Goal: Task Accomplishment & Management: Use online tool/utility

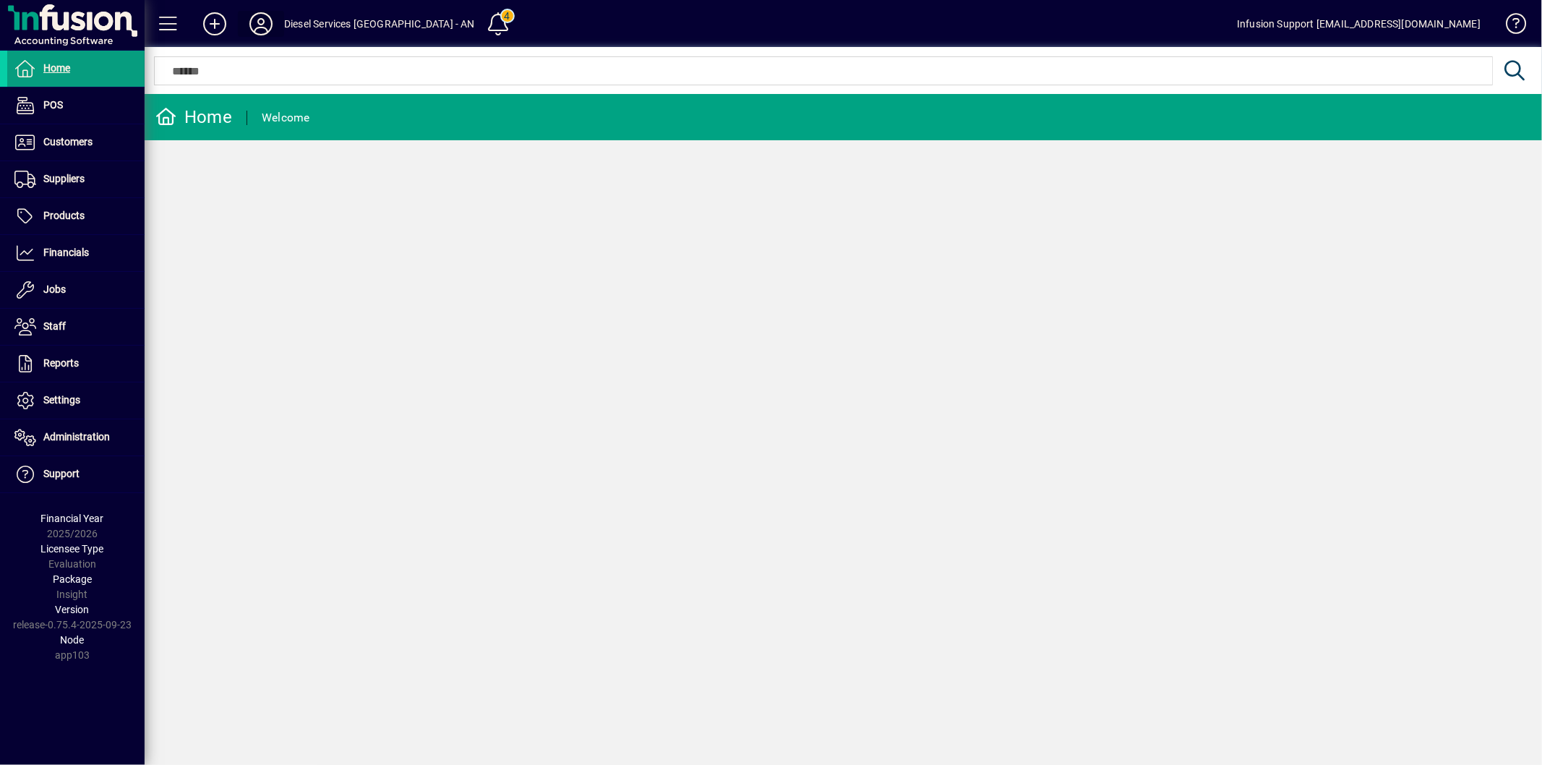
click at [264, 15] on icon at bounding box center [260, 23] width 29 height 23
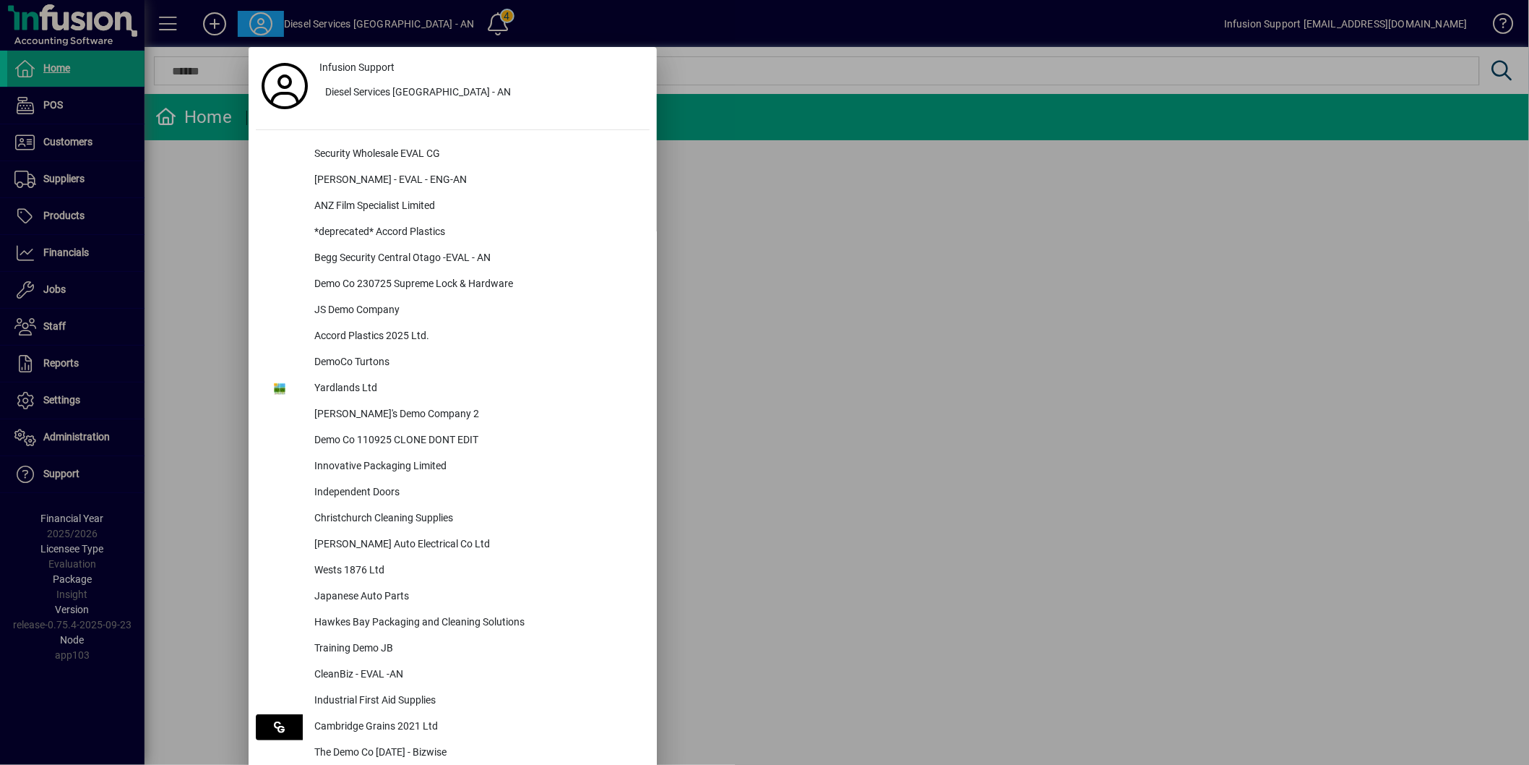
click at [67, 430] on div at bounding box center [764, 382] width 1529 height 765
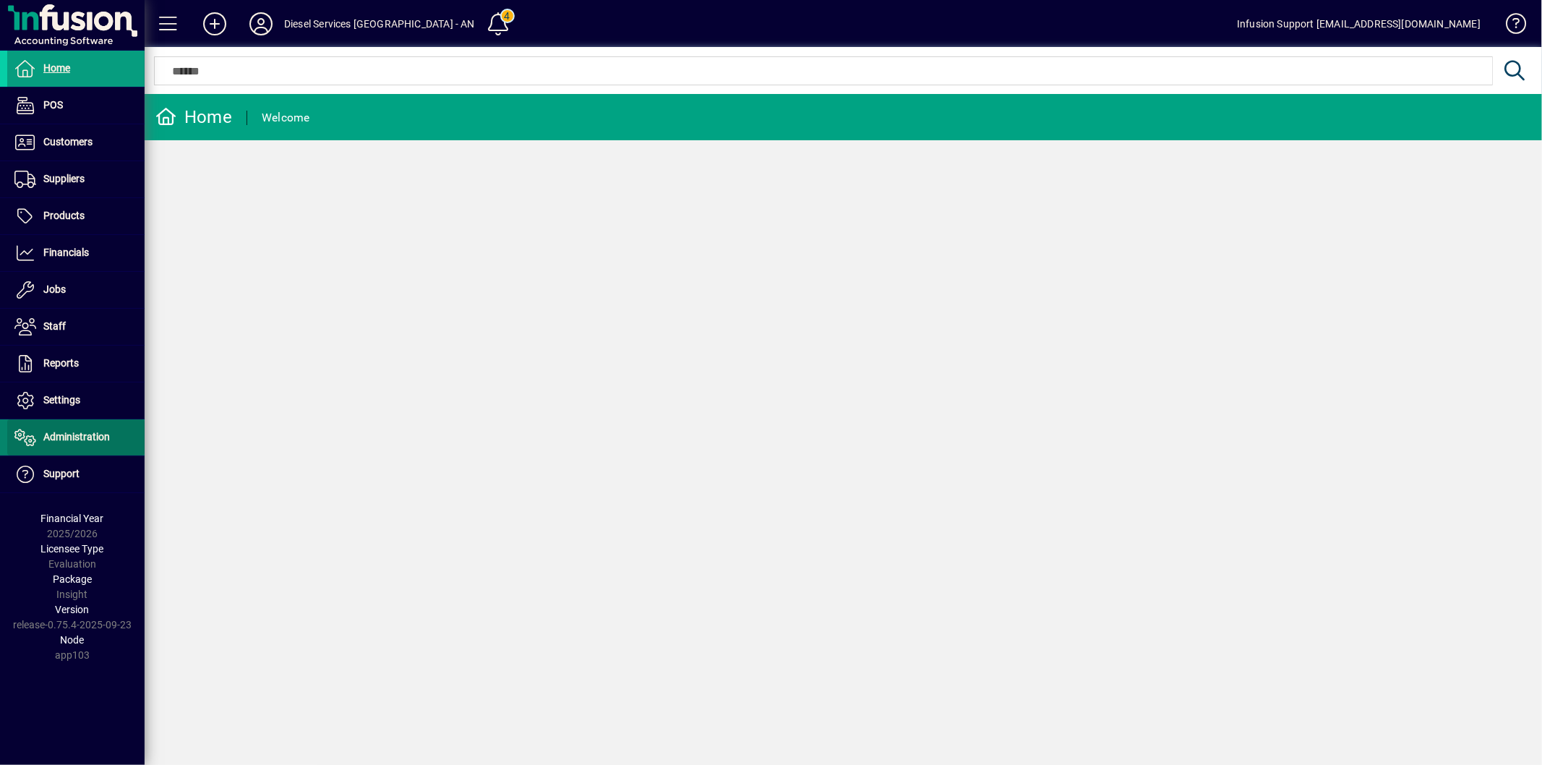
click at [82, 437] on span "Administration" at bounding box center [76, 437] width 66 height 12
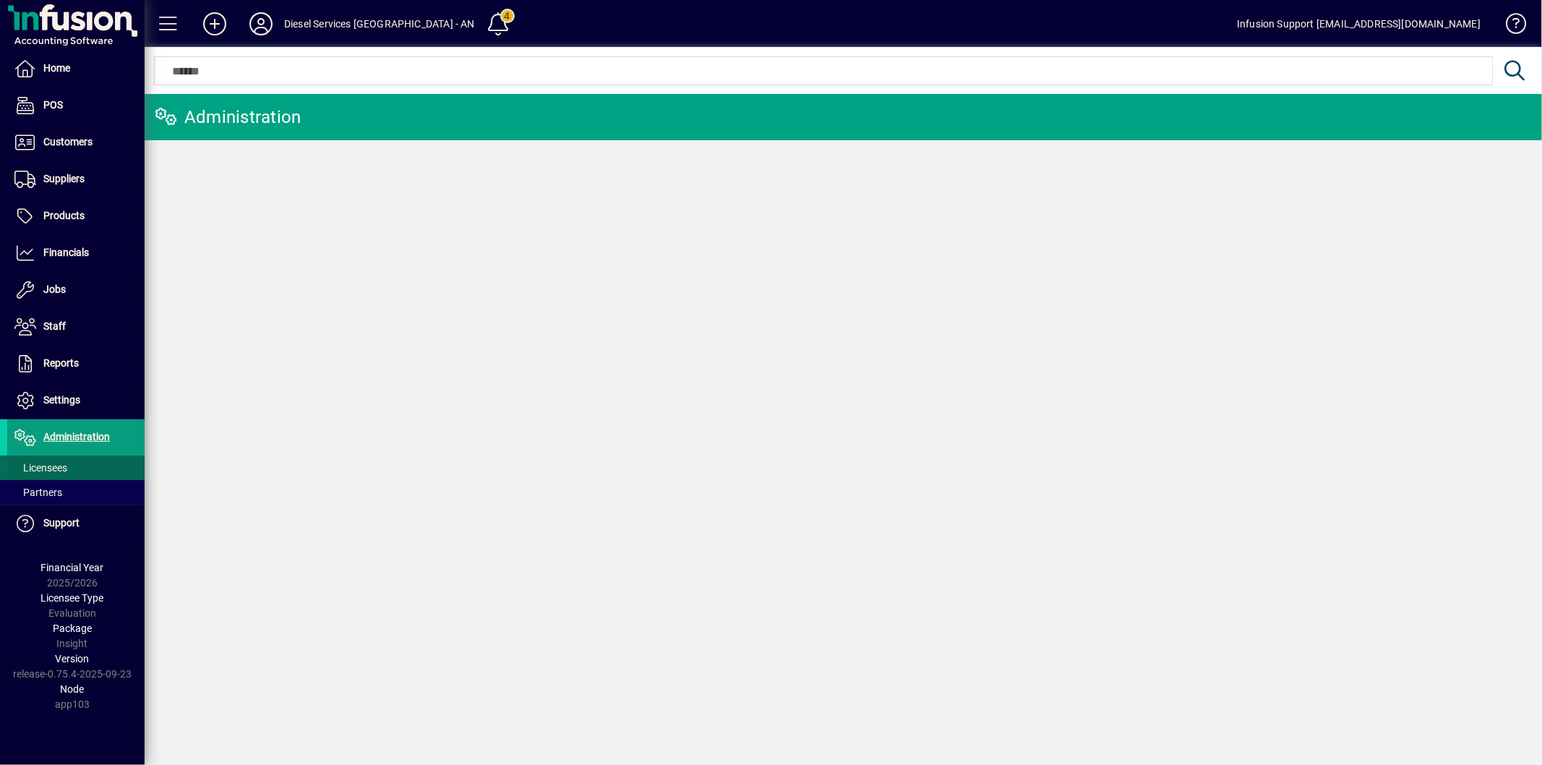
click at [59, 460] on span "Licensees" at bounding box center [37, 467] width 60 height 15
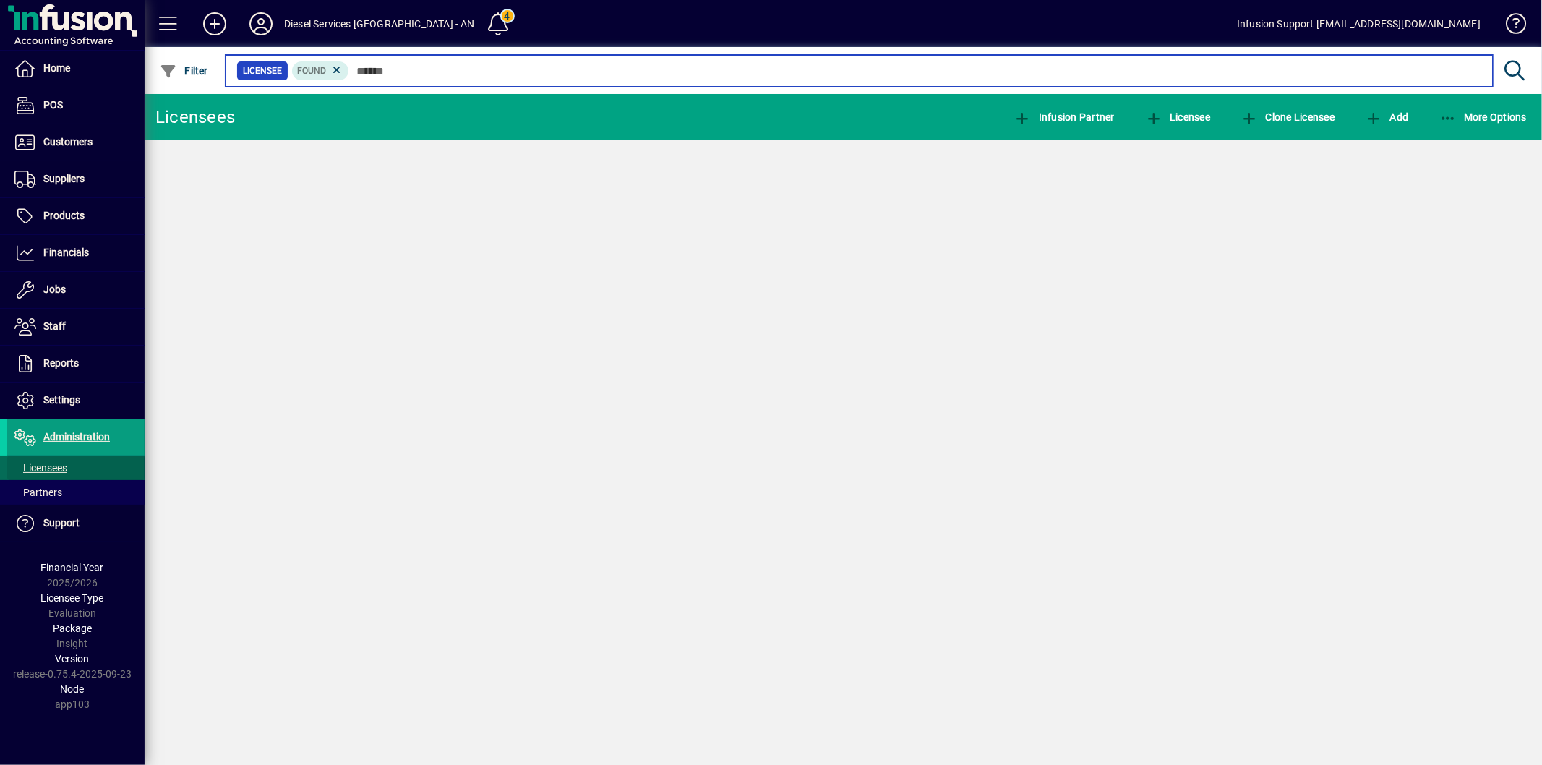
click at [377, 74] on input "text" at bounding box center [915, 71] width 1132 height 20
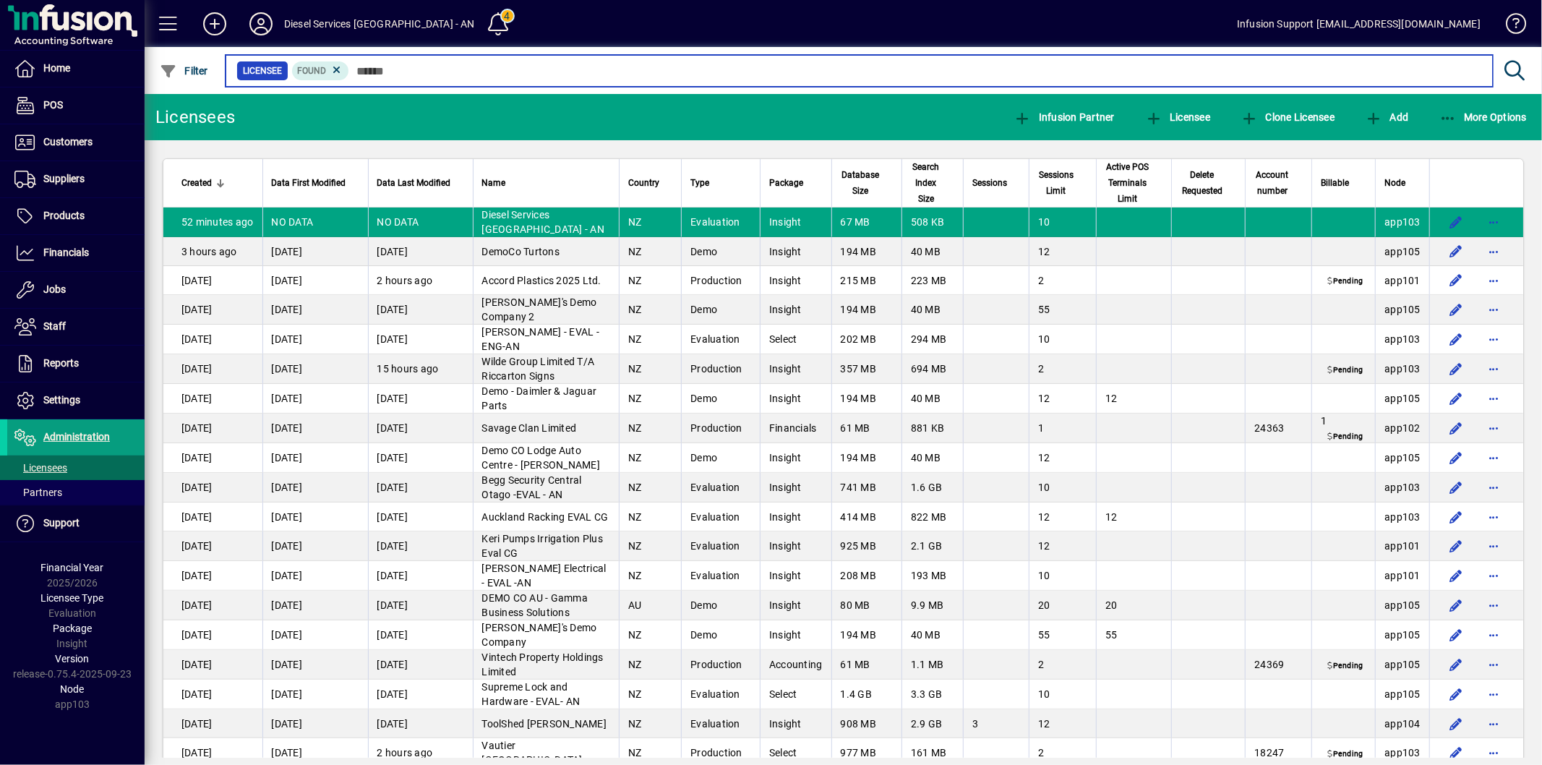
click at [377, 74] on input "text" at bounding box center [915, 71] width 1132 height 20
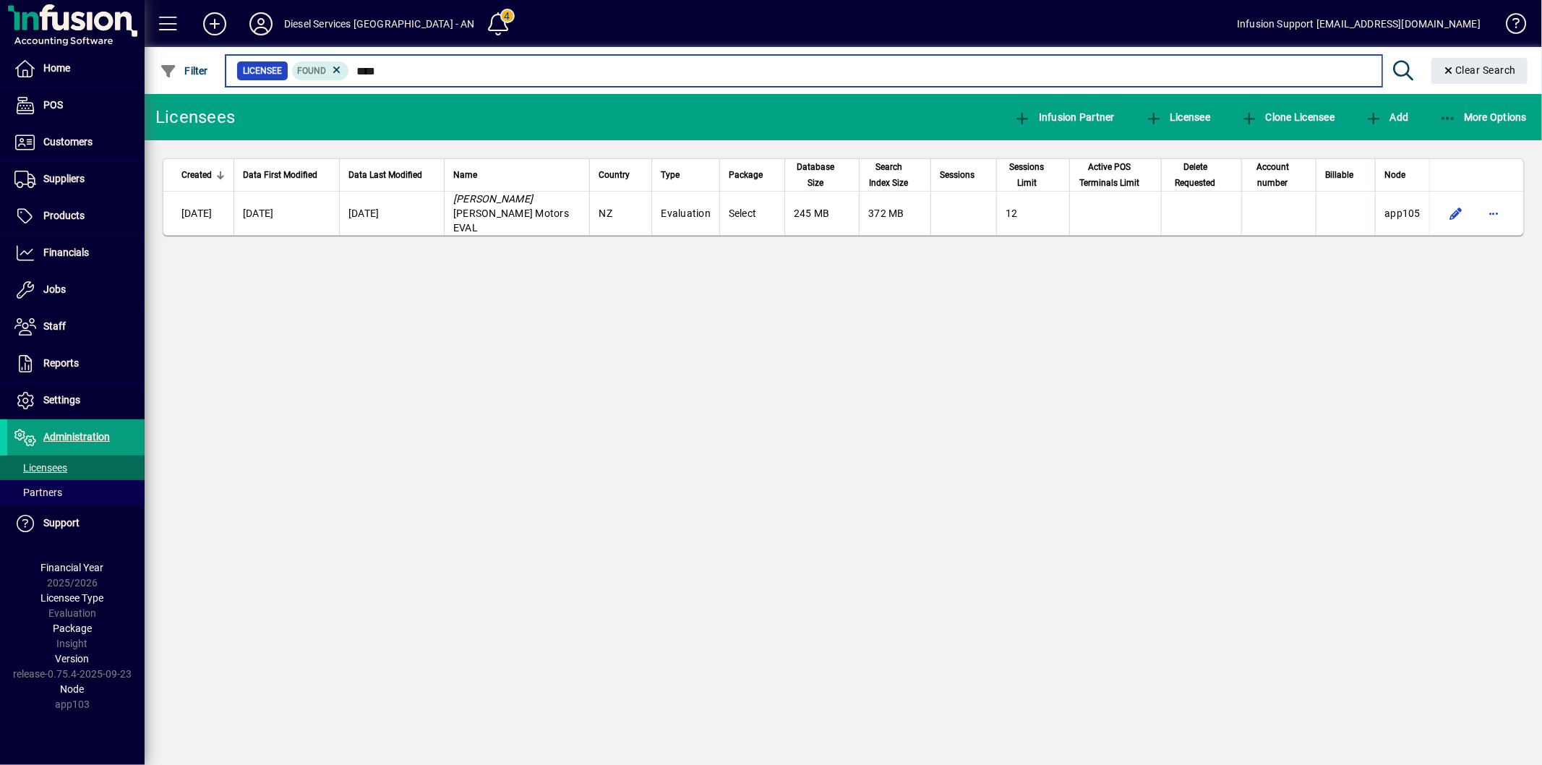
type input "****"
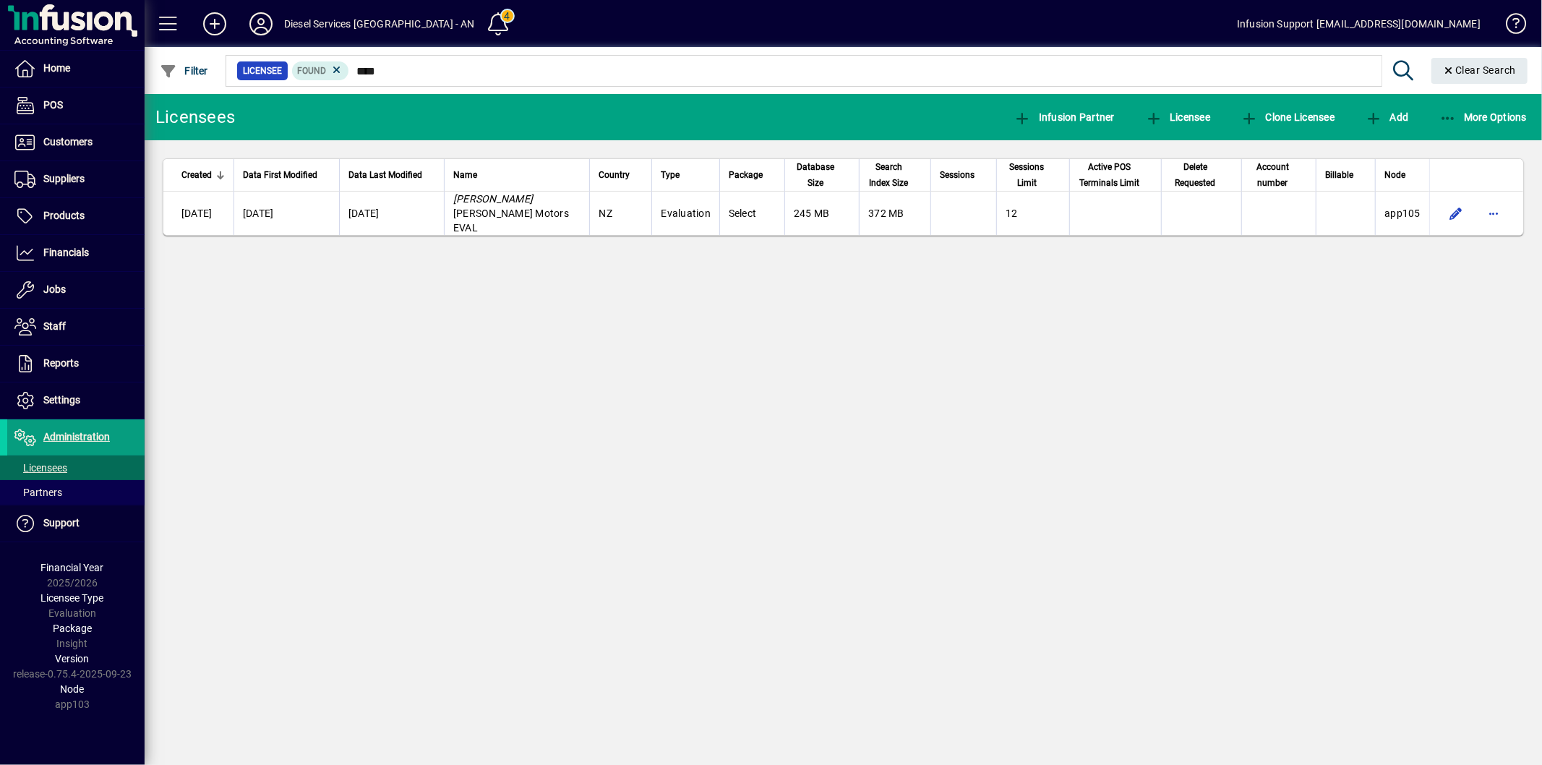
click at [926, 439] on div "Licensees Infusion Partner Licensee Clone Licensee Add More Options Created Dat…" at bounding box center [843, 429] width 1397 height 671
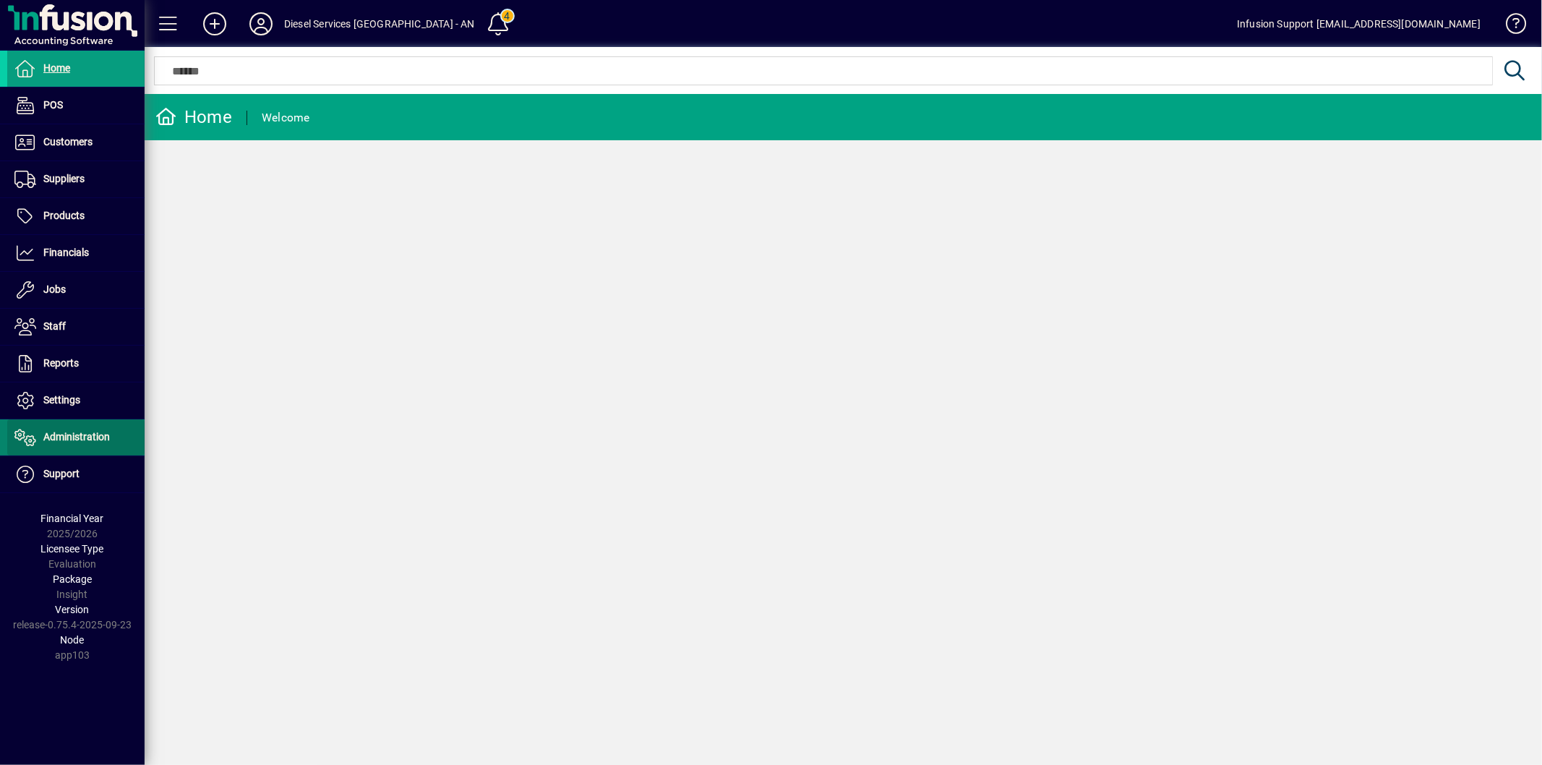
click at [98, 435] on span "Administration" at bounding box center [76, 437] width 66 height 12
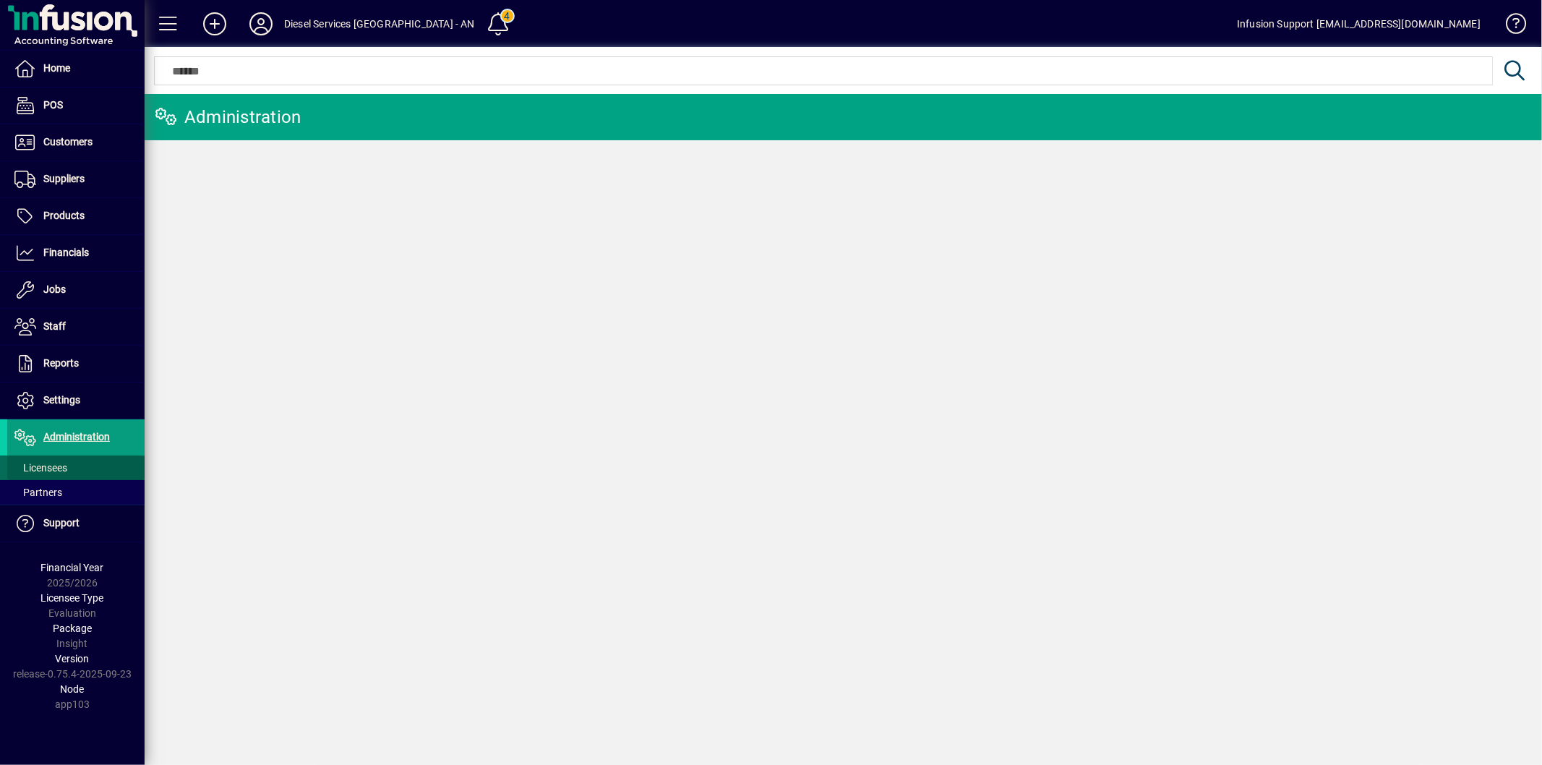
click at [80, 465] on span at bounding box center [75, 467] width 137 height 35
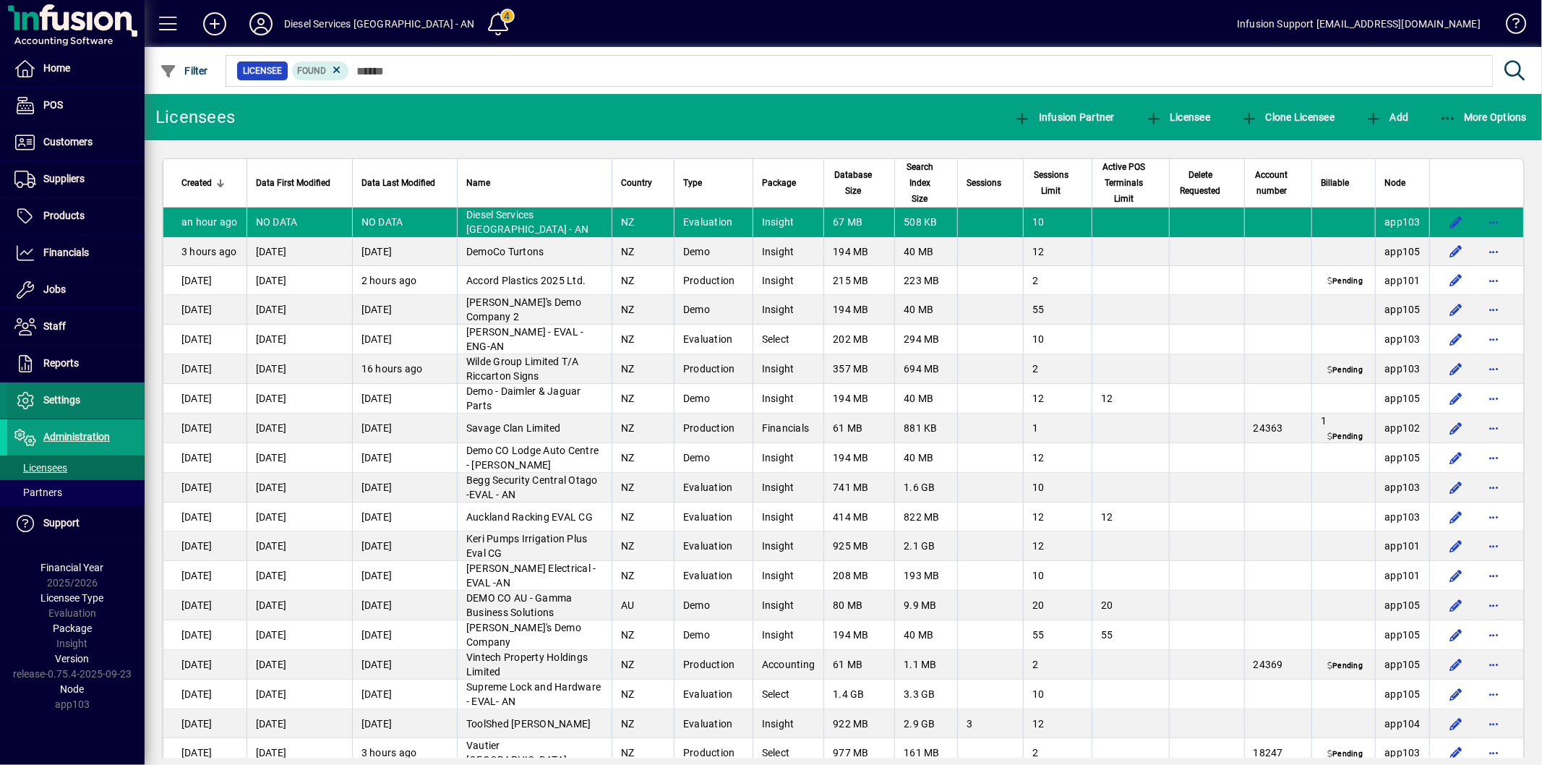
click at [90, 398] on span at bounding box center [75, 400] width 137 height 35
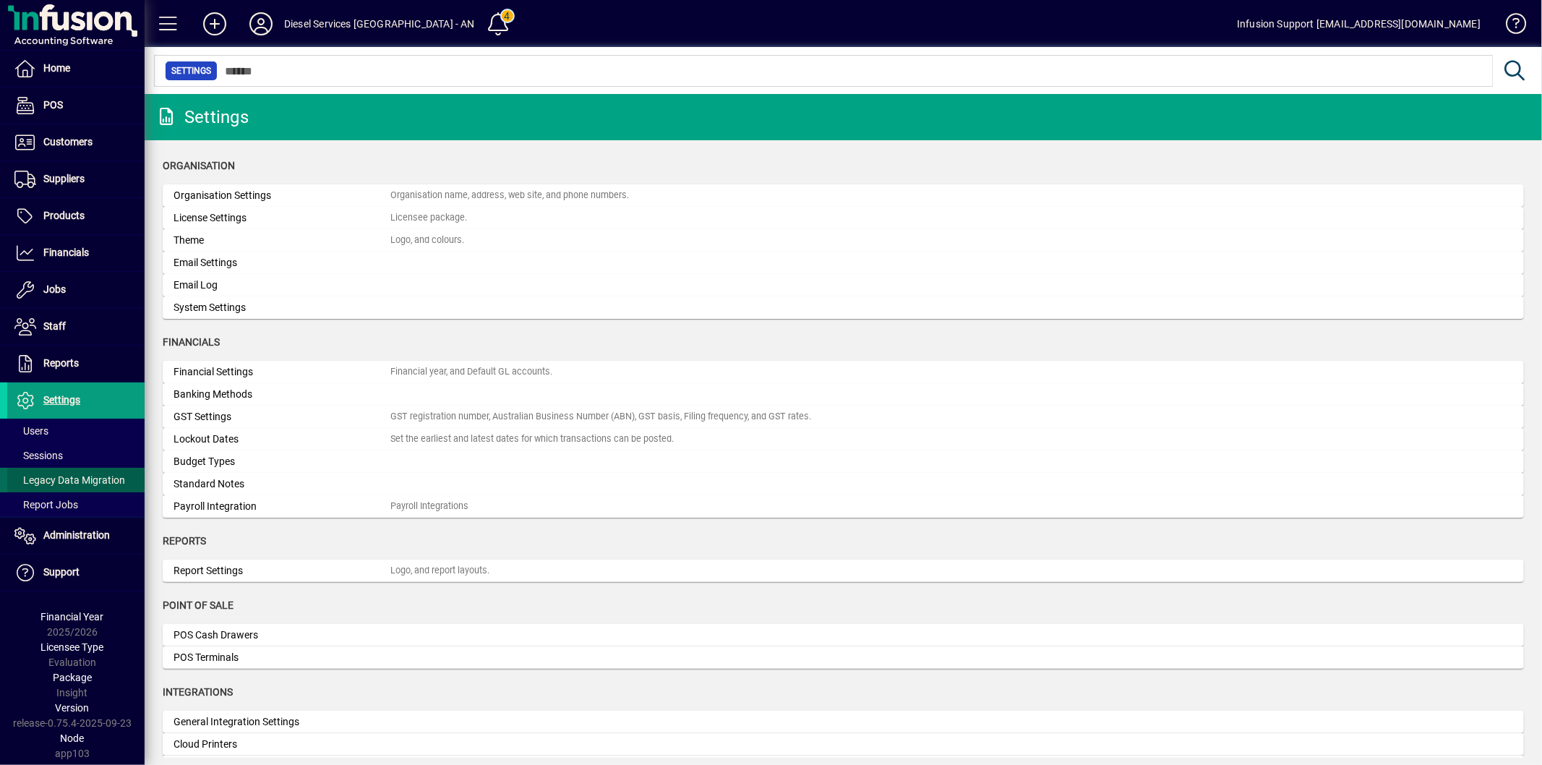
click at [83, 476] on span "Legacy Data Migration" at bounding box center [69, 480] width 111 height 12
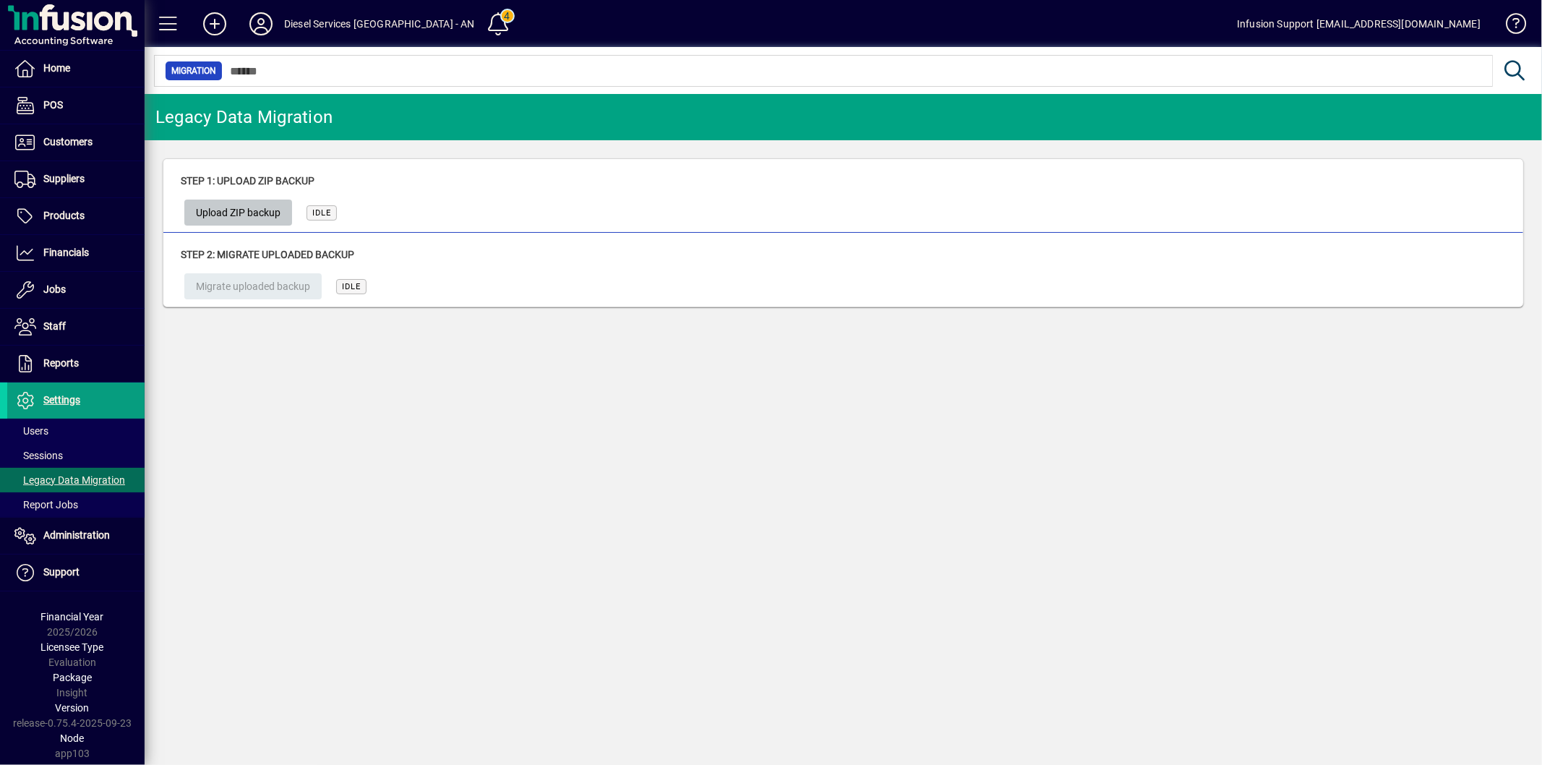
click at [232, 223] on span "Upload ZIP backup" at bounding box center [238, 213] width 85 height 24
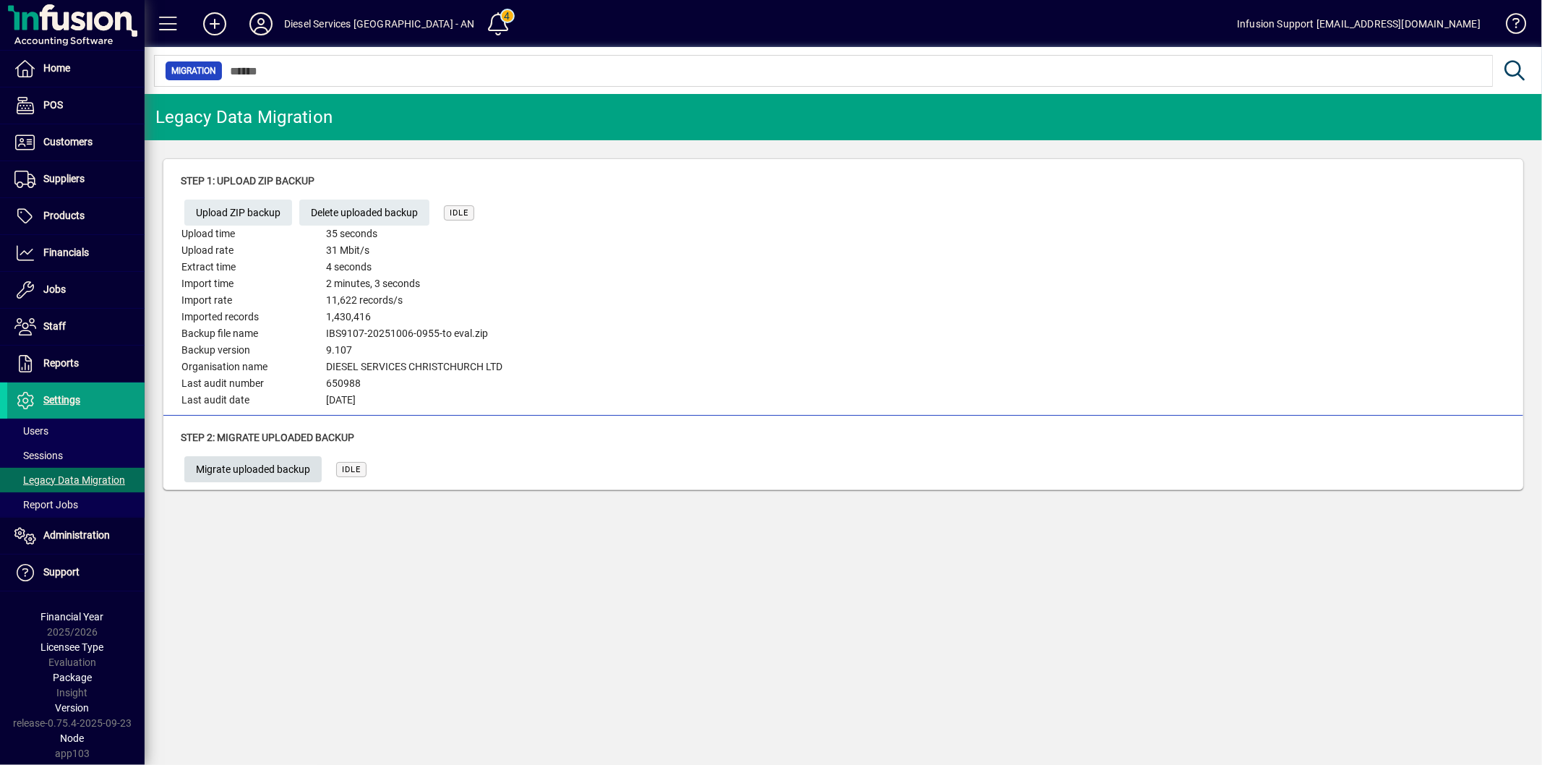
click at [280, 454] on span "button" at bounding box center [252, 469] width 137 height 35
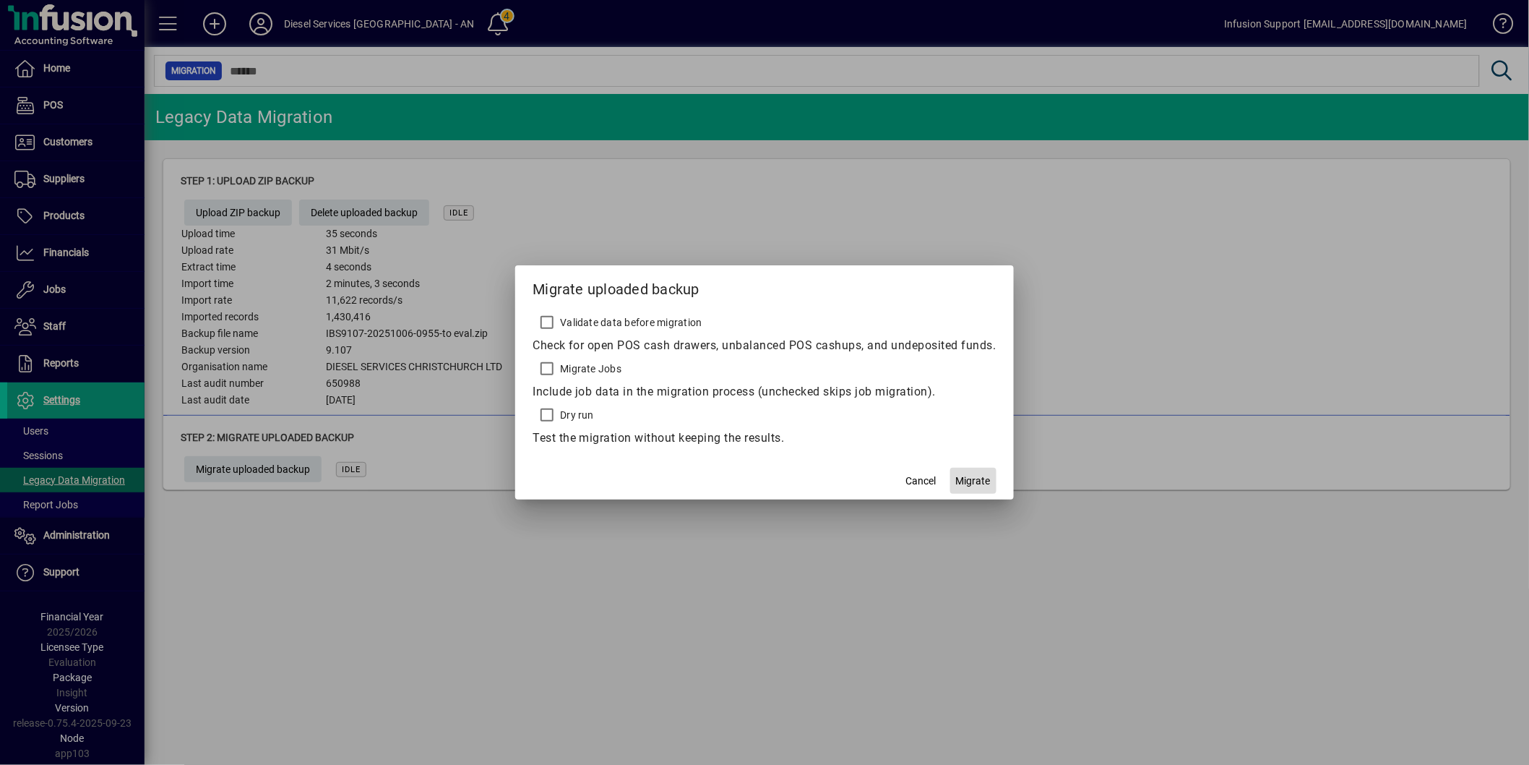
click at [969, 470] on span "button" at bounding box center [973, 480] width 46 height 35
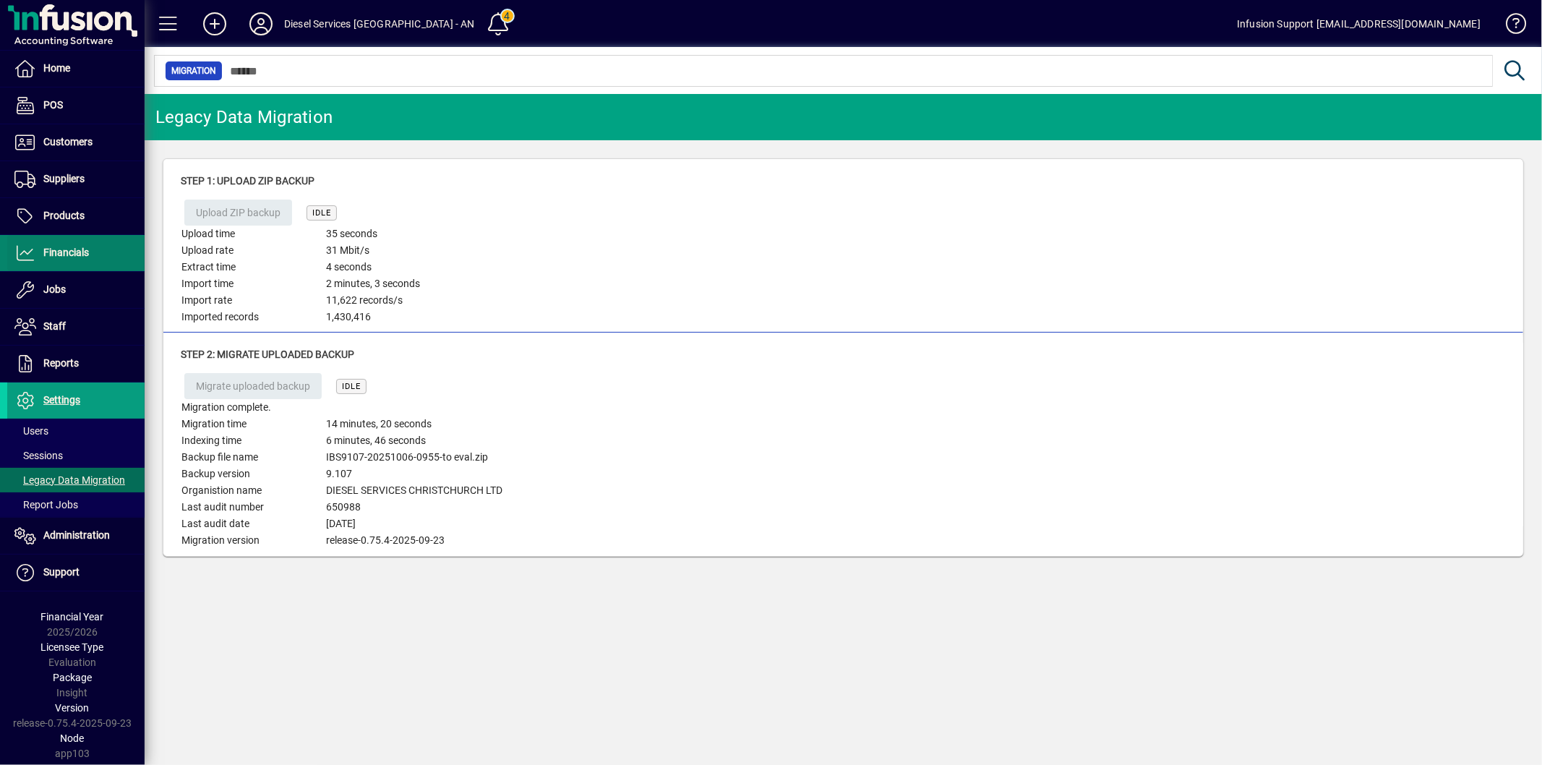
click at [68, 260] on span "Financials" at bounding box center [48, 252] width 82 height 17
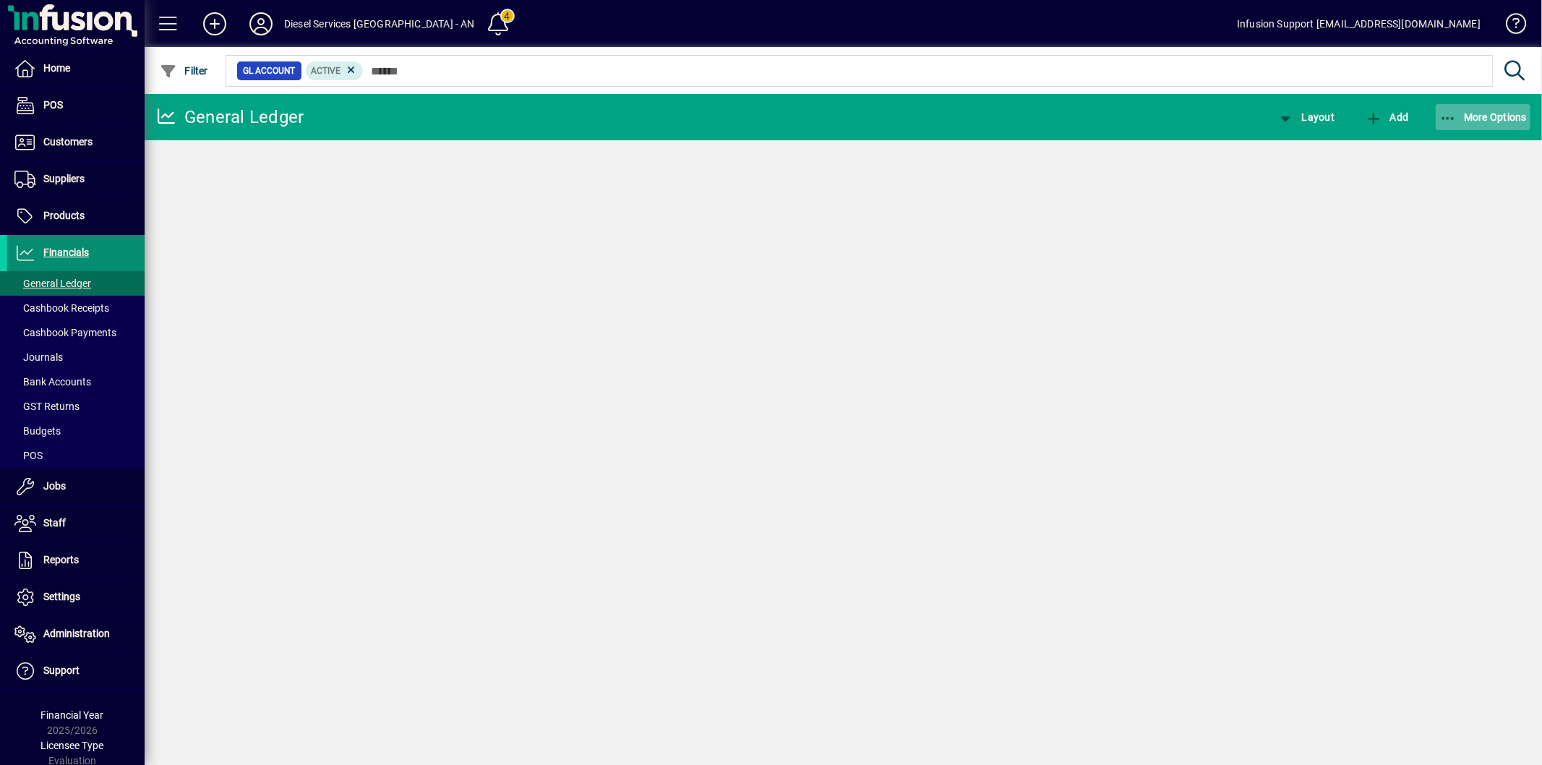
click at [1475, 124] on span "button" at bounding box center [1482, 117] width 95 height 35
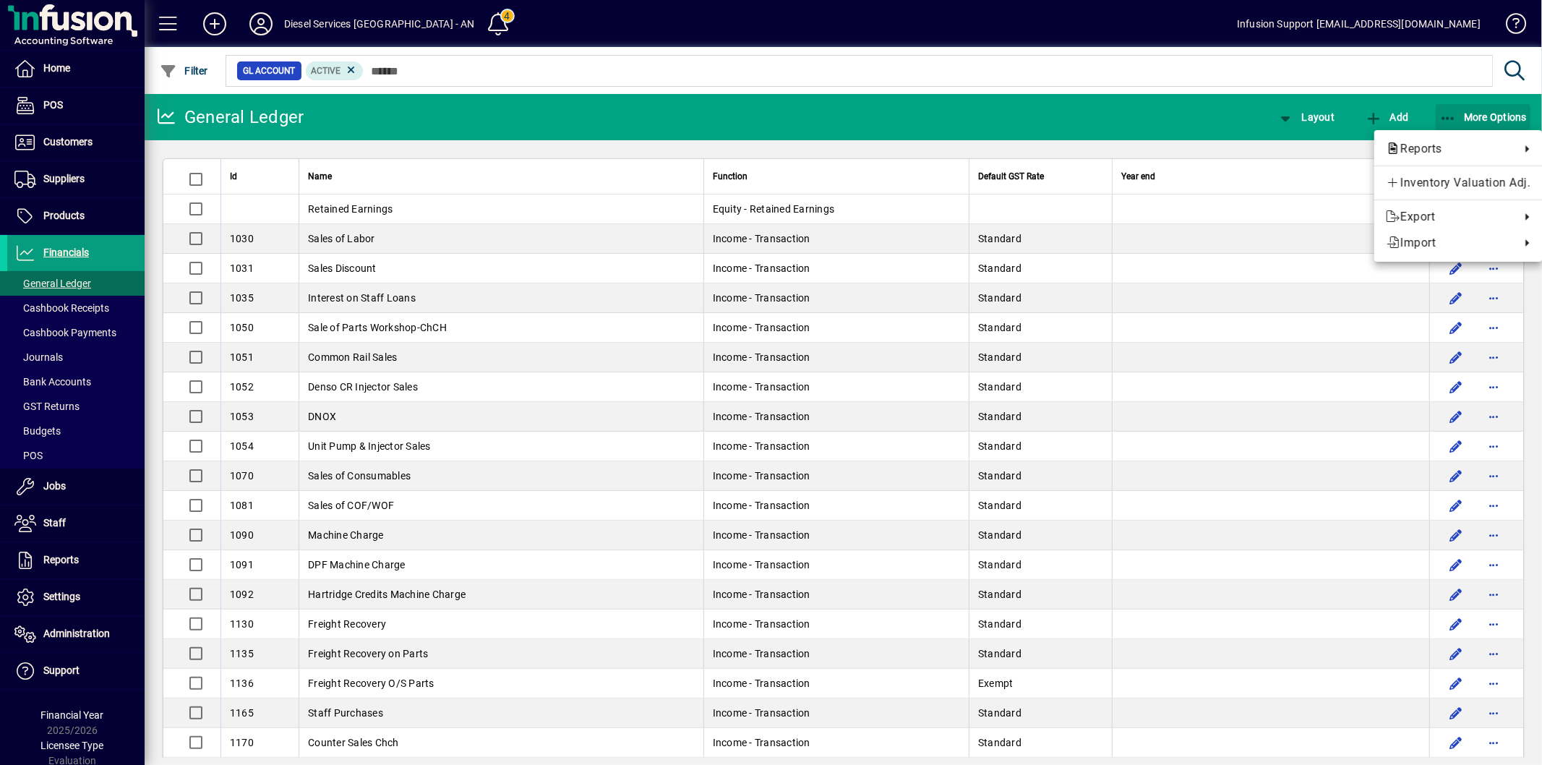
click at [1471, 116] on div at bounding box center [771, 382] width 1542 height 765
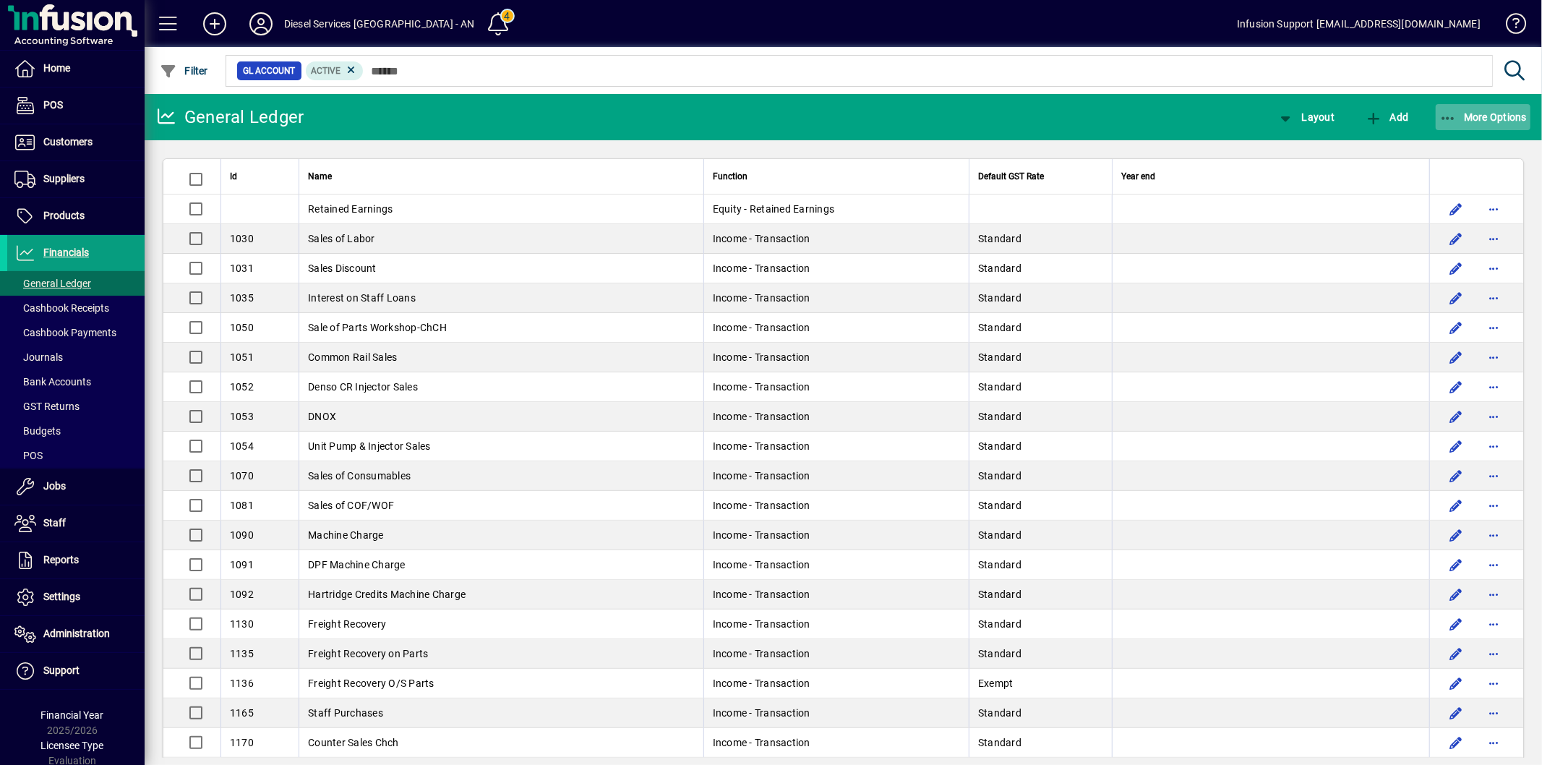
click at [1456, 111] on span "More Options" at bounding box center [1483, 117] width 88 height 12
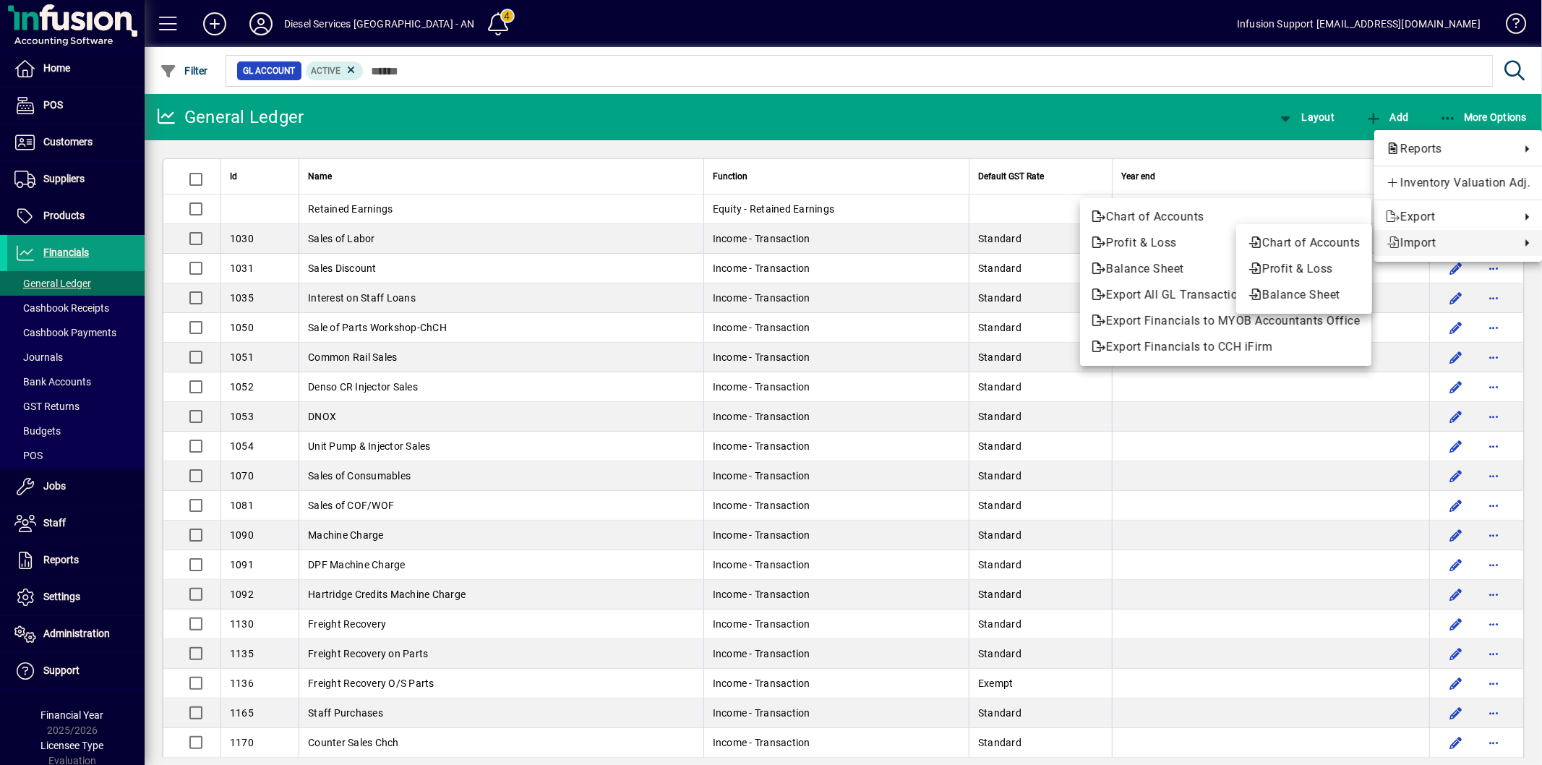
click at [1424, 247] on span "Import" at bounding box center [1449, 242] width 127 height 17
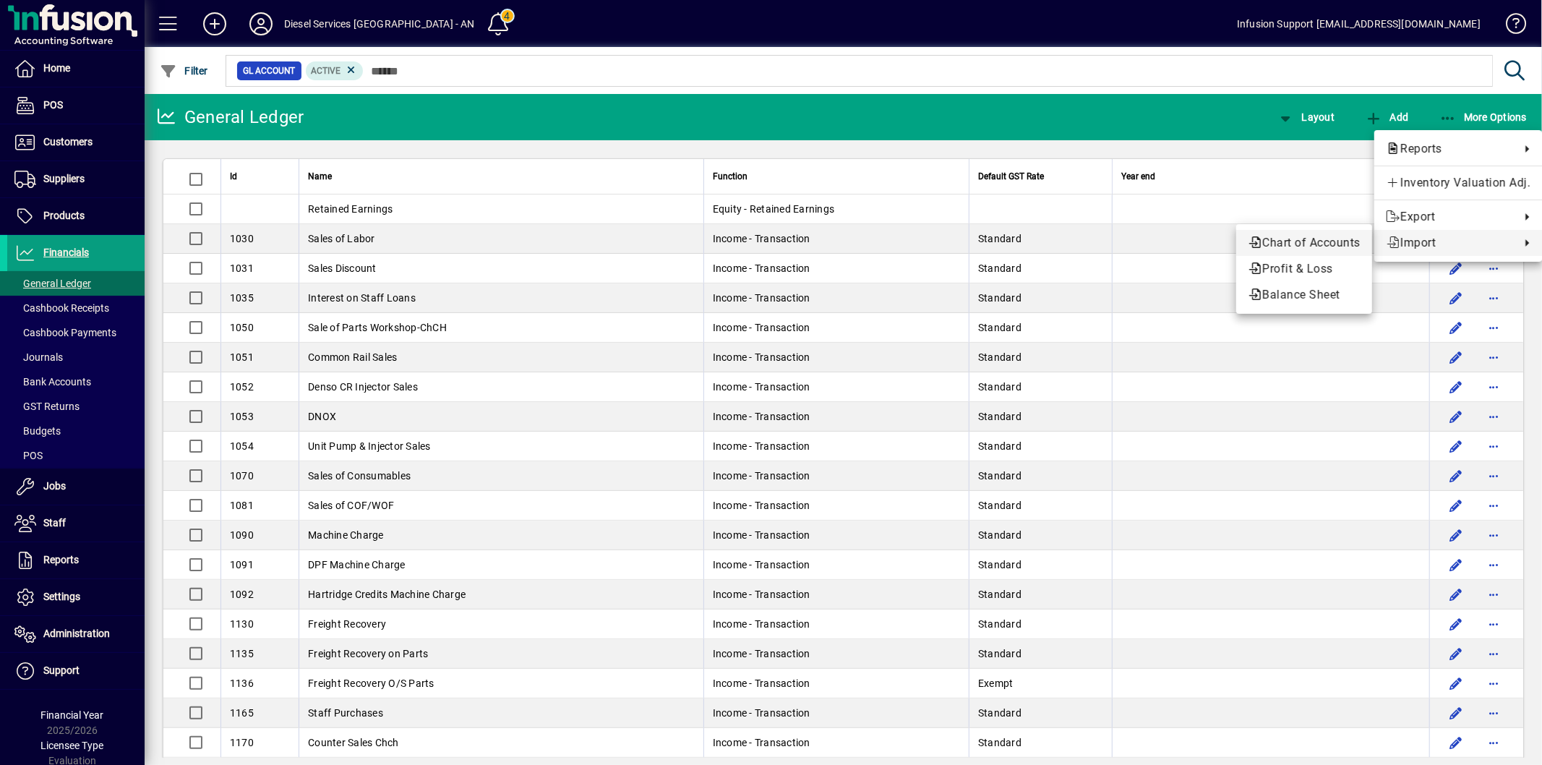
click at [1310, 248] on span "Chart of Accounts" at bounding box center [1304, 242] width 113 height 17
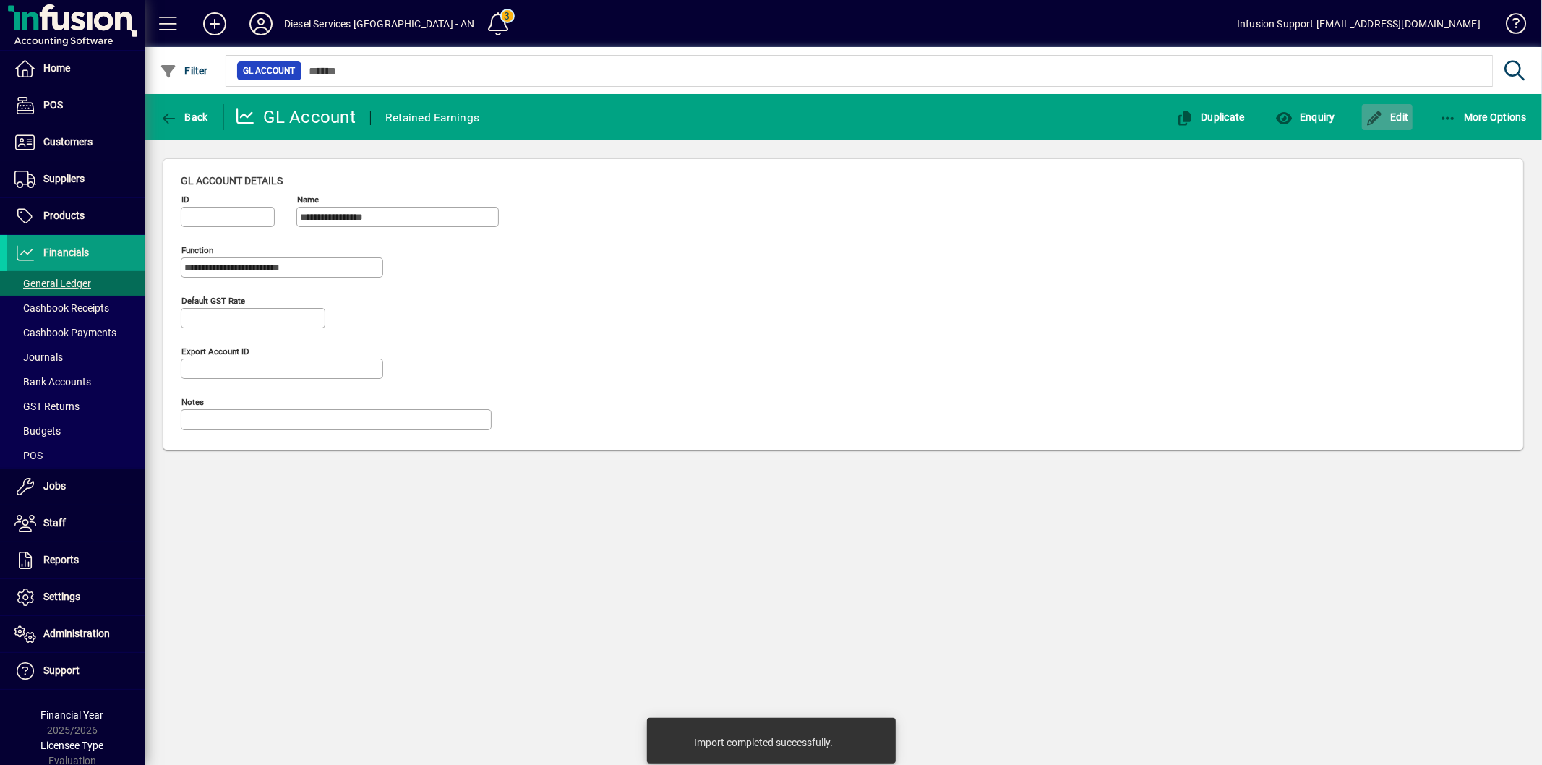
click at [1372, 119] on icon "button" at bounding box center [1374, 118] width 18 height 14
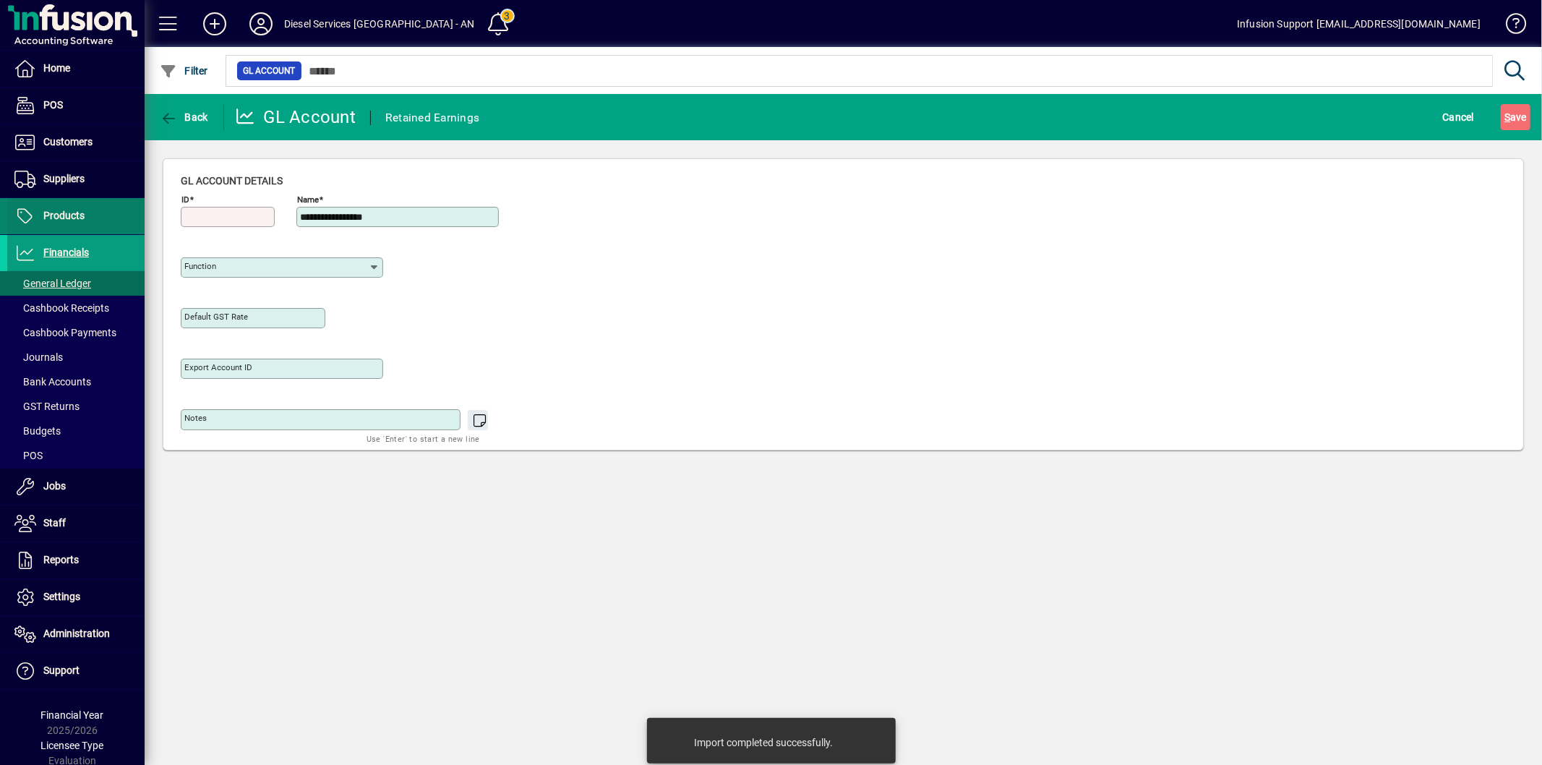
type input "**********"
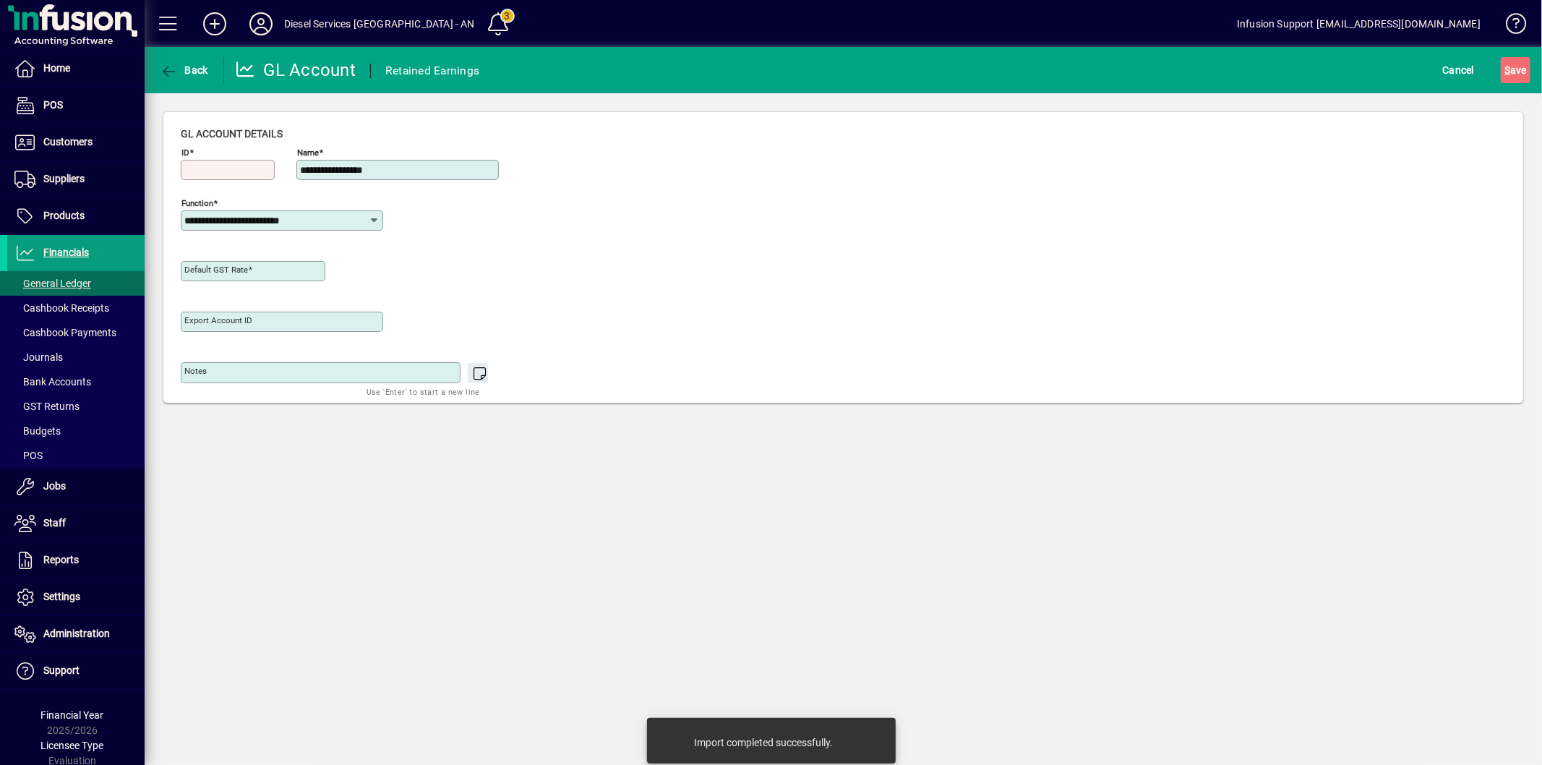
click at [229, 170] on input "ID" at bounding box center [229, 170] width 90 height 12
type input "***"
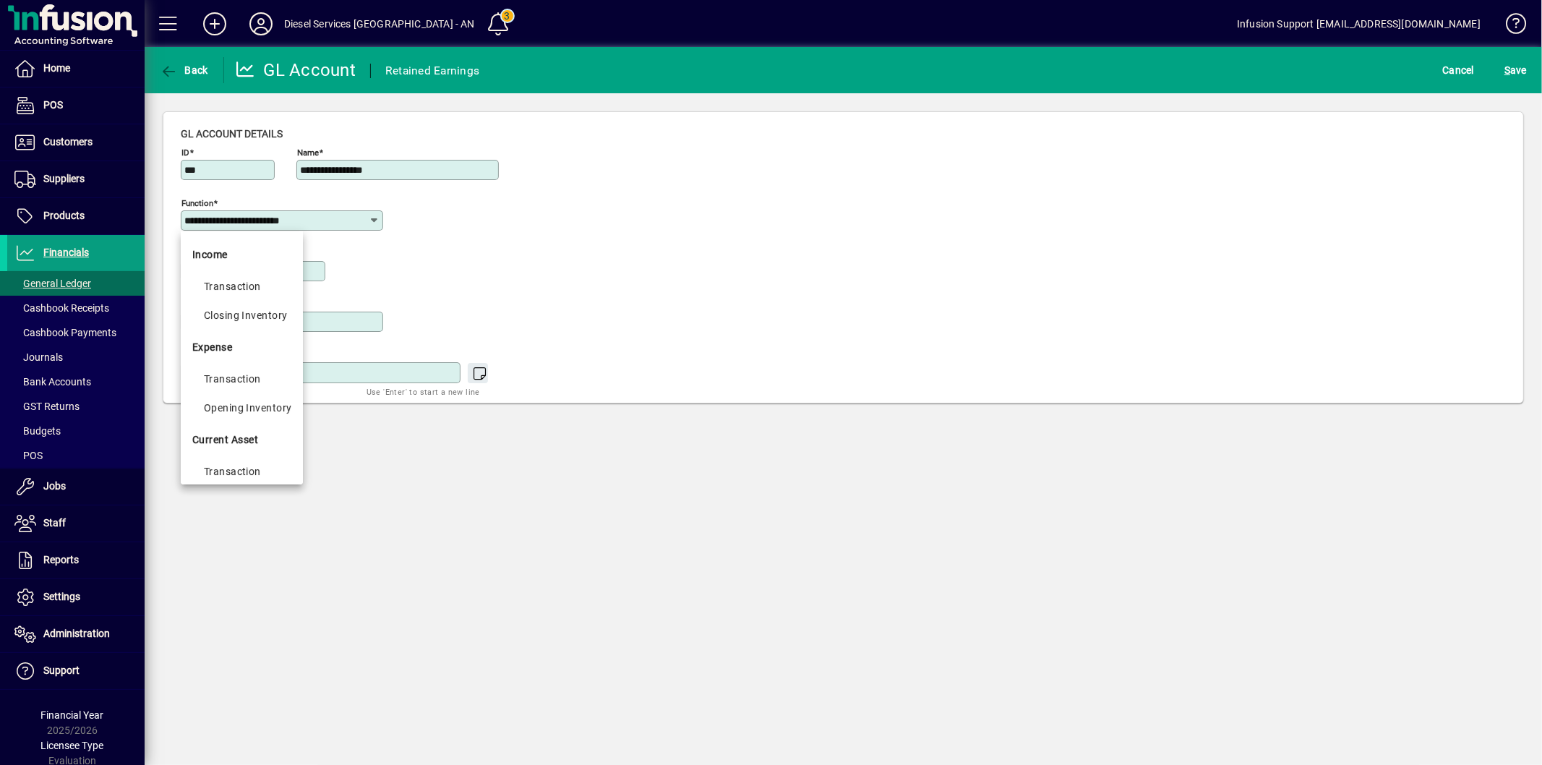
click at [288, 222] on input "**********" at bounding box center [276, 221] width 184 height 12
click at [241, 277] on mat-option "Transaction" at bounding box center [242, 286] width 122 height 29
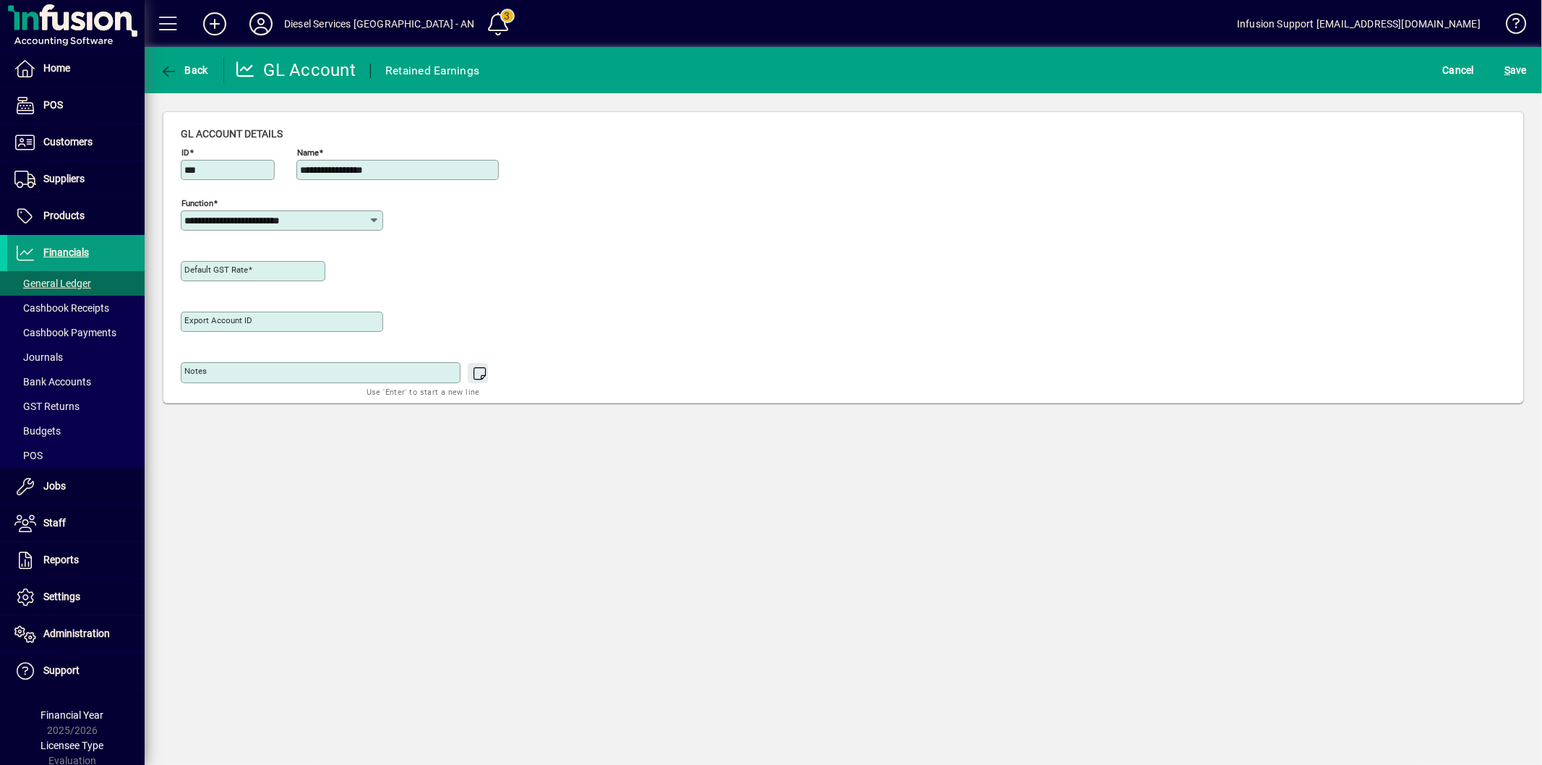
type input "**********"
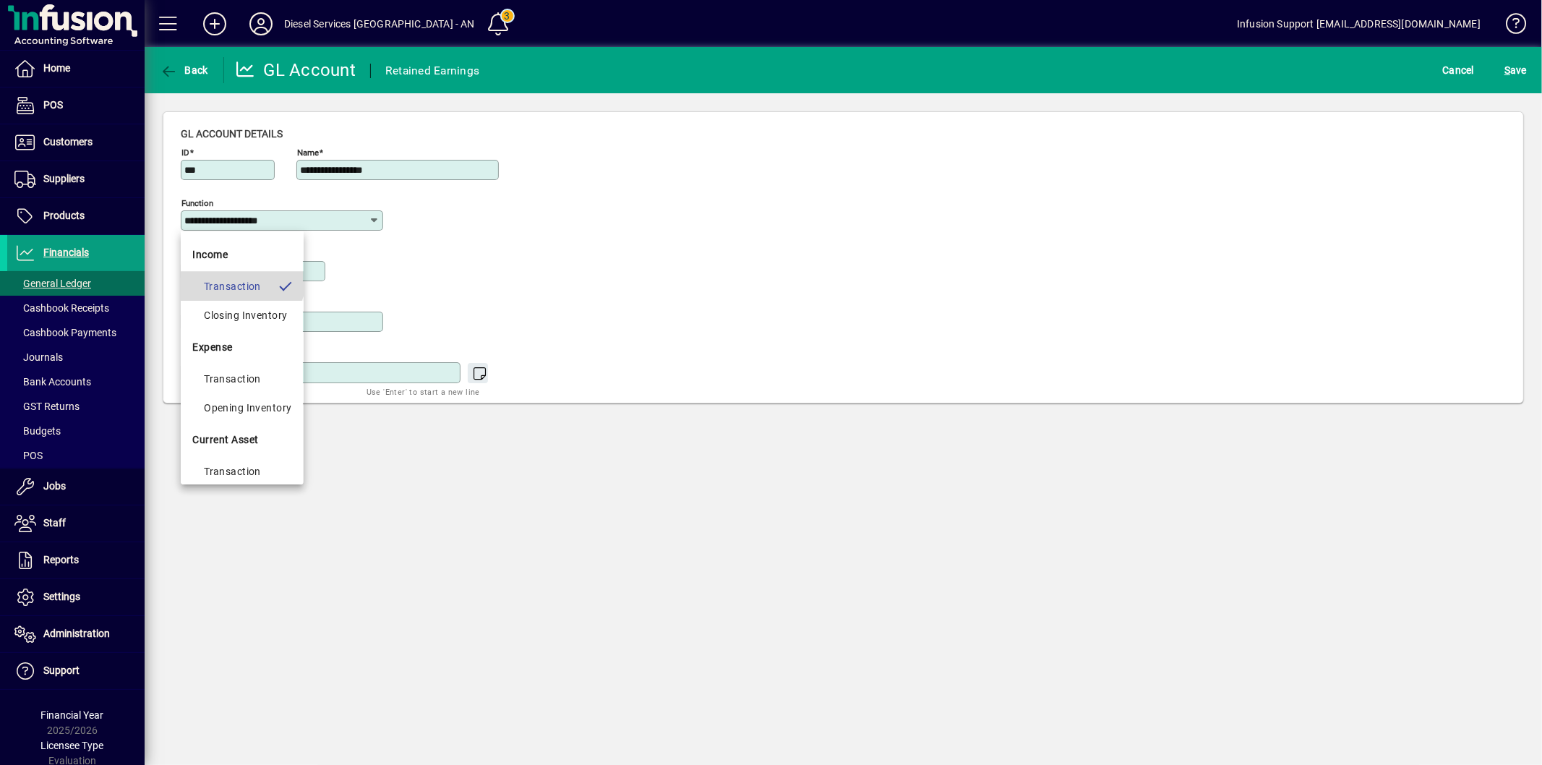
type input "**********"
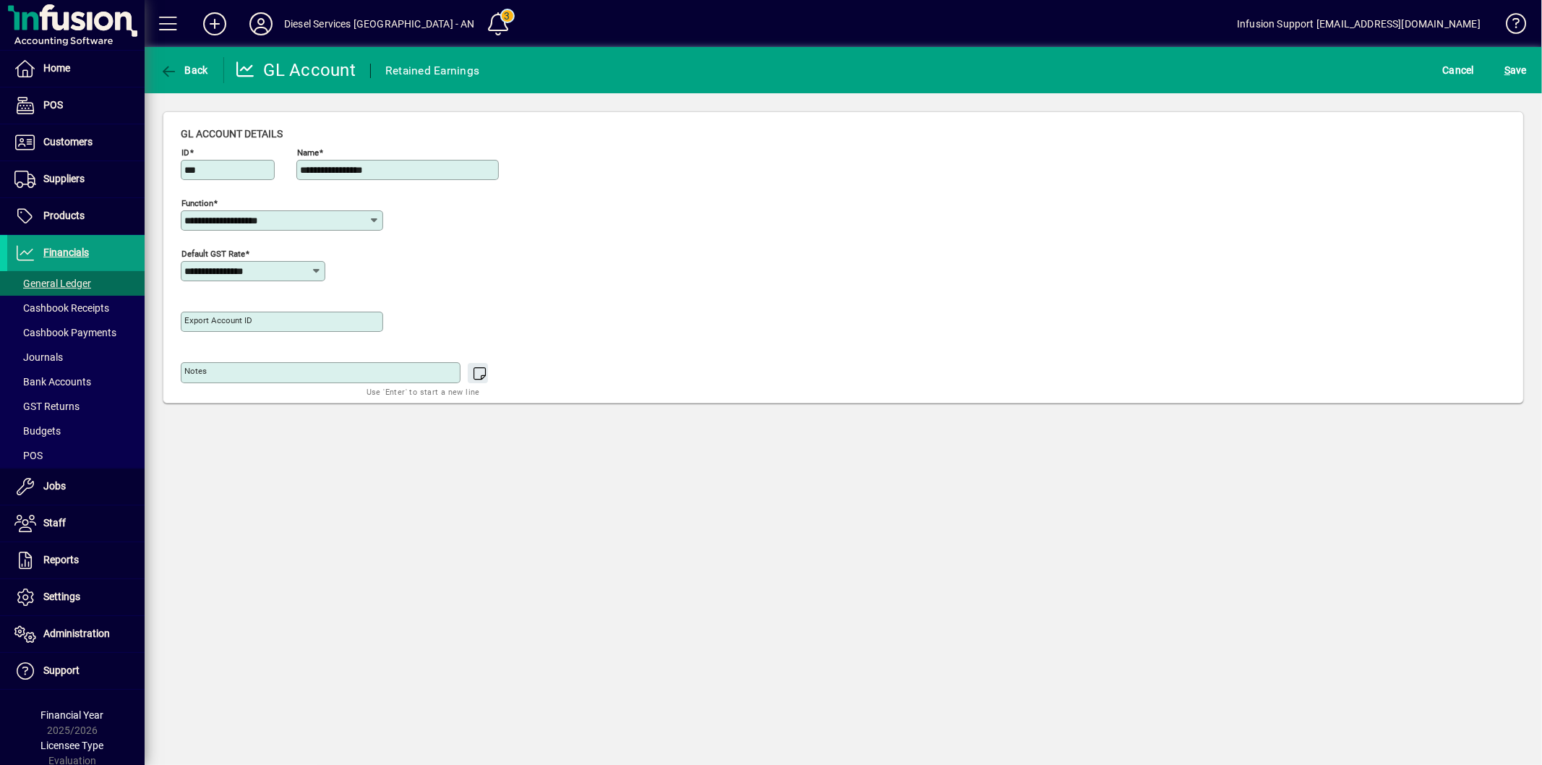
click at [321, 224] on input "**********" at bounding box center [276, 221] width 184 height 12
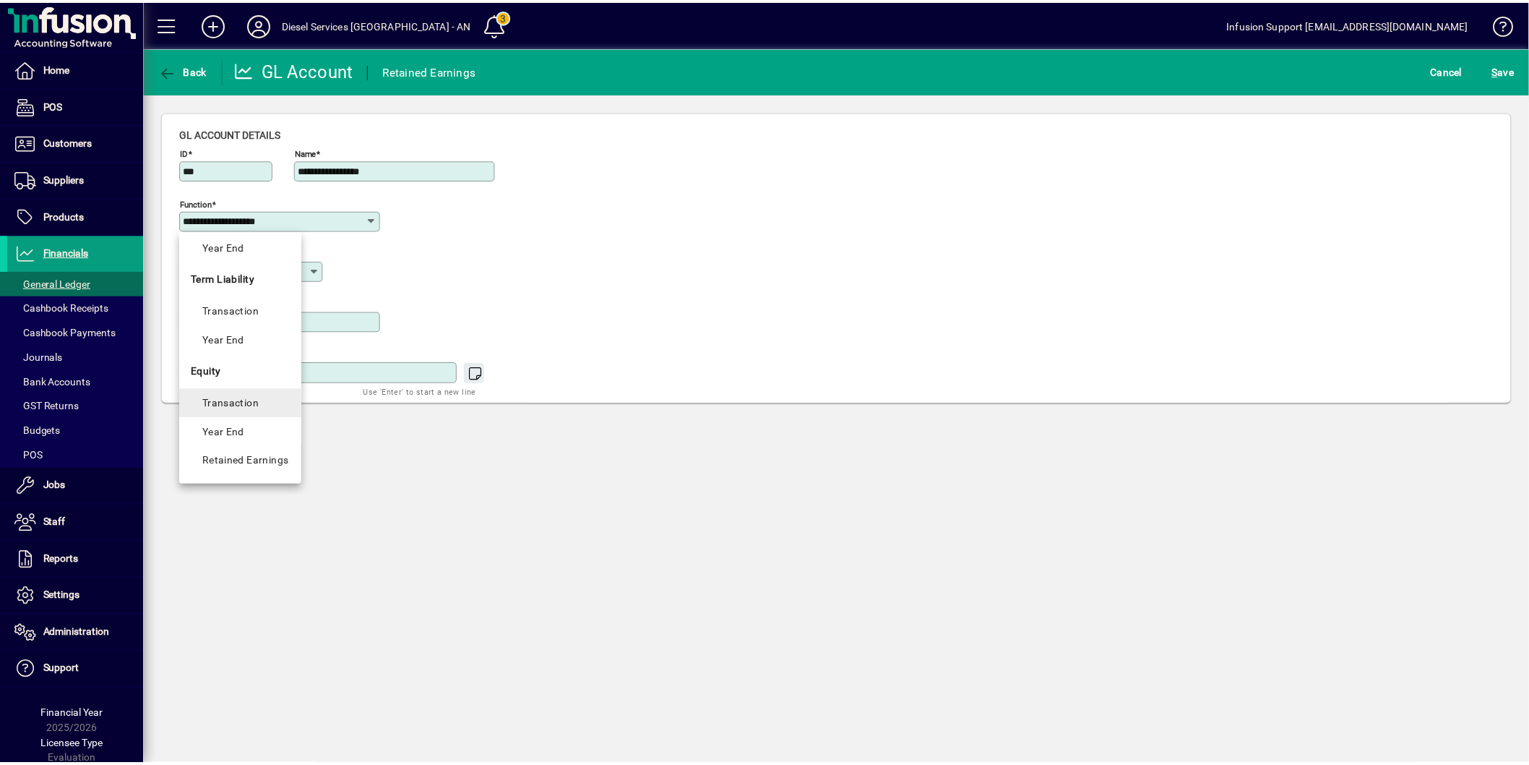
scroll to position [555, 0]
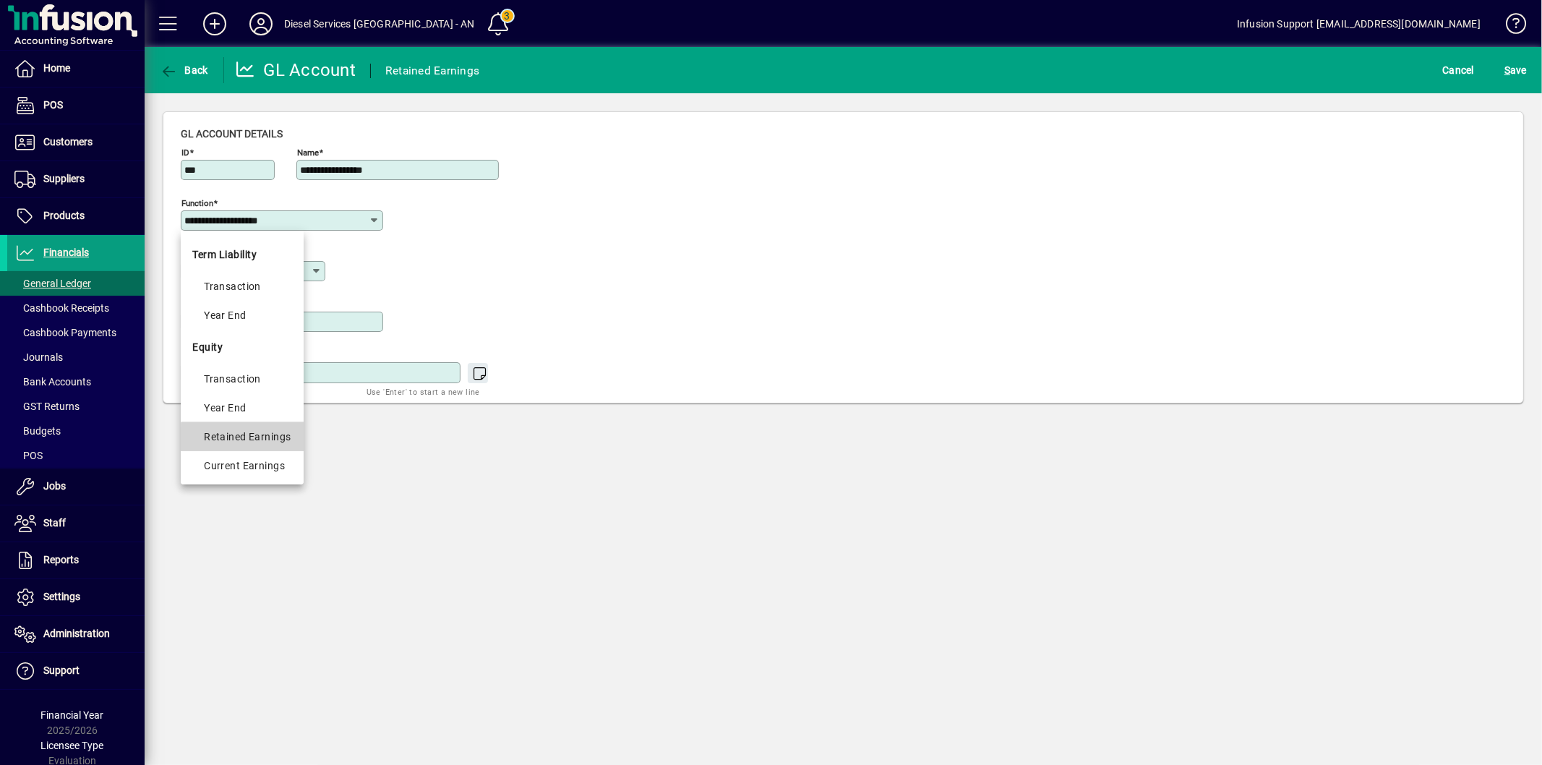
click at [250, 443] on div "Retained Earnings" at bounding box center [247, 436] width 87 height 17
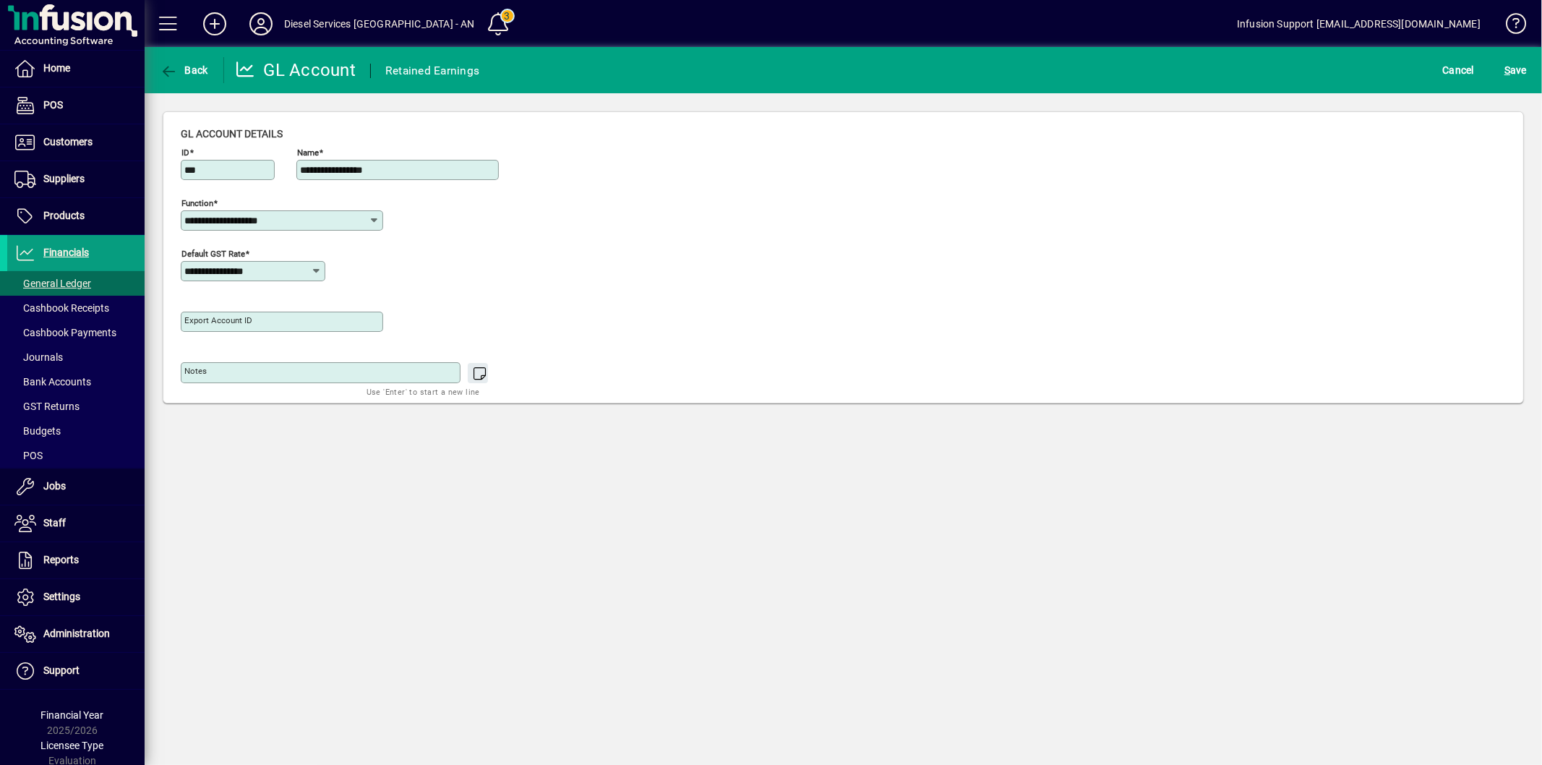
type input "**********"
click at [1513, 70] on span "S ave" at bounding box center [1515, 70] width 22 height 23
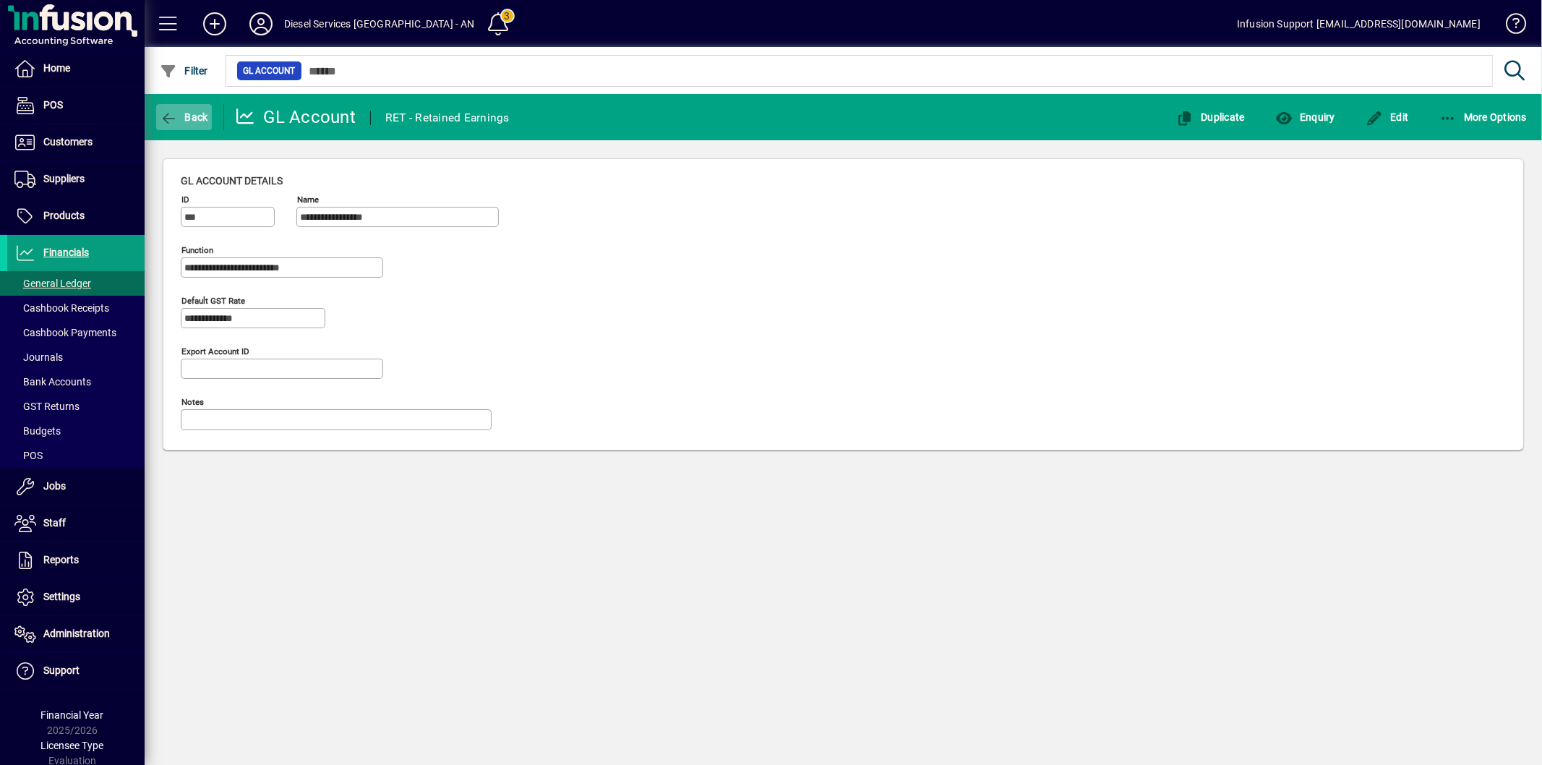
click at [161, 113] on icon "button" at bounding box center [169, 118] width 18 height 14
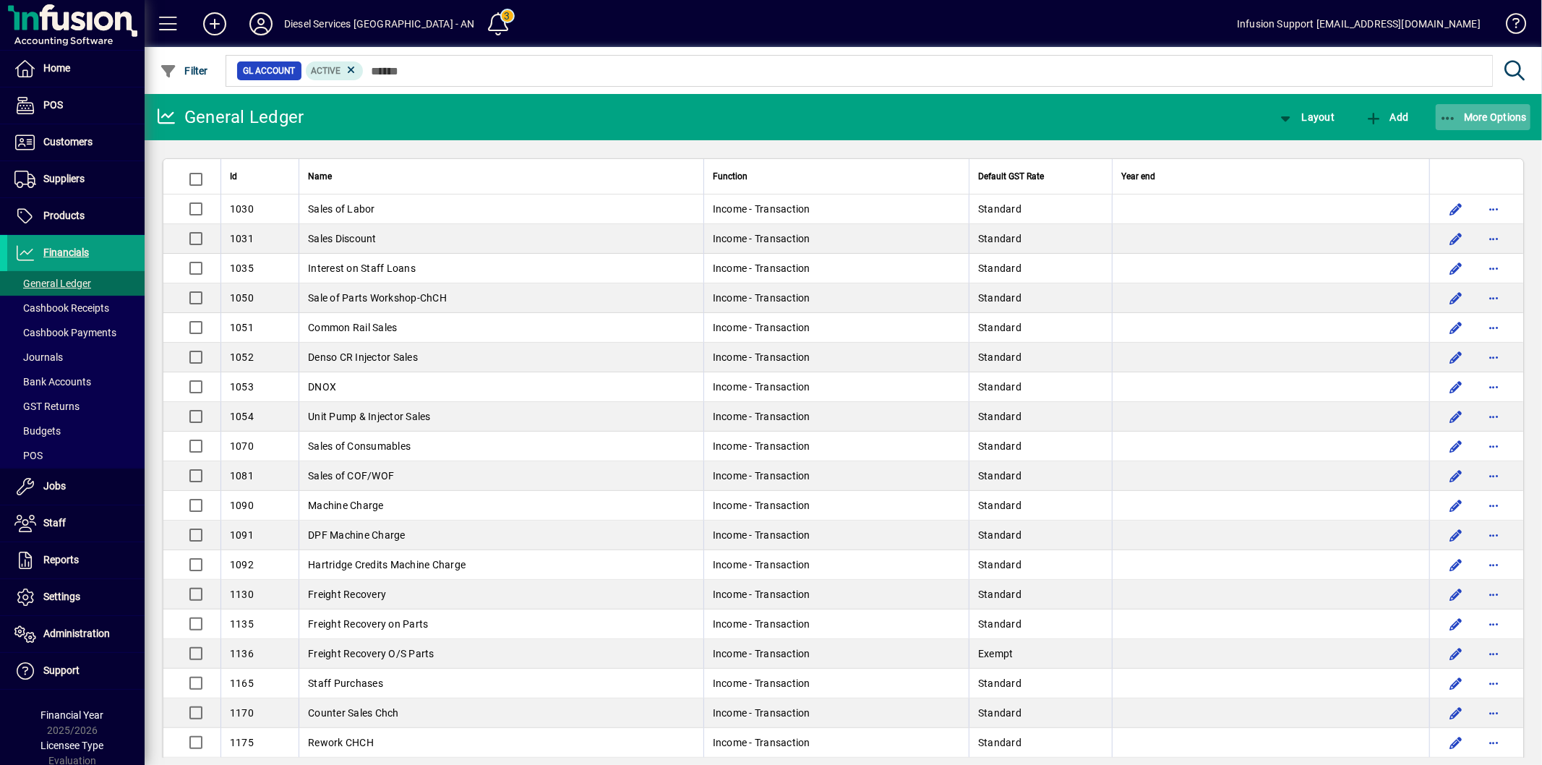
click at [1485, 117] on span "More Options" at bounding box center [1483, 117] width 88 height 12
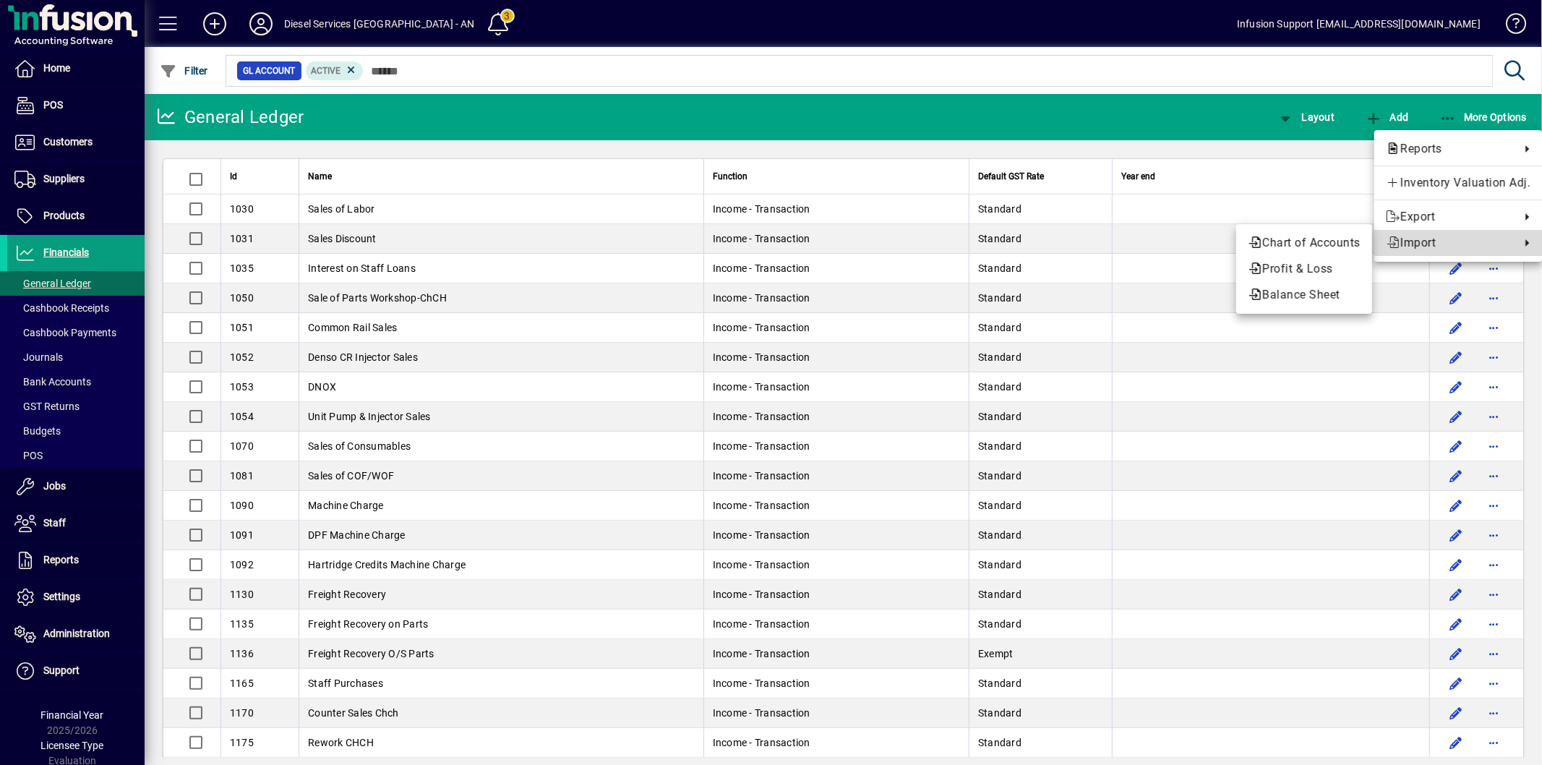
click at [1413, 241] on span "Import" at bounding box center [1449, 242] width 127 height 17
click at [1336, 273] on span "Profit & Loss" at bounding box center [1304, 268] width 113 height 17
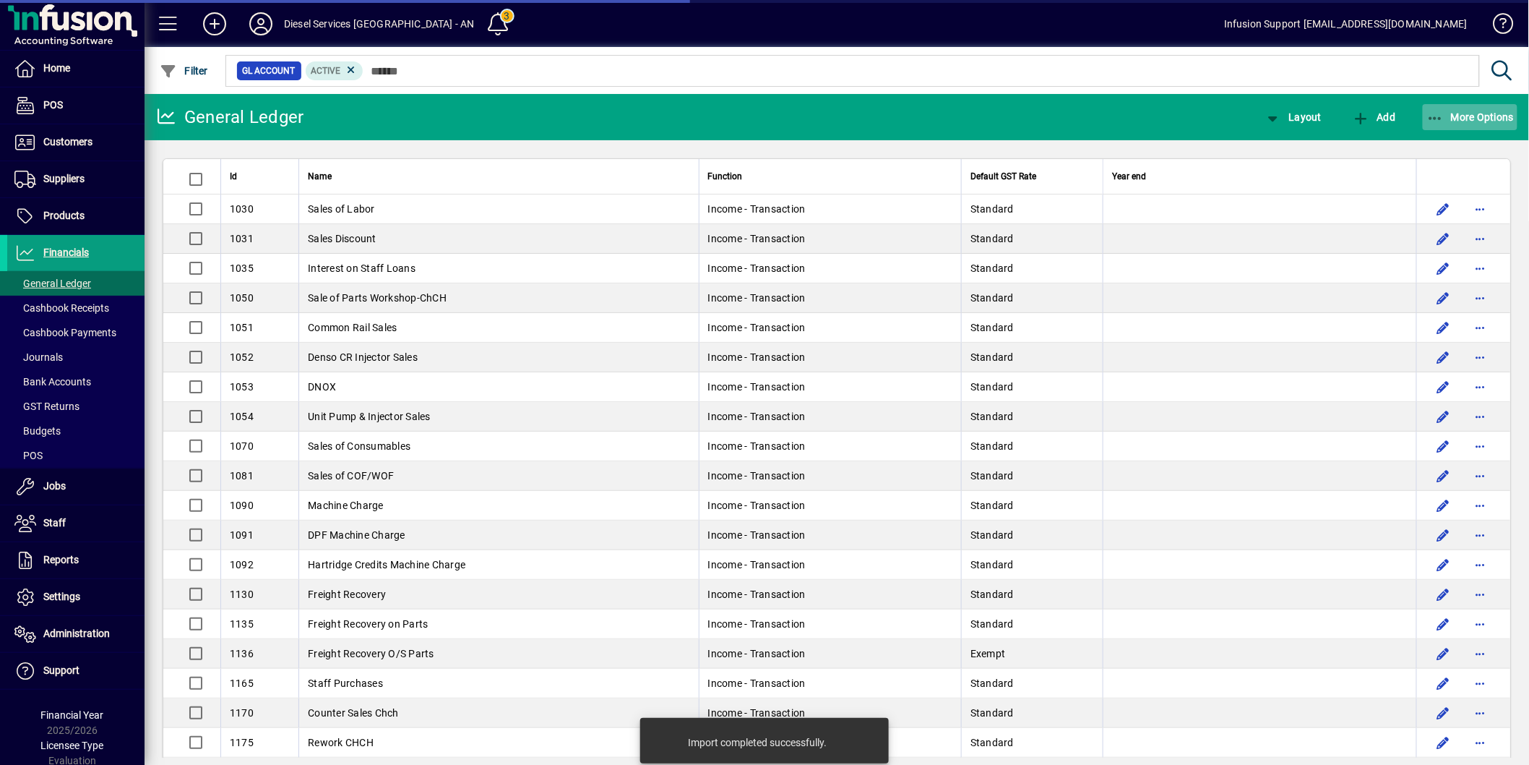
click at [1462, 113] on span "More Options" at bounding box center [1471, 117] width 88 height 12
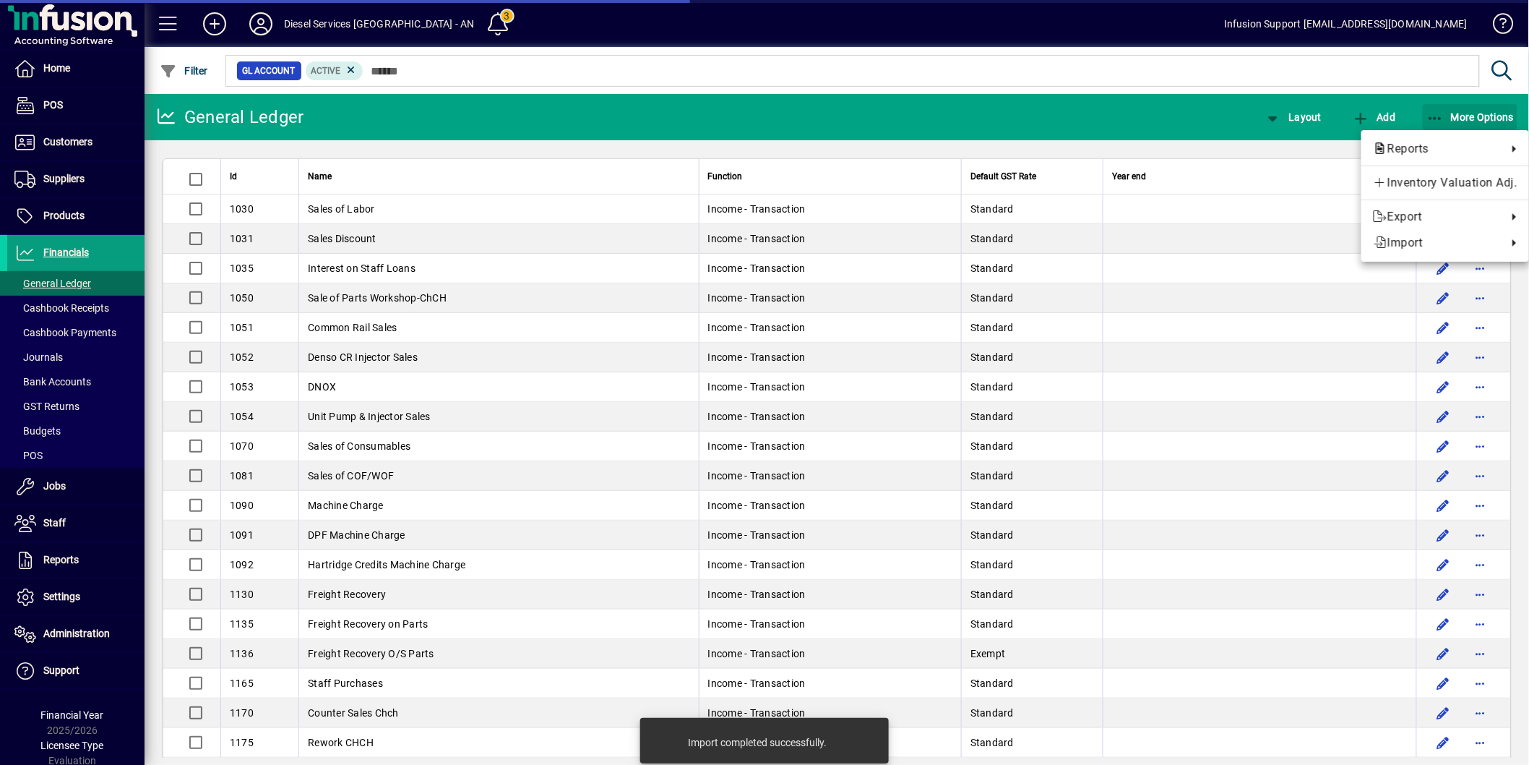
click at [1425, 236] on div "Reports Inventory Valuation Adj. Export Import" at bounding box center [1446, 196] width 168 height 132
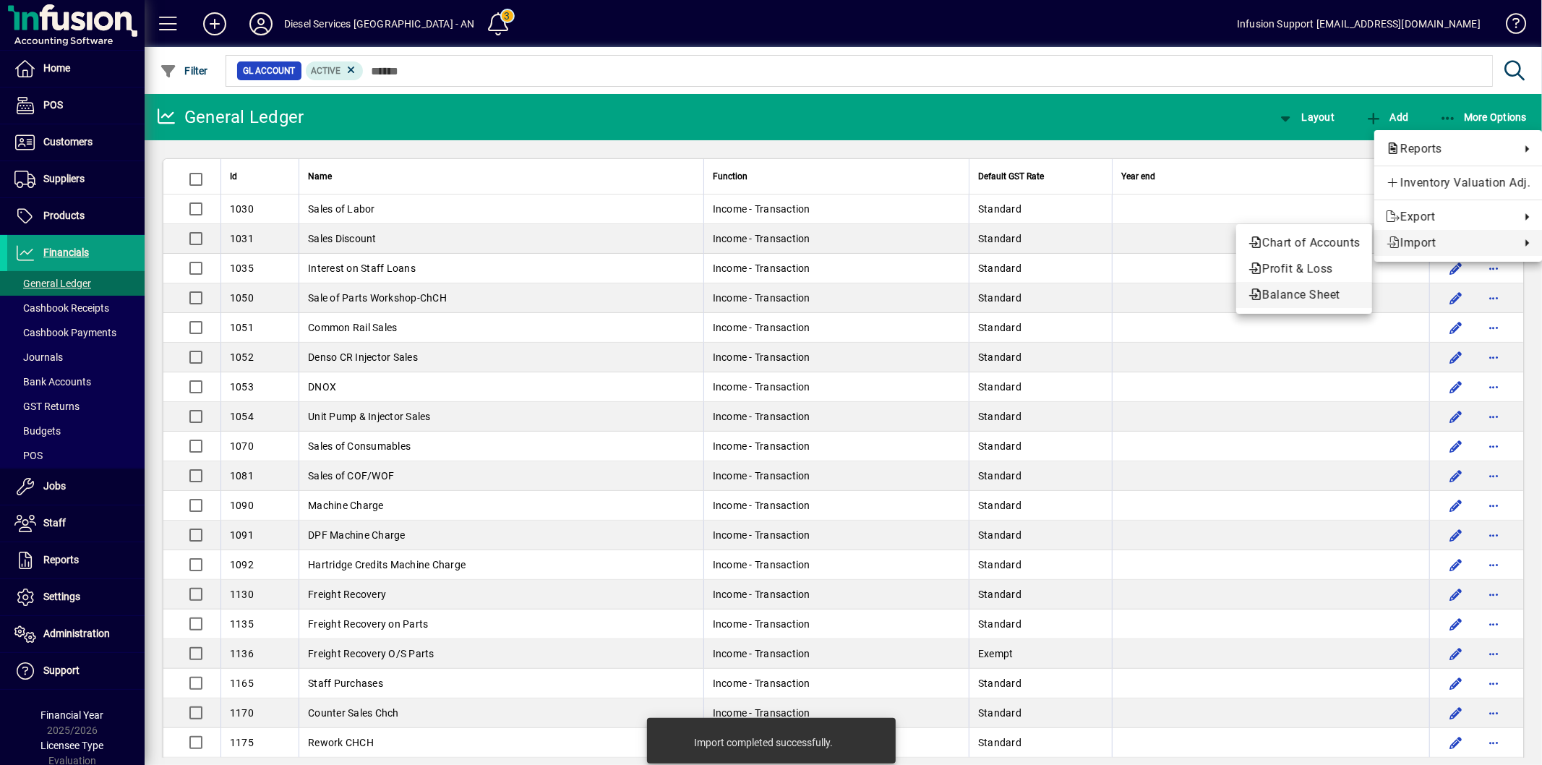
click at [1271, 299] on span "Balance Sheet" at bounding box center [1304, 294] width 113 height 17
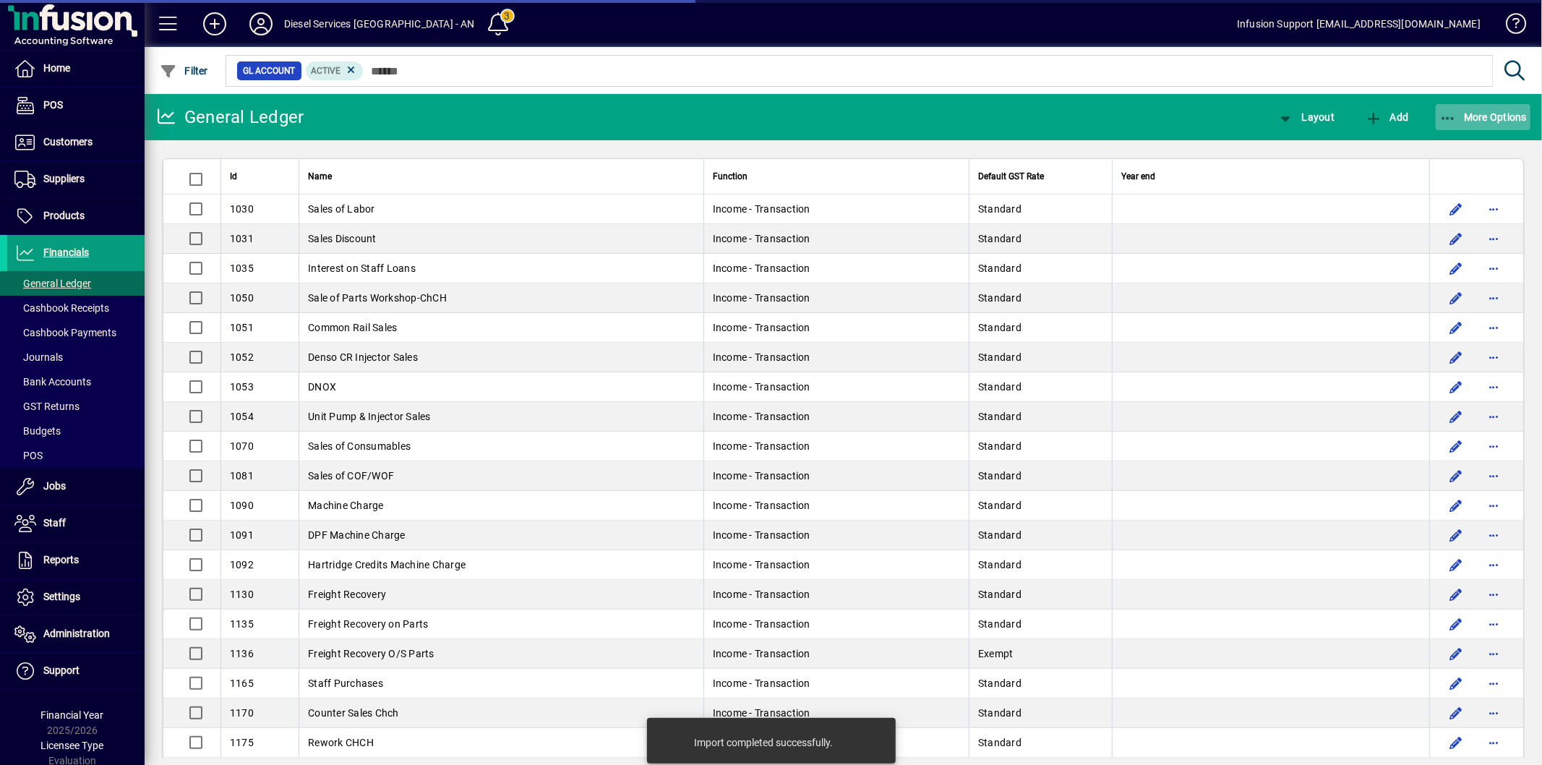
click at [1467, 114] on span "More Options" at bounding box center [1483, 117] width 88 height 12
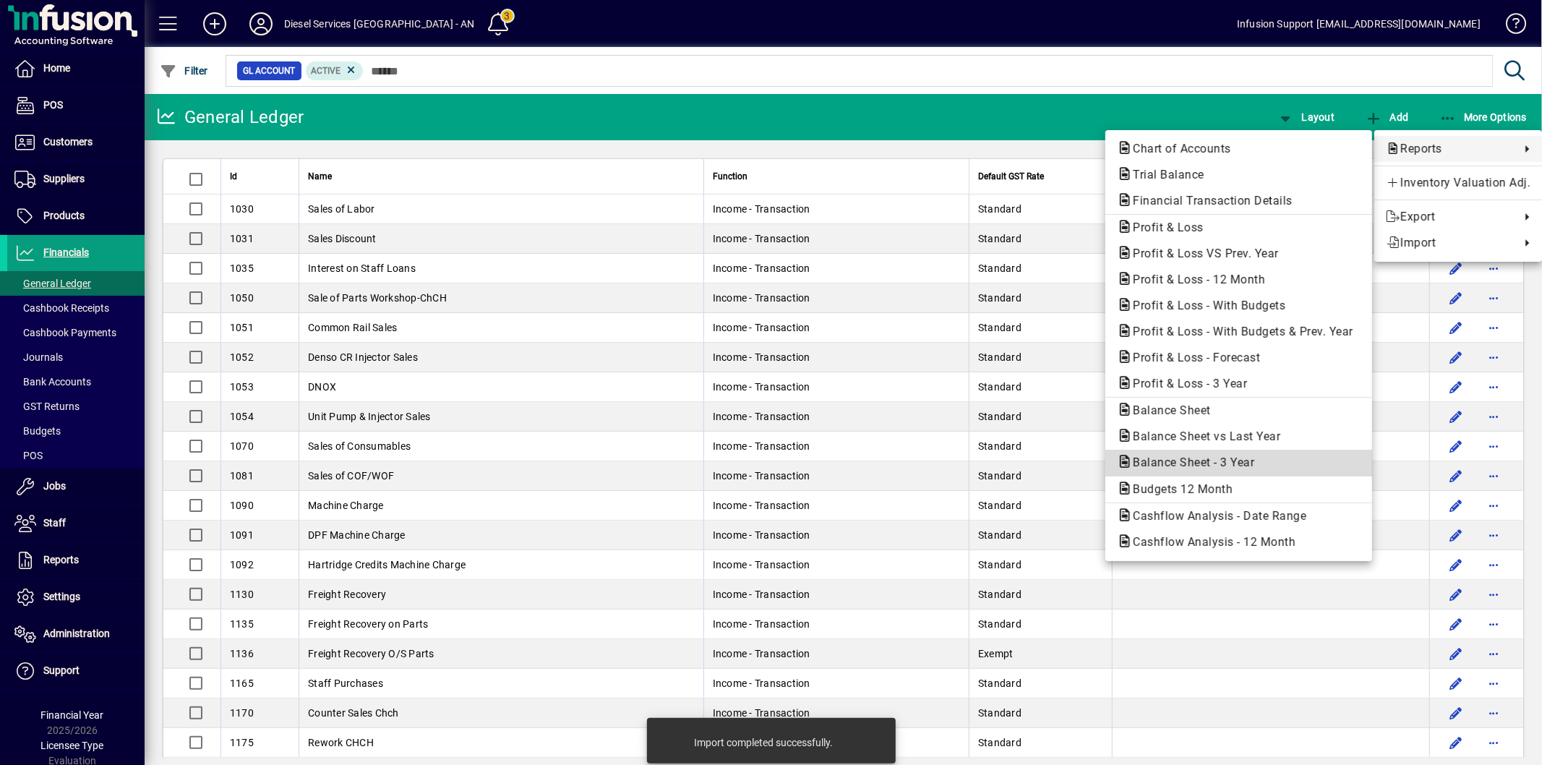
click at [1236, 463] on span "Balance Sheet - 3 Year" at bounding box center [1189, 462] width 145 height 14
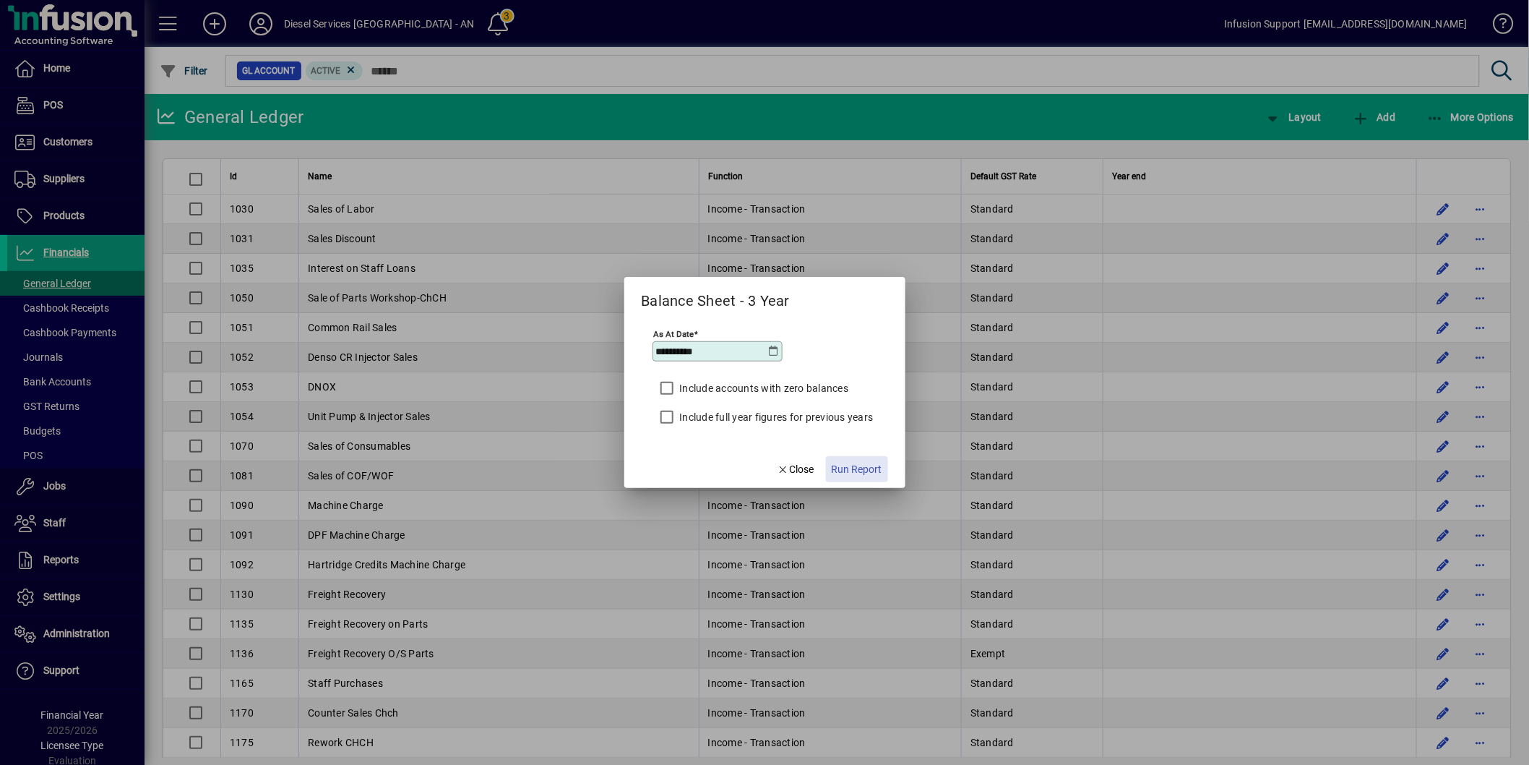
drag, startPoint x: 847, startPoint y: 458, endPoint x: 854, endPoint y: 463, distance: 8.8
click at [854, 463] on button "Run Report" at bounding box center [857, 469] width 62 height 26
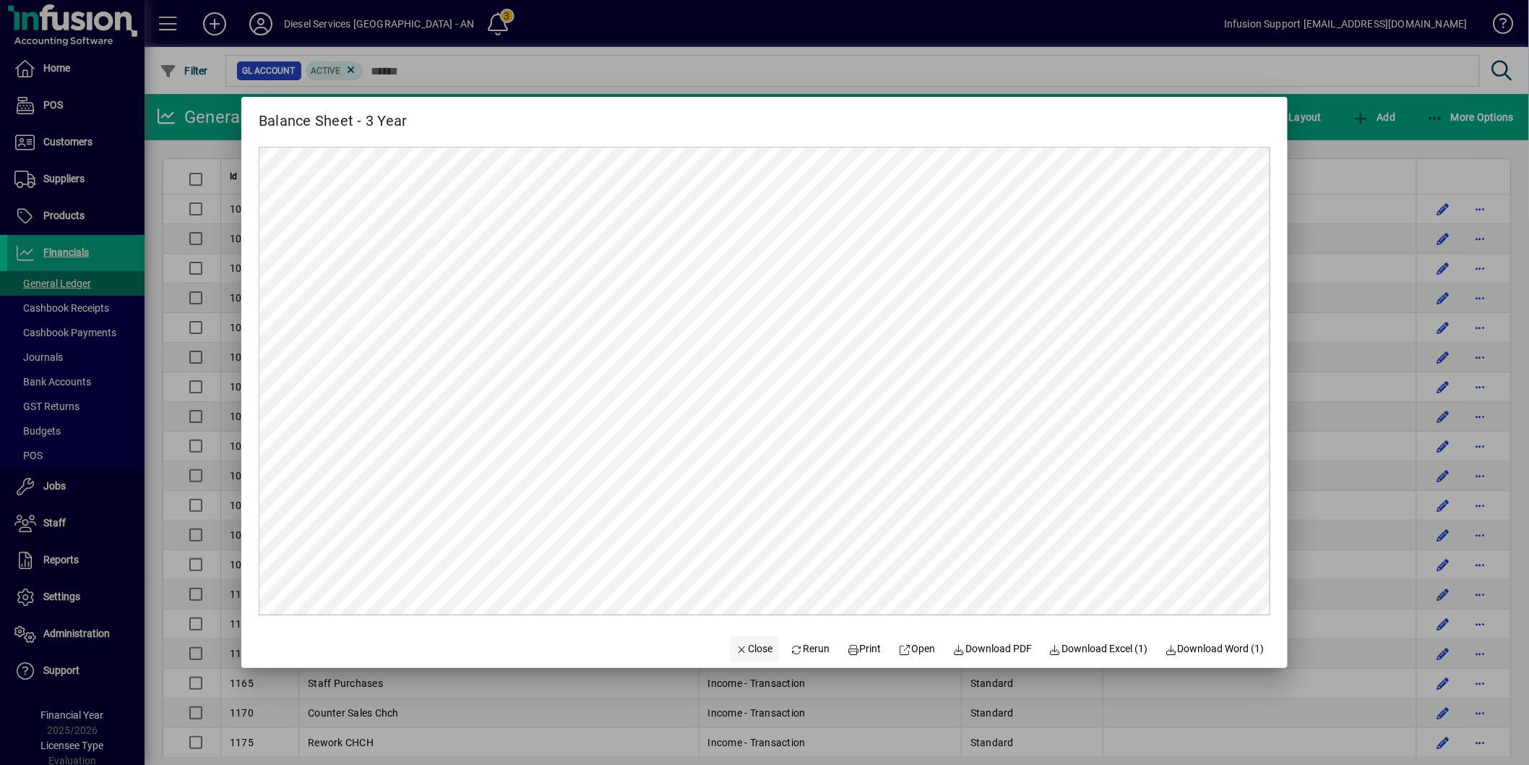
click at [742, 653] on span "Close" at bounding box center [755, 648] width 38 height 15
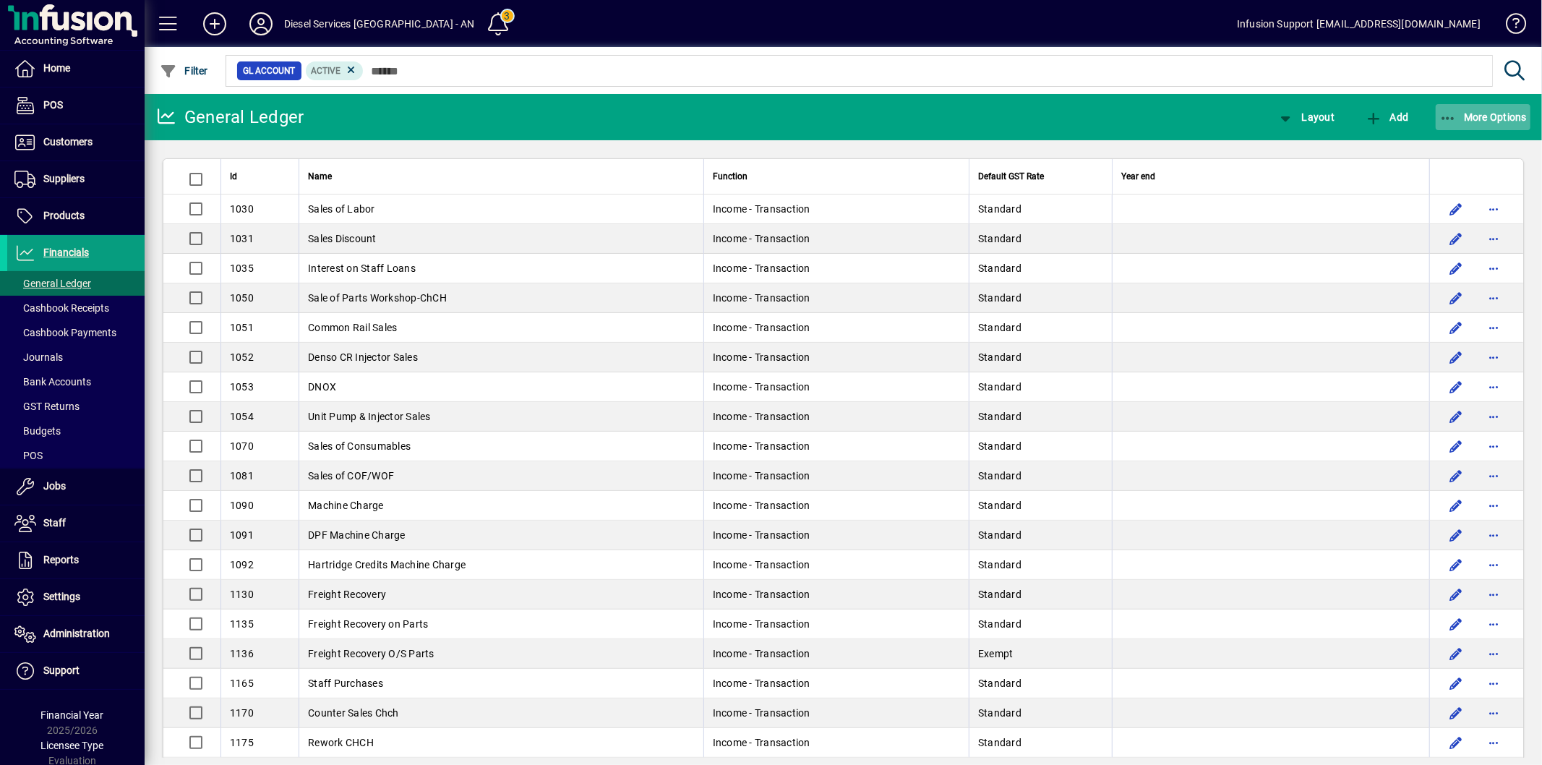
click at [1472, 113] on span "More Options" at bounding box center [1483, 117] width 88 height 12
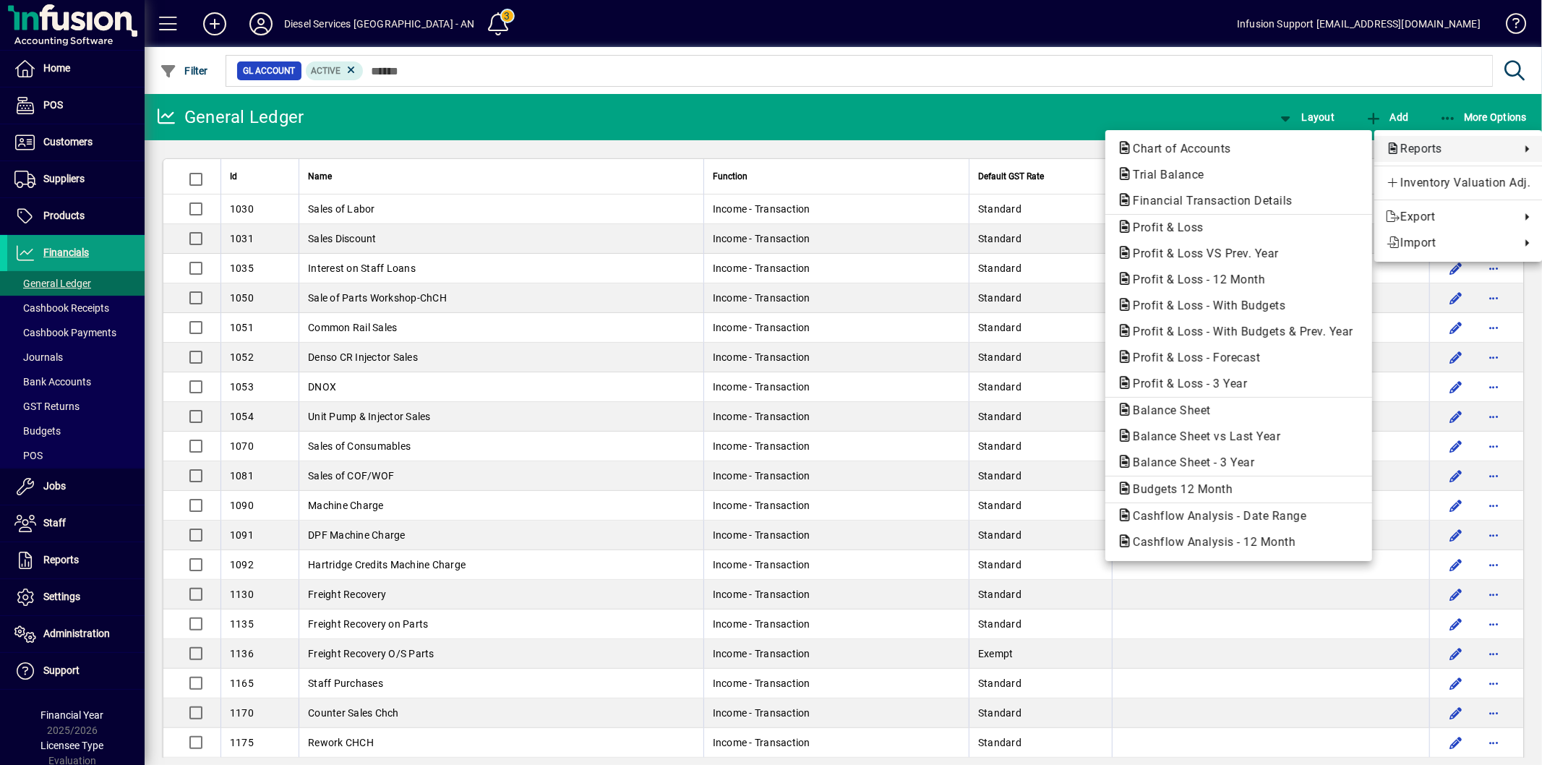
click at [1412, 145] on span "Reports" at bounding box center [1449, 148] width 127 height 17
click at [1248, 387] on span "Profit & Loss - 3 Year" at bounding box center [1185, 384] width 137 height 14
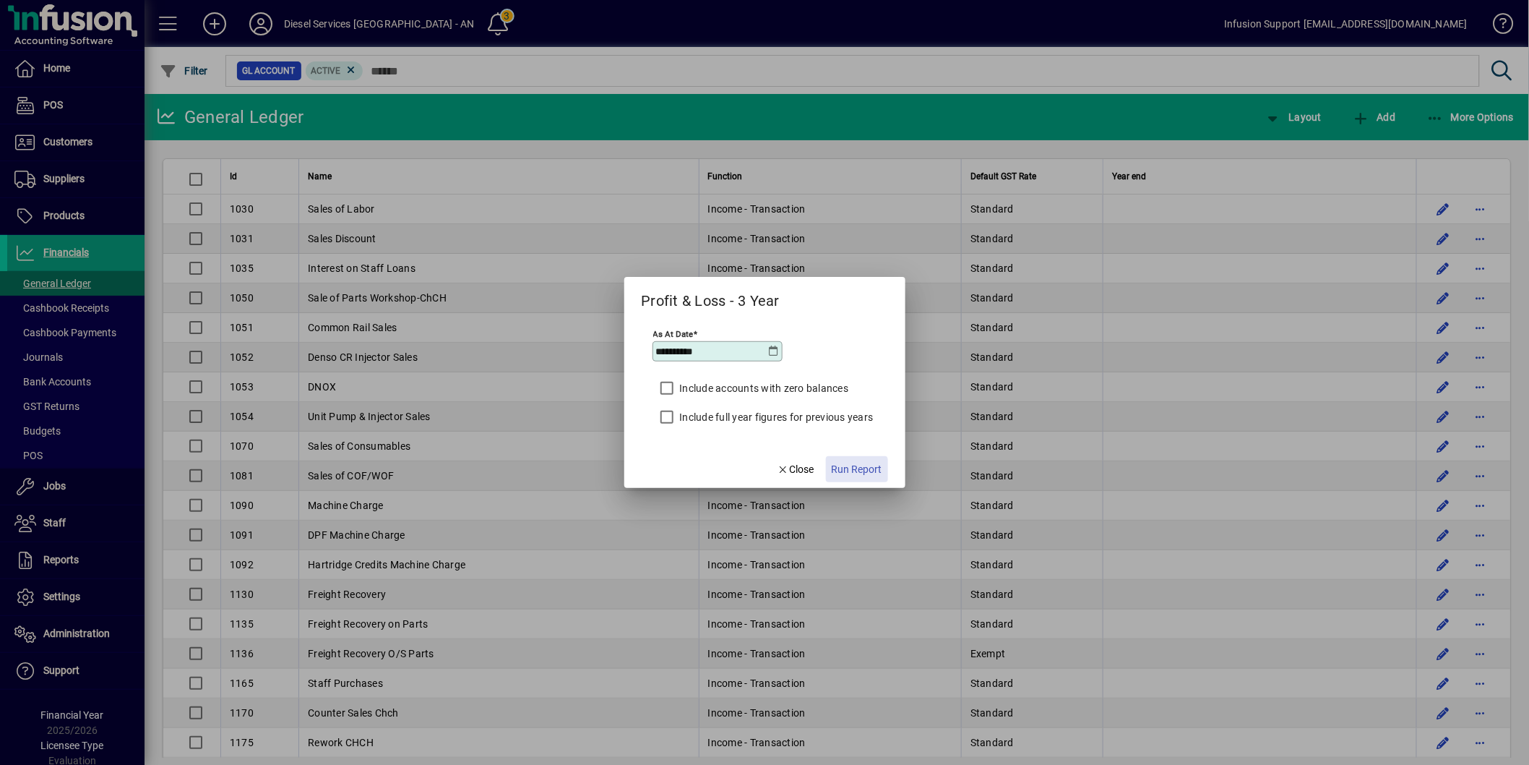
click at [853, 471] on span "Run Report" at bounding box center [857, 469] width 51 height 15
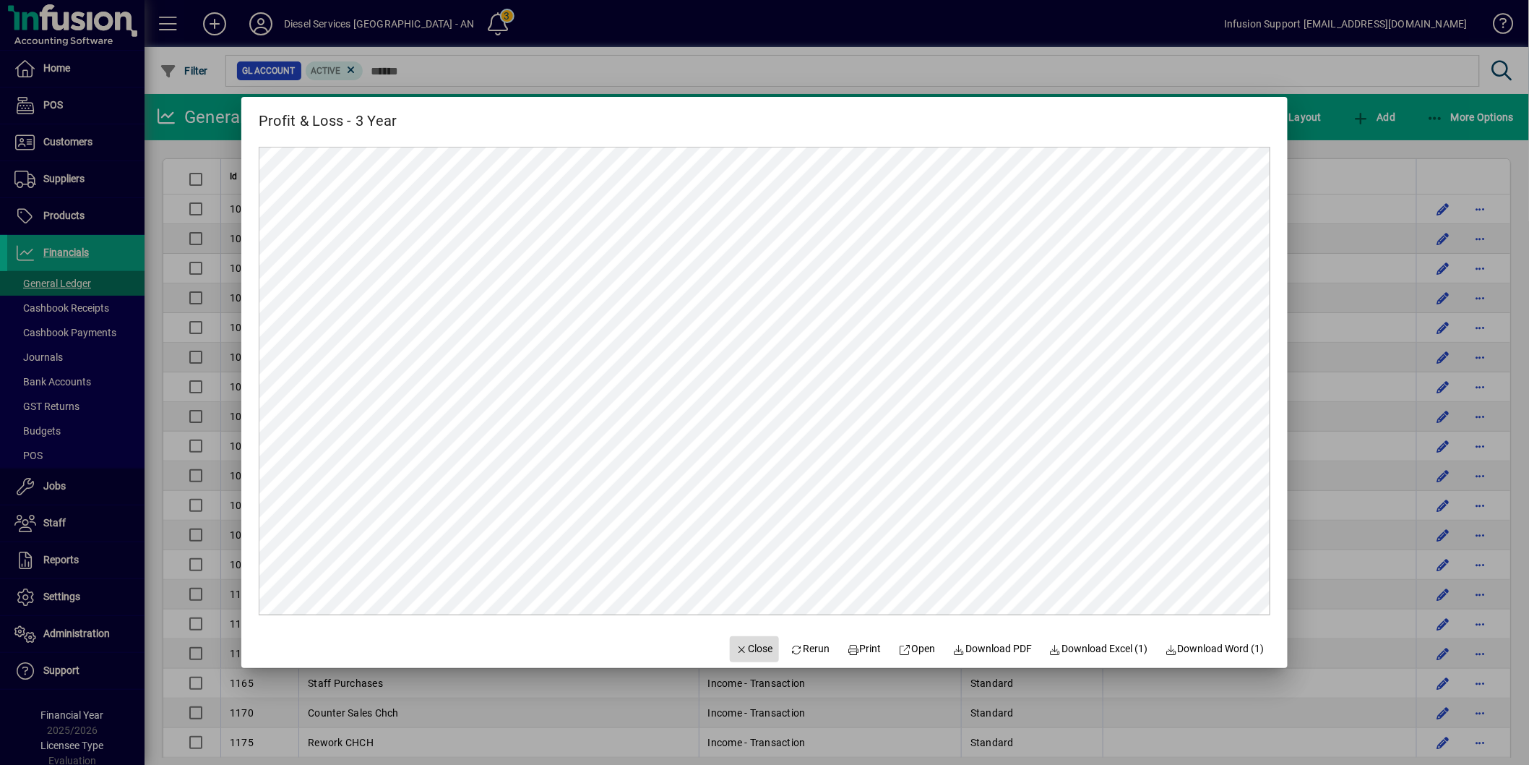
click at [744, 646] on span "Close" at bounding box center [755, 648] width 38 height 15
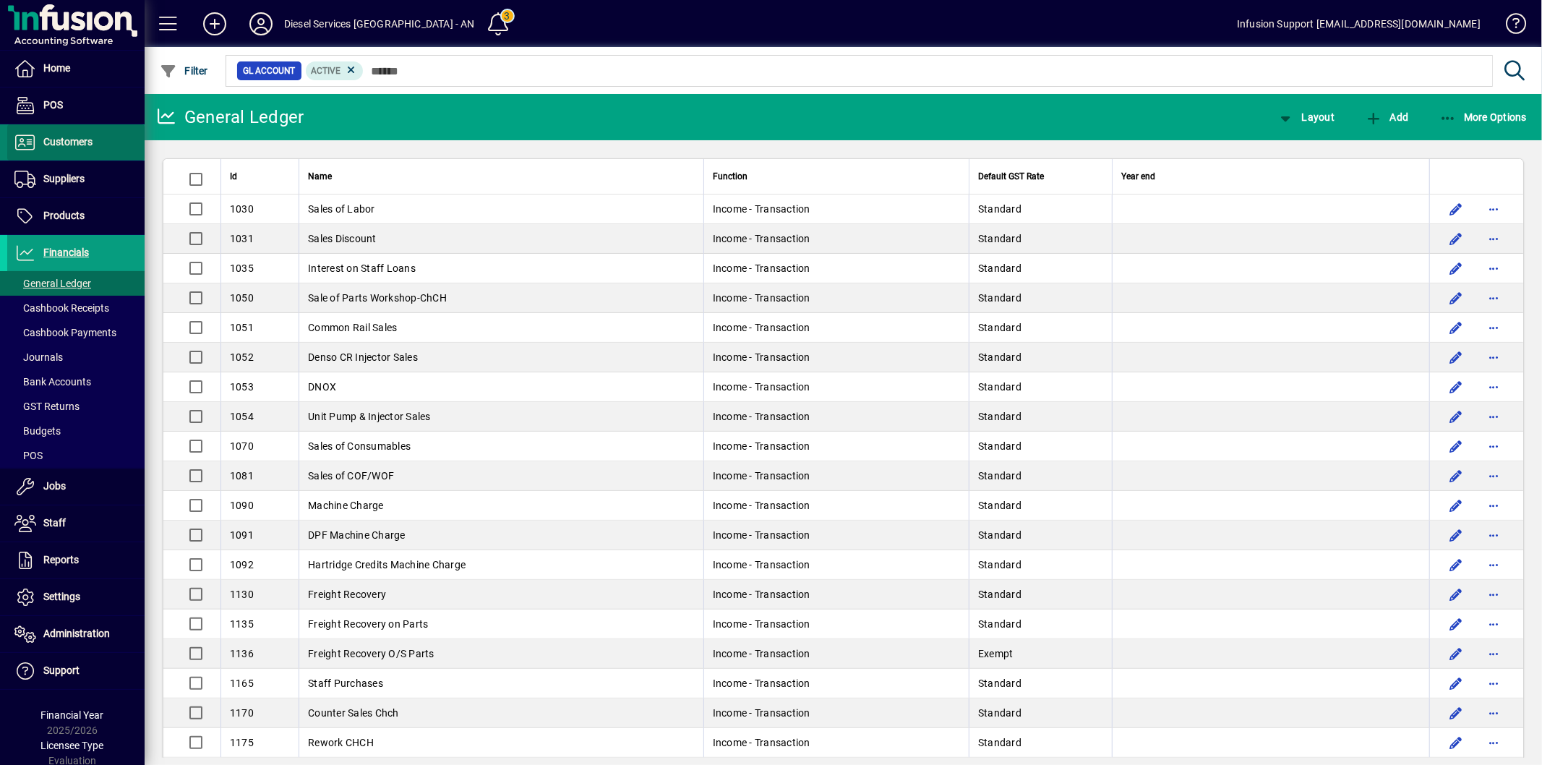
click at [119, 130] on span at bounding box center [75, 142] width 137 height 35
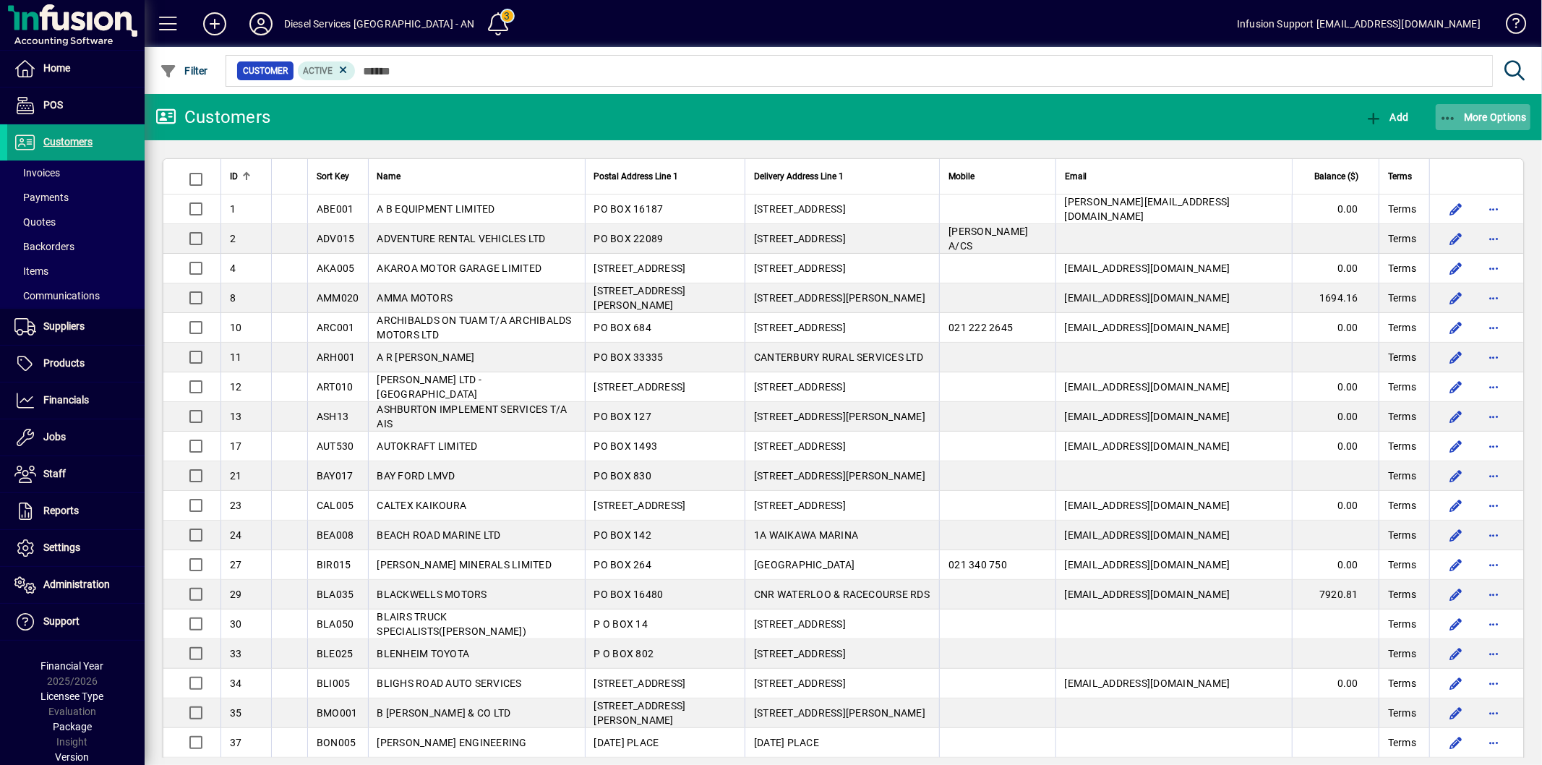
click at [1480, 121] on span "More Options" at bounding box center [1483, 117] width 88 height 12
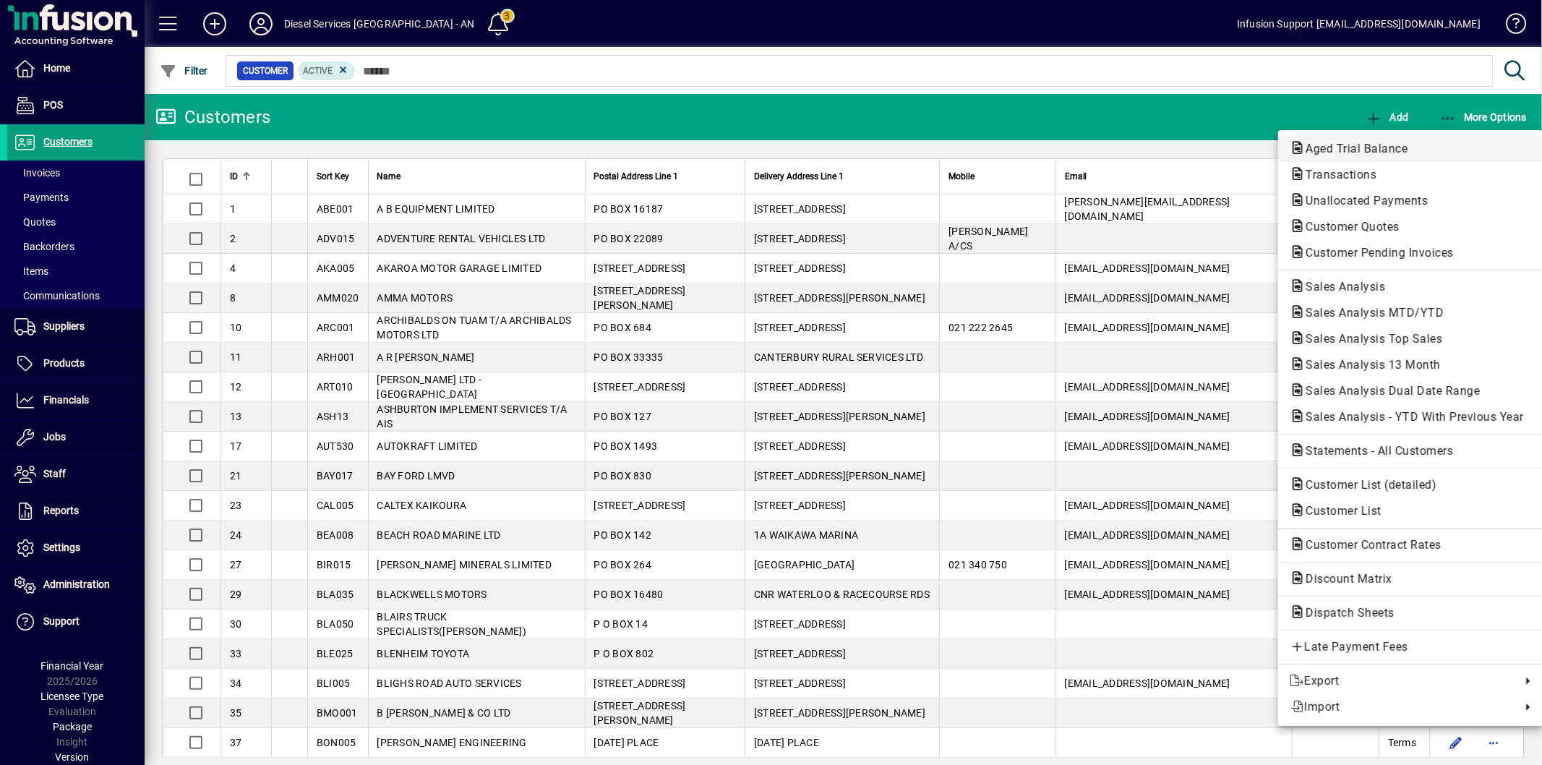
click at [1347, 140] on span "Aged Trial Balance" at bounding box center [1409, 148] width 241 height 17
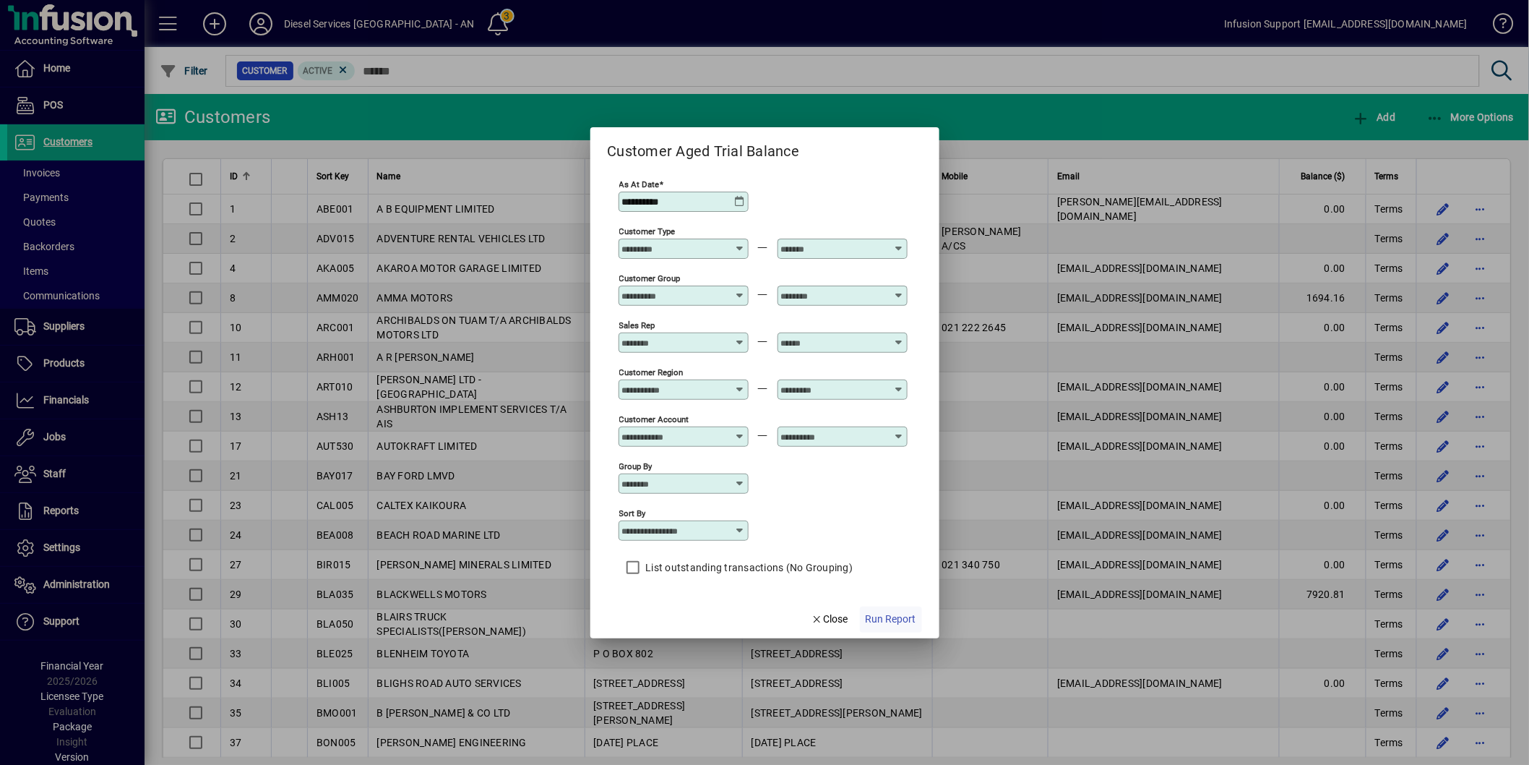
click at [901, 623] on span "Run Report" at bounding box center [891, 618] width 51 height 15
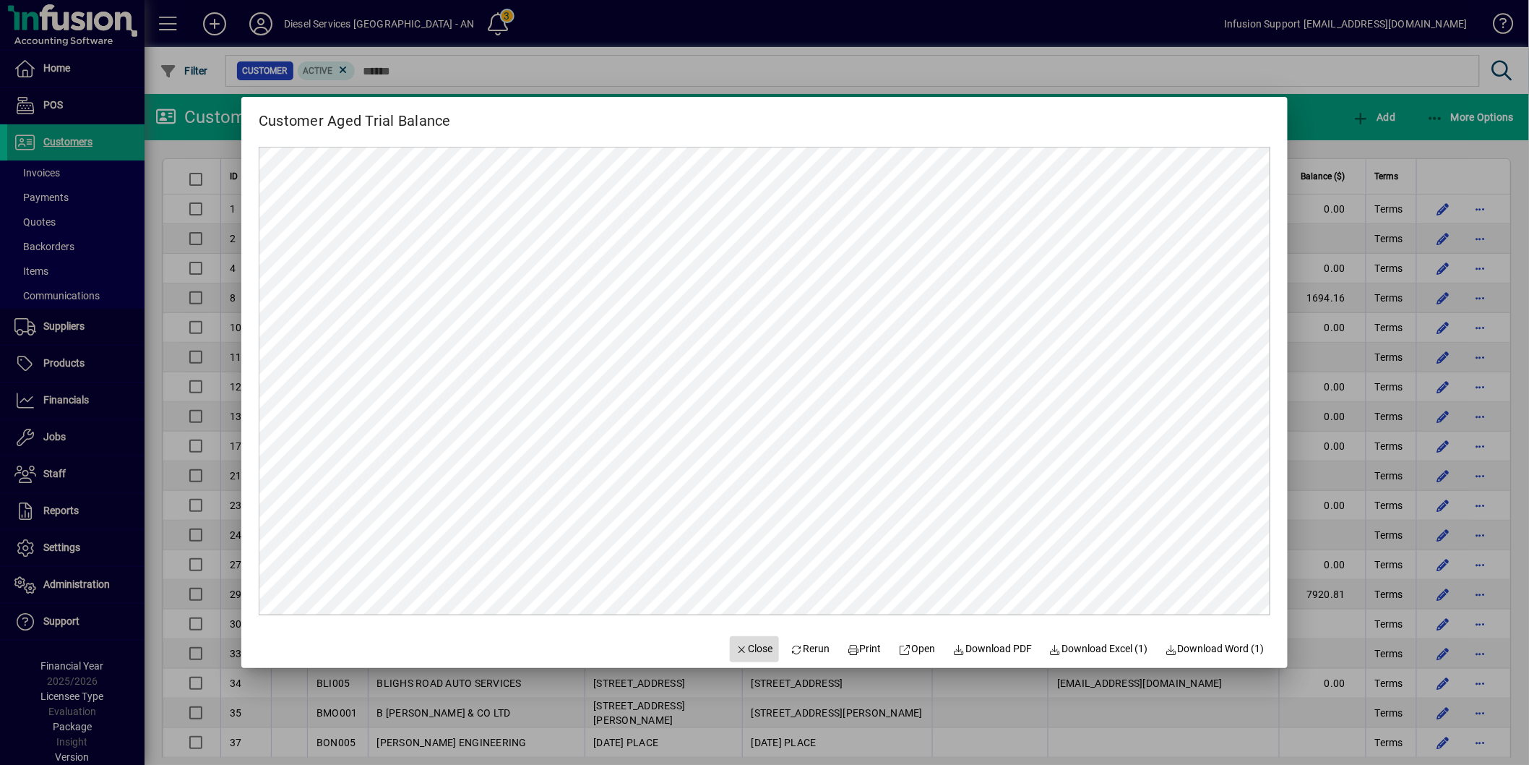
click at [736, 647] on span "Close" at bounding box center [755, 648] width 38 height 15
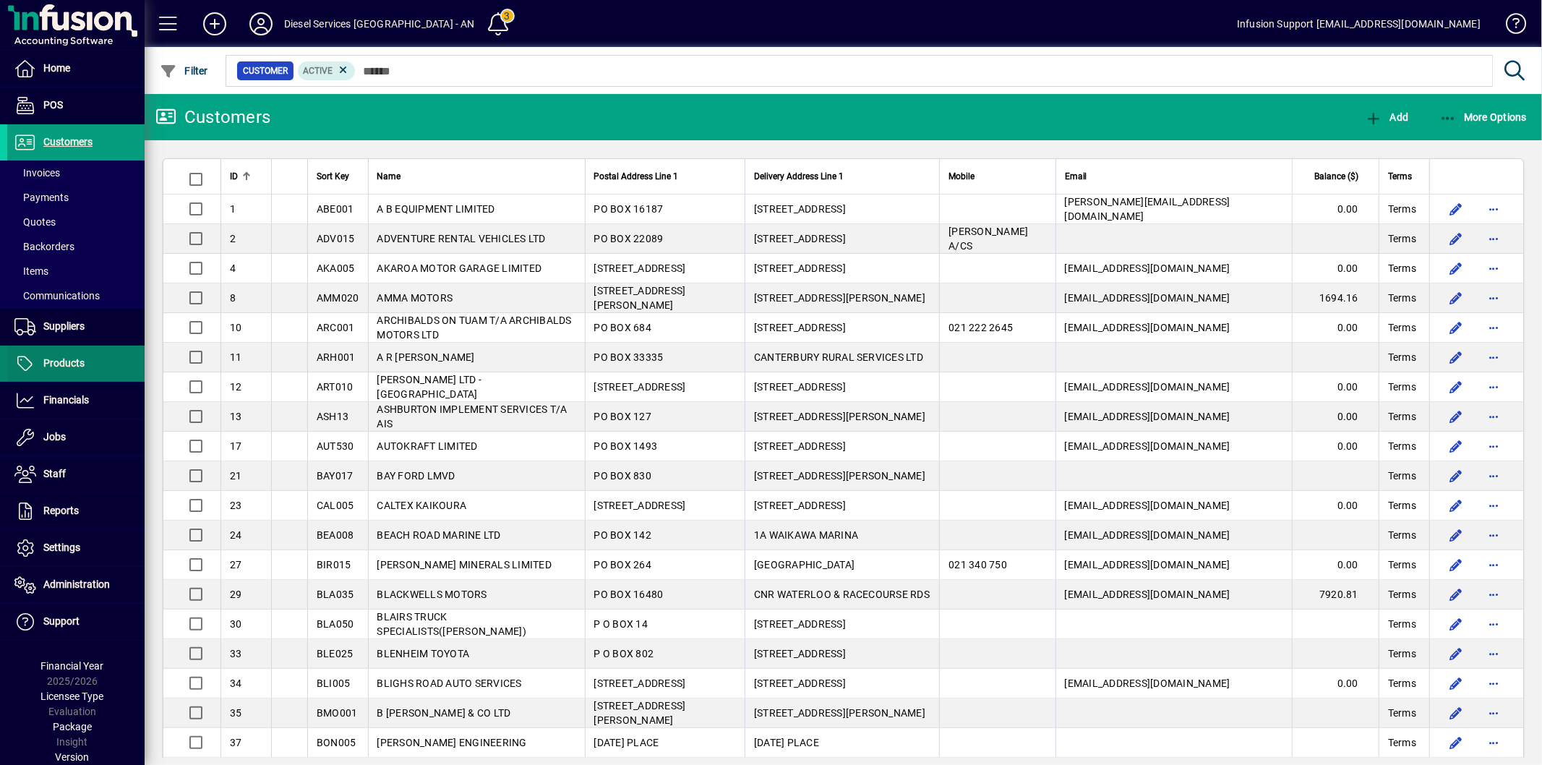
click at [77, 373] on span at bounding box center [75, 363] width 137 height 35
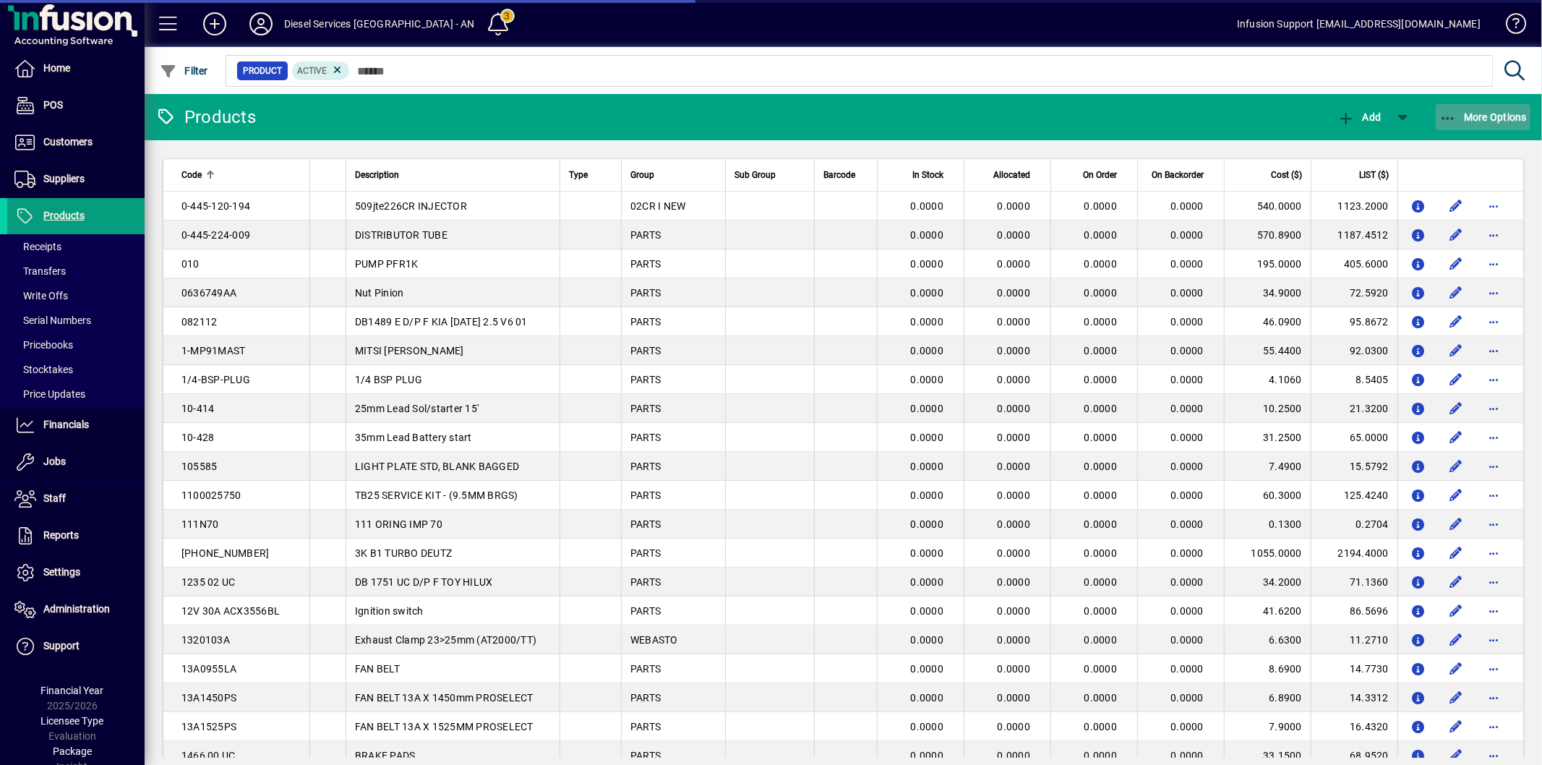
click at [1486, 117] on span "More Options" at bounding box center [1483, 117] width 88 height 12
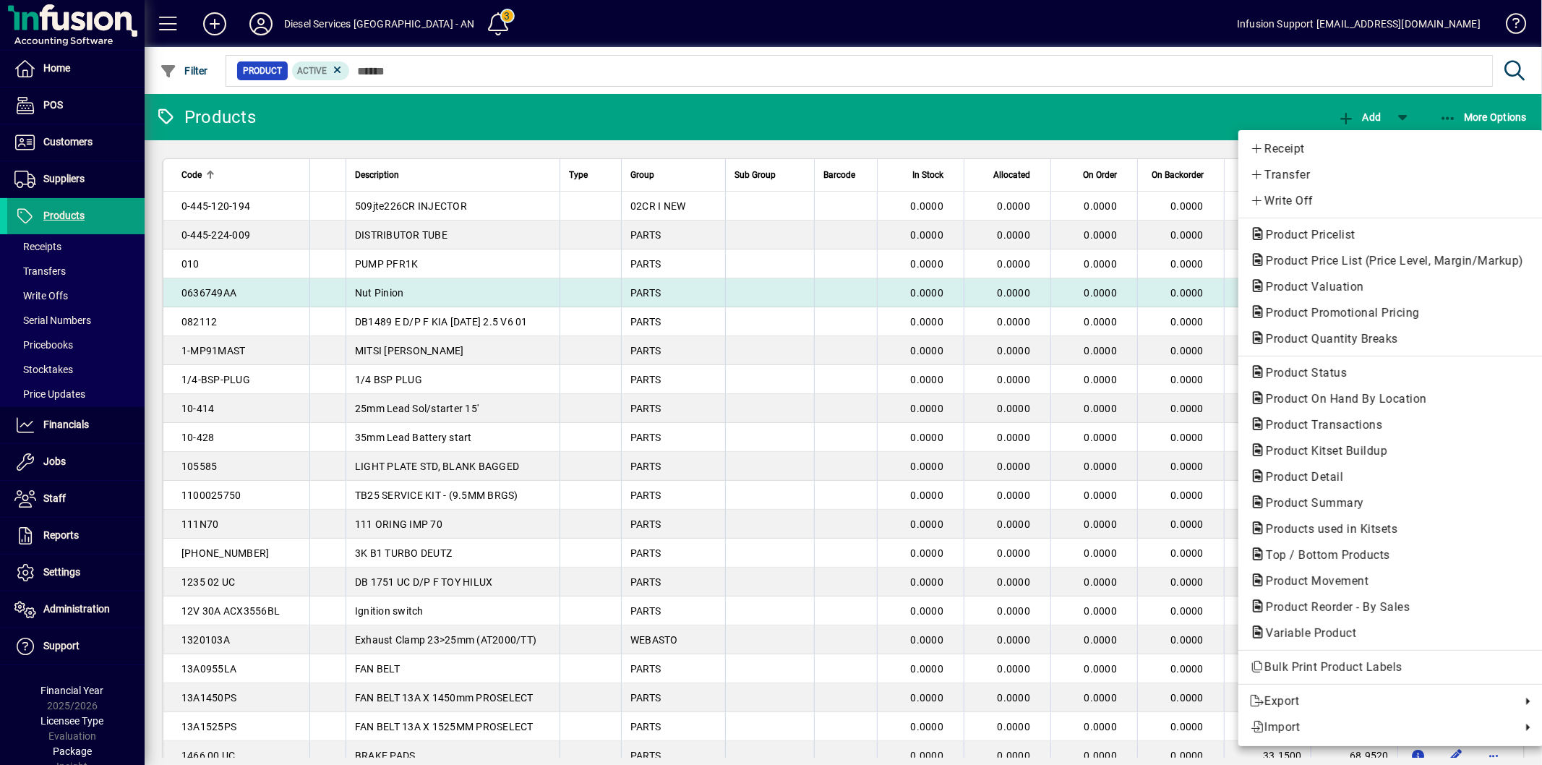
click at [1333, 284] on span "Product Valuation" at bounding box center [1310, 287] width 121 height 14
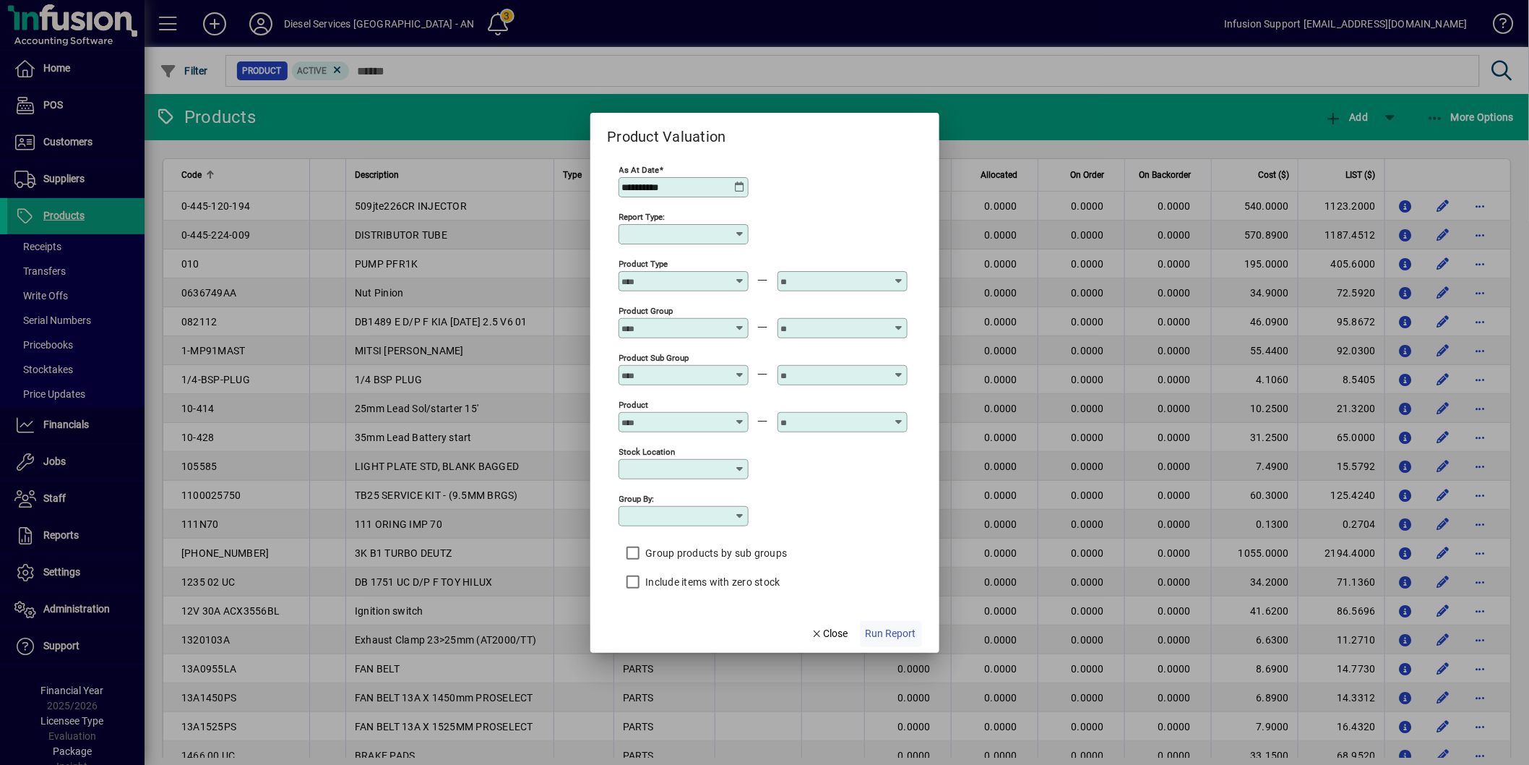
type input "******"
type input "**********"
click at [916, 640] on span "button" at bounding box center [891, 634] width 62 height 35
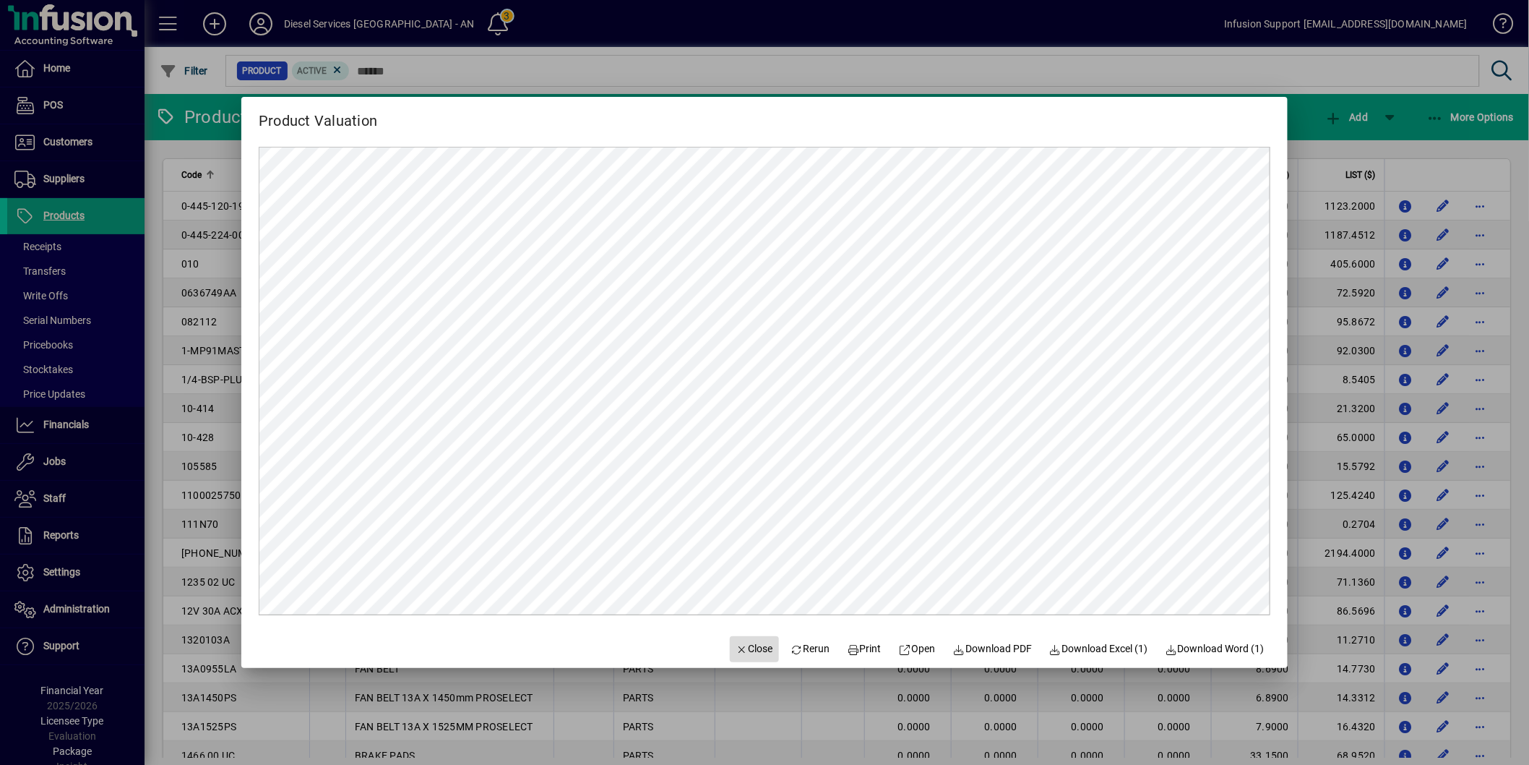
click at [753, 654] on span "Close" at bounding box center [755, 648] width 38 height 15
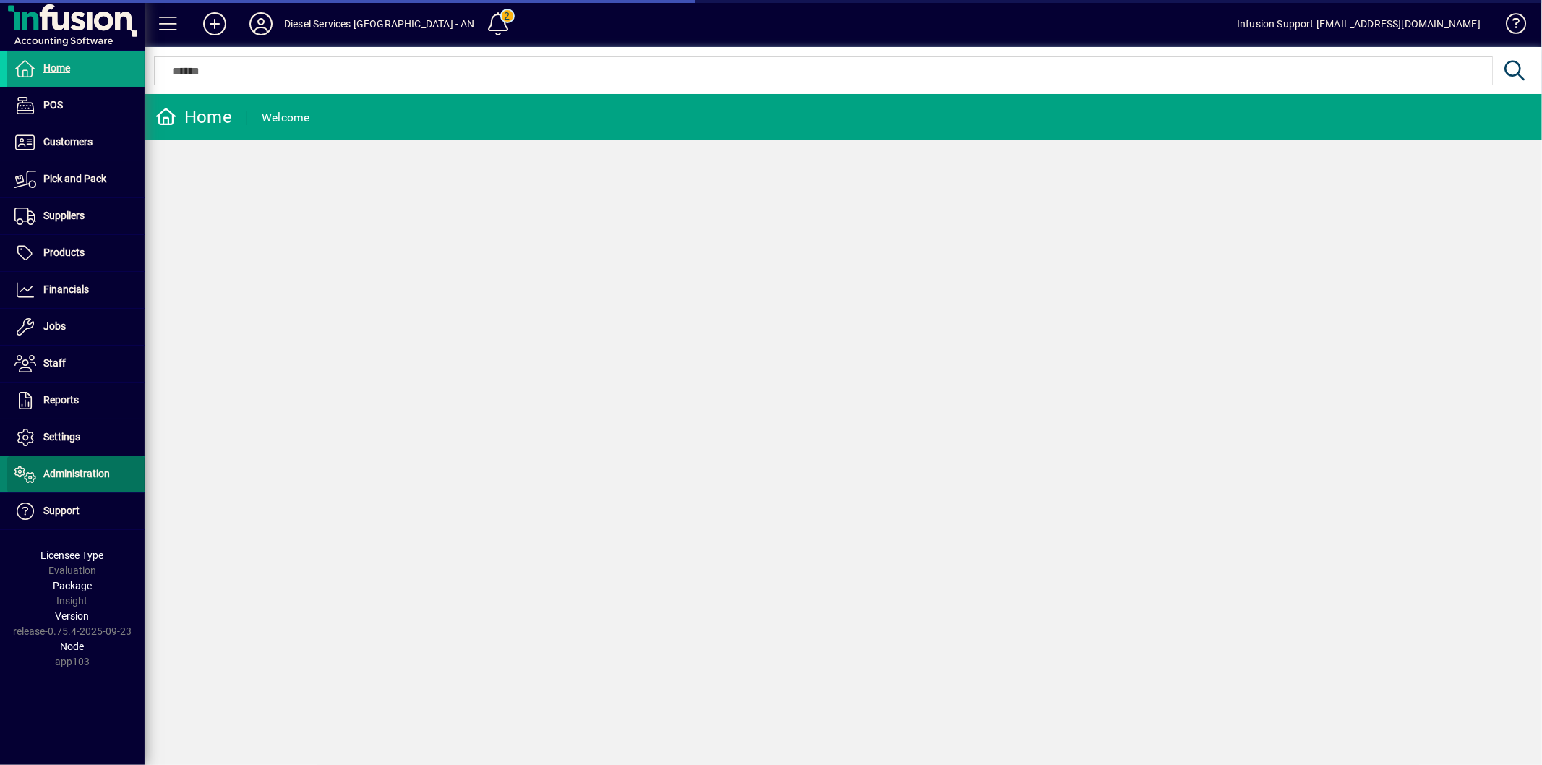
click at [89, 466] on span "Administration" at bounding box center [58, 473] width 103 height 17
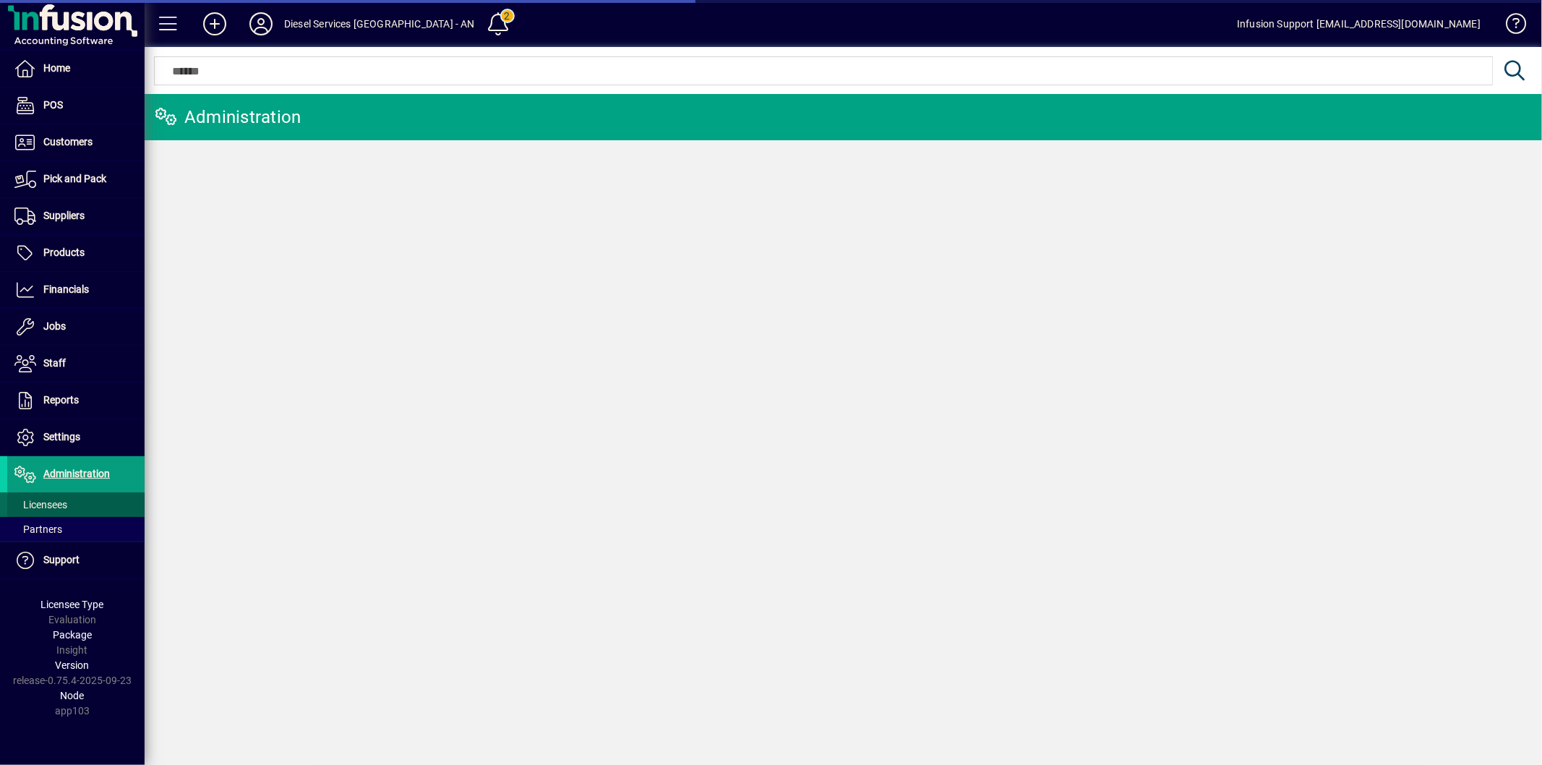
click at [58, 497] on link "Licensees" at bounding box center [75, 504] width 137 height 25
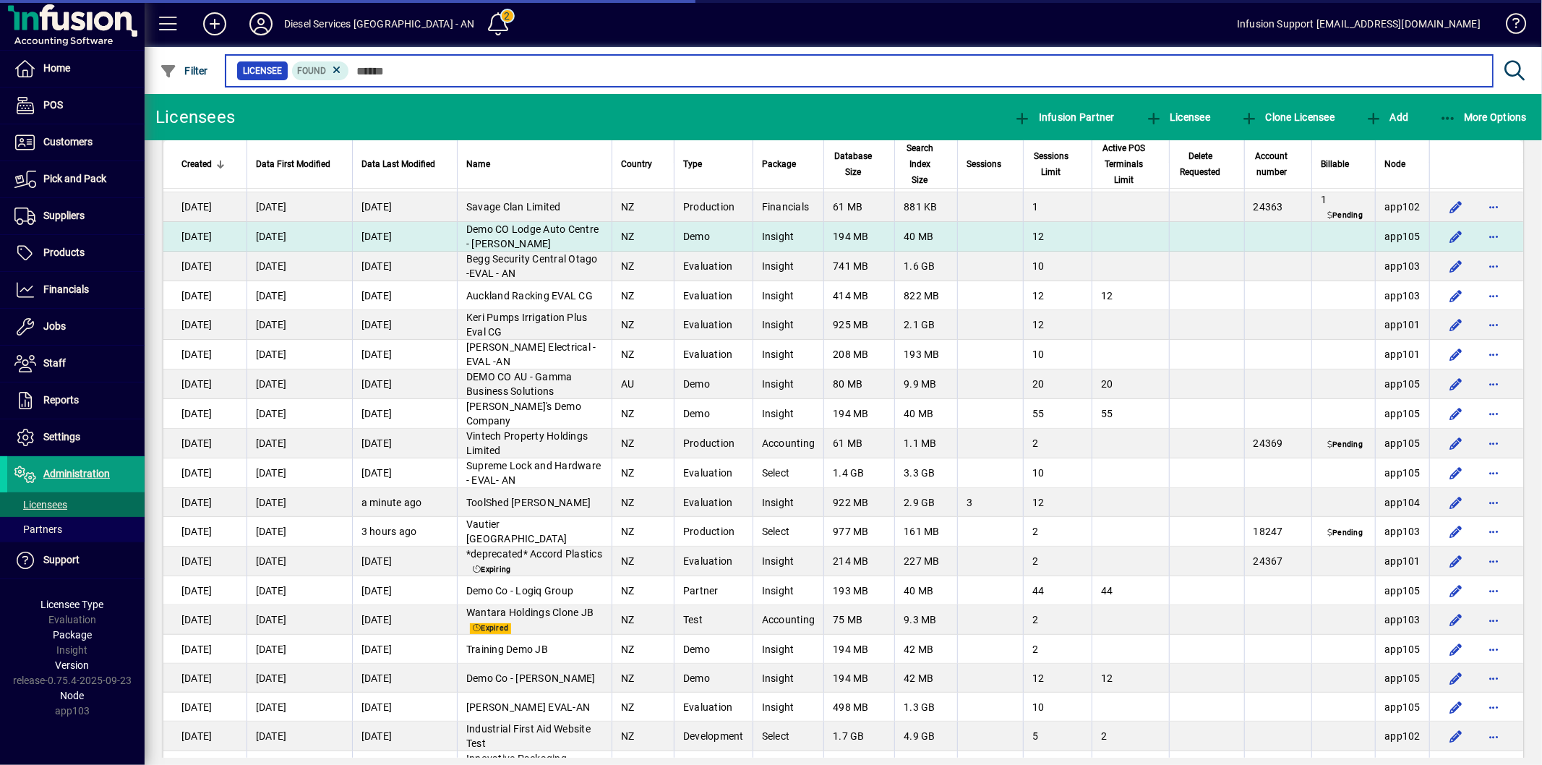
scroll to position [241, 0]
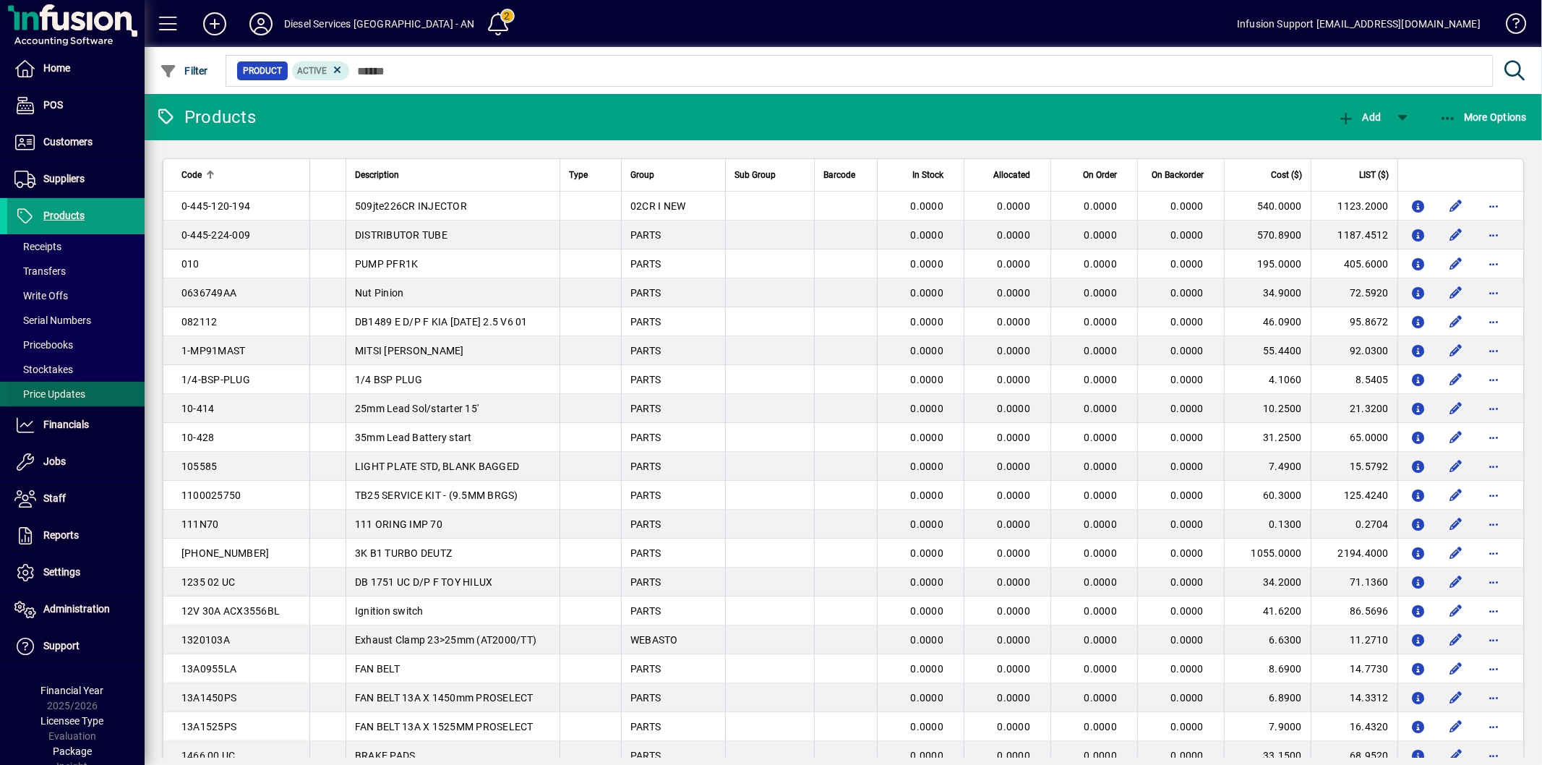
click at [66, 380] on span at bounding box center [75, 394] width 137 height 35
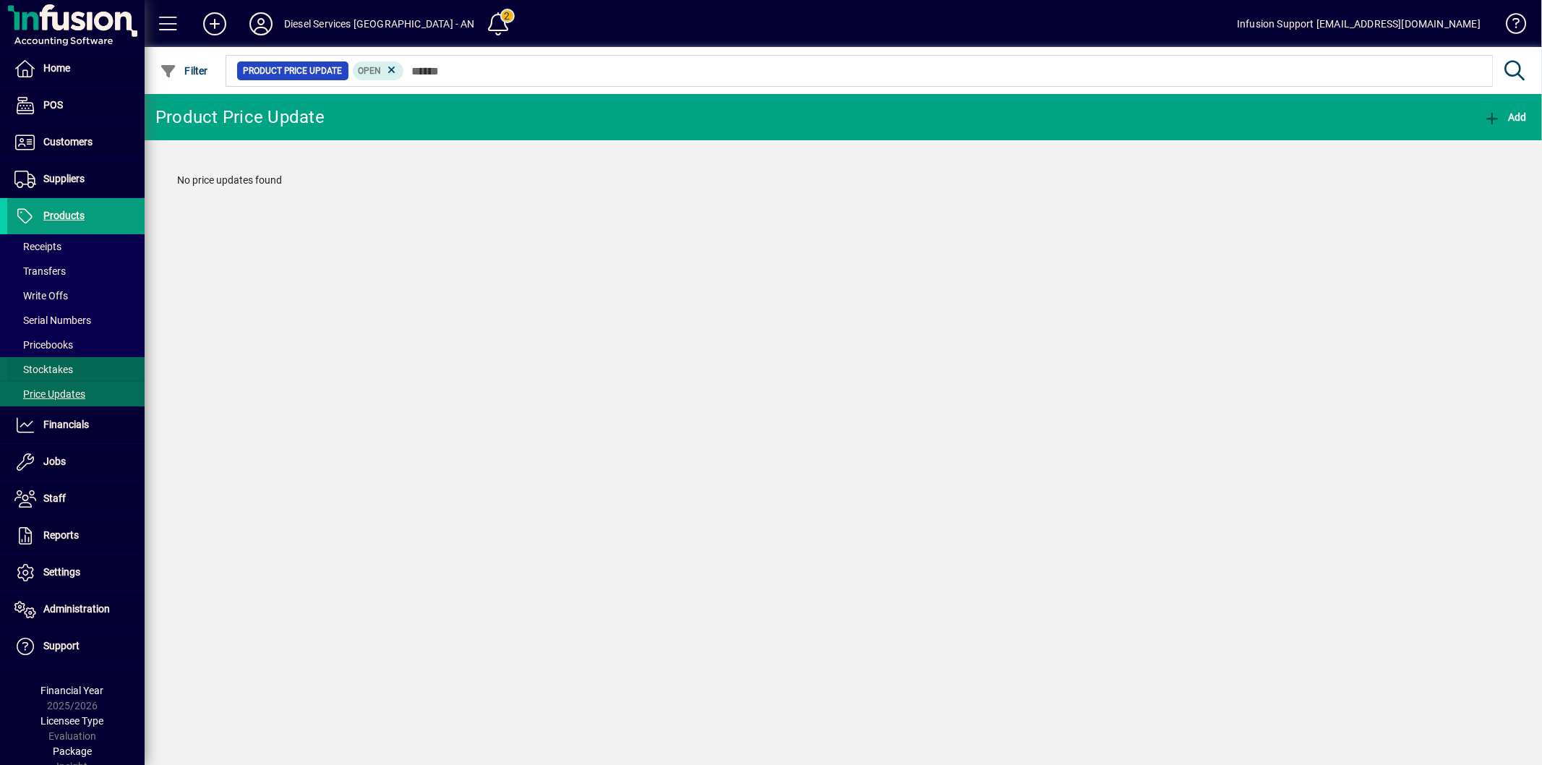
click at [72, 366] on span "Stocktakes" at bounding box center [43, 370] width 59 height 12
click at [85, 364] on span at bounding box center [75, 369] width 137 height 35
click at [1516, 125] on span "button" at bounding box center [1505, 117] width 51 height 35
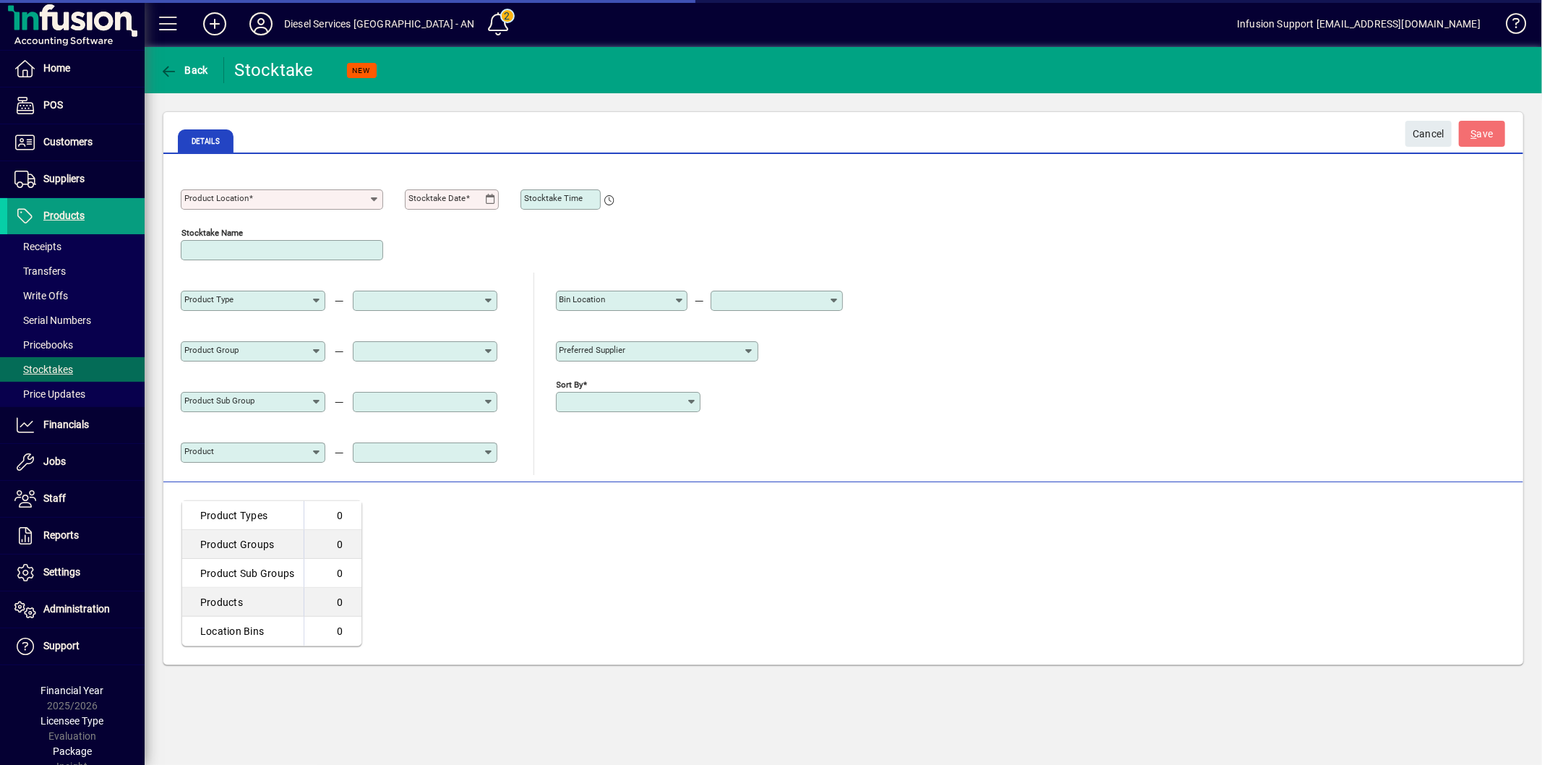
type input "**********"
click at [291, 194] on input "Product Location" at bounding box center [276, 200] width 184 height 12
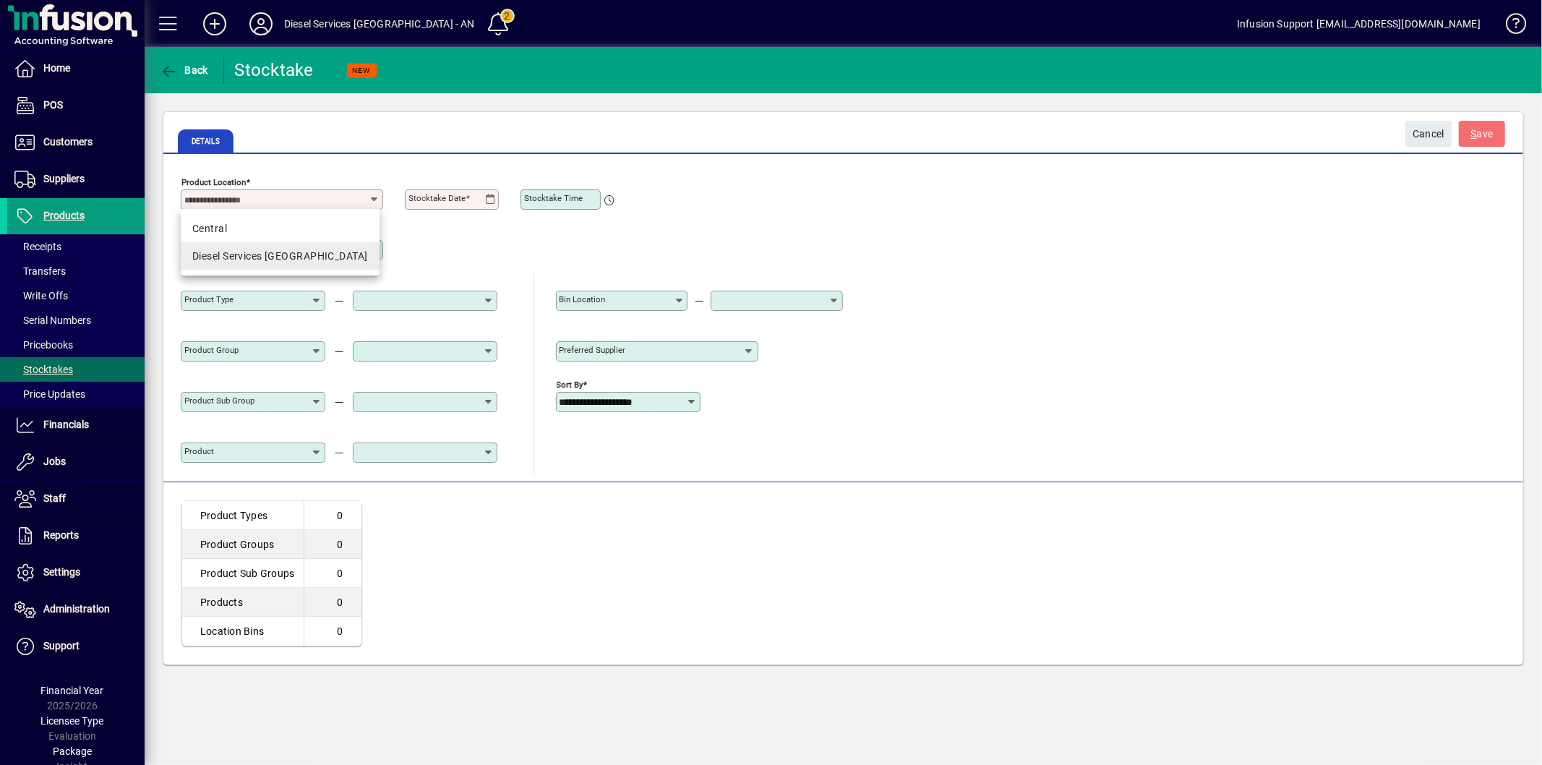
click at [239, 264] on mat-option "Diesel Services [GEOGRAPHIC_DATA]" at bounding box center [280, 255] width 198 height 27
type input "**********"
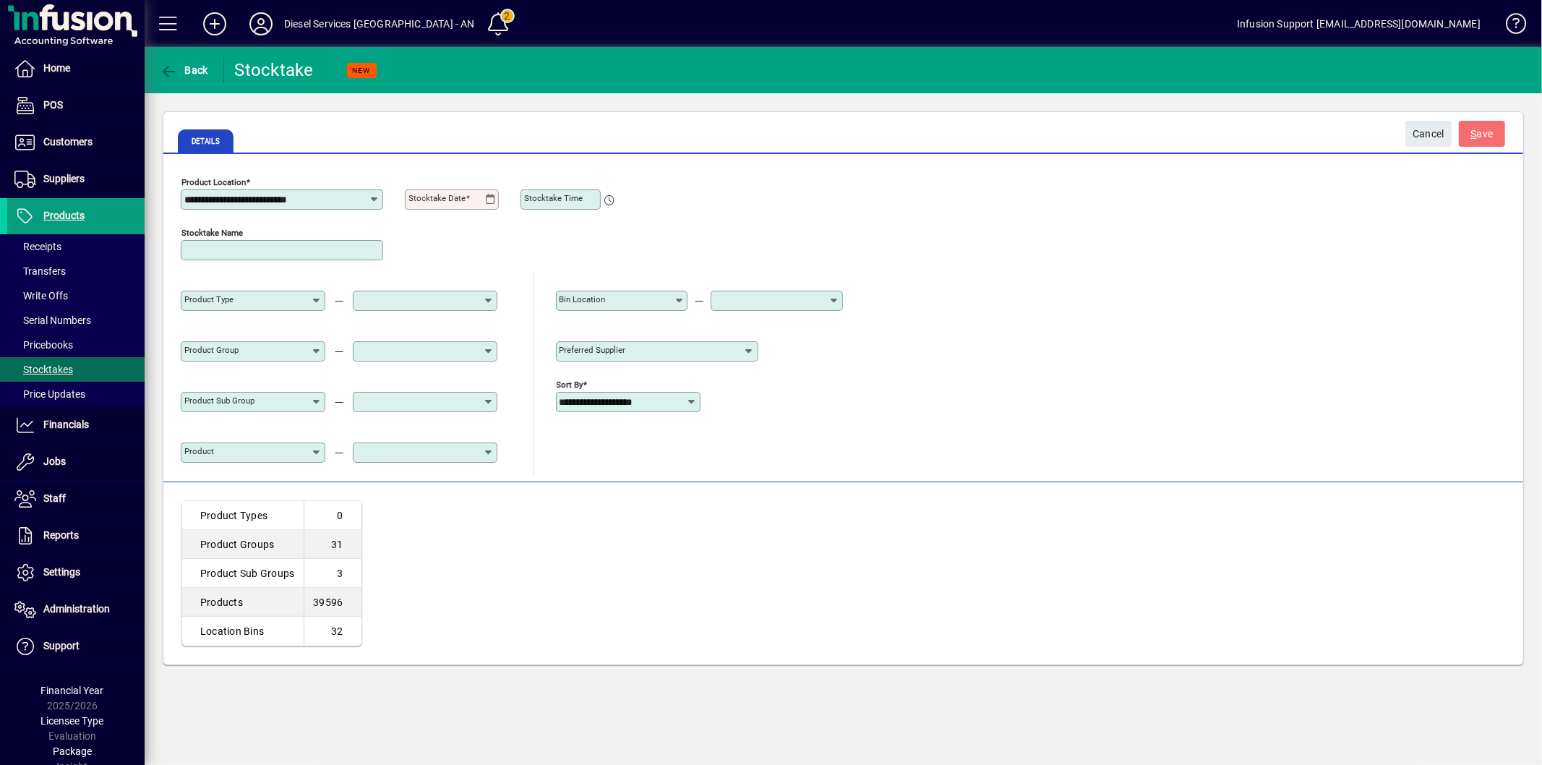
click at [491, 202] on icon at bounding box center [490, 200] width 11 height 12
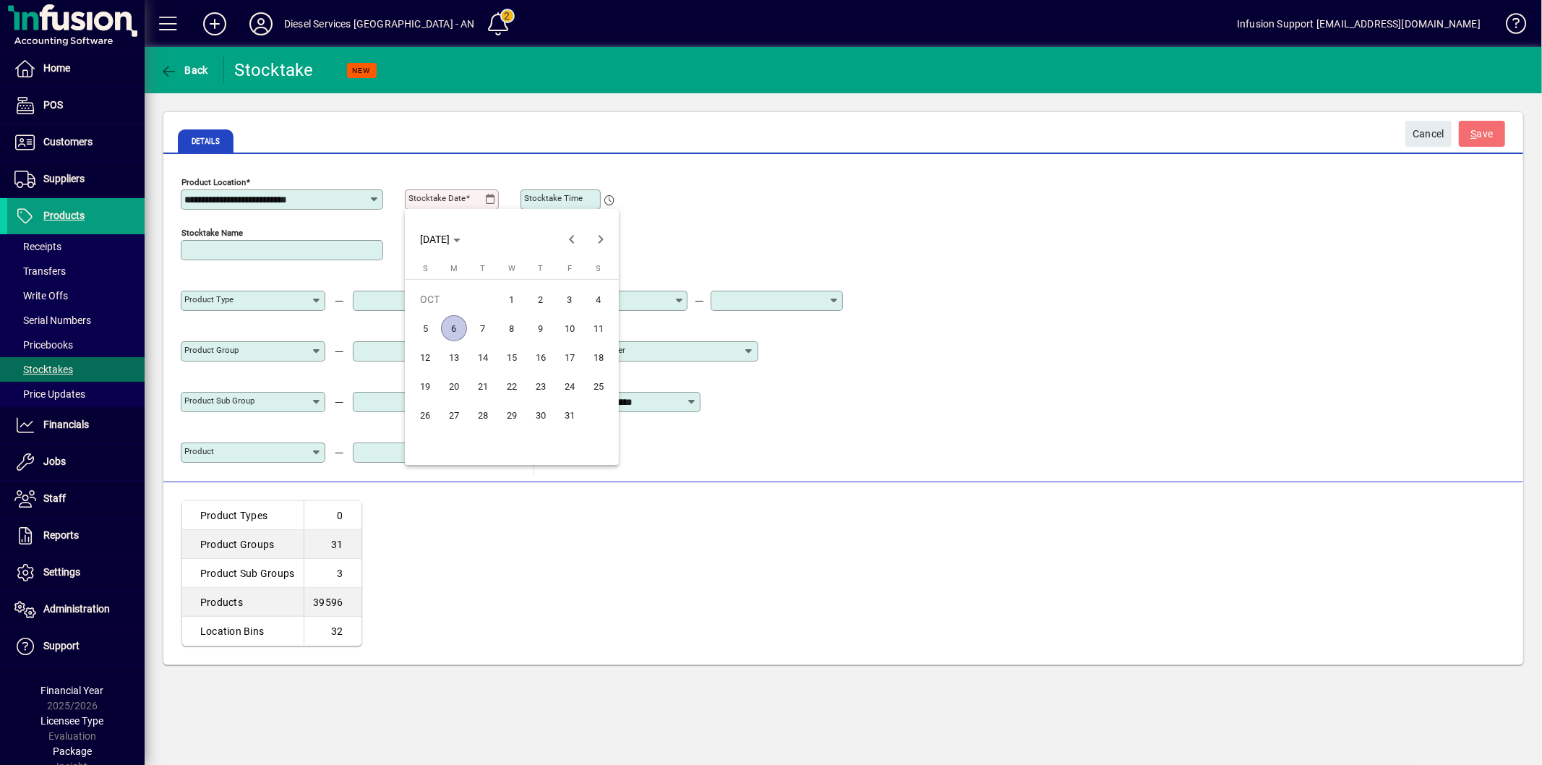
click at [431, 324] on span "5" at bounding box center [425, 328] width 26 height 26
type input "**********"
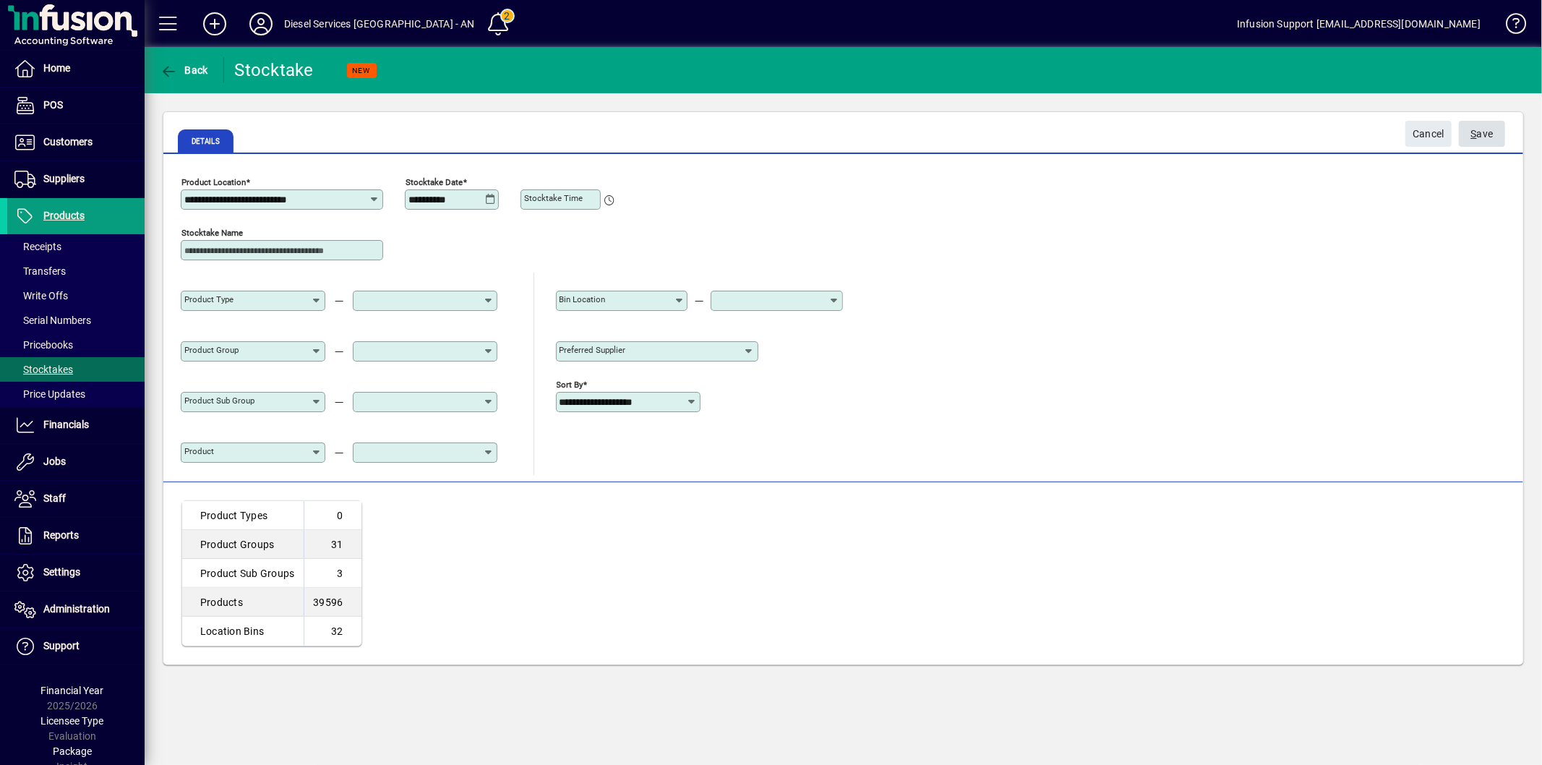
click at [1478, 135] on span "S ave" at bounding box center [1482, 134] width 22 height 24
type input "**********"
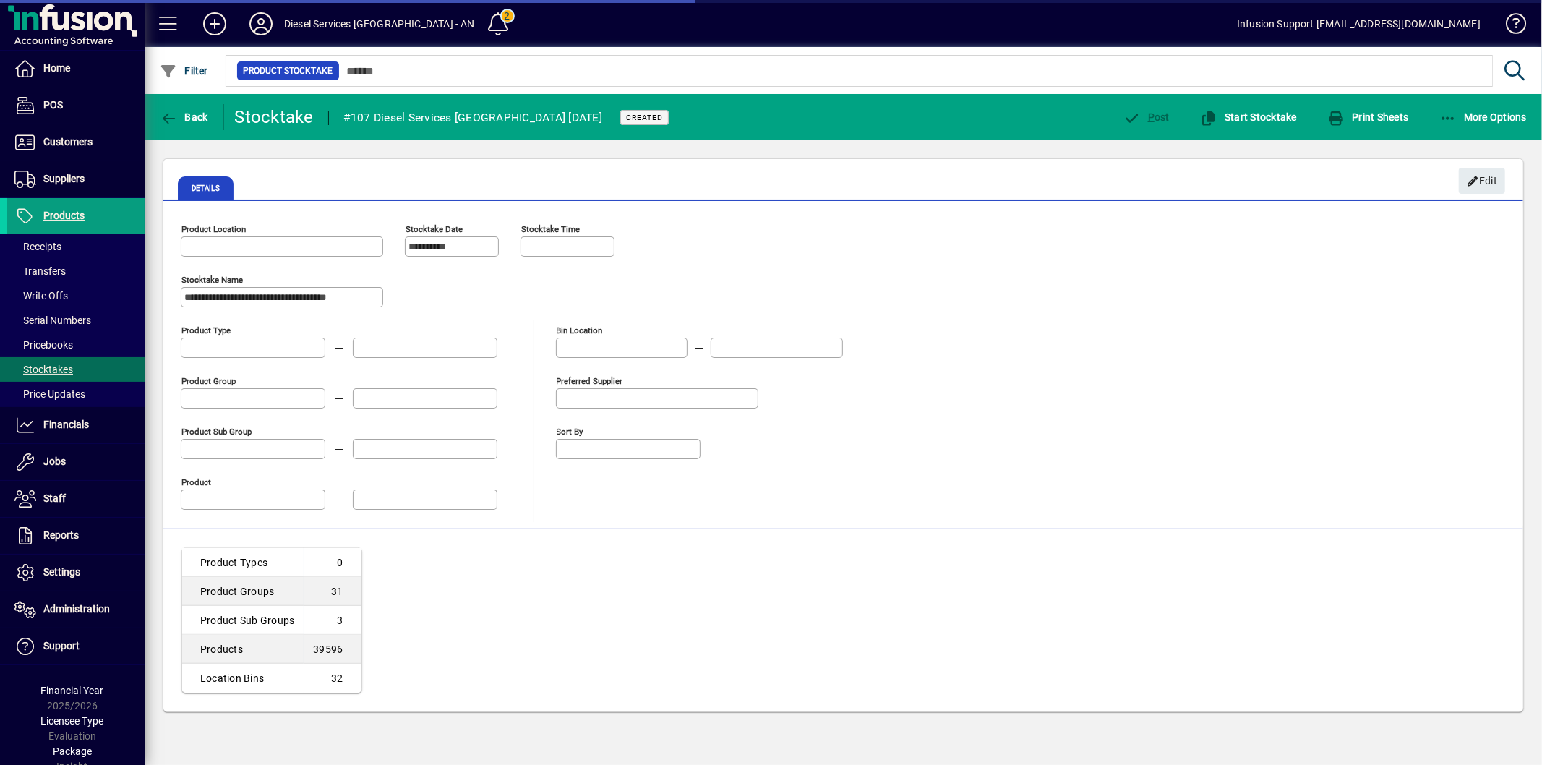
type input "**********"
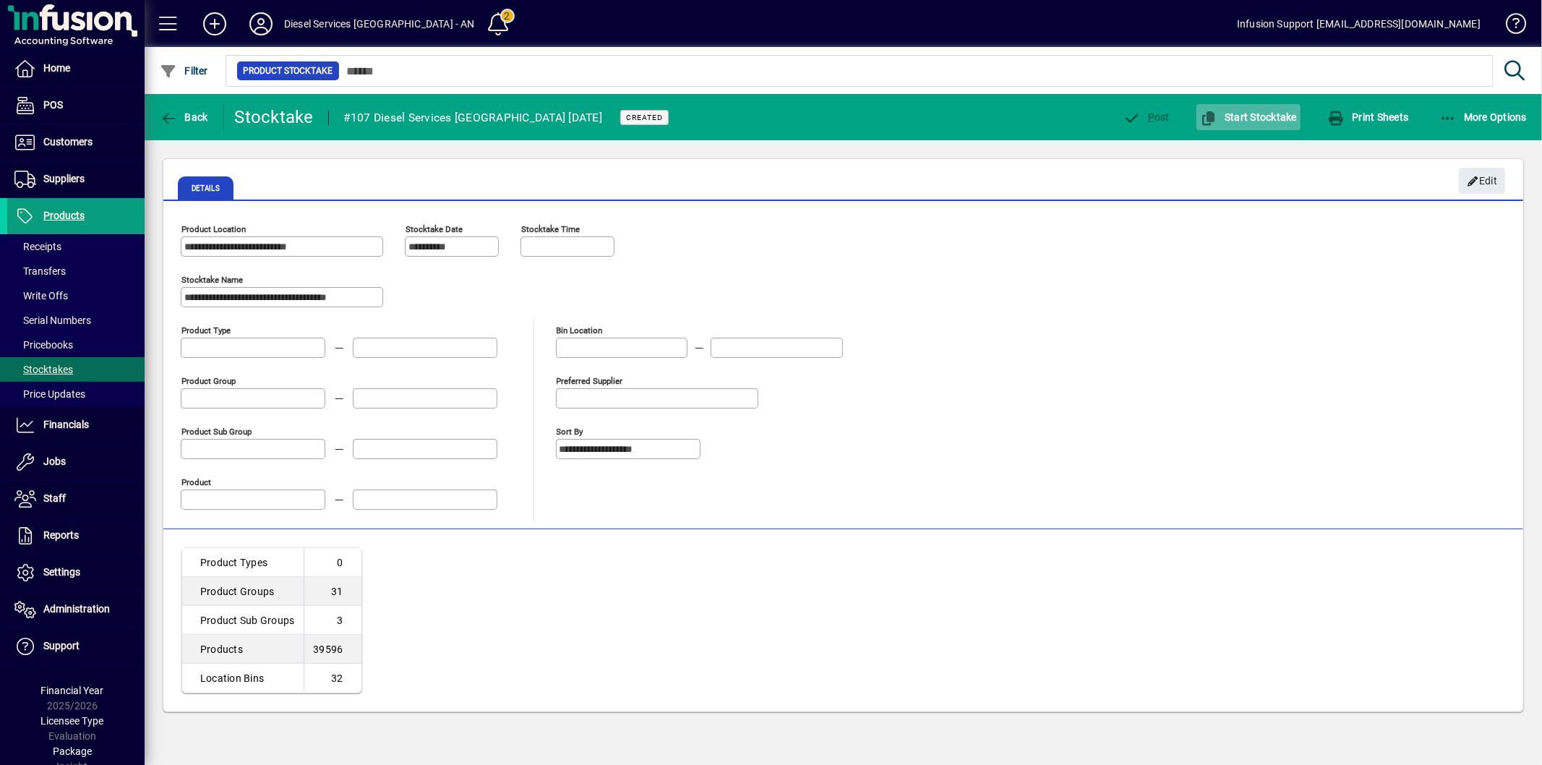
click at [1268, 113] on span "Start Stocktake" at bounding box center [1248, 117] width 97 height 12
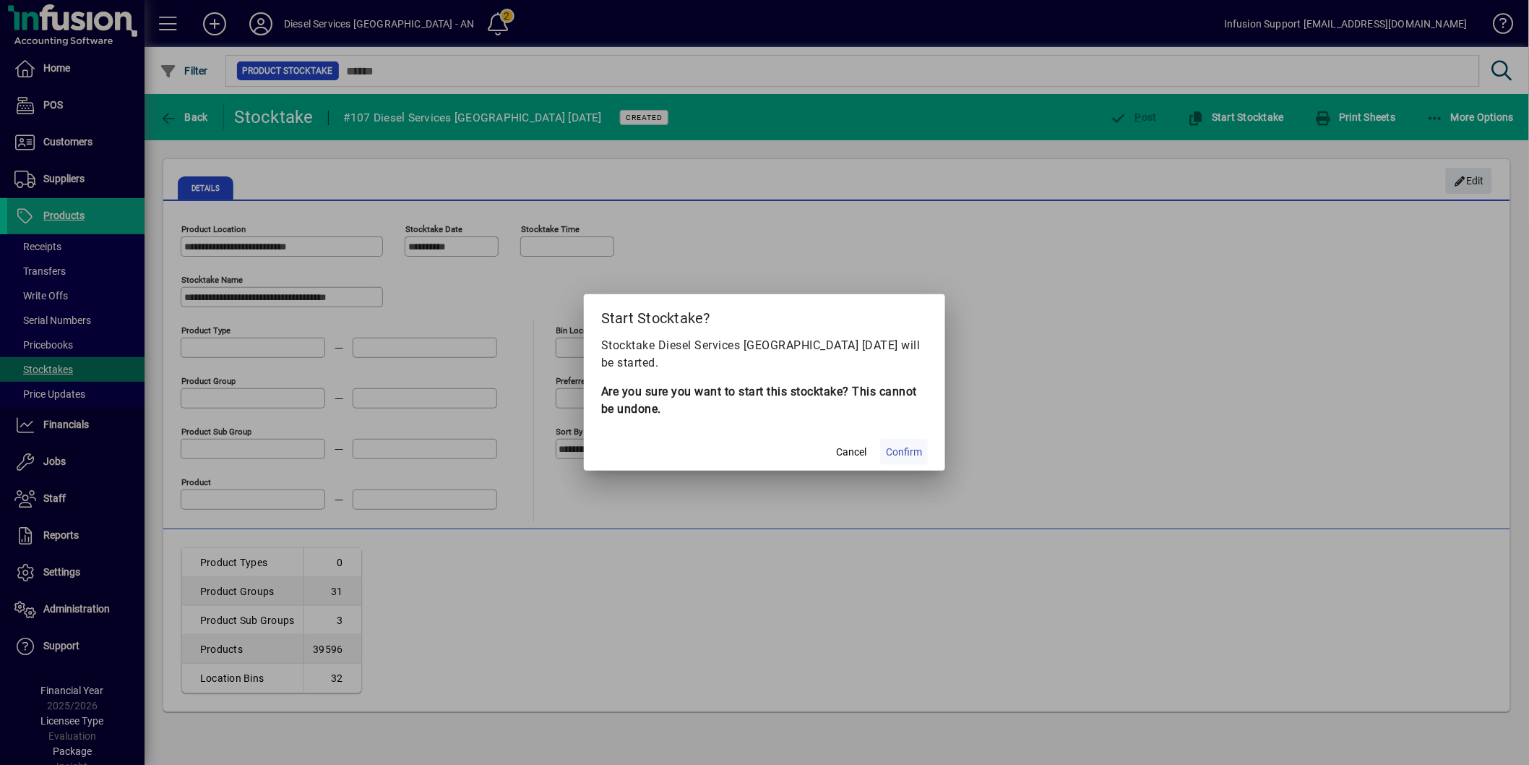
click at [906, 453] on span "Confirm" at bounding box center [904, 452] width 36 height 15
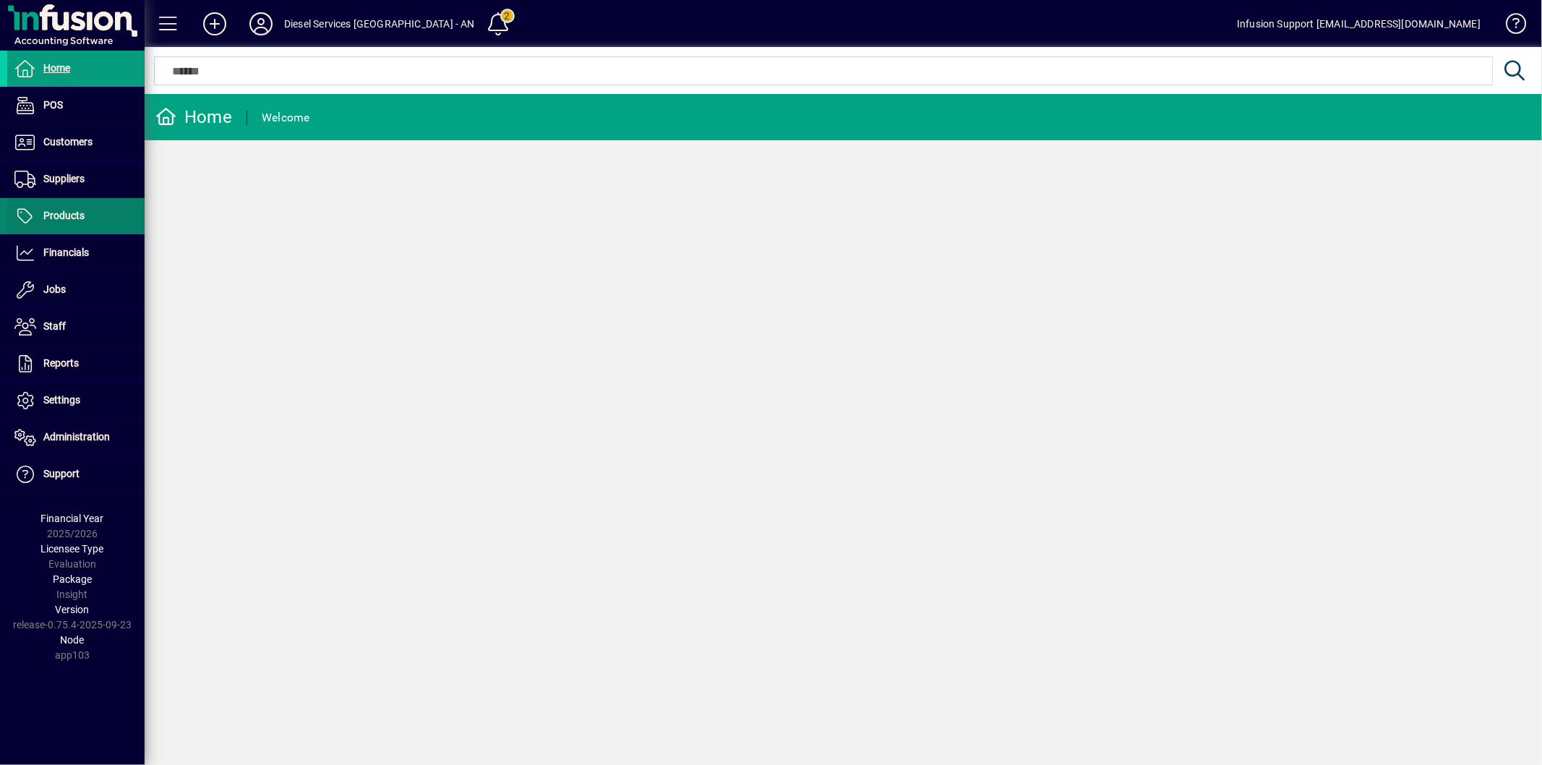
click at [71, 205] on span at bounding box center [75, 216] width 137 height 35
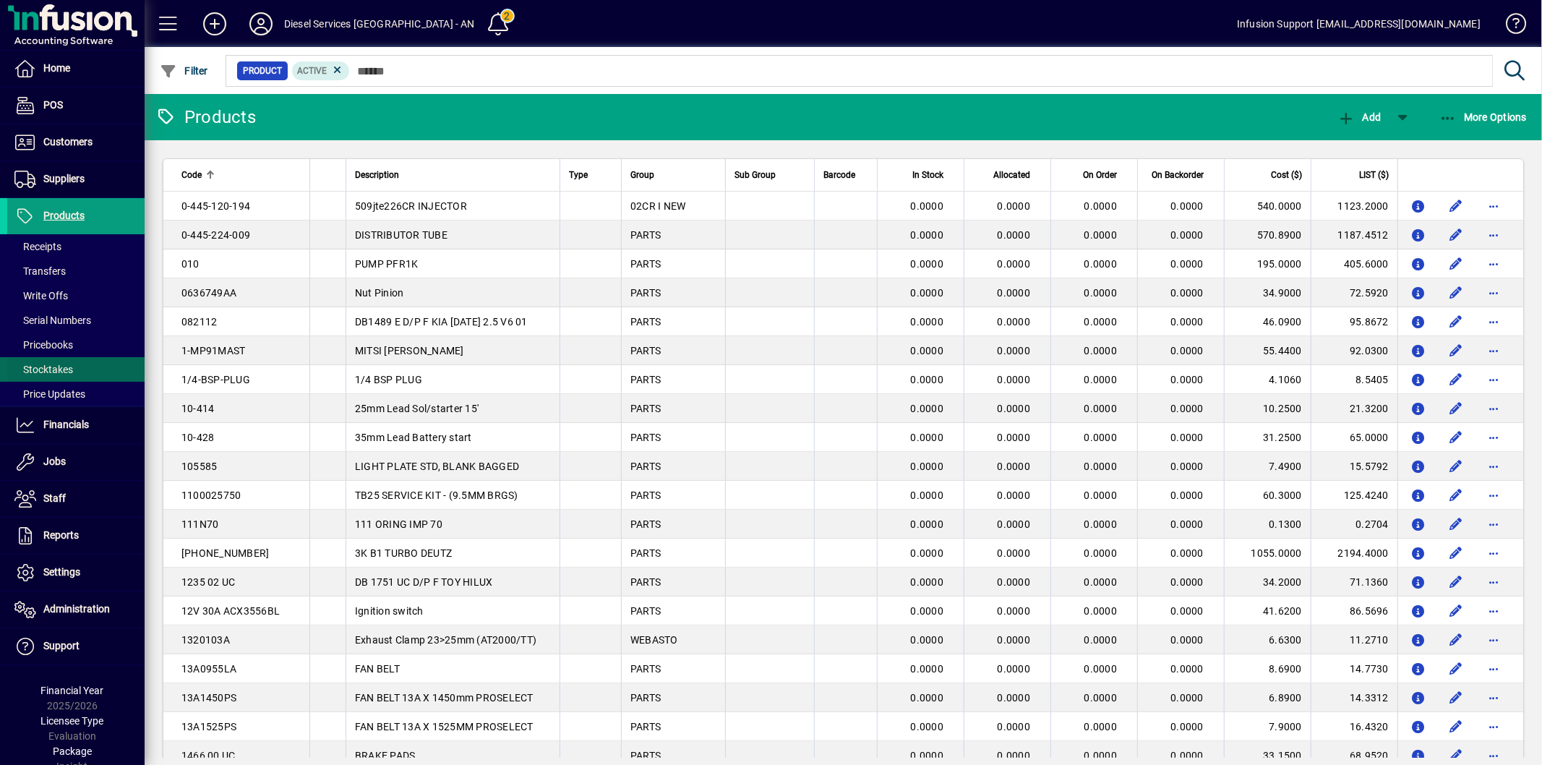
click at [72, 367] on span "Stocktakes" at bounding box center [43, 370] width 59 height 12
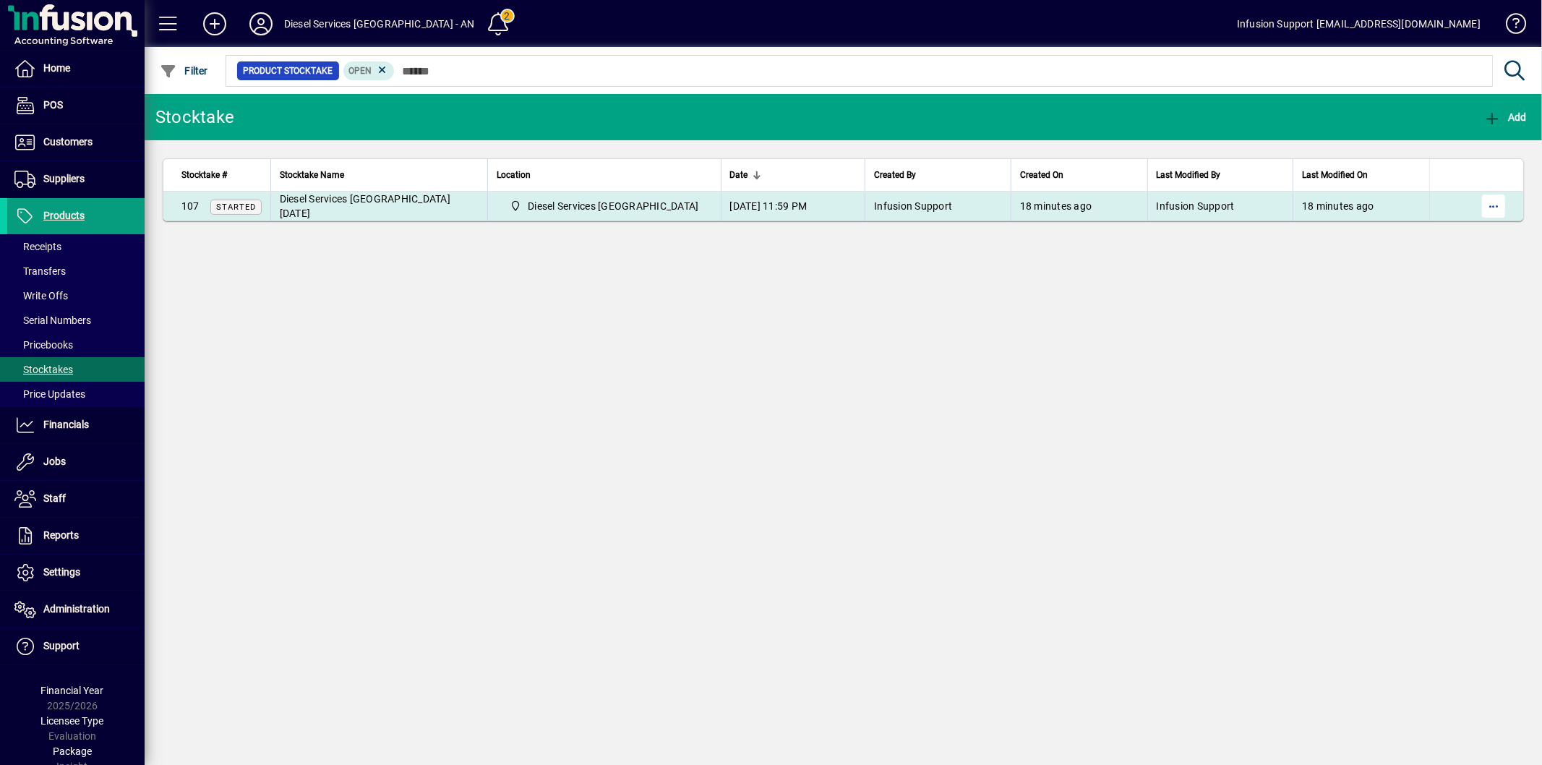
click at [1487, 206] on span "button" at bounding box center [1493, 206] width 35 height 35
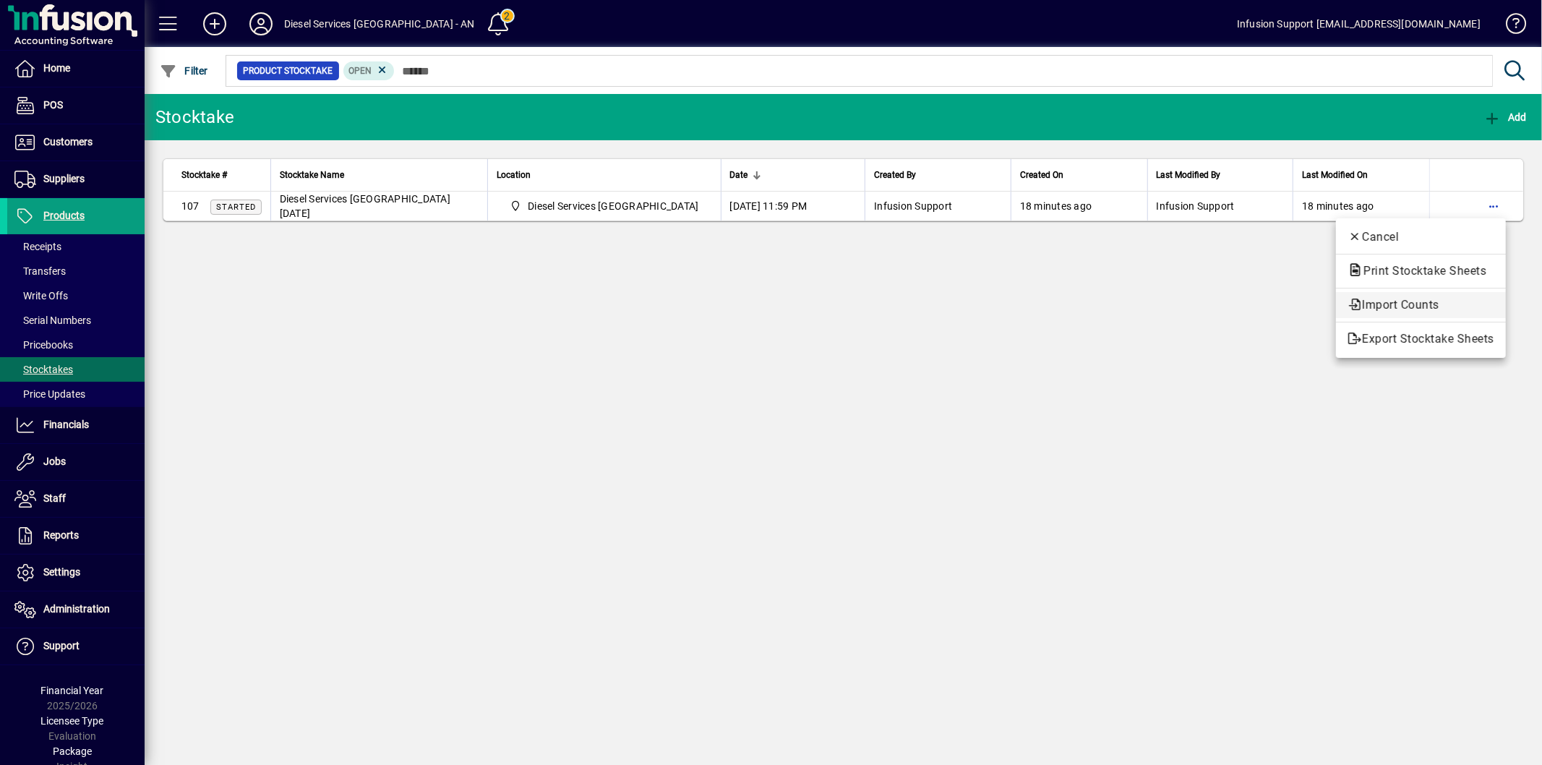
click at [1419, 296] on span "Import Counts" at bounding box center [1420, 304] width 147 height 17
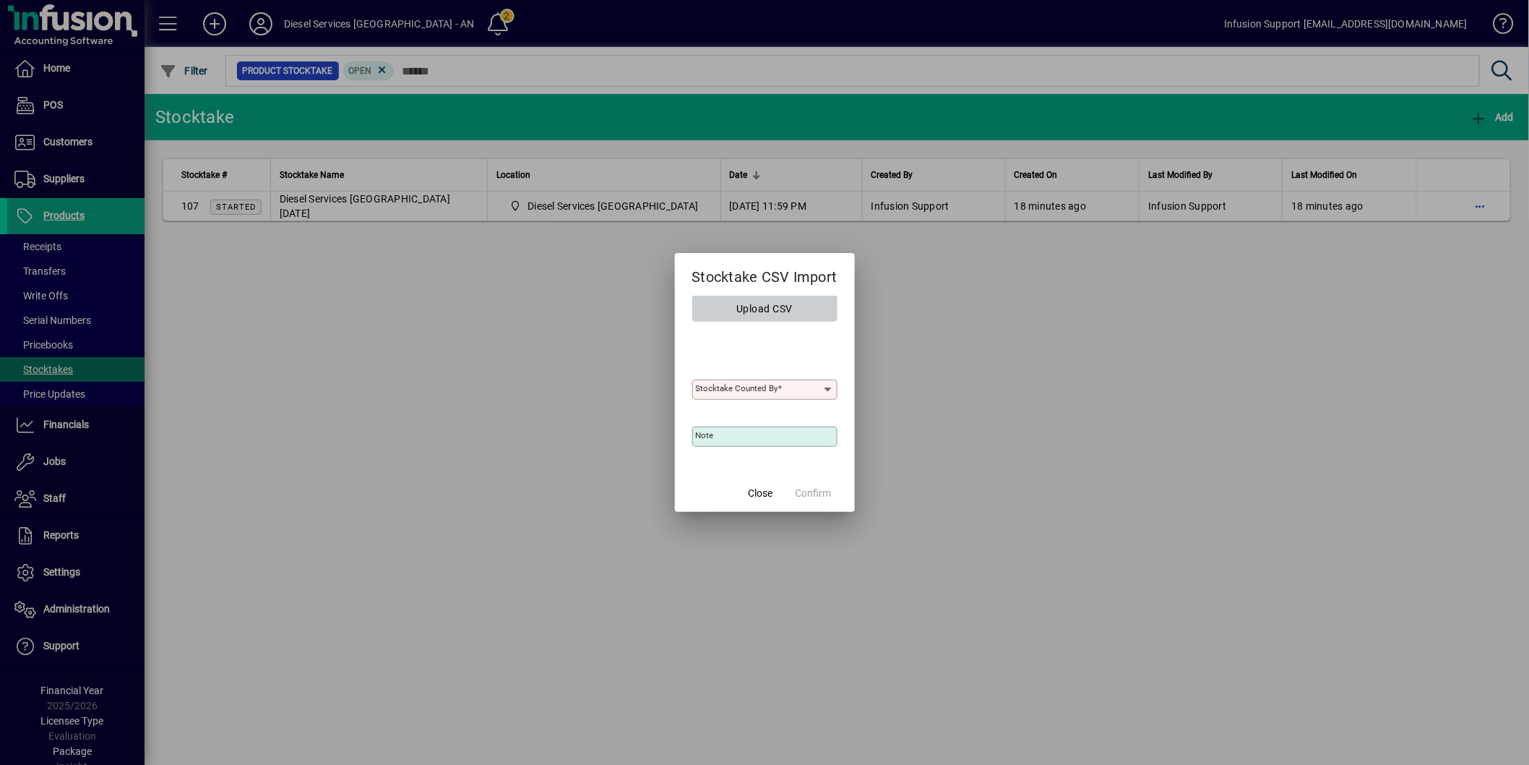
click at [774, 300] on span "Upload CSV" at bounding box center [765, 309] width 56 height 24
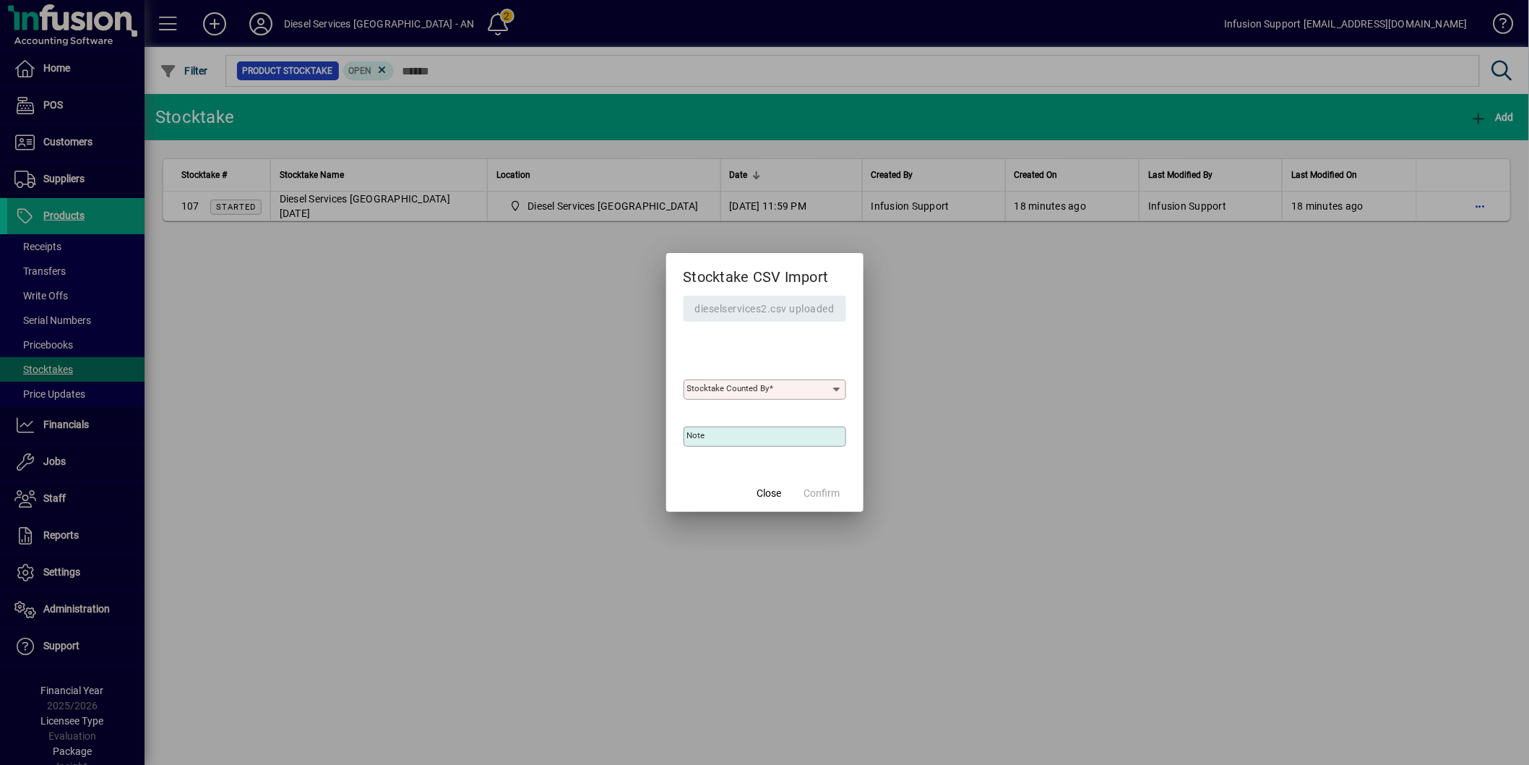
click at [774, 396] on div "Stocktake Counted By" at bounding box center [765, 389] width 163 height 20
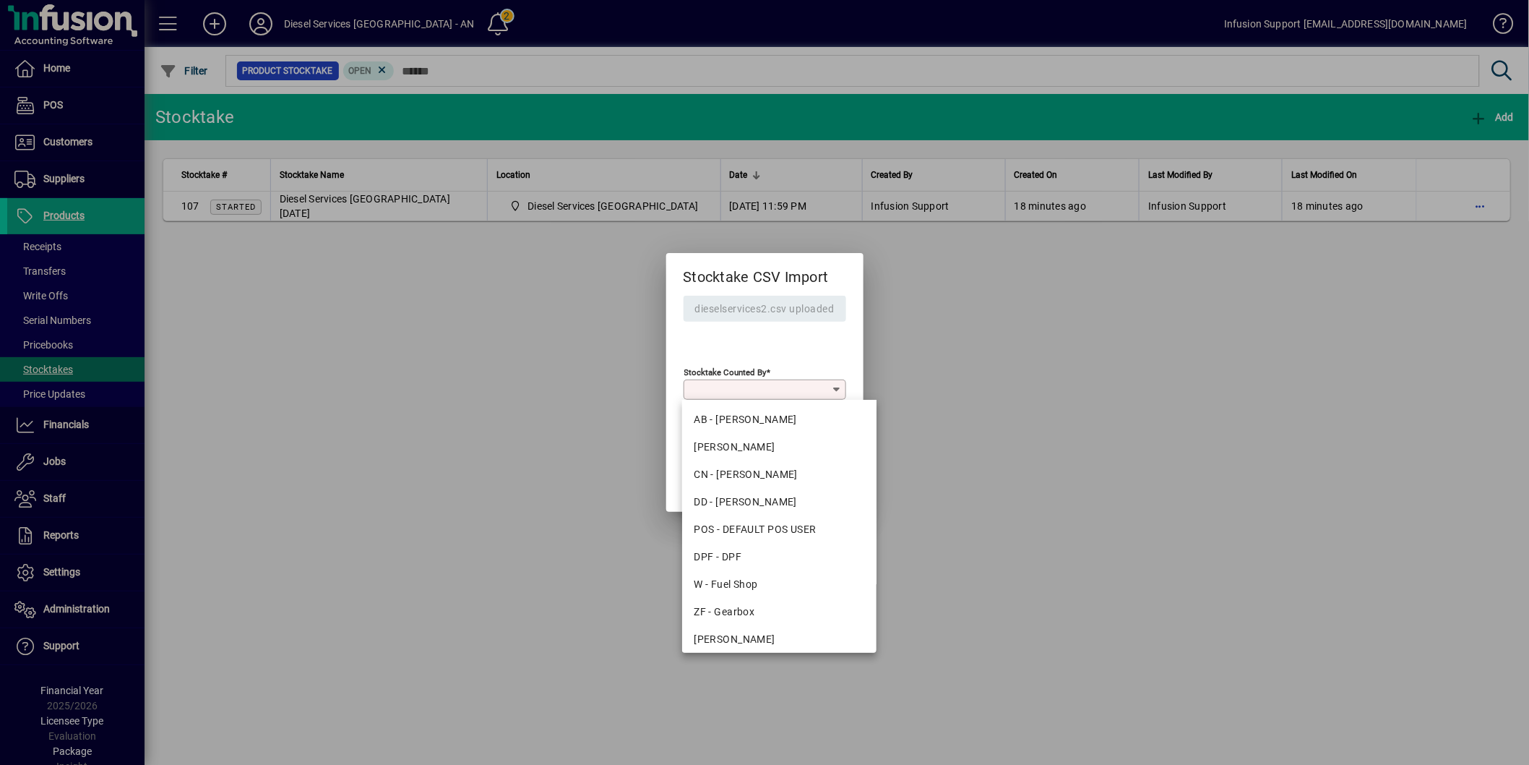
click at [757, 413] on div "AB - [PERSON_NAME]" at bounding box center [779, 419] width 171 height 15
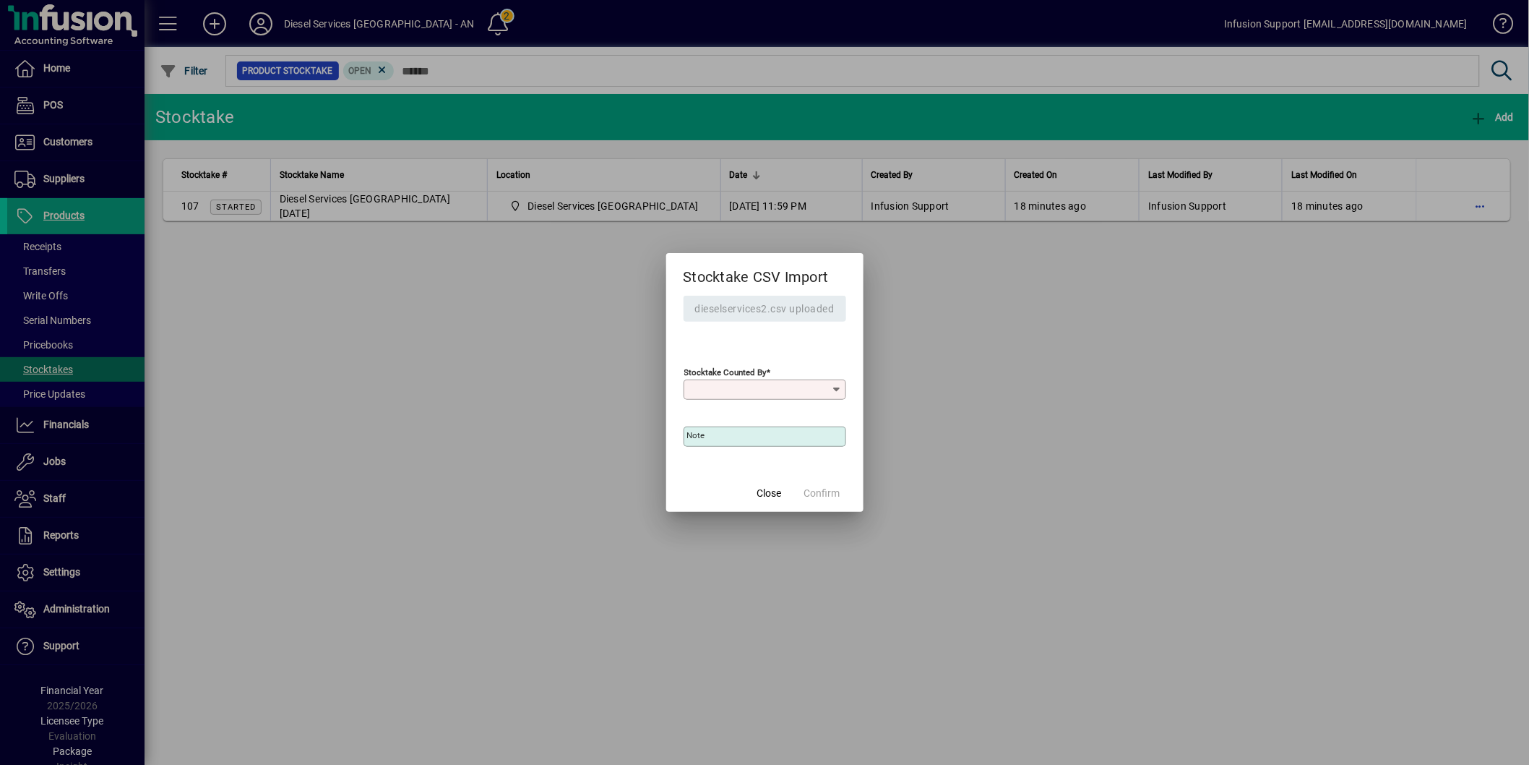
type input "**********"
click at [823, 493] on span "Confirm" at bounding box center [822, 493] width 36 height 15
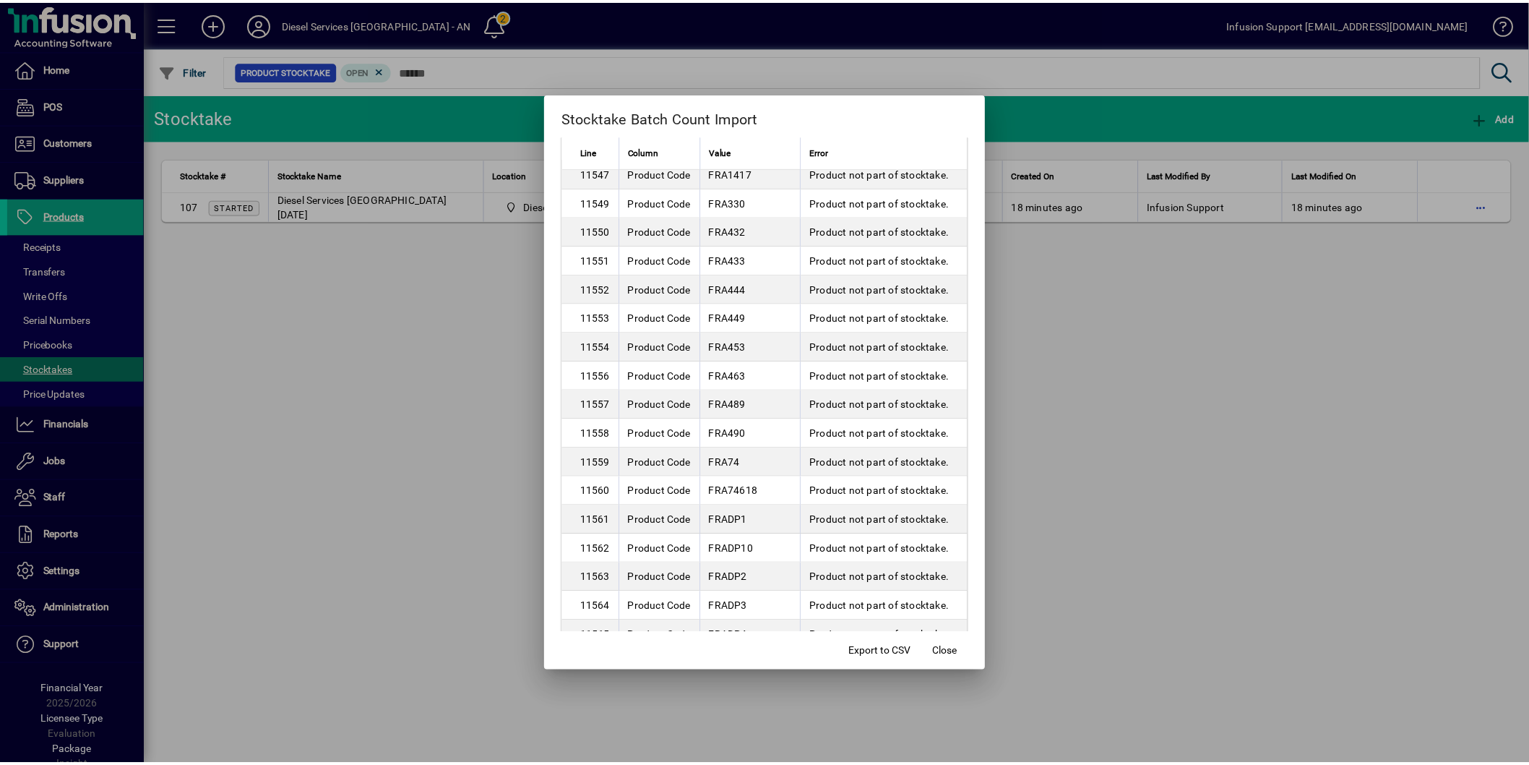
scroll to position [2442, 0]
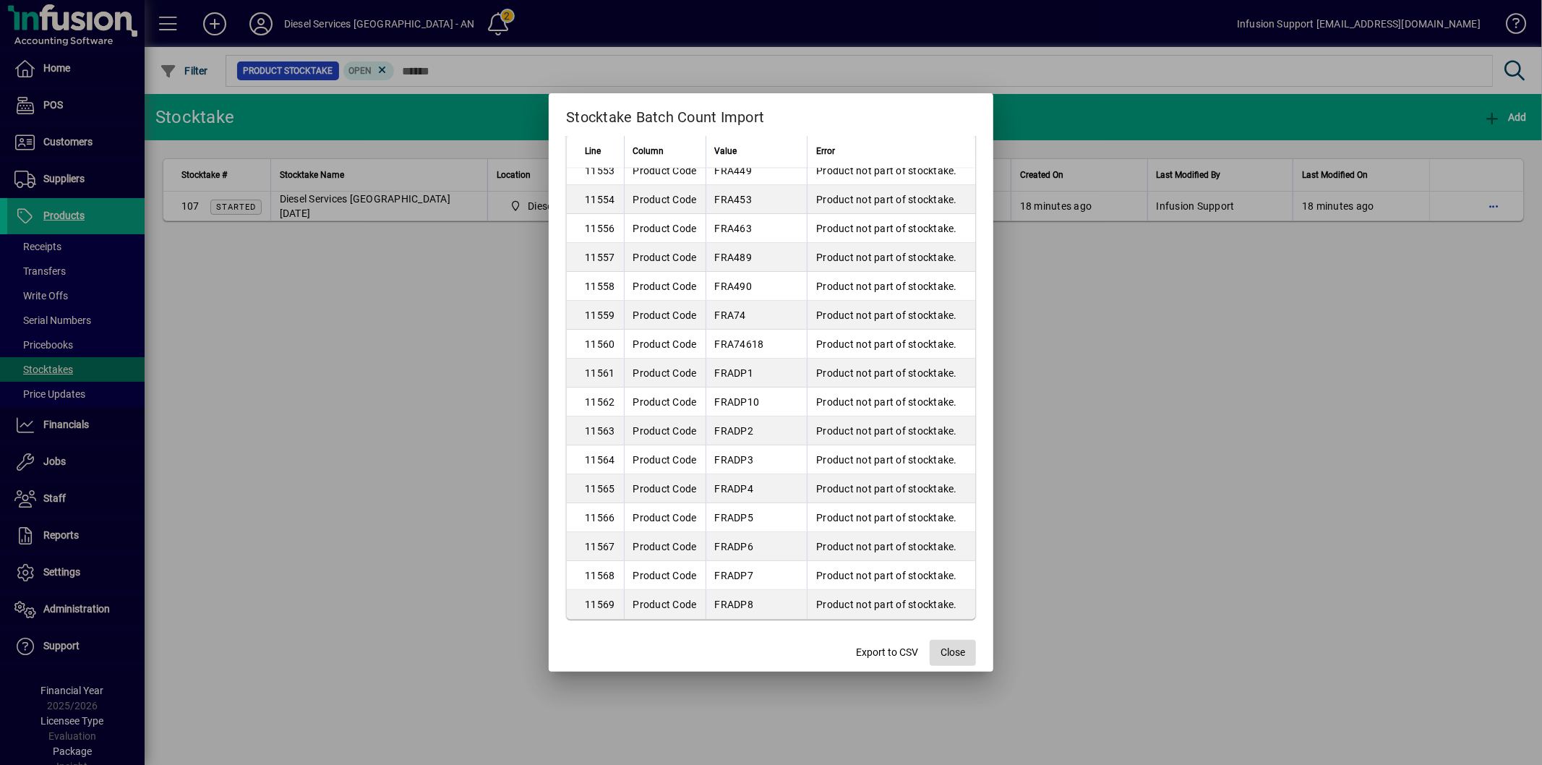
click at [958, 656] on span "Close" at bounding box center [952, 652] width 25 height 15
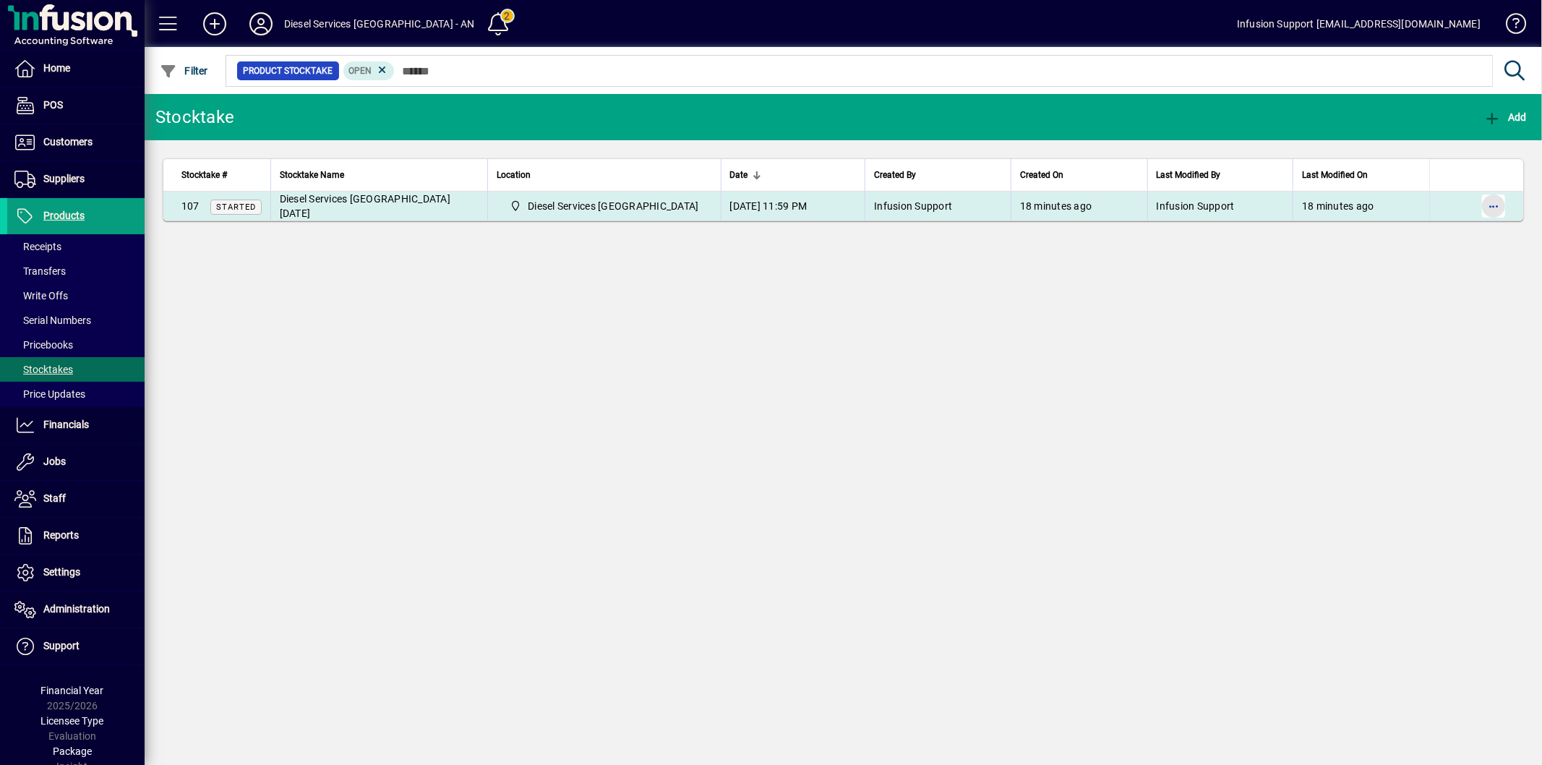
click at [1496, 207] on span "button" at bounding box center [1493, 206] width 35 height 35
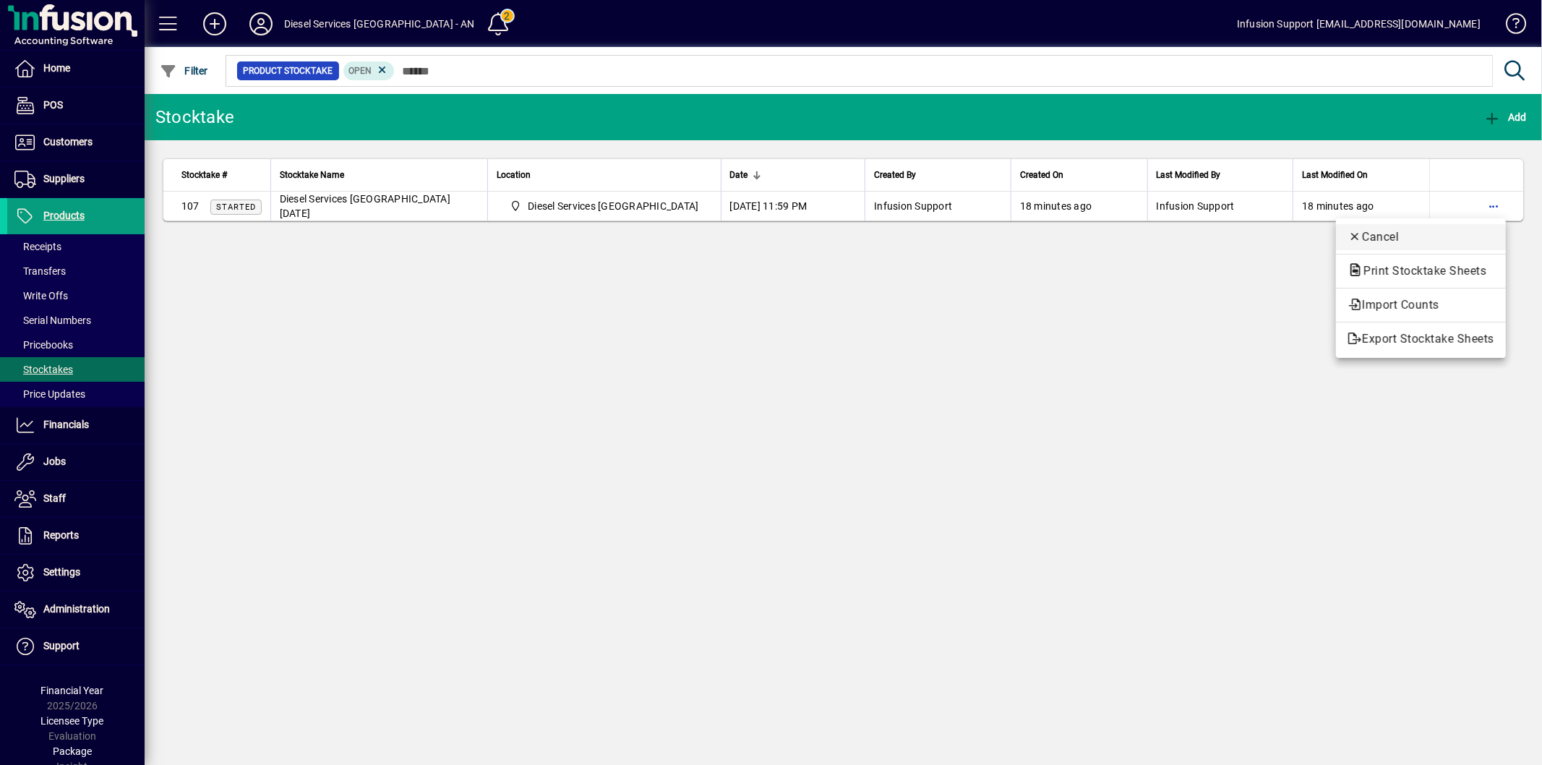
click at [1352, 233] on icon "button" at bounding box center [1354, 237] width 14 height 12
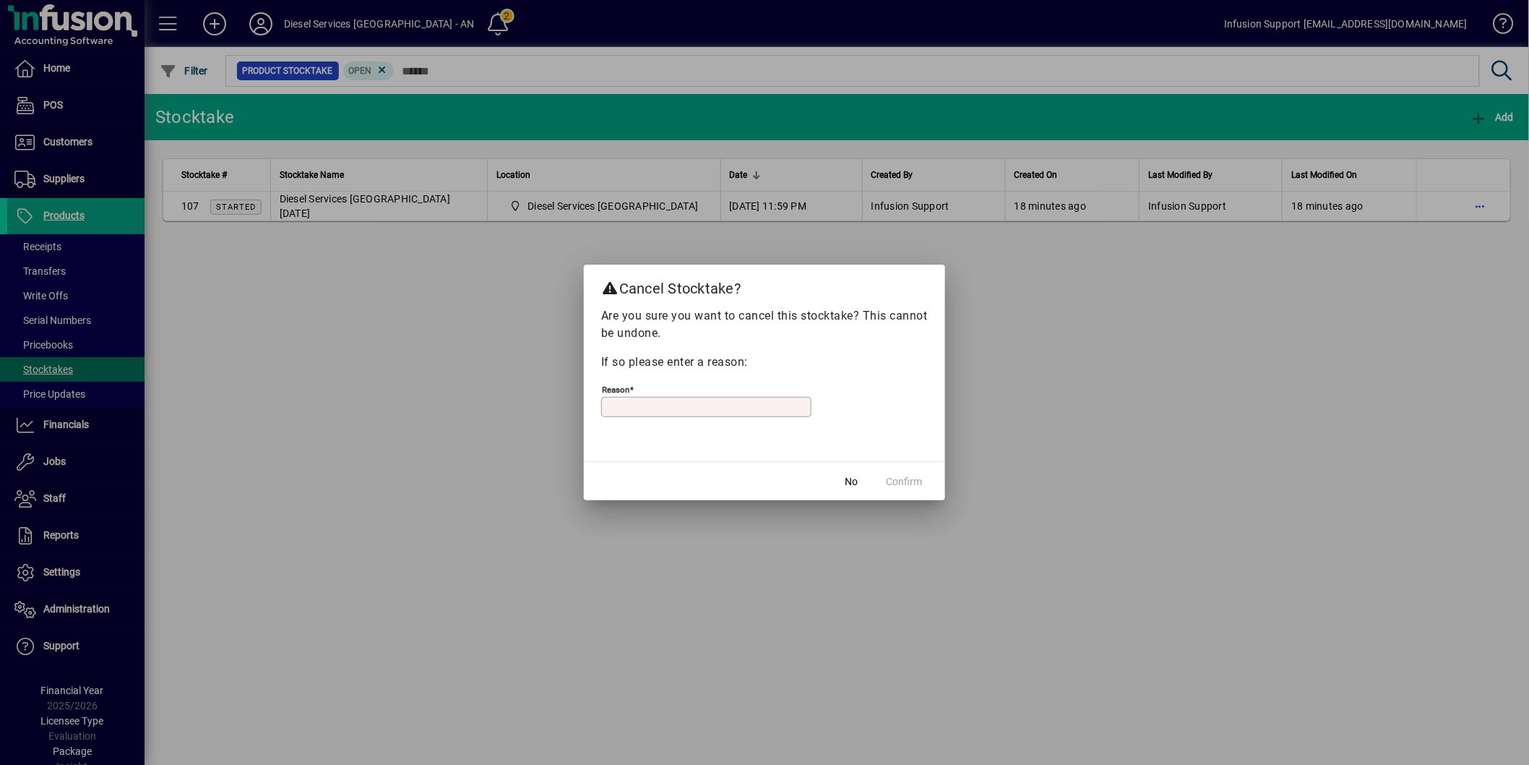
click at [615, 401] on input "Reason" at bounding box center [708, 407] width 206 height 12
type input "**"
click at [895, 477] on span "Confirm" at bounding box center [904, 481] width 36 height 15
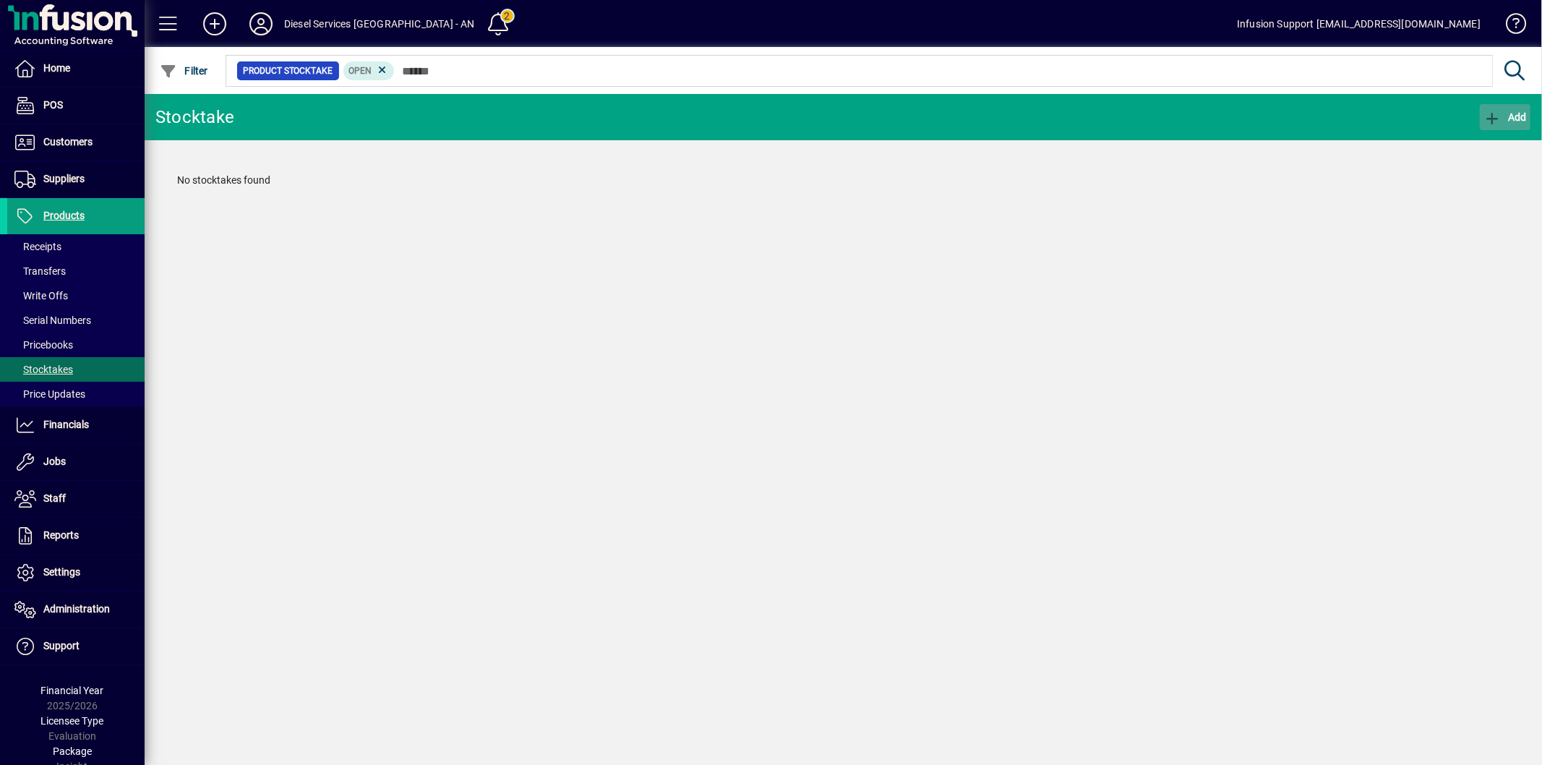
click at [1502, 111] on span "Add" at bounding box center [1504, 117] width 43 height 12
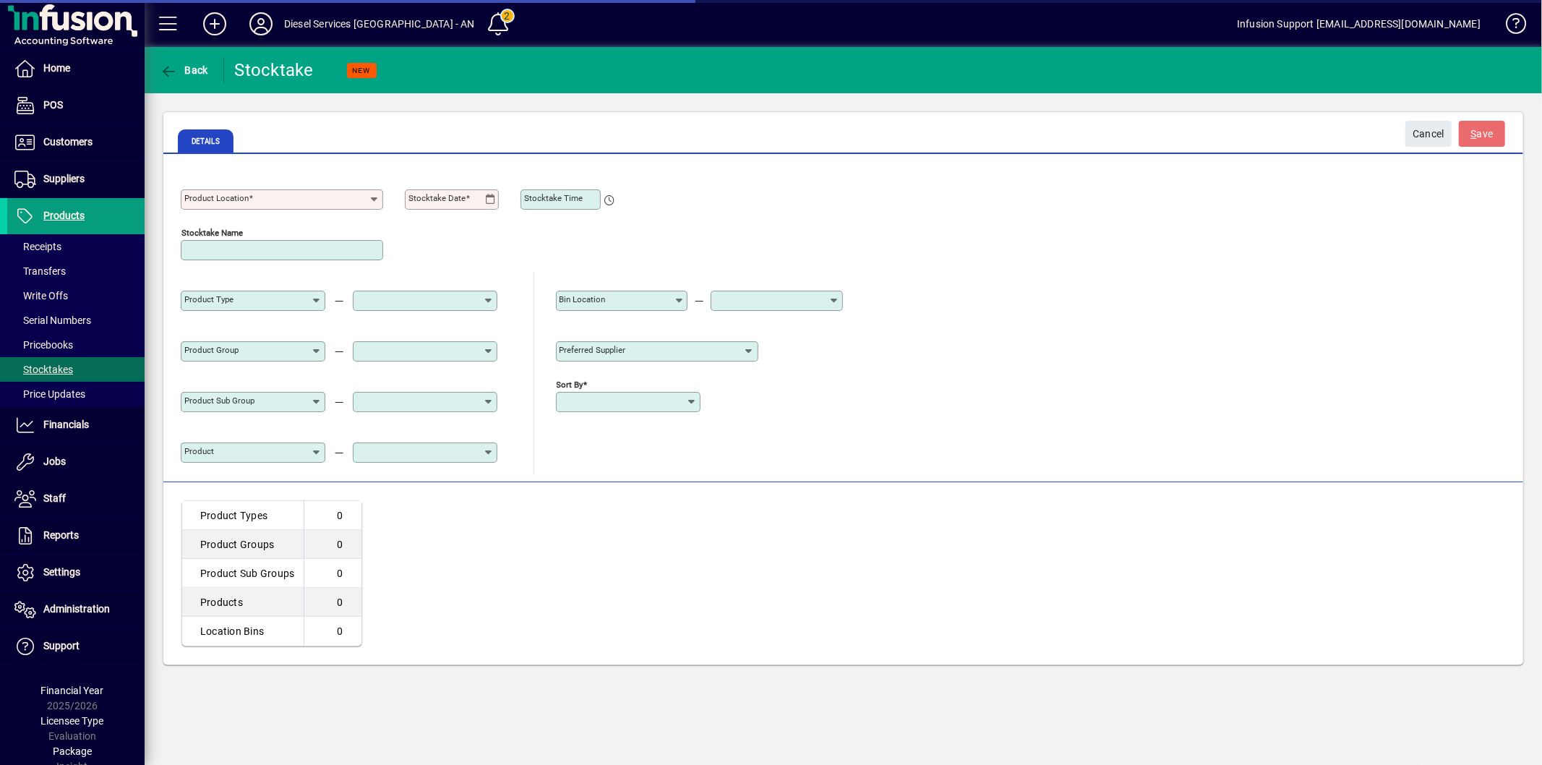
type input "**********"
click at [369, 197] on icon at bounding box center [375, 200] width 12 height 12
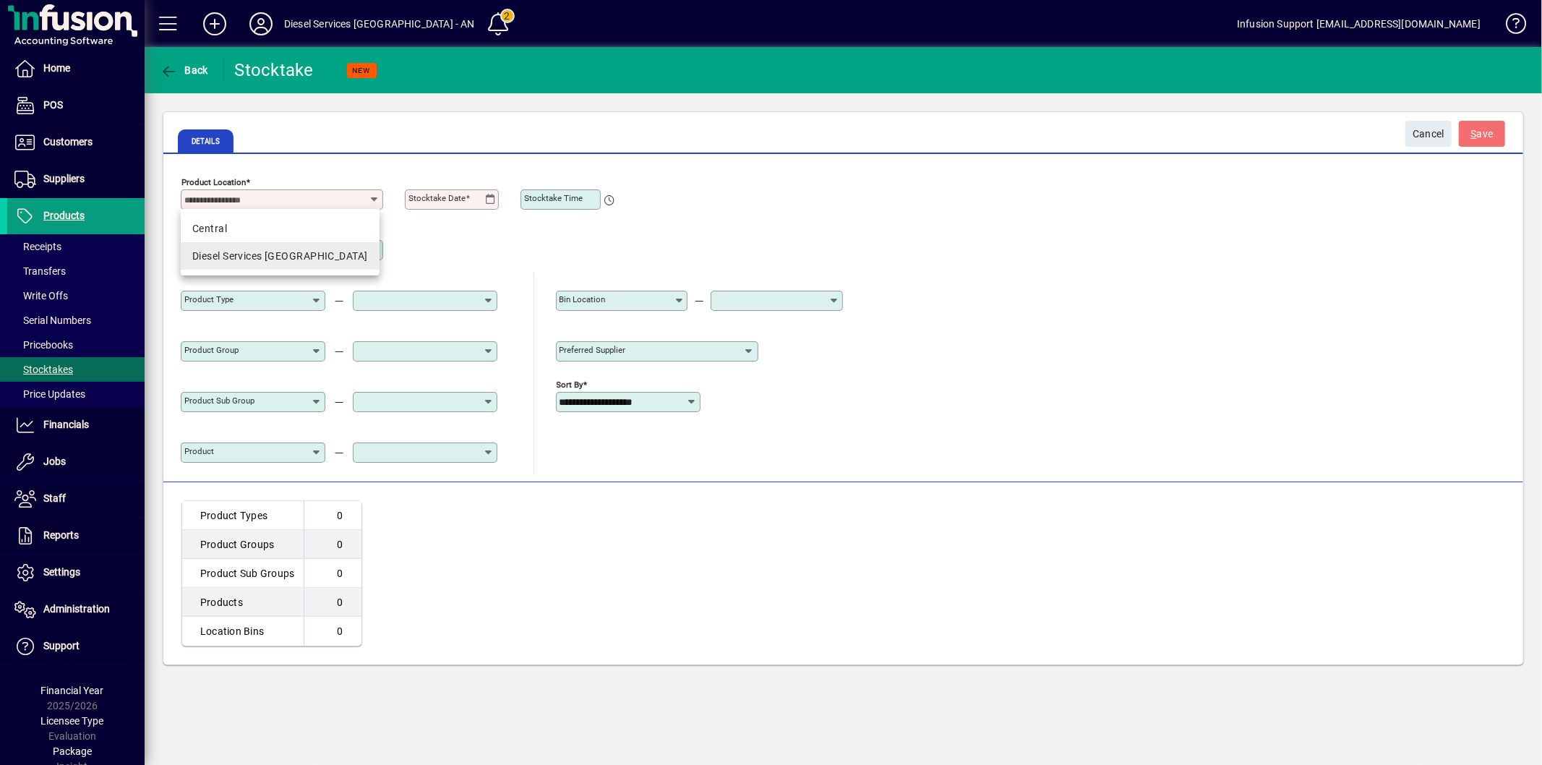
click at [234, 263] on div "Diesel Services Christchurch" at bounding box center [279, 256] width 175 height 15
type input "**********"
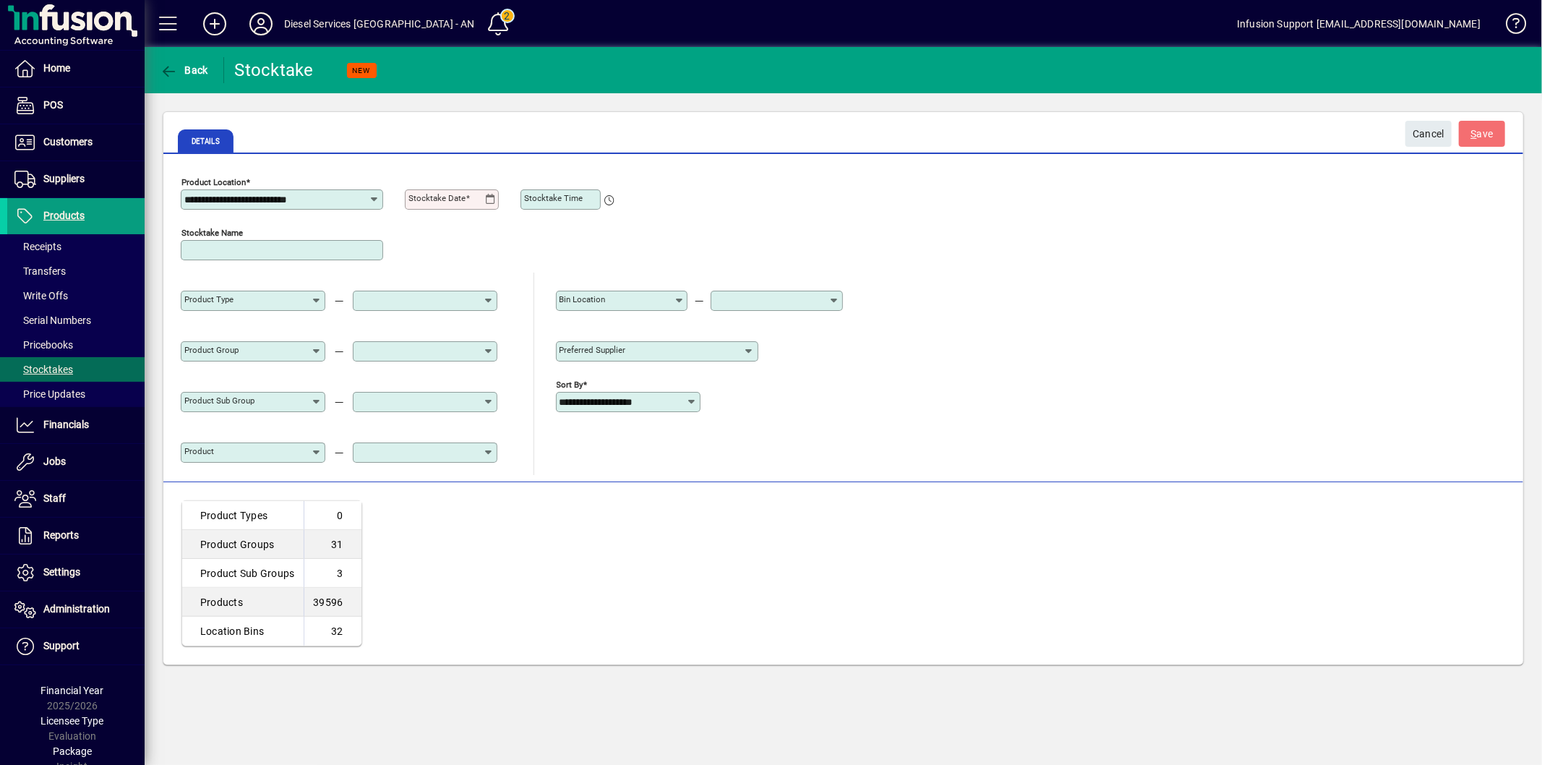
click at [486, 197] on icon at bounding box center [490, 200] width 11 height 12
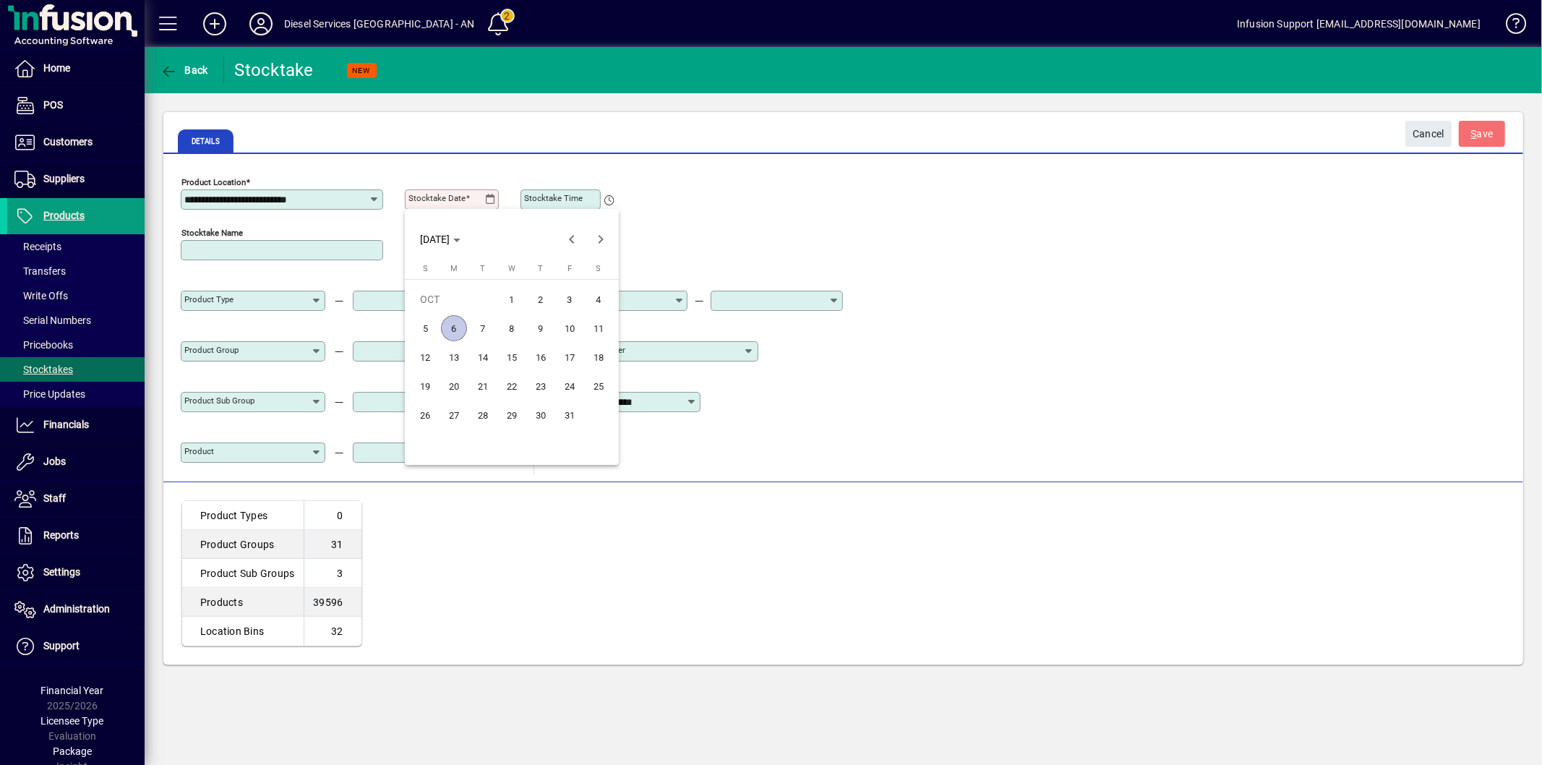
click at [417, 319] on span "5" at bounding box center [425, 328] width 26 height 26
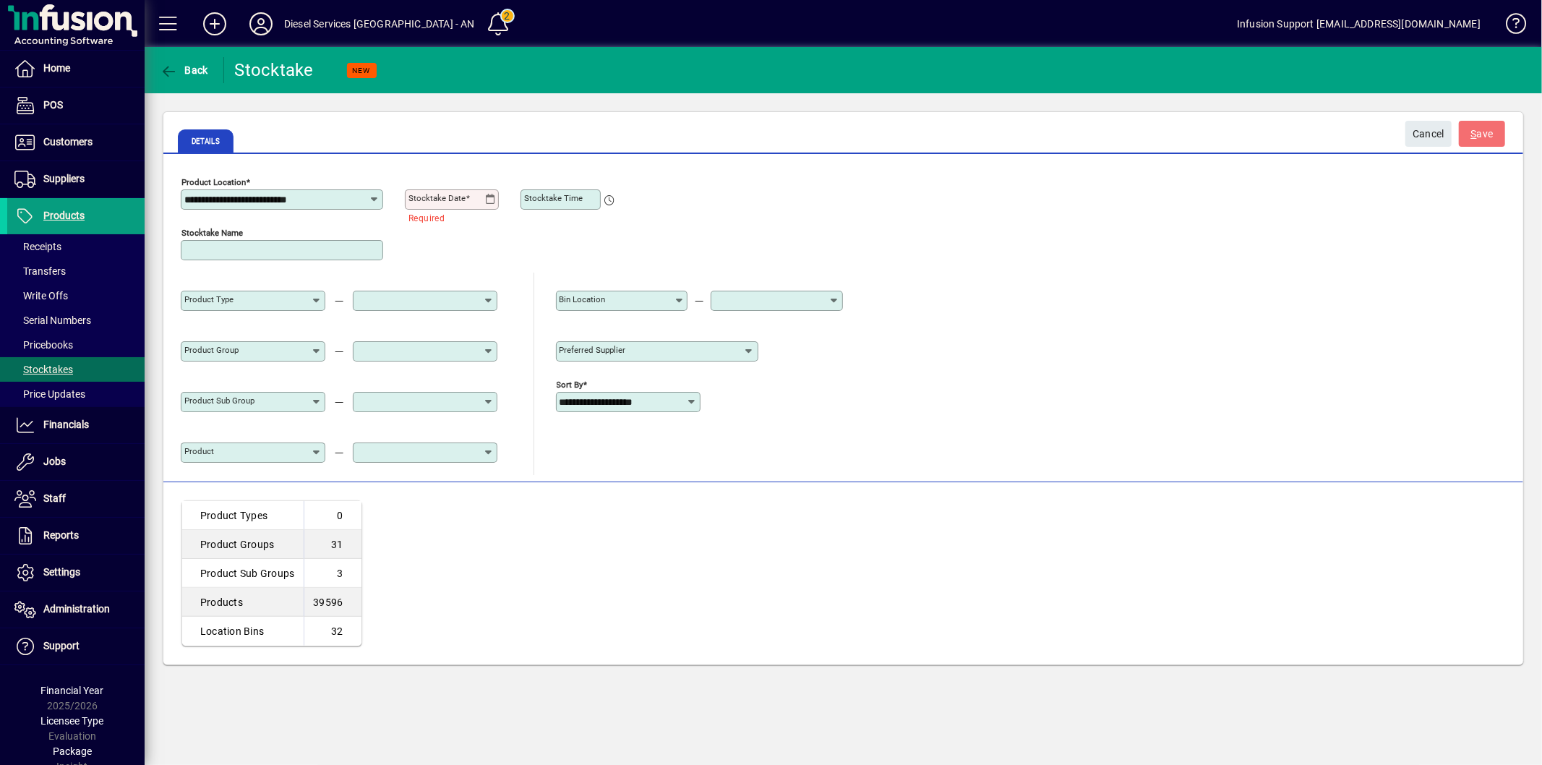
type input "**********"
click at [1494, 127] on span "submit" at bounding box center [1482, 133] width 46 height 35
type input "**********"
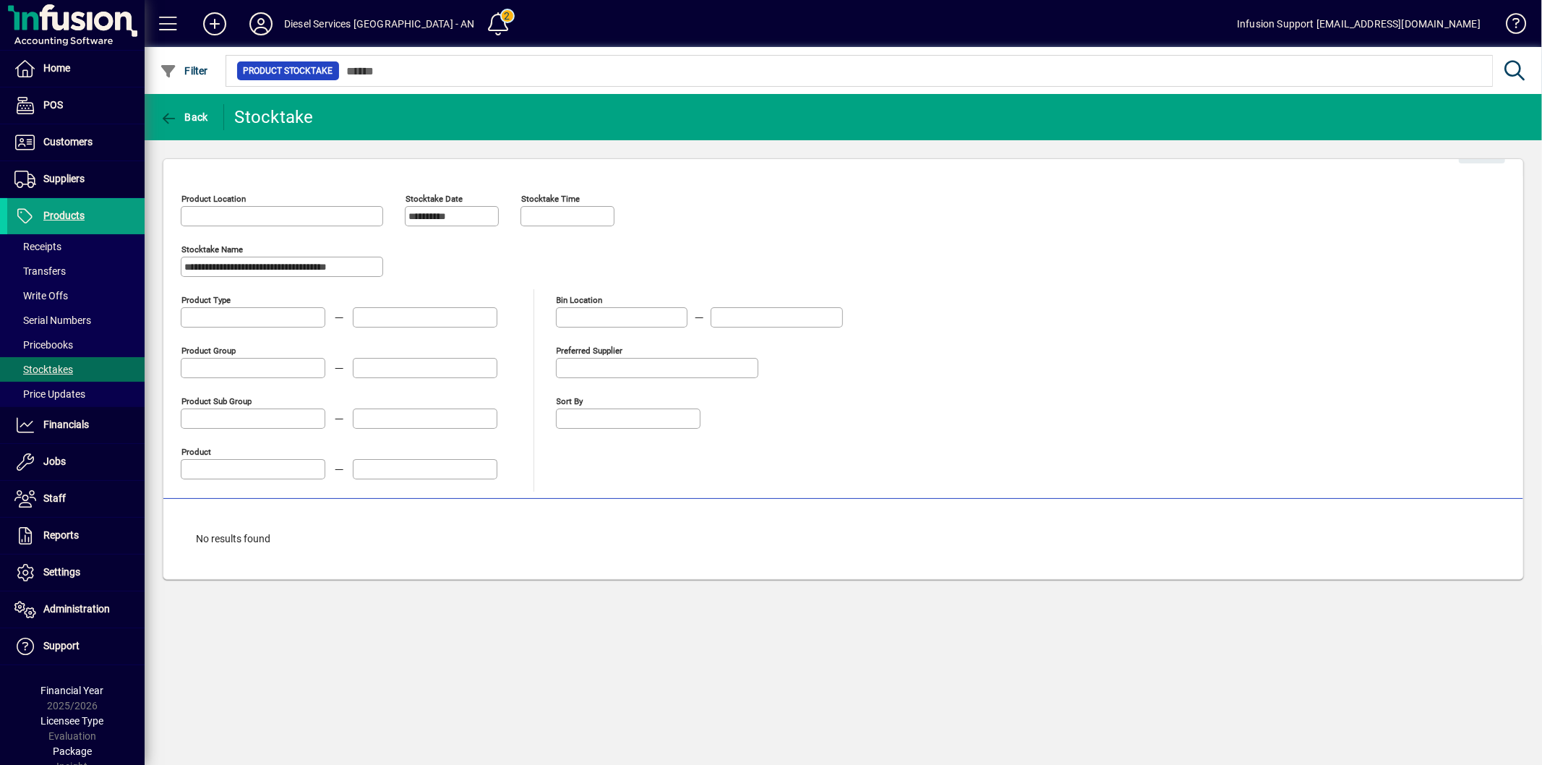
type input "**********"
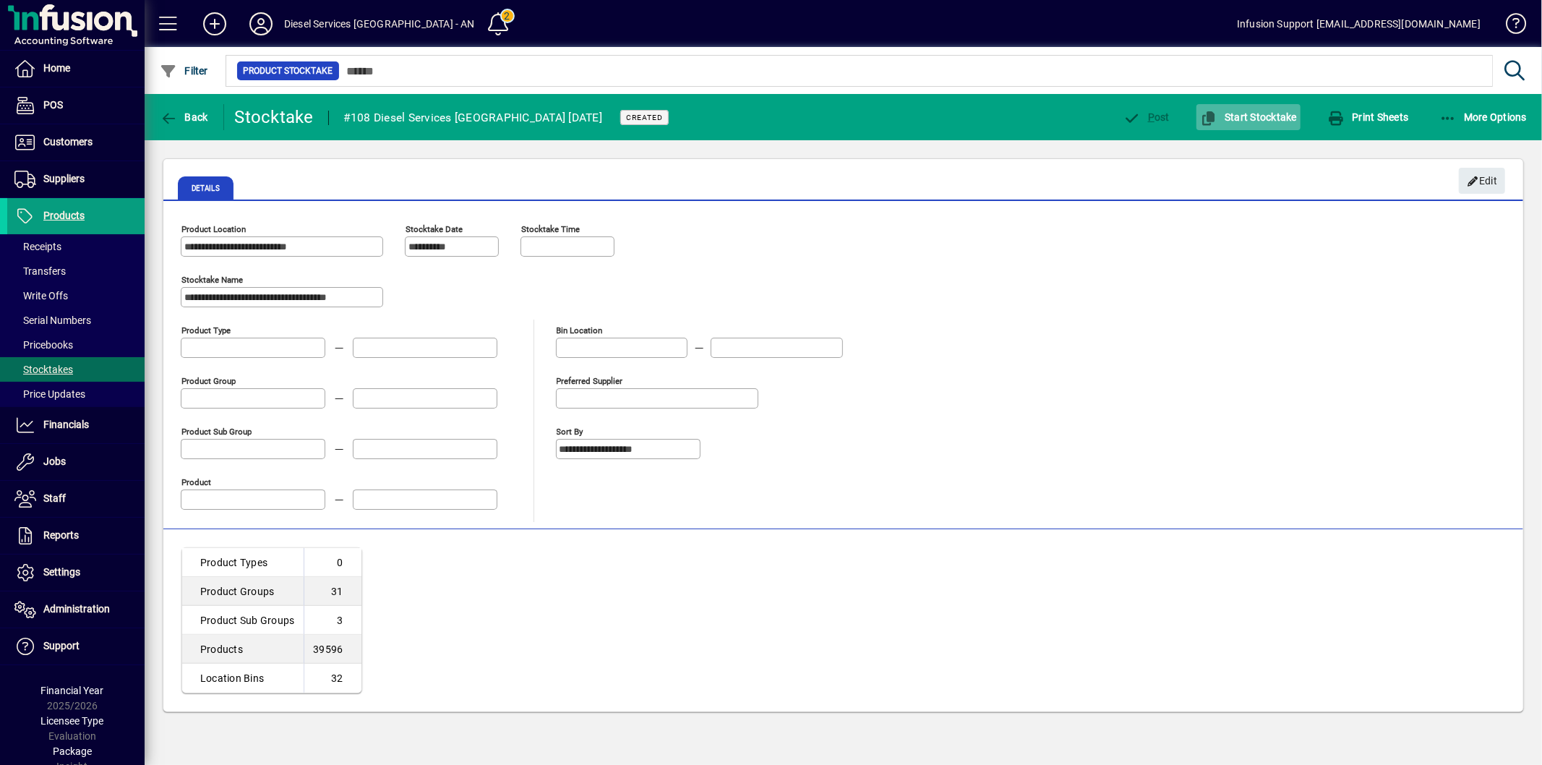
click at [1259, 120] on span "Start Stocktake" at bounding box center [1248, 117] width 97 height 12
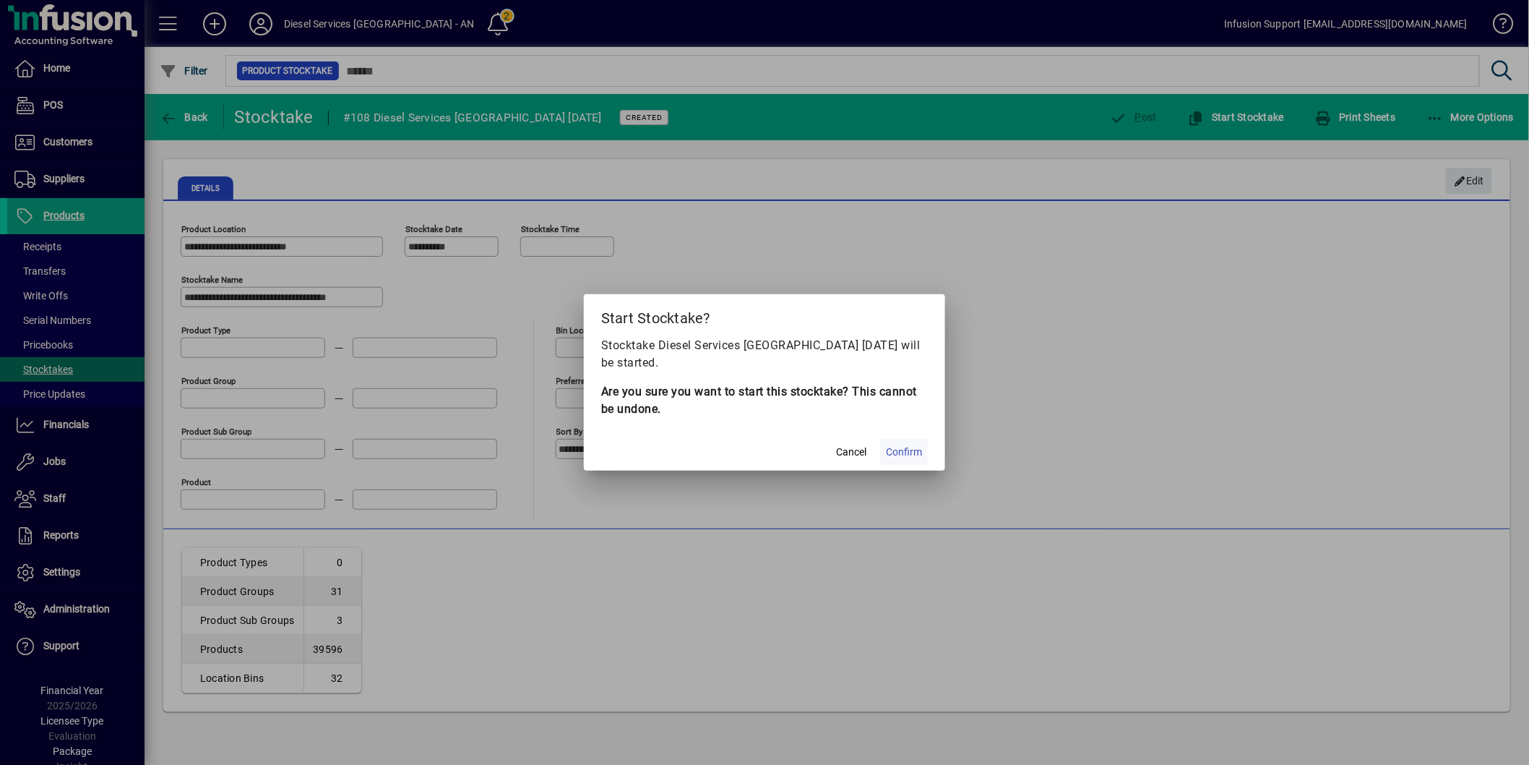
click at [926, 449] on span at bounding box center [904, 451] width 48 height 35
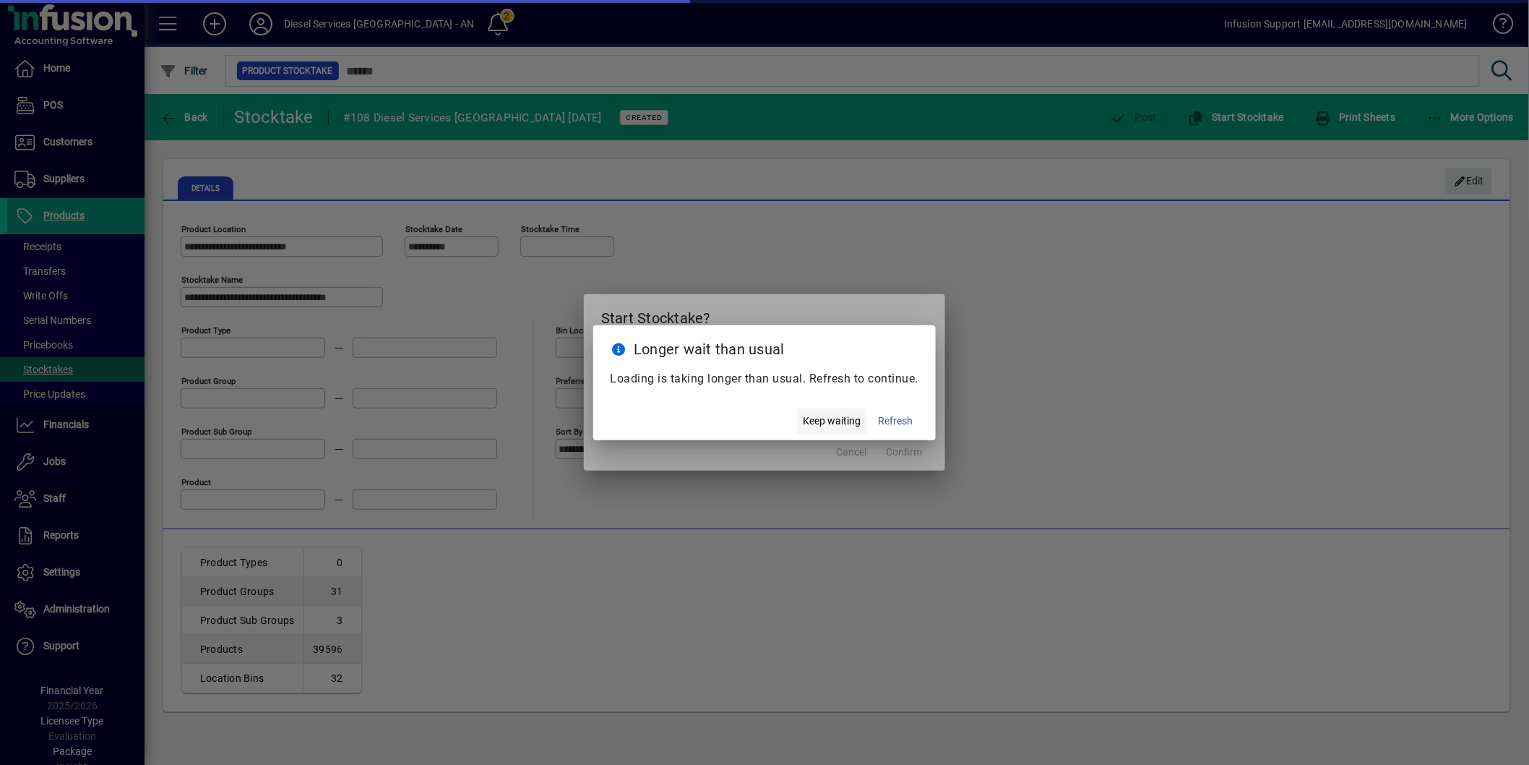
click at [815, 417] on span "Keep waiting" at bounding box center [832, 420] width 58 height 15
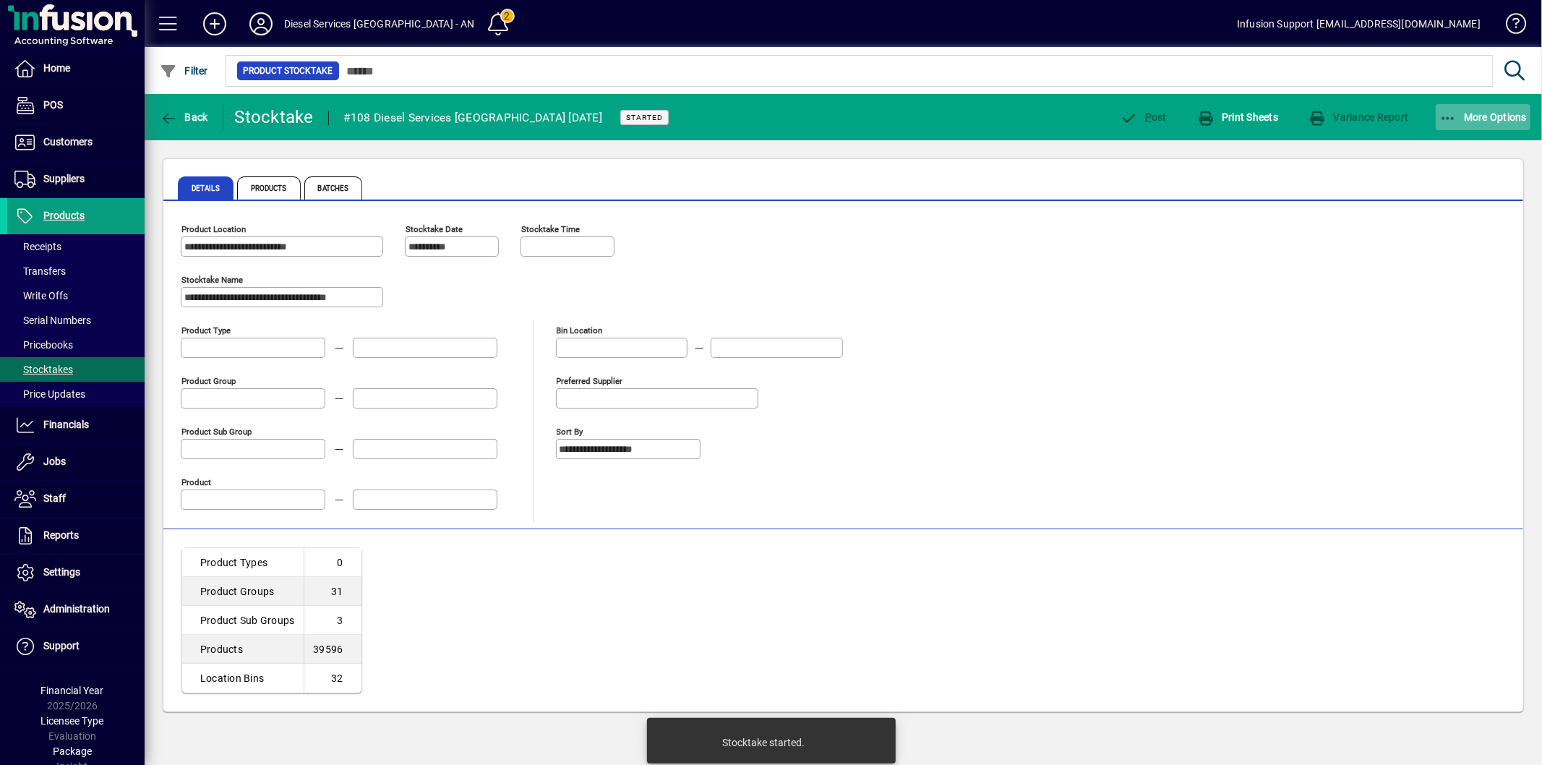
click at [1479, 121] on span "More Options" at bounding box center [1483, 117] width 88 height 12
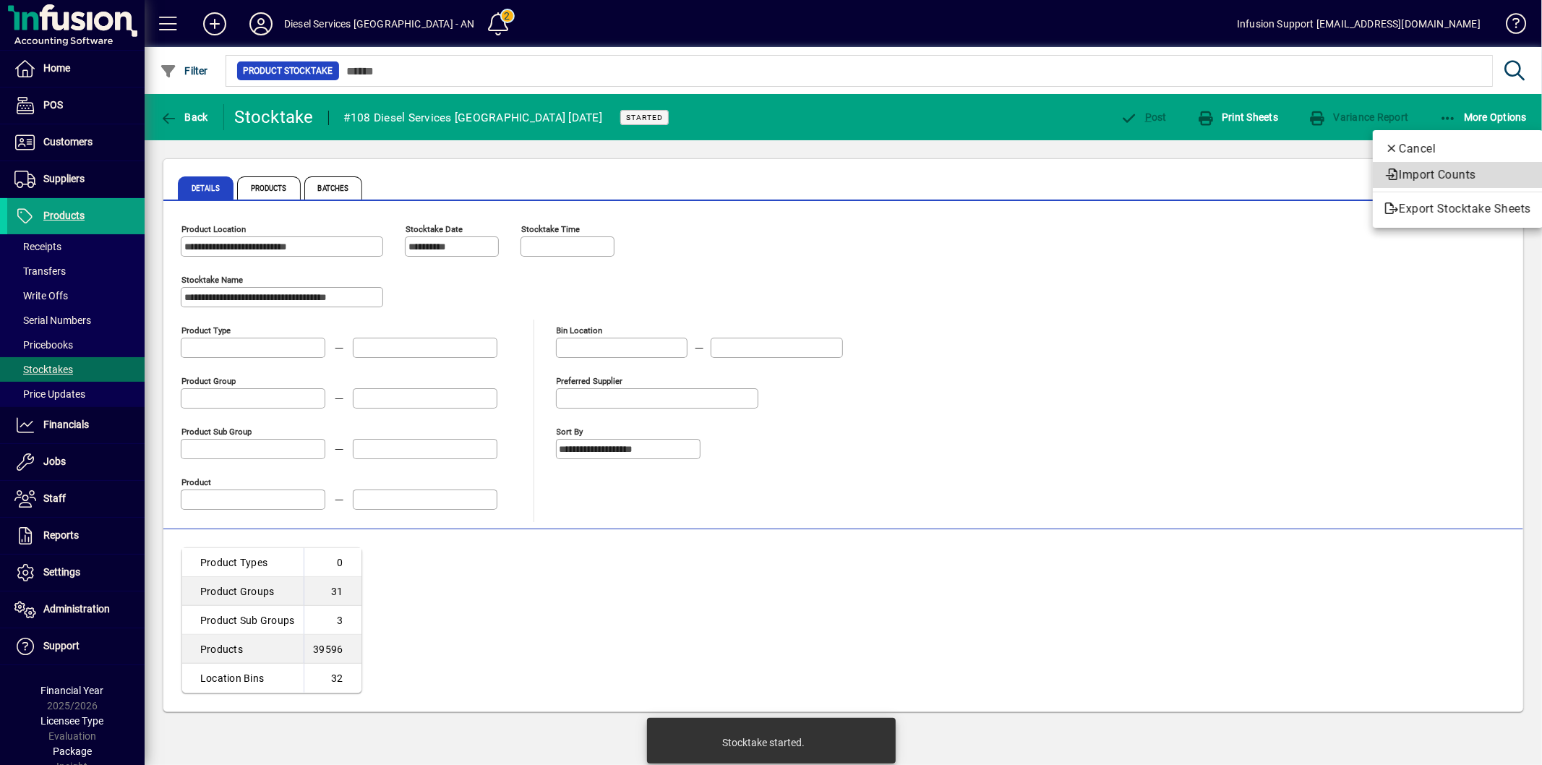
click at [1448, 181] on span "Import Counts" at bounding box center [1457, 174] width 147 height 17
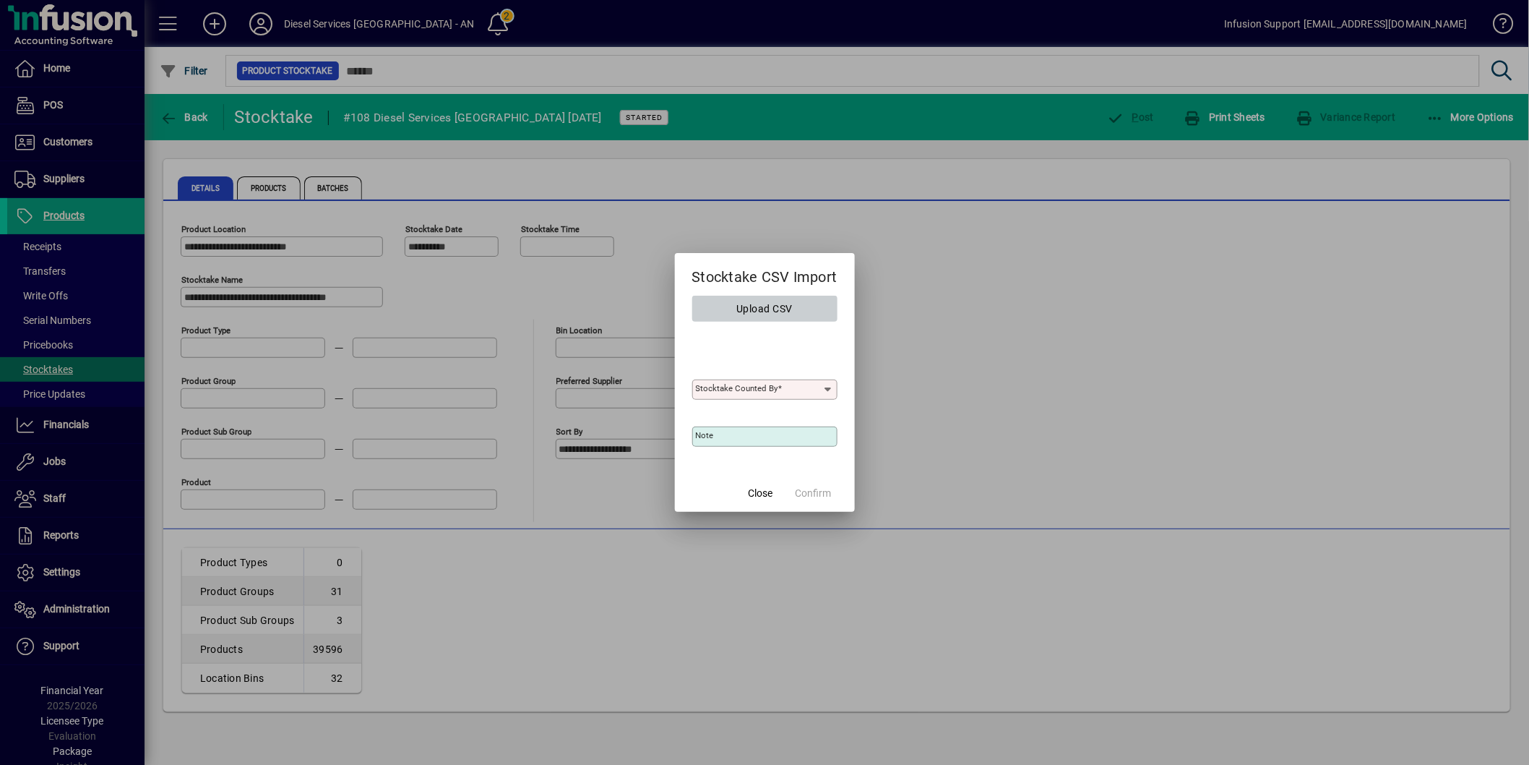
click at [779, 312] on span "Upload CSV" at bounding box center [765, 309] width 56 height 24
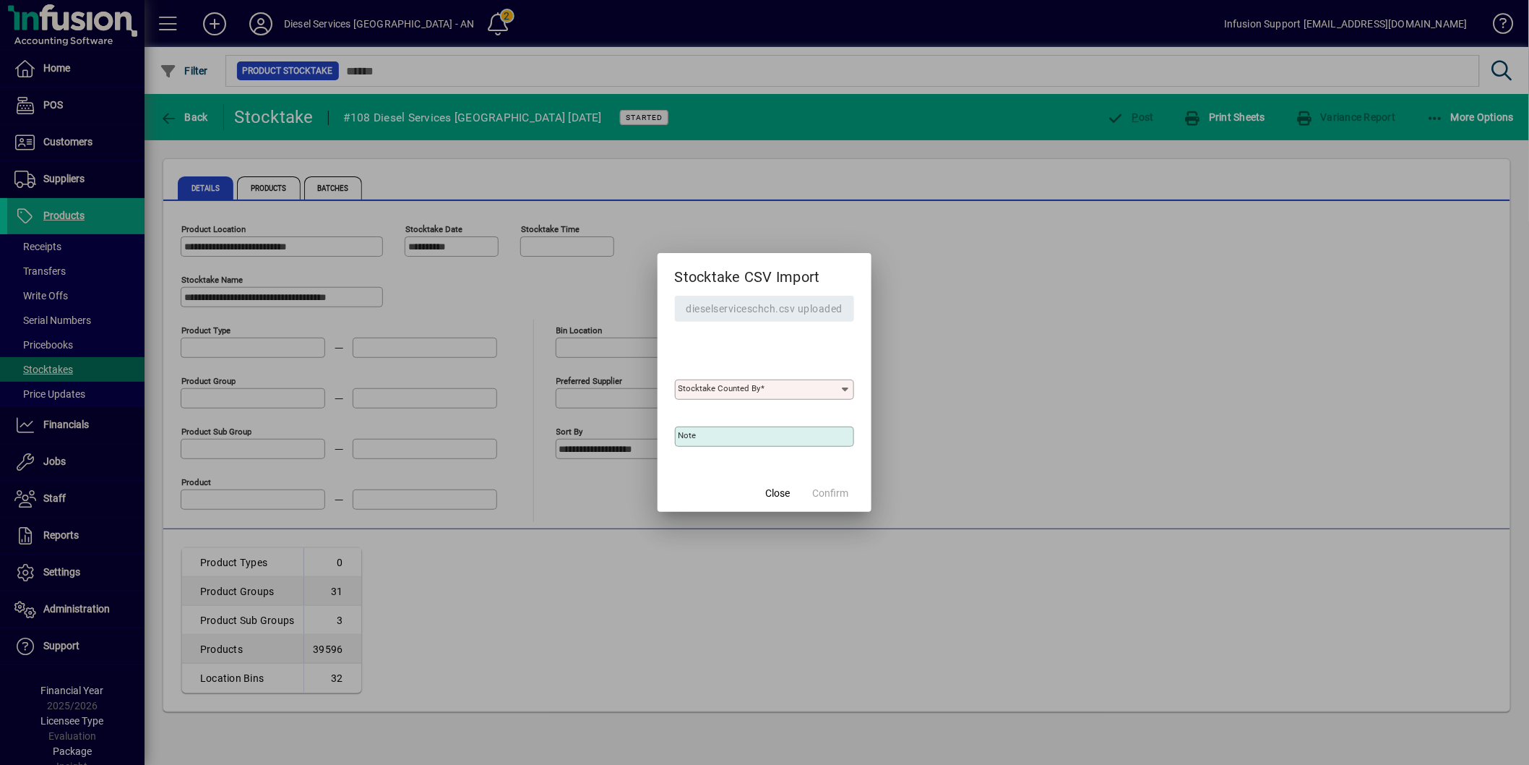
click at [756, 384] on mat-label "Stocktake Counted By" at bounding box center [720, 388] width 82 height 10
click at [756, 384] on input "Stocktake Counted By" at bounding box center [759, 390] width 161 height 12
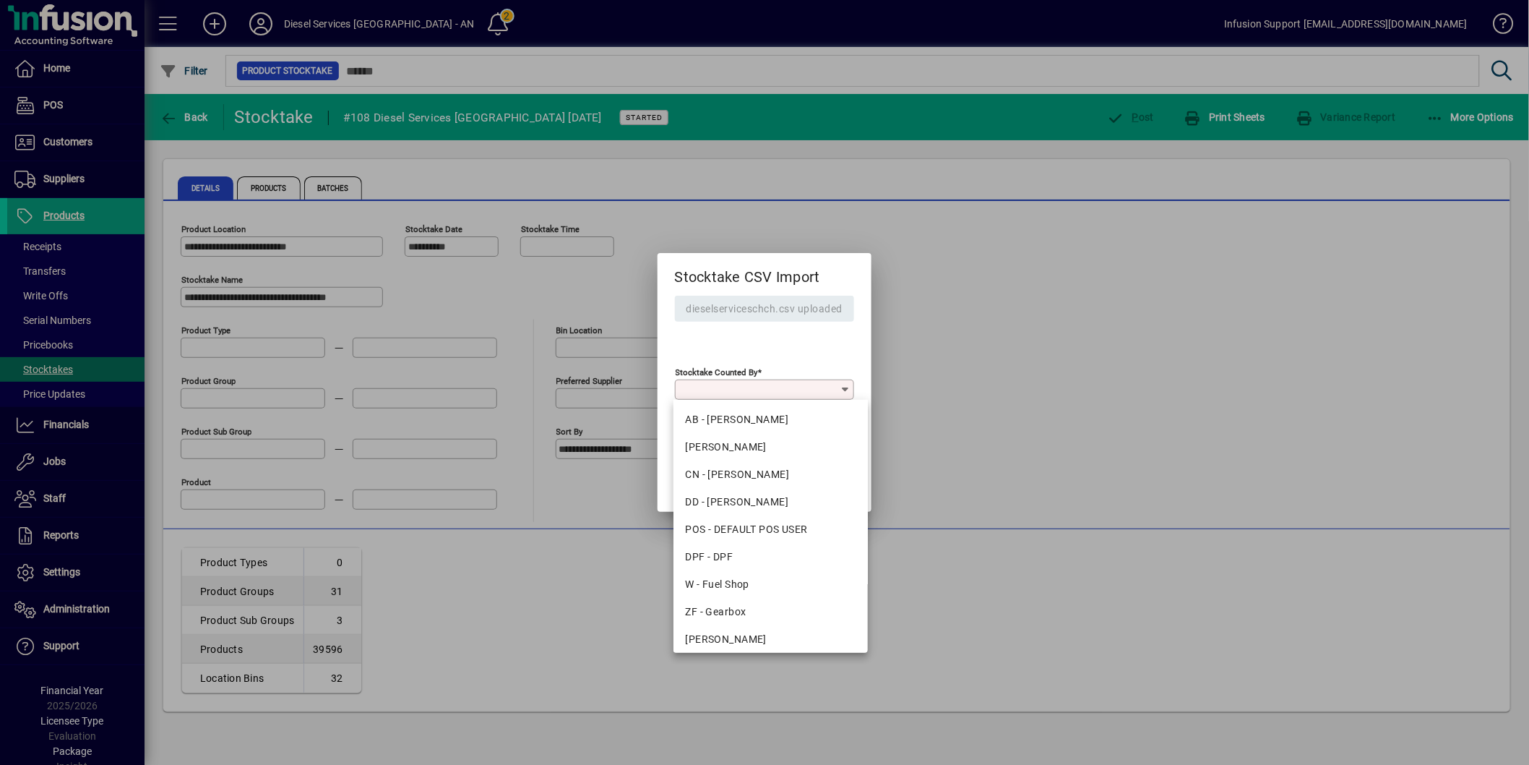
click at [750, 413] on div "AB - Alaina Anderson" at bounding box center [770, 419] width 171 height 15
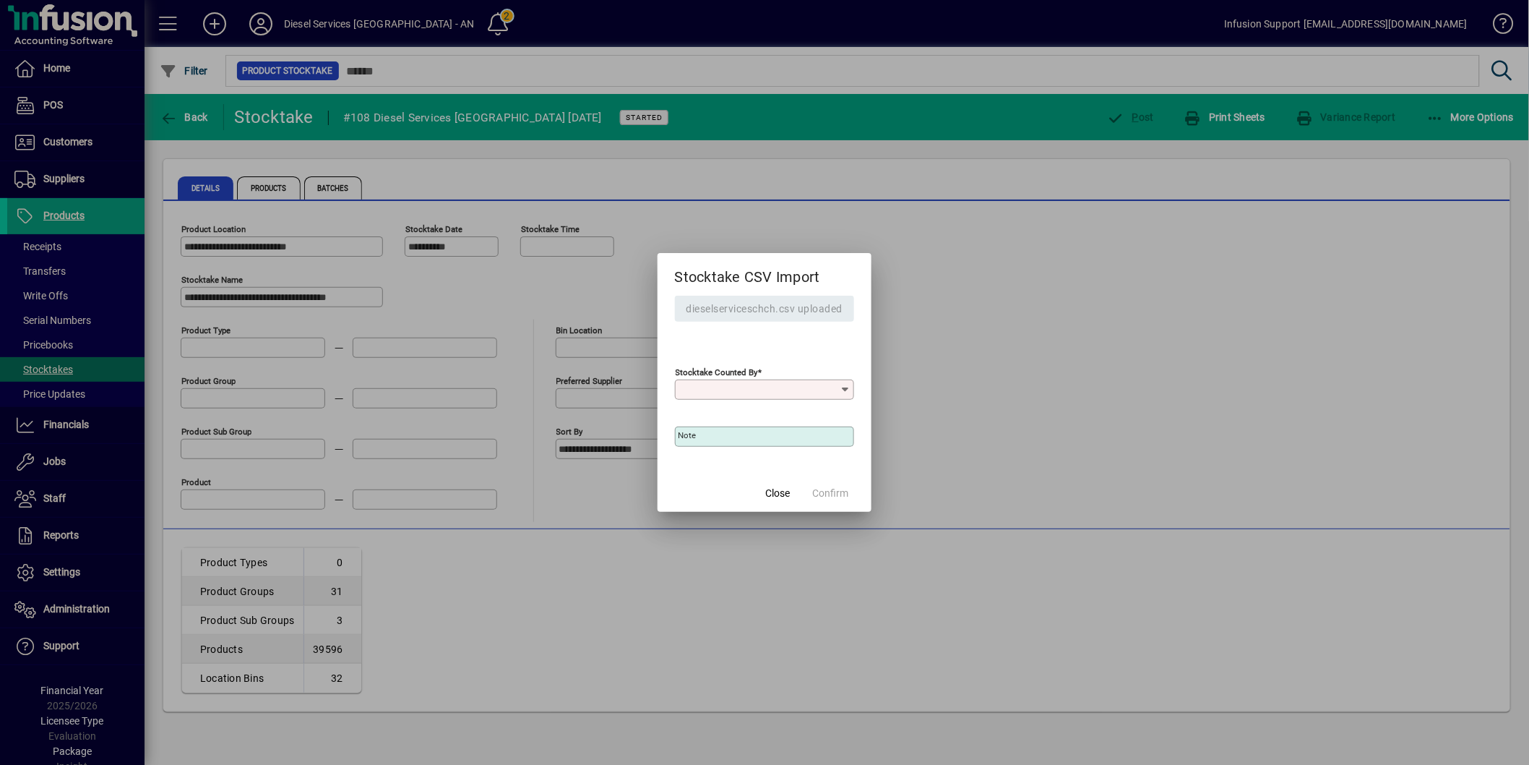
type input "**********"
click at [828, 492] on span "Confirm" at bounding box center [830, 493] width 36 height 15
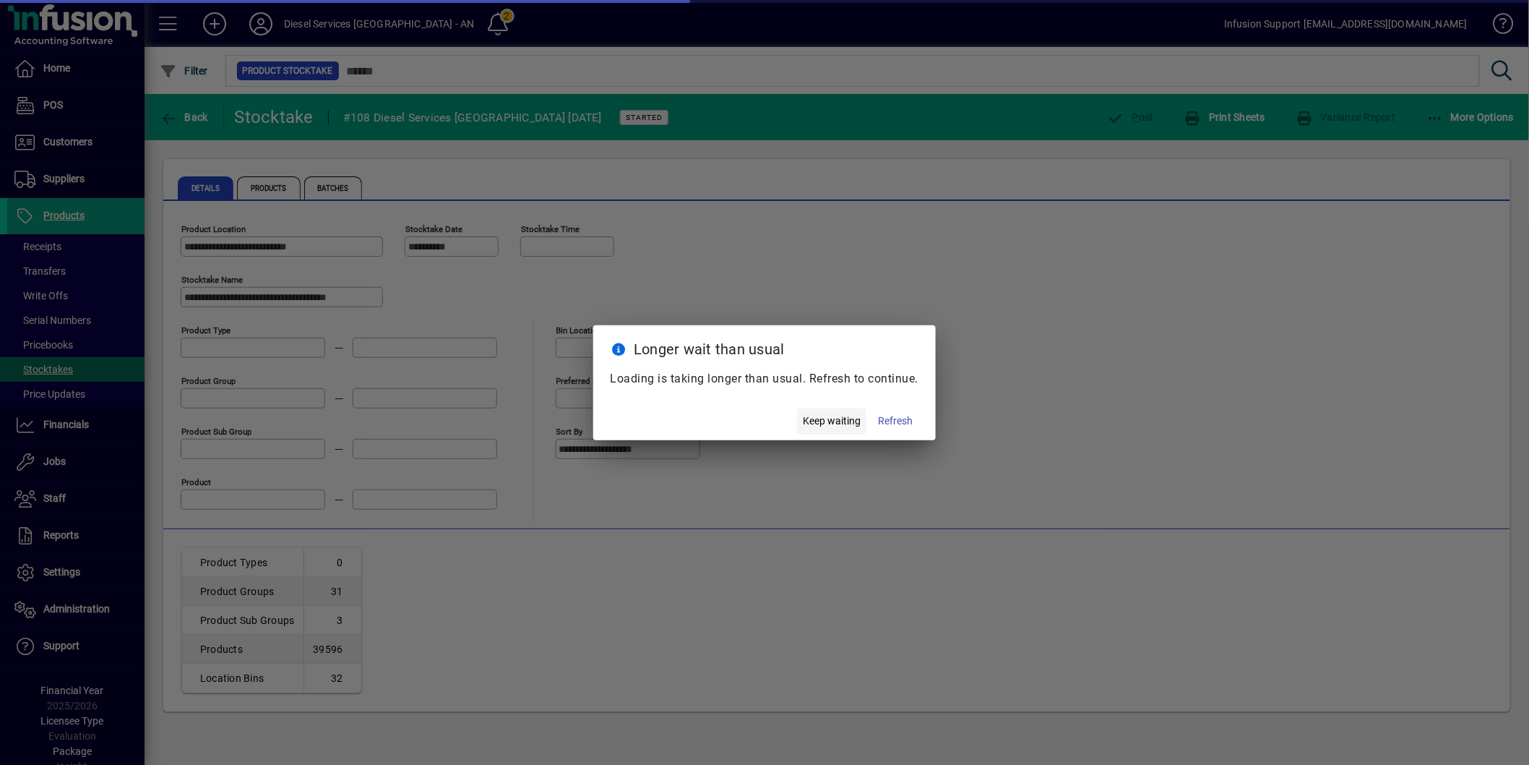
click at [843, 423] on span "Keep waiting" at bounding box center [832, 420] width 58 height 15
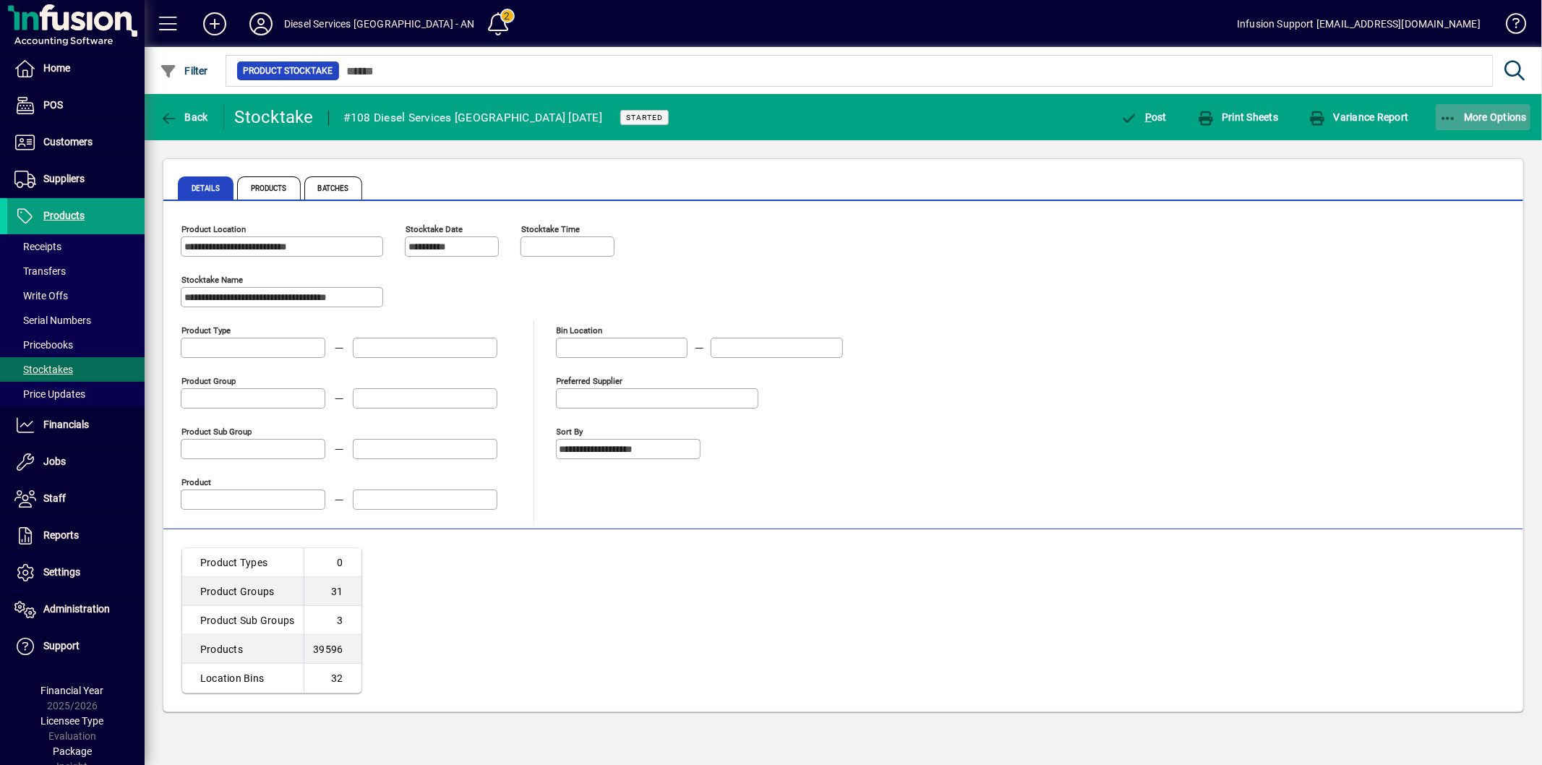
click at [1476, 126] on span "button" at bounding box center [1482, 117] width 95 height 35
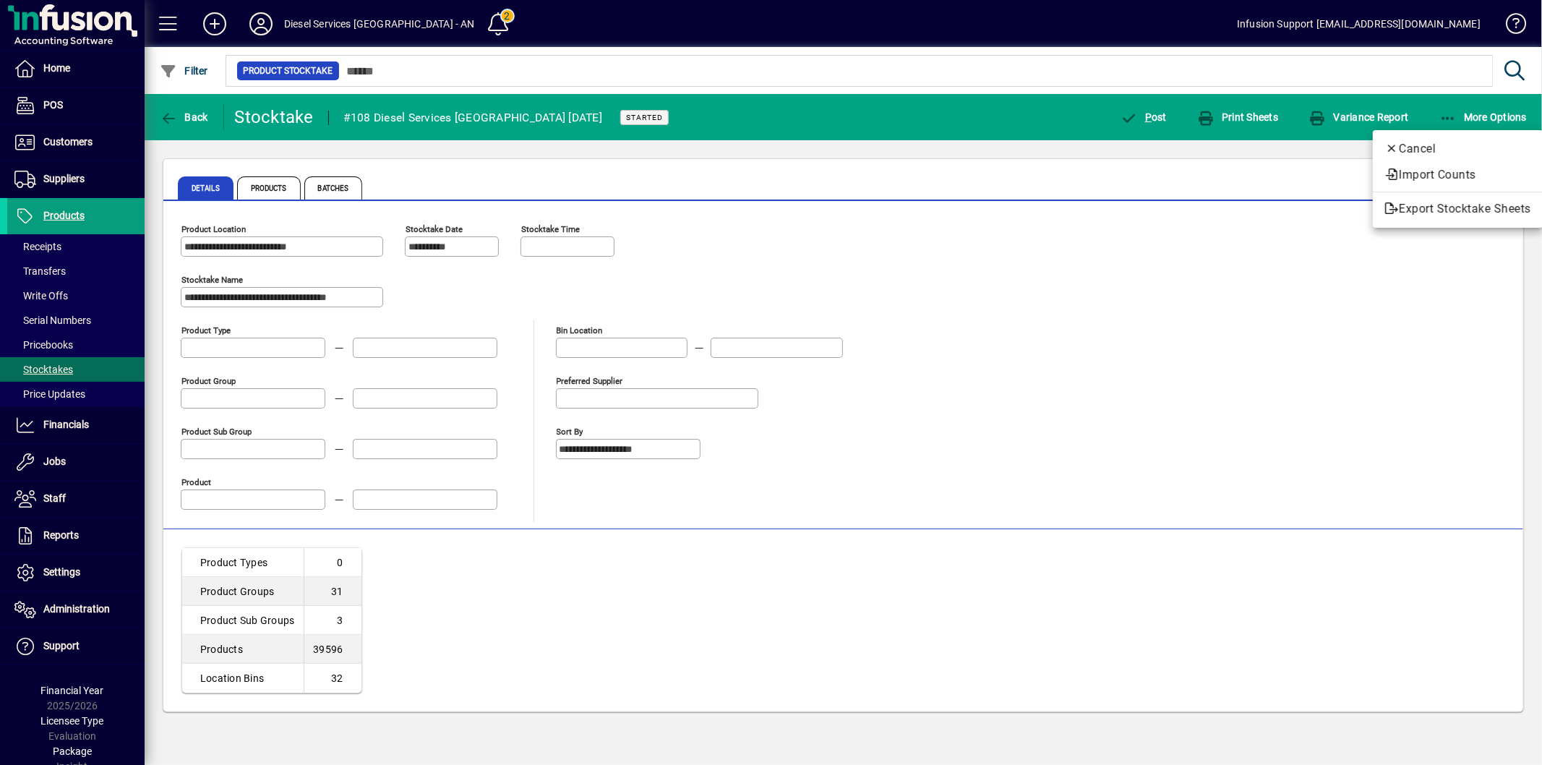
click at [1287, 145] on div at bounding box center [771, 382] width 1542 height 765
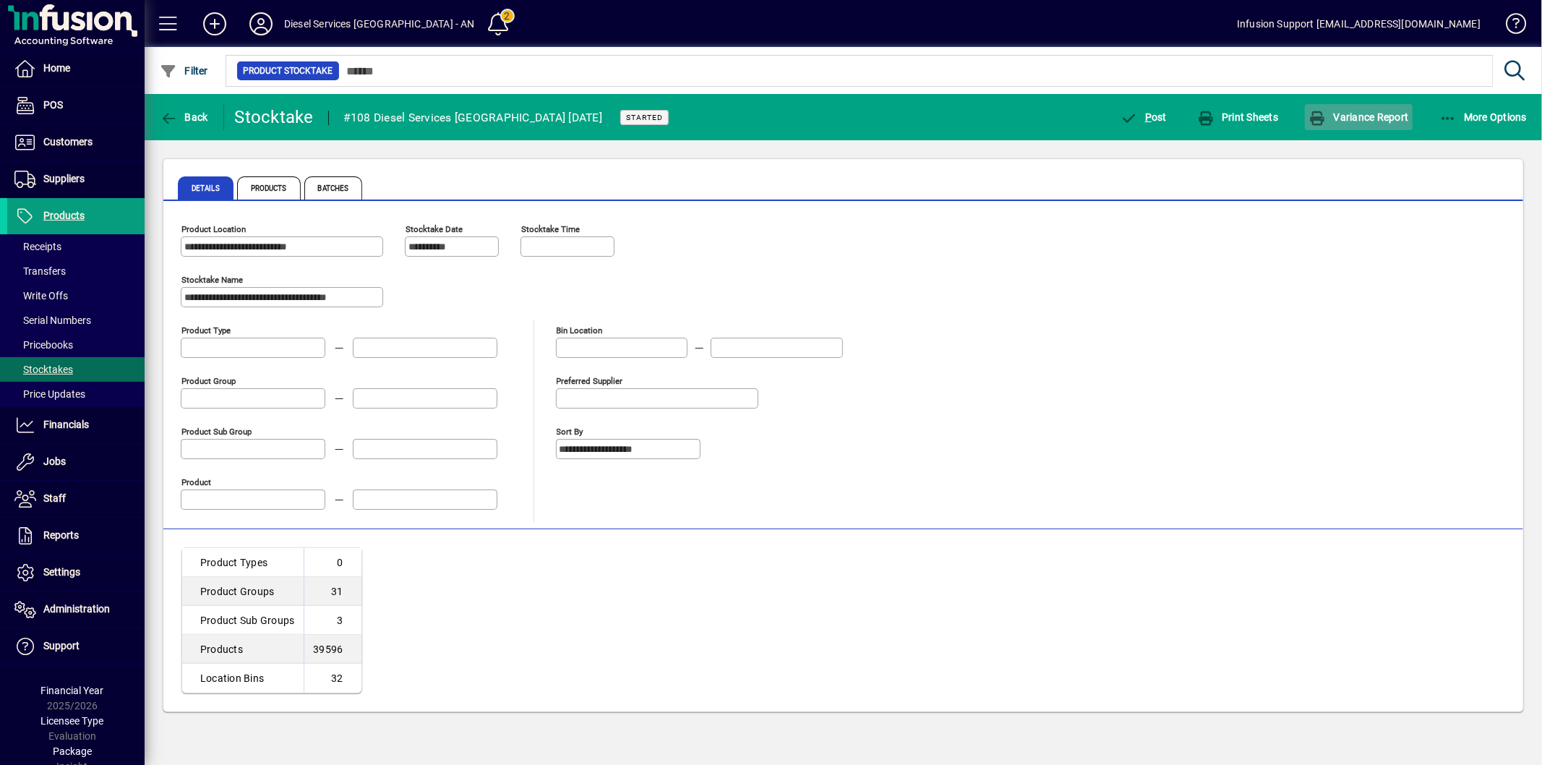
click at [1342, 111] on span "Variance Report" at bounding box center [1358, 117] width 100 height 12
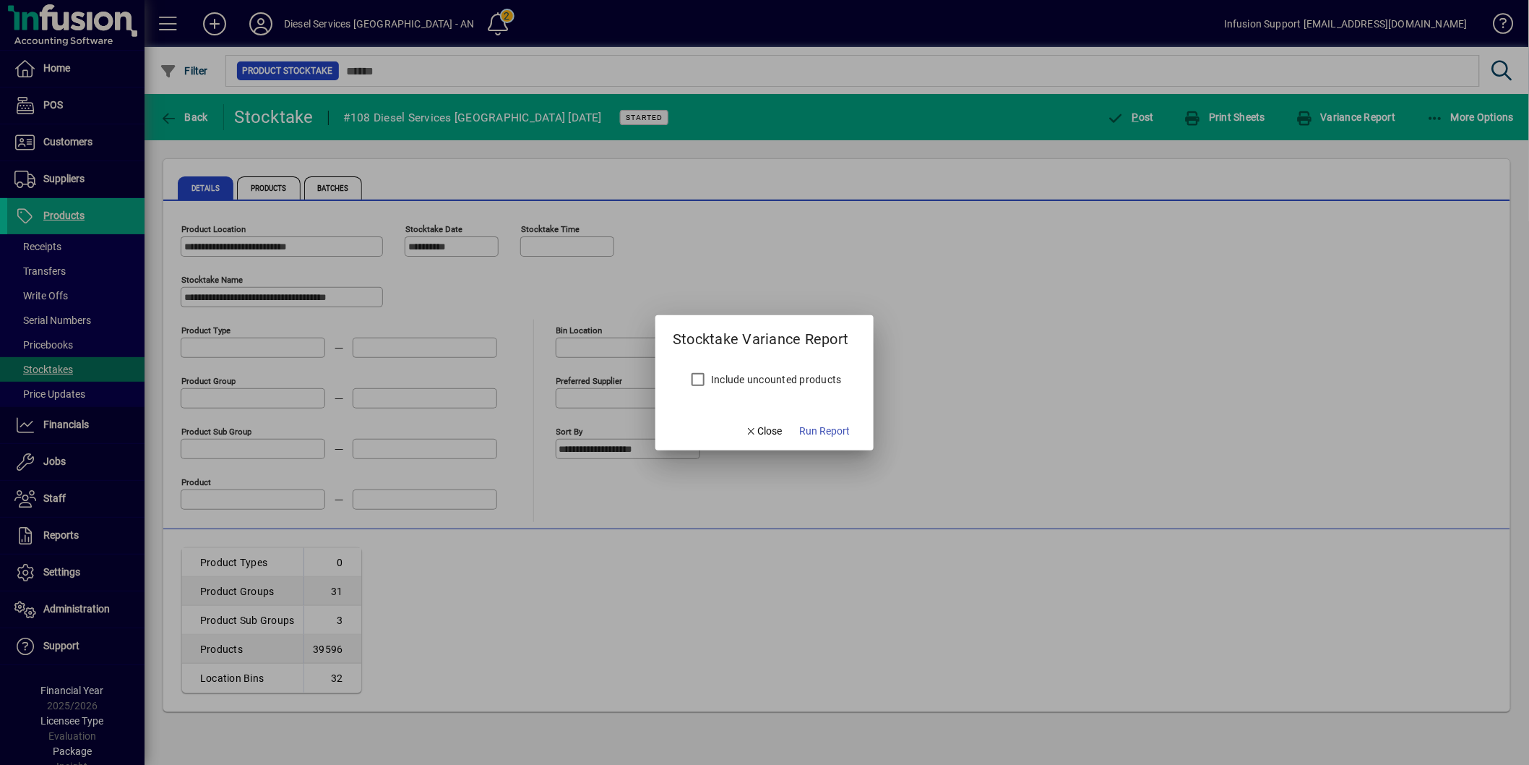
click at [778, 381] on label "Include uncounted products" at bounding box center [775, 379] width 134 height 14
click at [823, 425] on span "Run Report" at bounding box center [825, 431] width 51 height 15
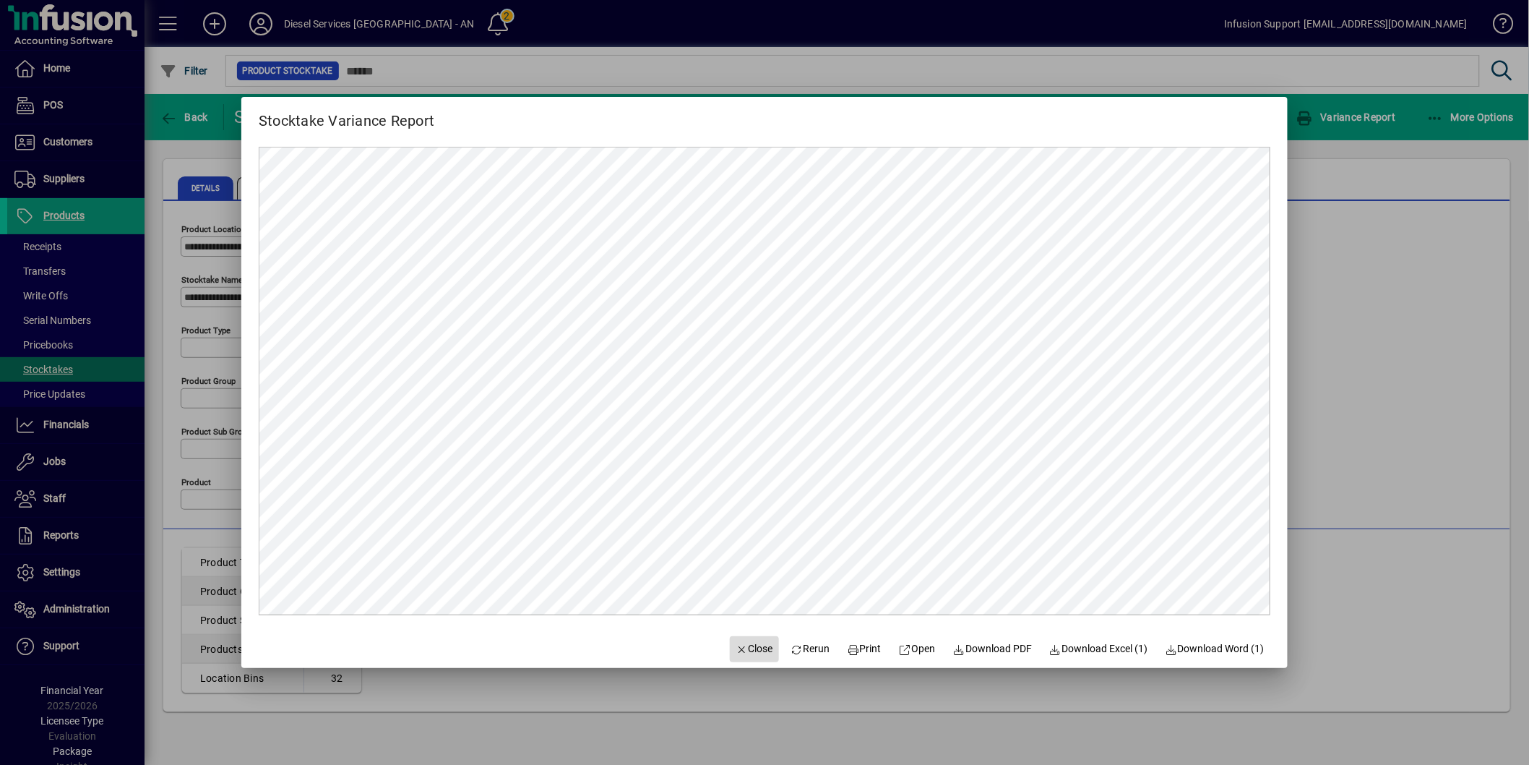
click at [747, 642] on span "Close" at bounding box center [755, 648] width 38 height 15
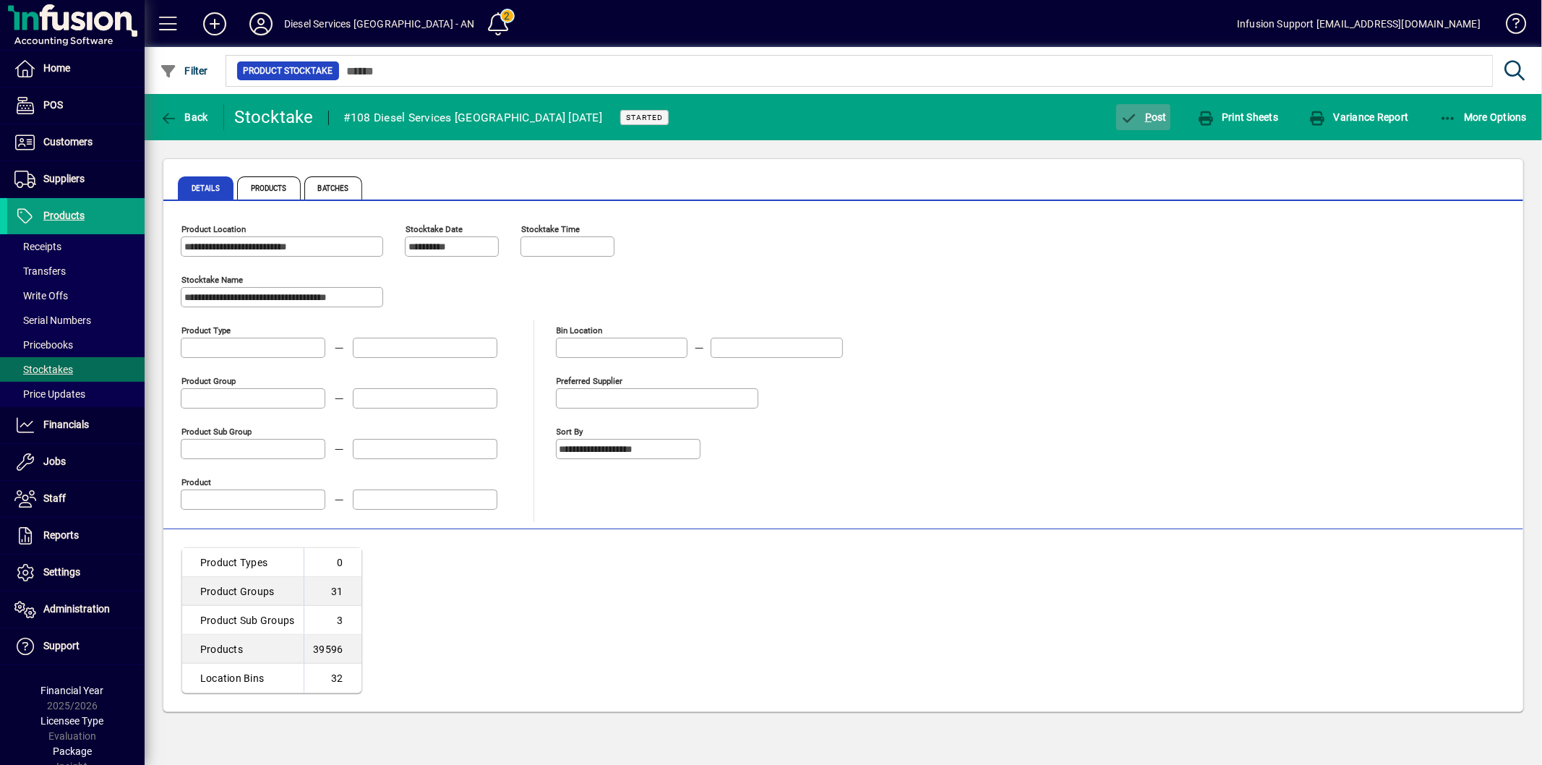
click at [1151, 112] on span "P ost" at bounding box center [1143, 117] width 47 height 12
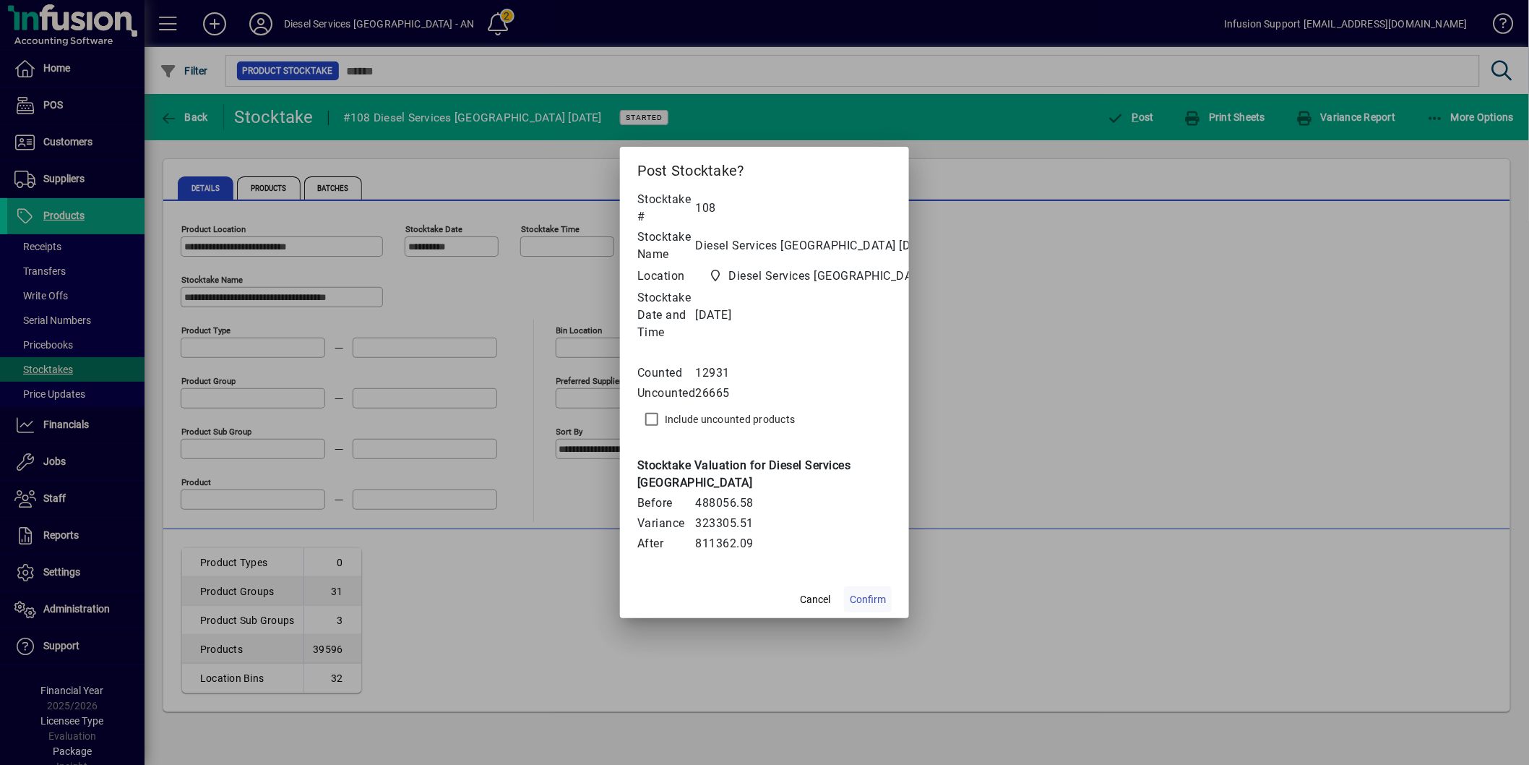
click at [868, 597] on button "Confirm" at bounding box center [868, 599] width 48 height 26
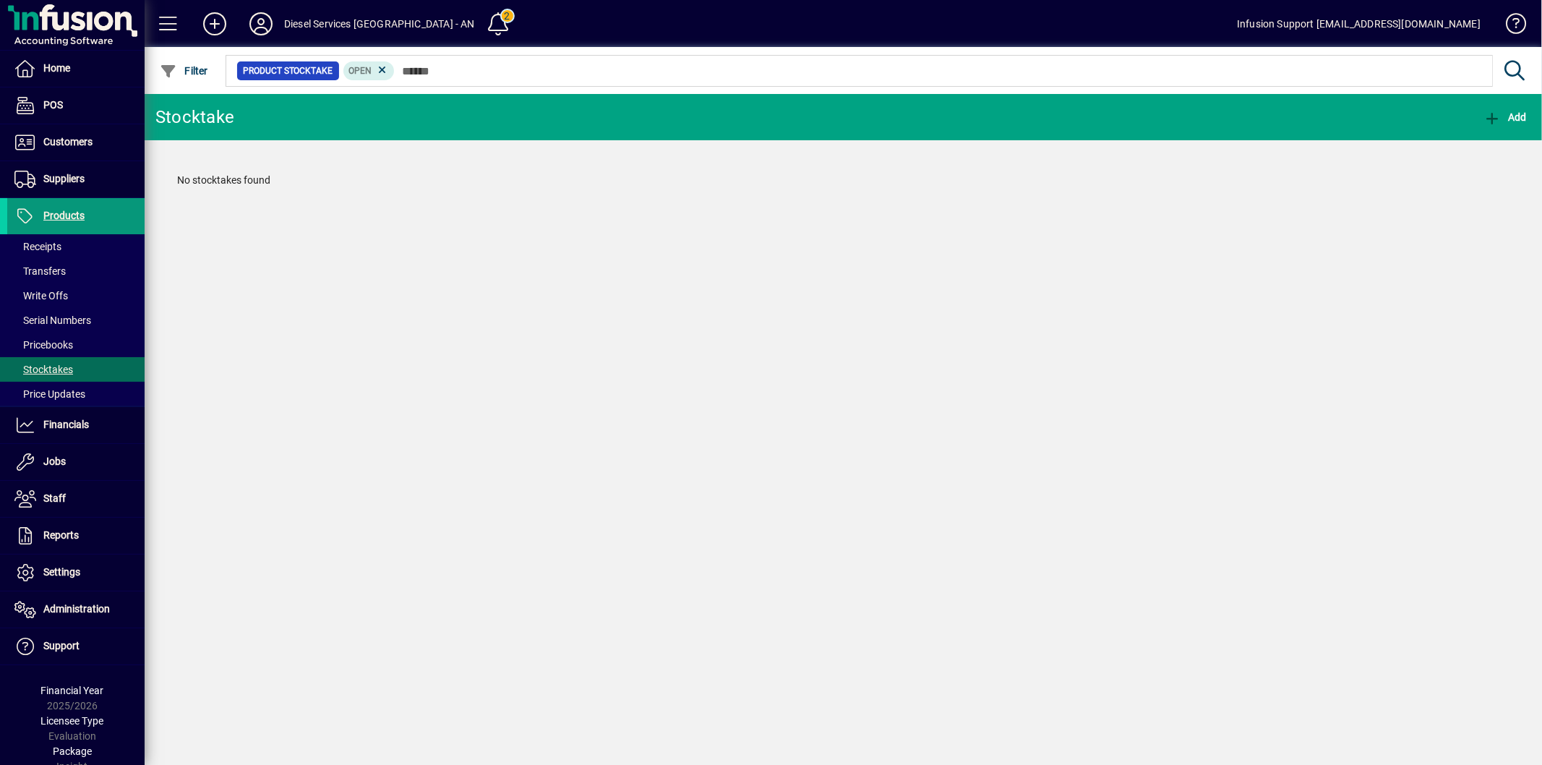
click at [97, 218] on span at bounding box center [75, 216] width 137 height 35
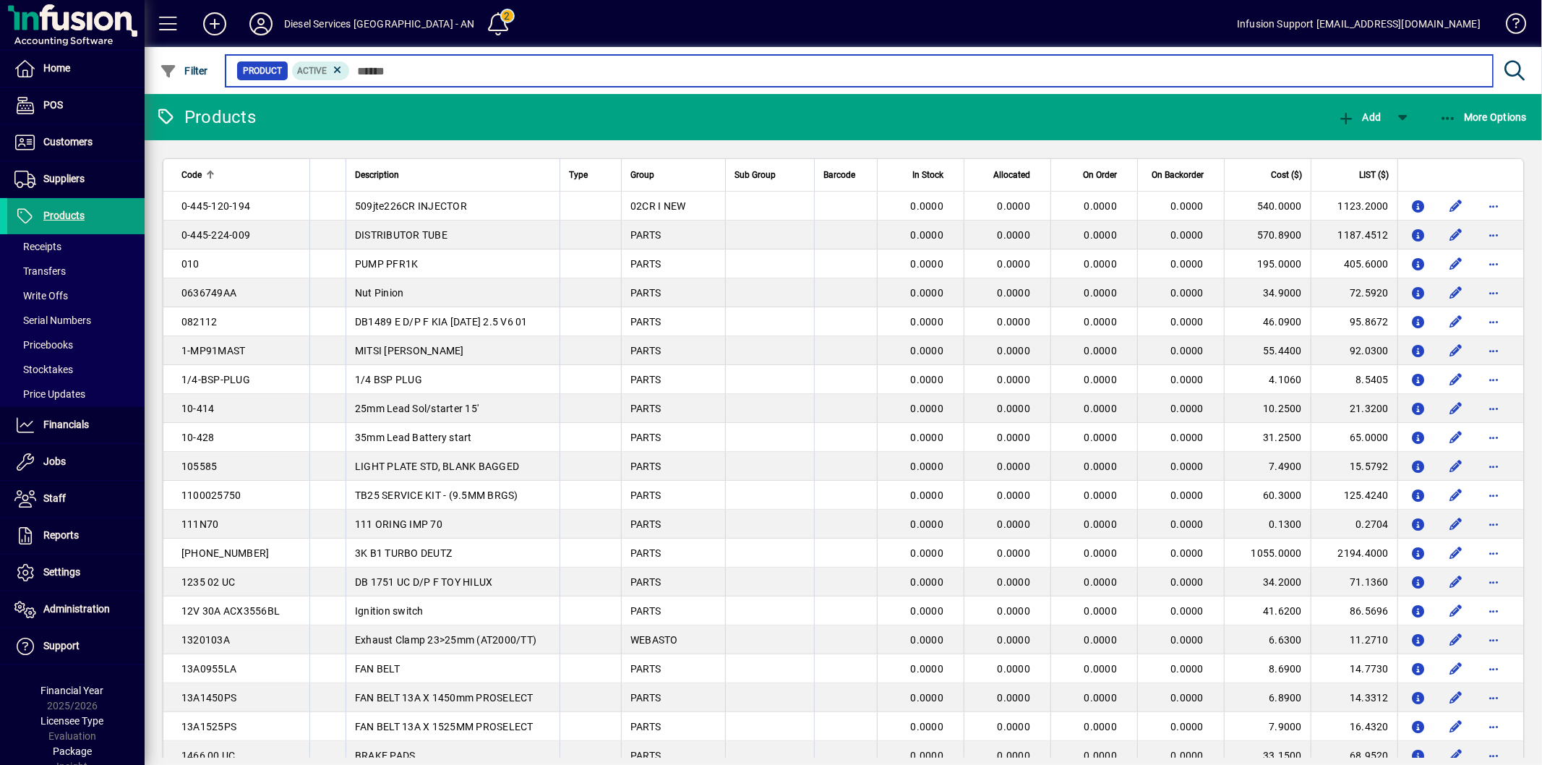
drag, startPoint x: 421, startPoint y: 66, endPoint x: 378, endPoint y: 69, distance: 42.7
click at [378, 69] on input "text" at bounding box center [915, 71] width 1131 height 20
paste input "**********"
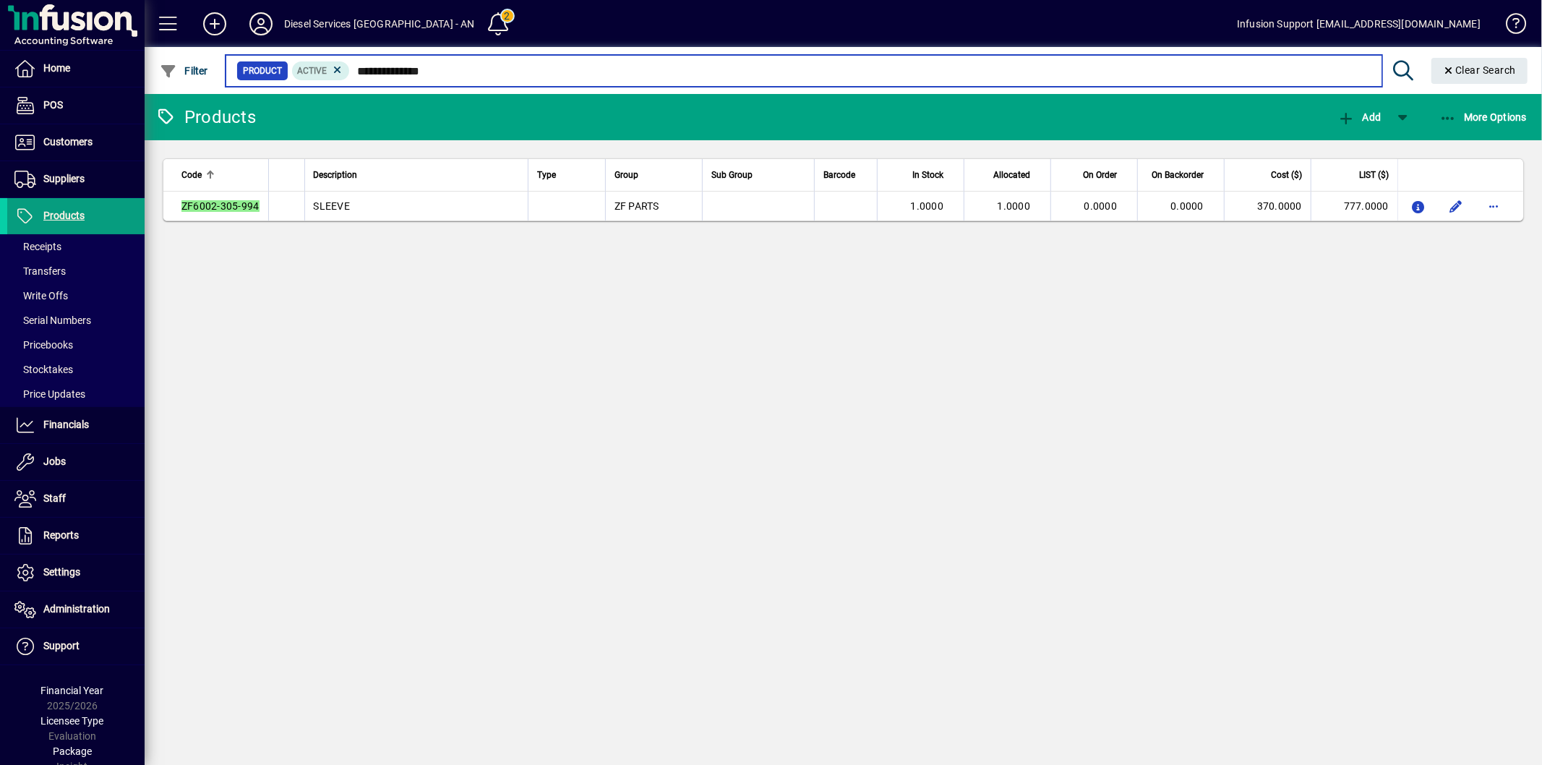
type input "**********"
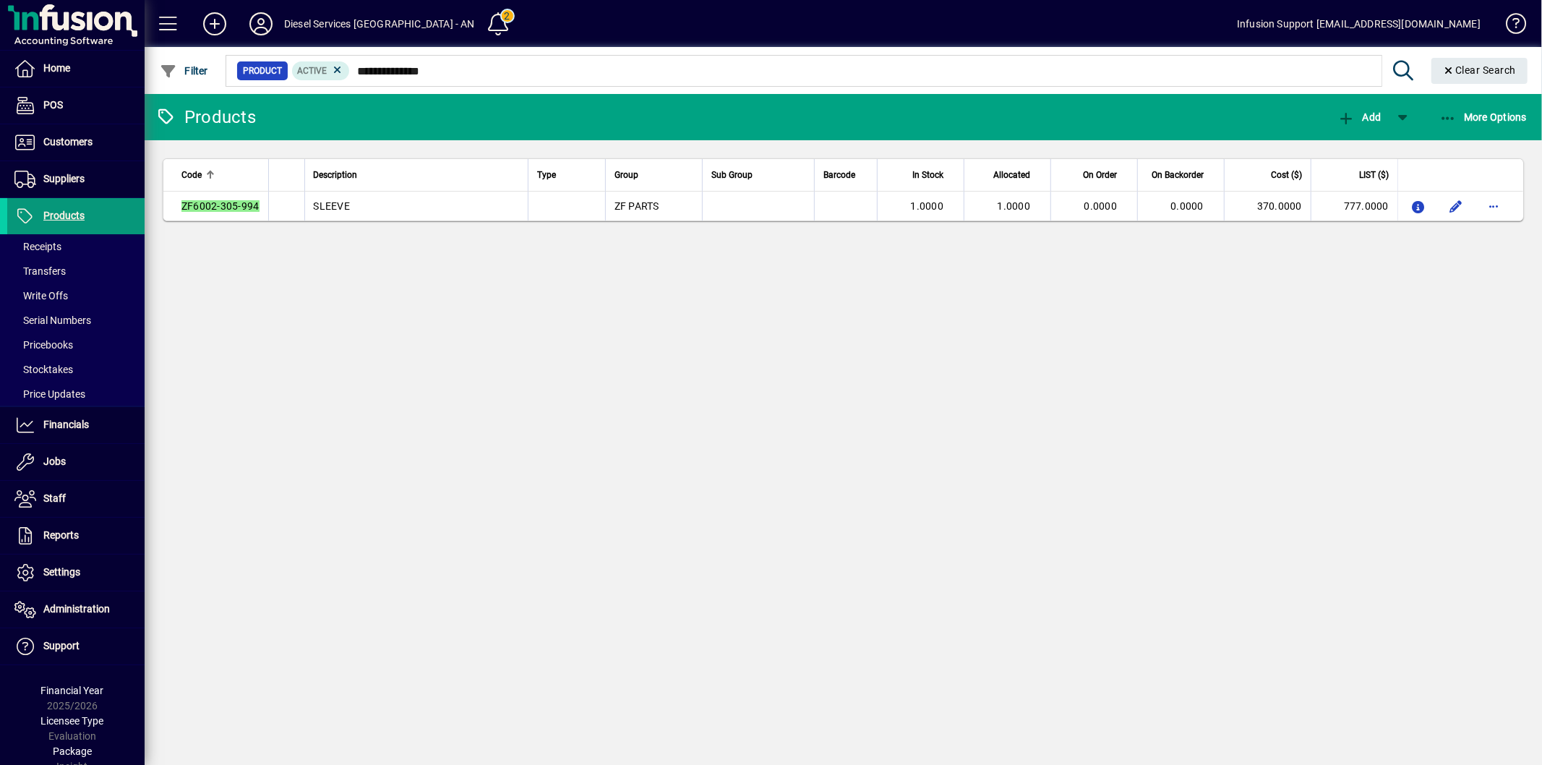
click at [108, 217] on span at bounding box center [75, 216] width 137 height 35
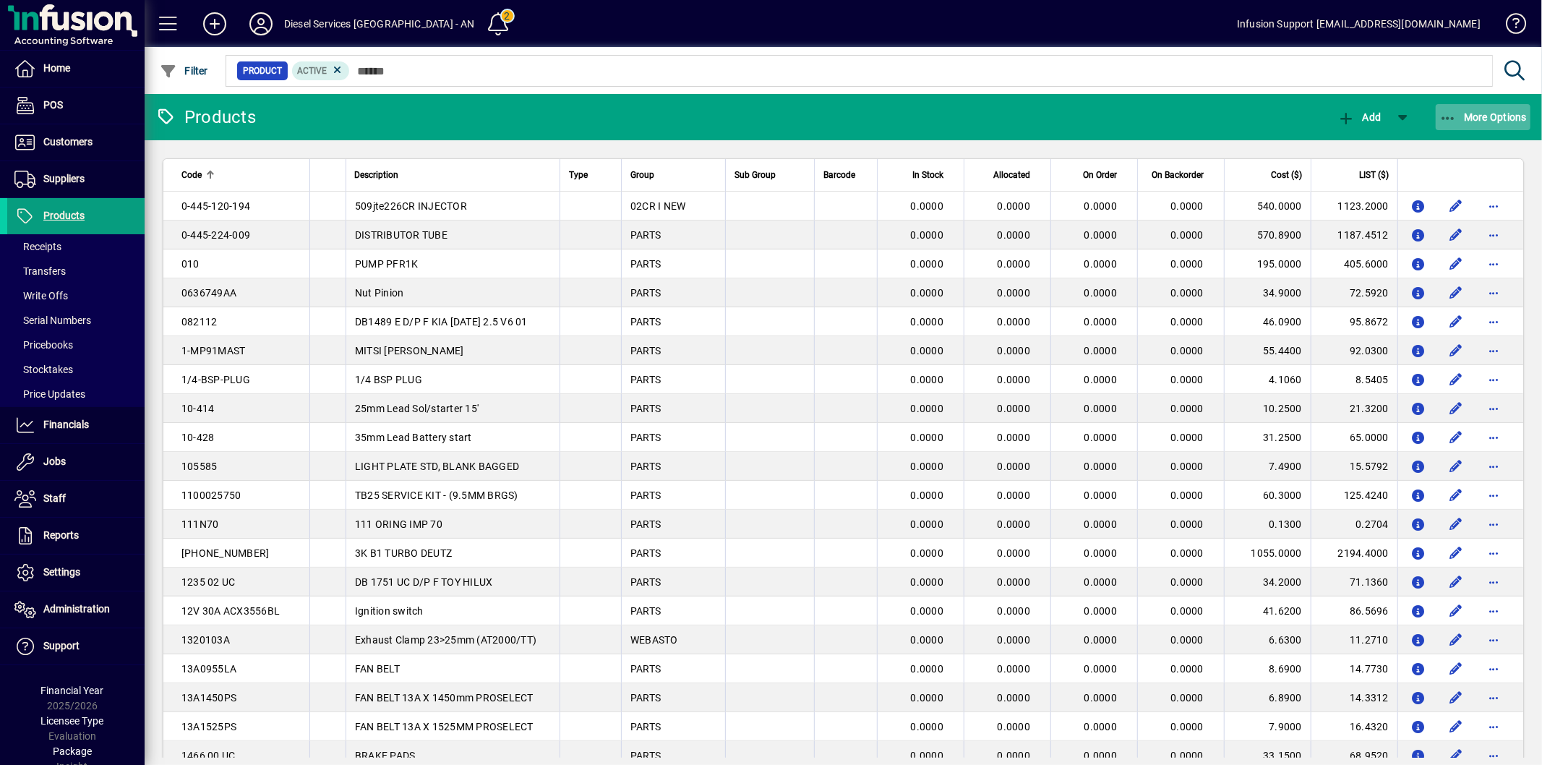
click at [1463, 119] on span "More Options" at bounding box center [1483, 117] width 88 height 12
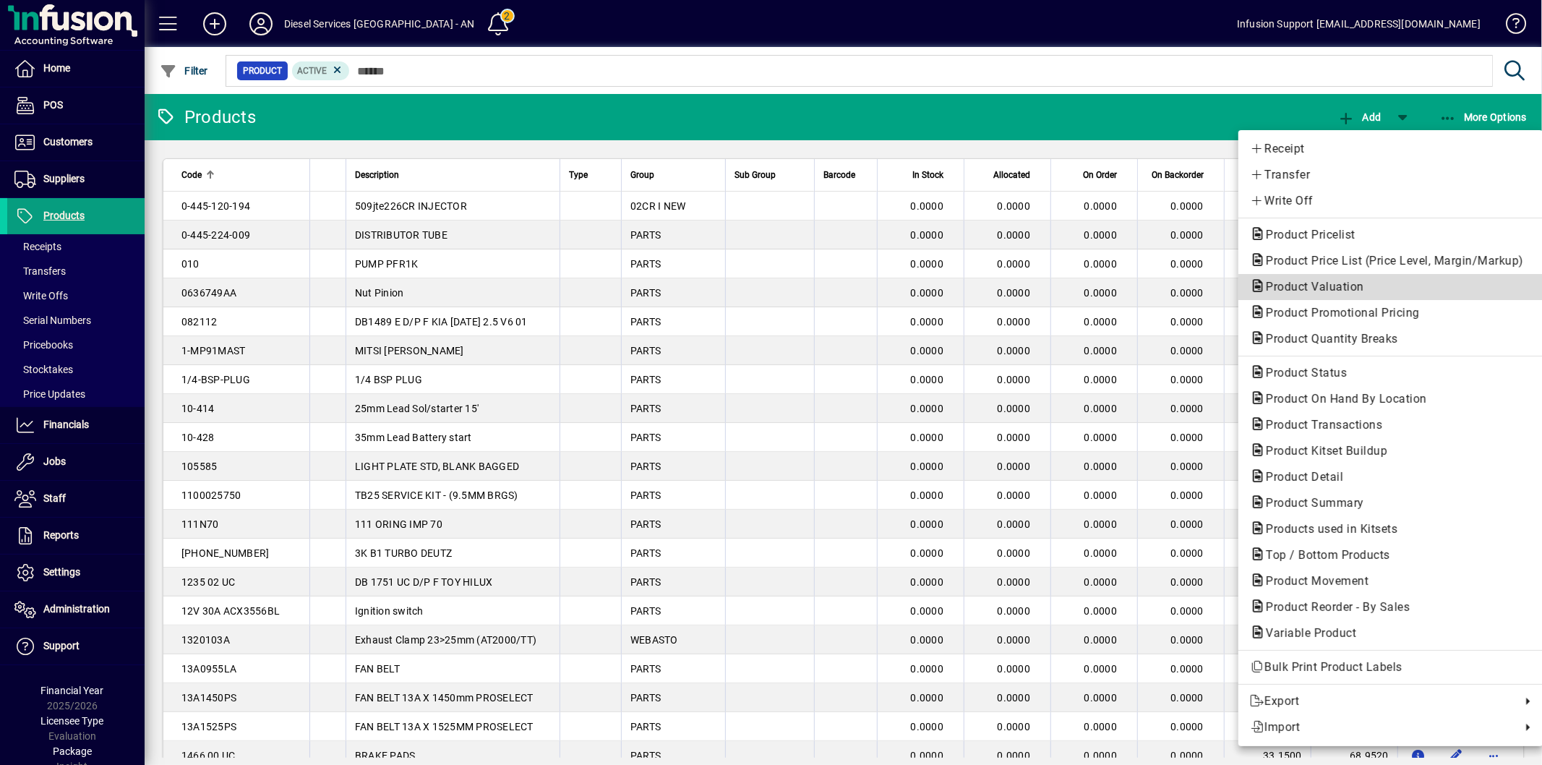
click at [1357, 285] on span "Product Valuation" at bounding box center [1310, 287] width 121 height 14
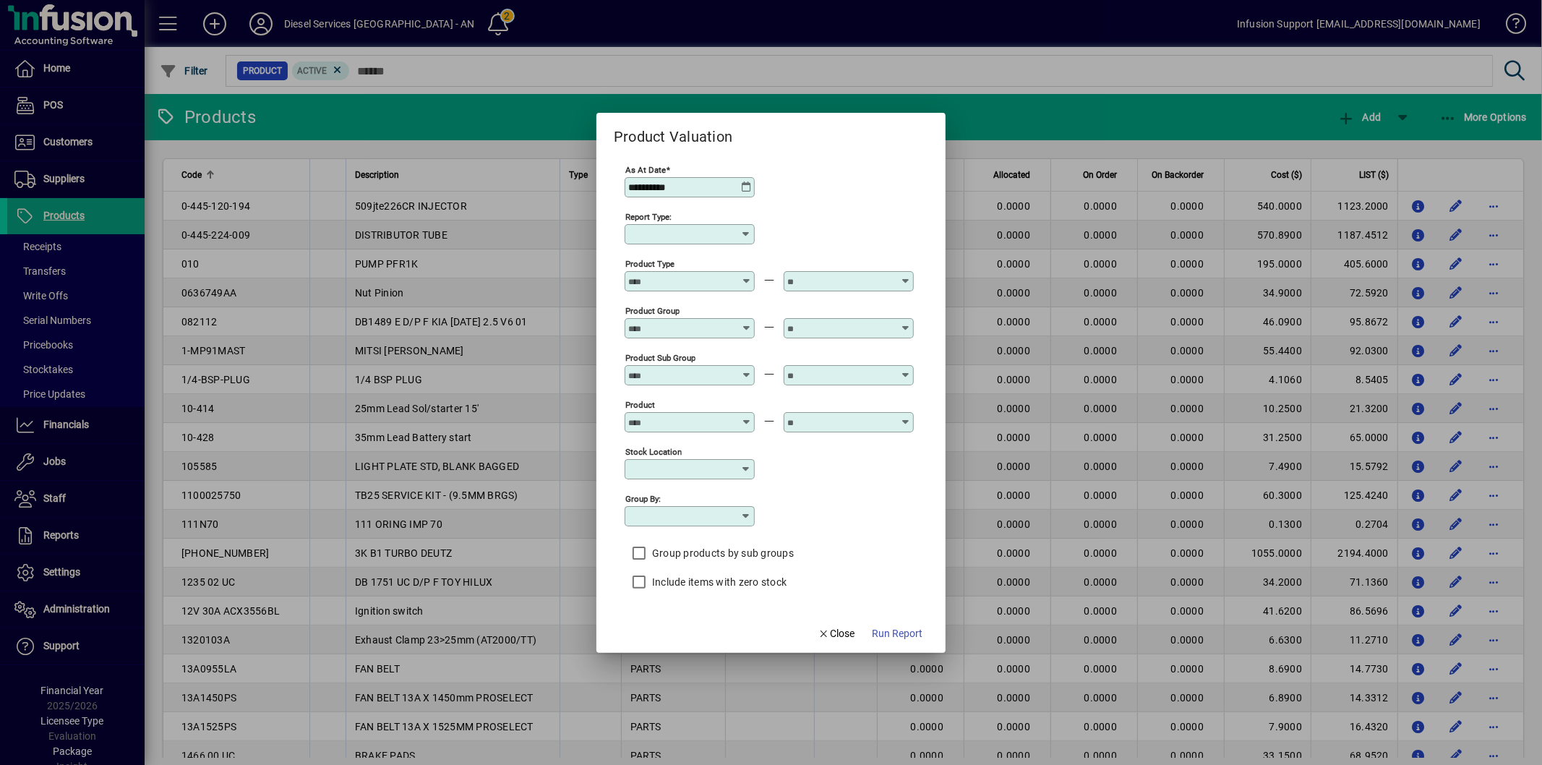
type input "******"
type input "**********"
click at [898, 635] on span "Run Report" at bounding box center [891, 633] width 51 height 15
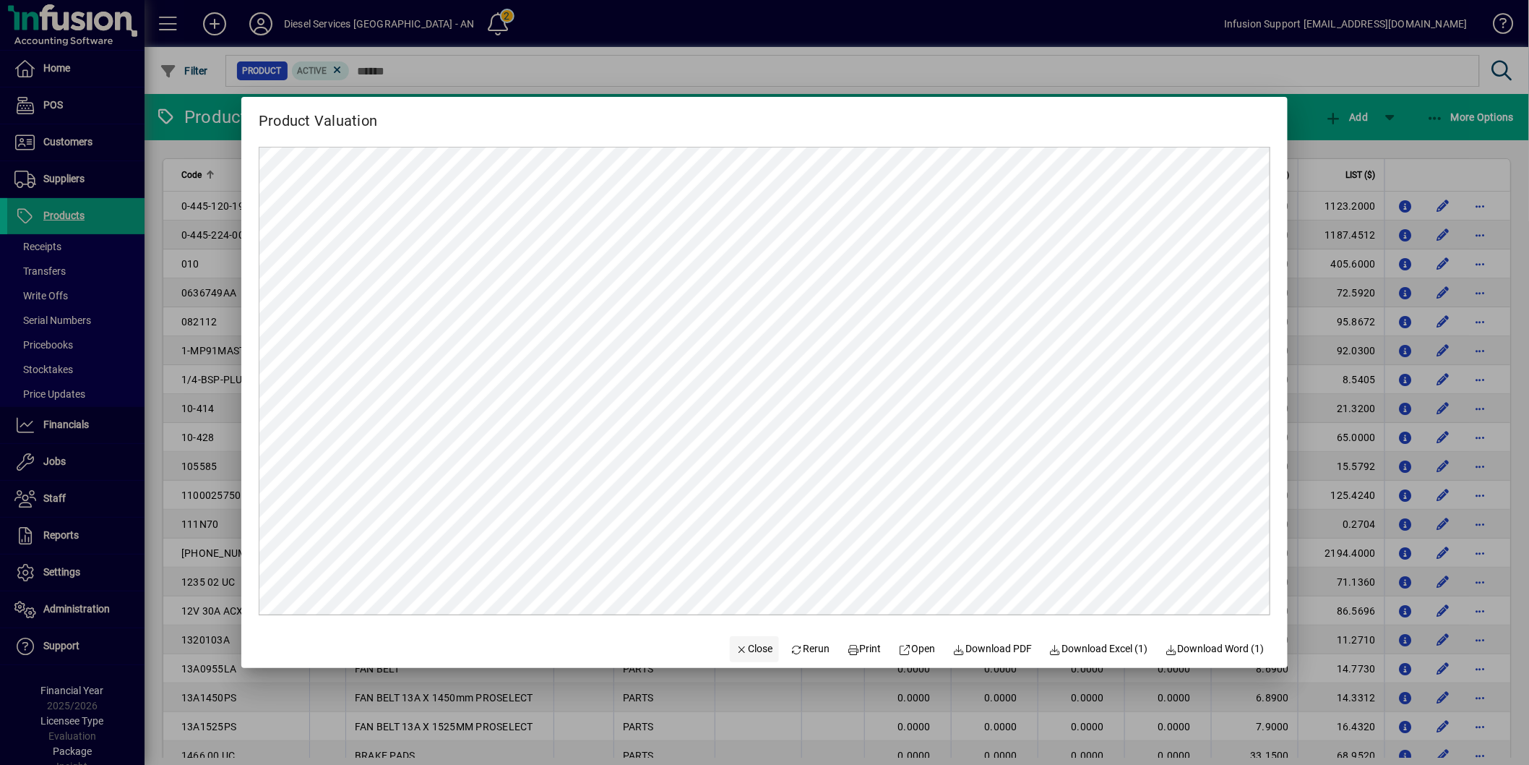
click at [736, 642] on span "Close" at bounding box center [755, 648] width 38 height 15
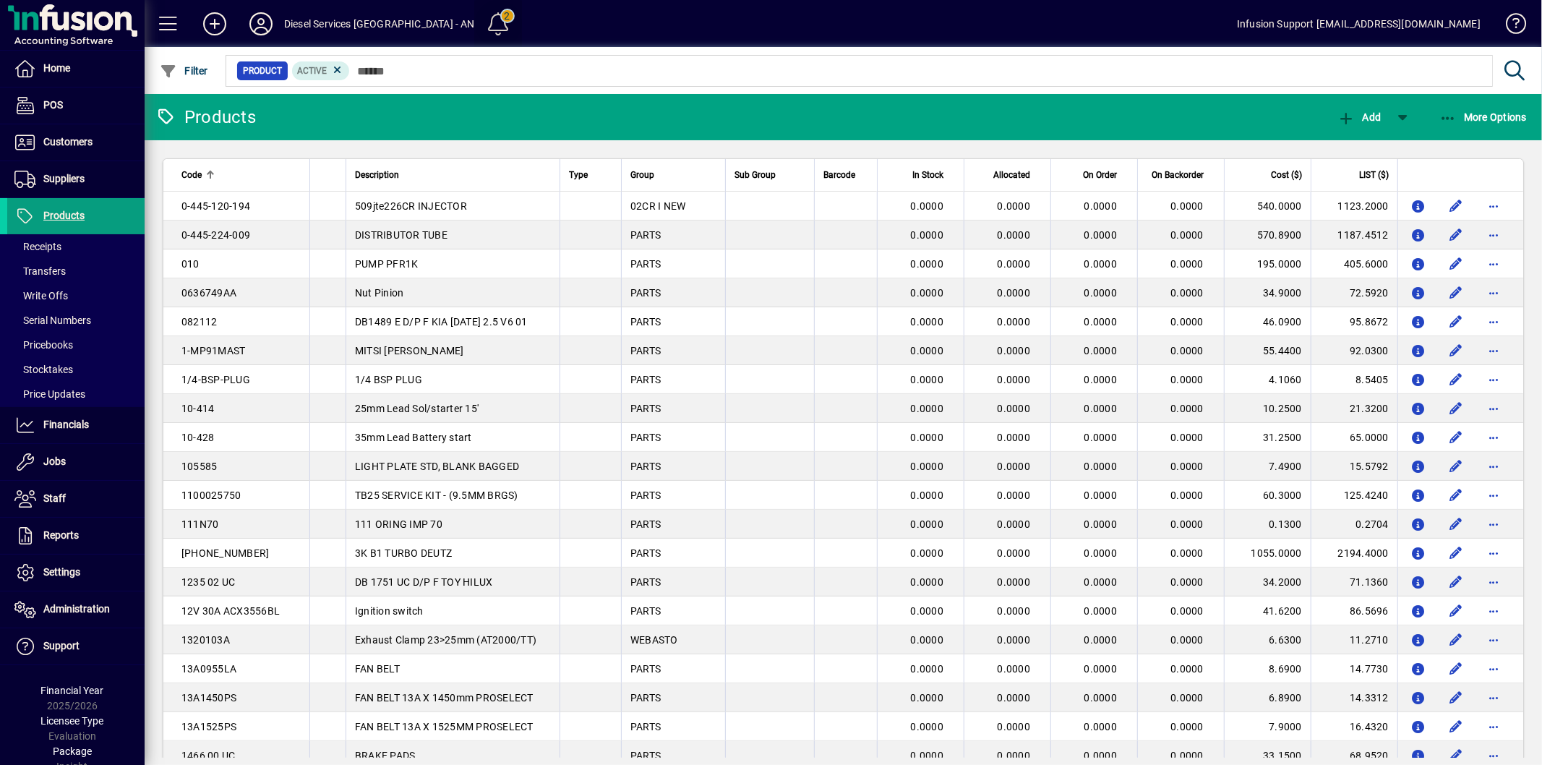
click at [481, 24] on span at bounding box center [498, 24] width 35 height 35
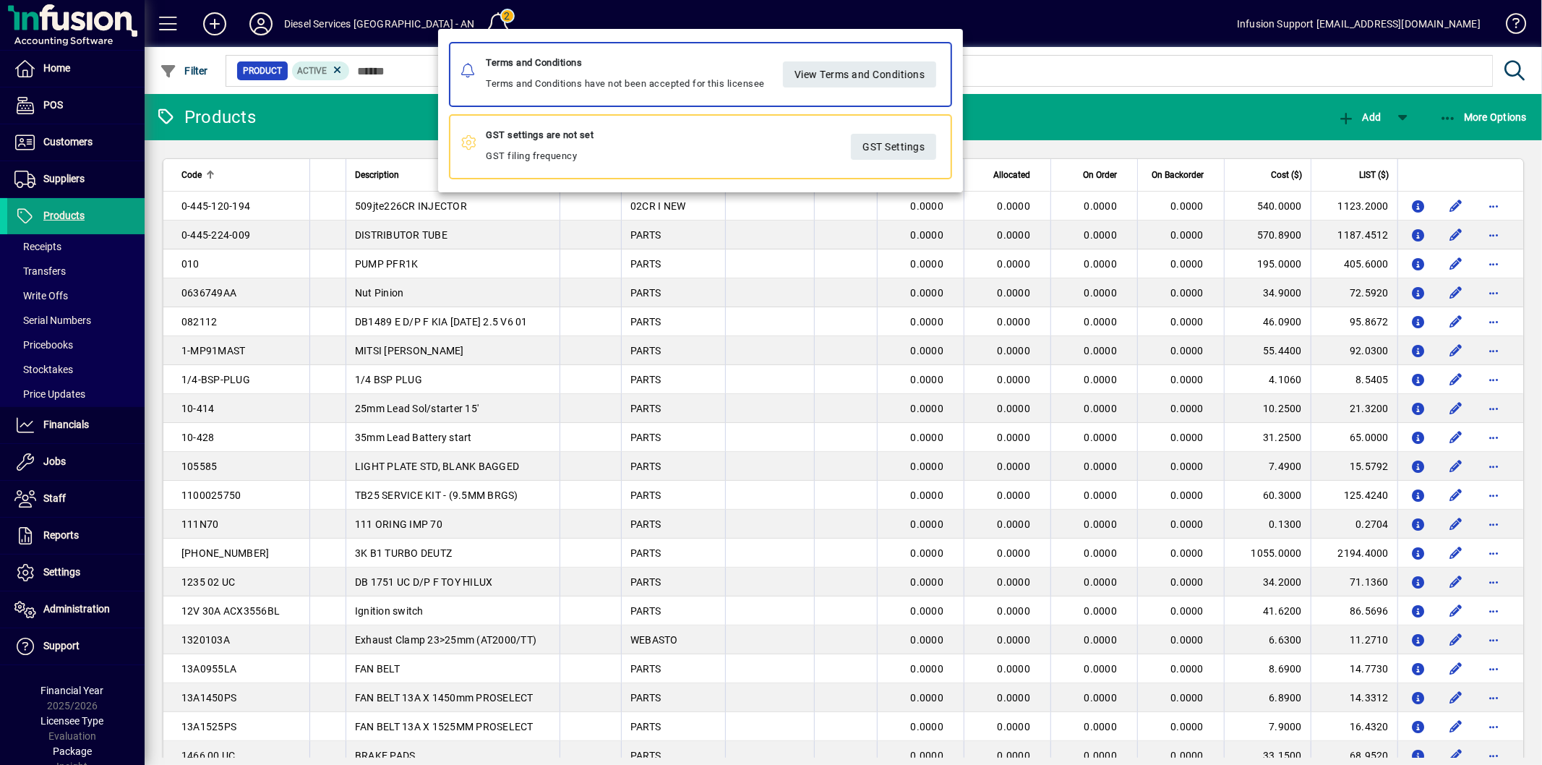
click at [1130, 75] on div at bounding box center [771, 382] width 1542 height 765
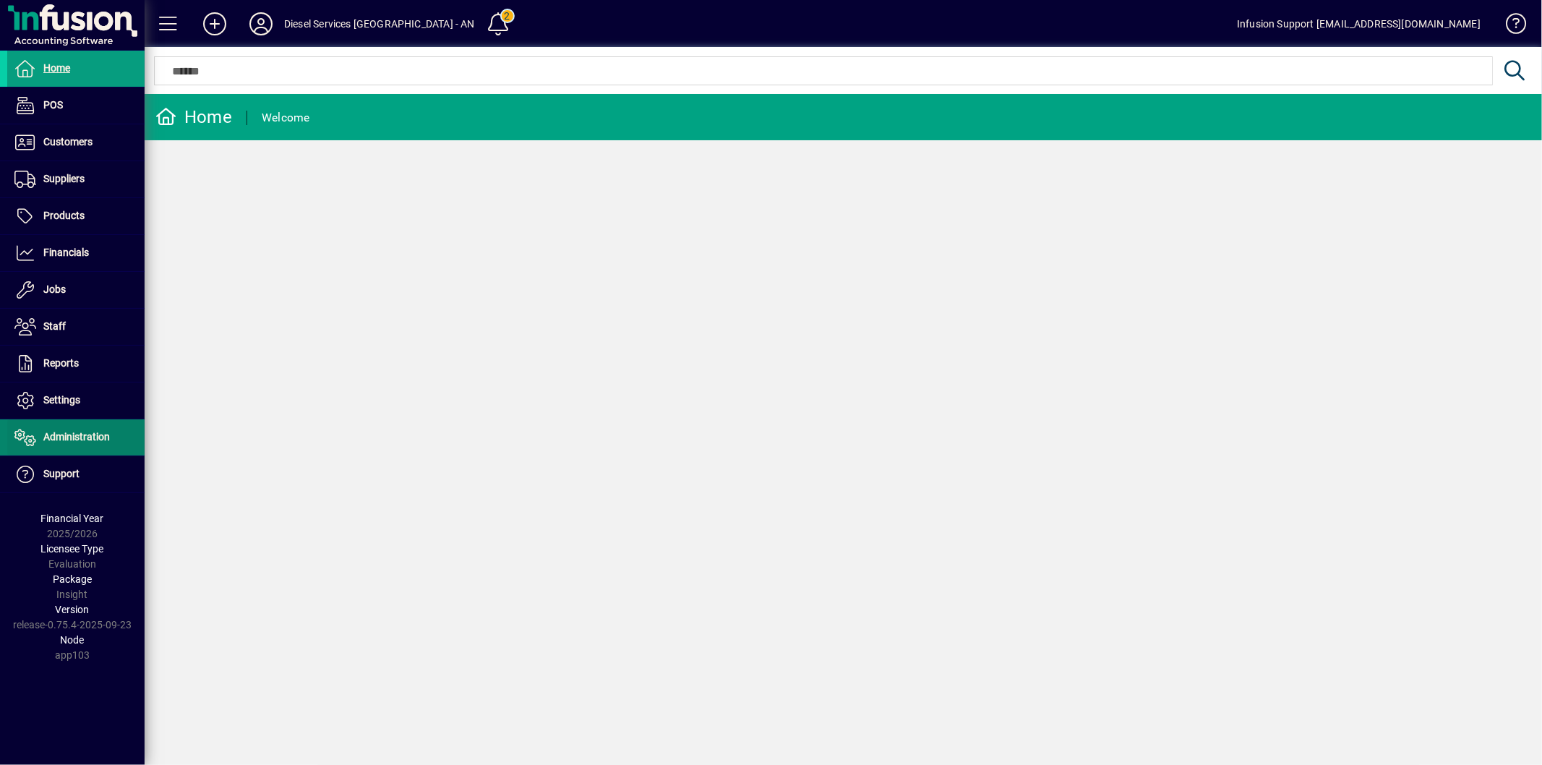
click at [85, 439] on span "Administration" at bounding box center [76, 437] width 66 height 12
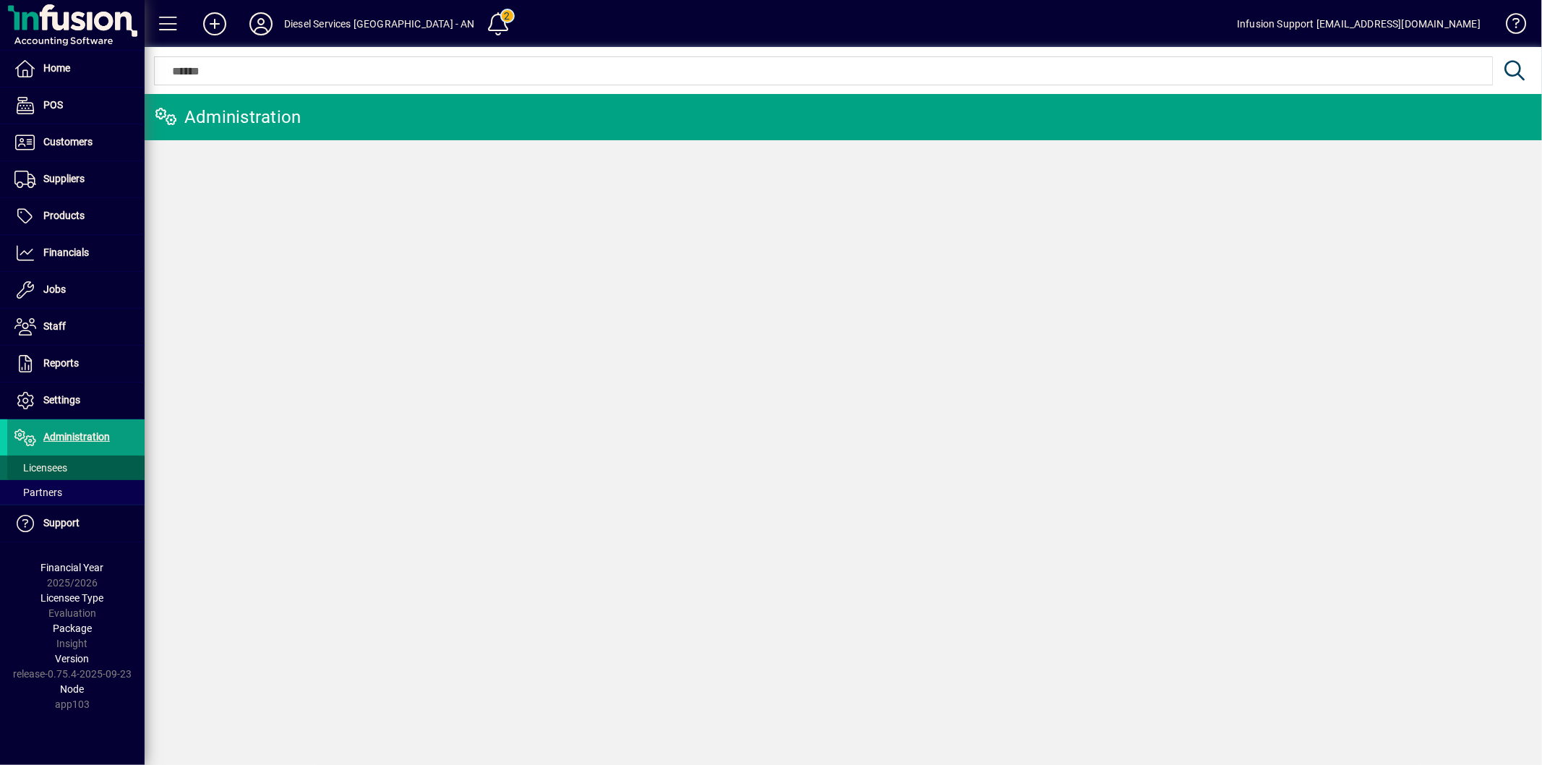
click at [59, 459] on span at bounding box center [75, 467] width 137 height 35
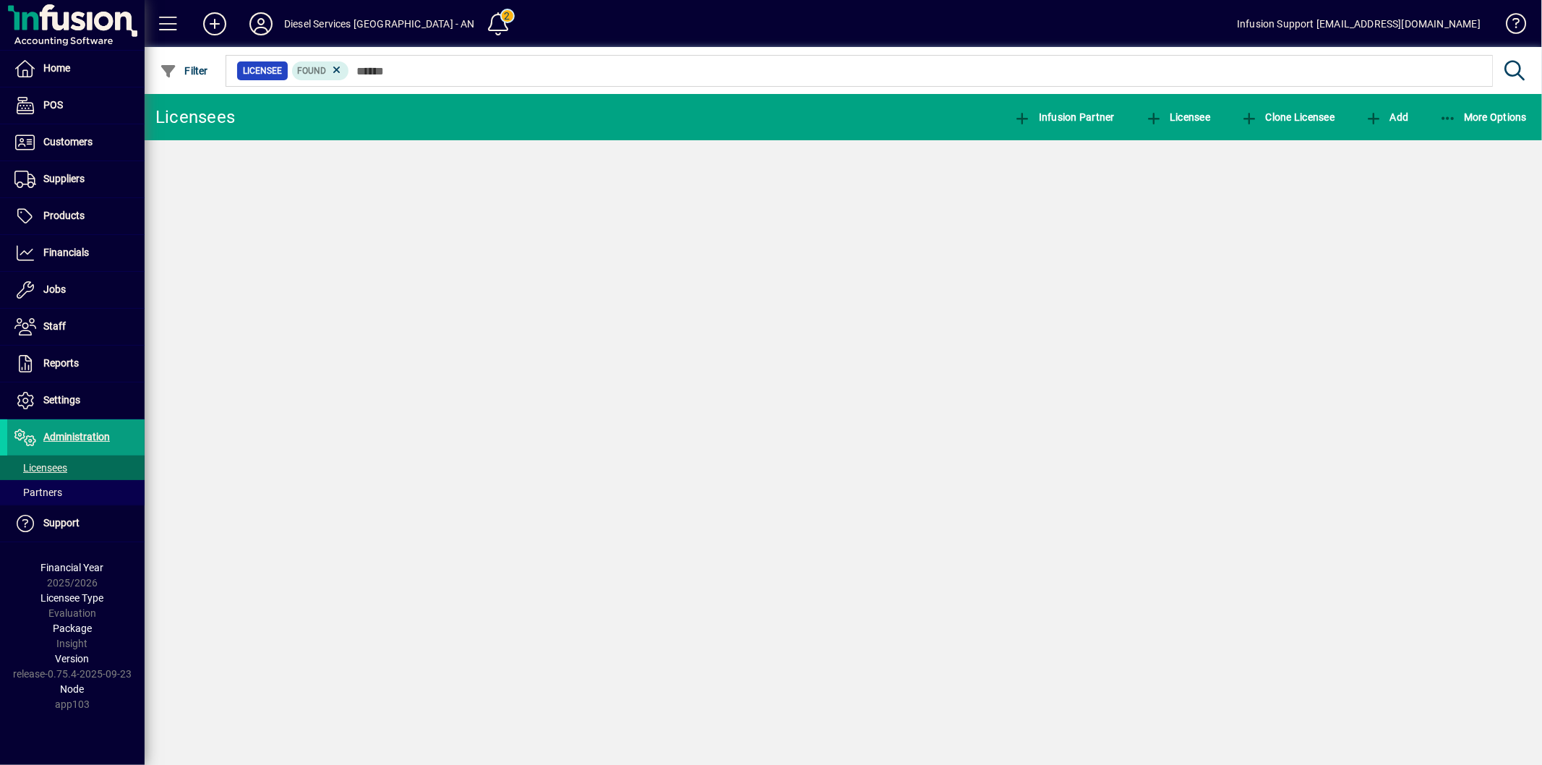
click at [390, 61] on div at bounding box center [921, 55] width 1397 height 16
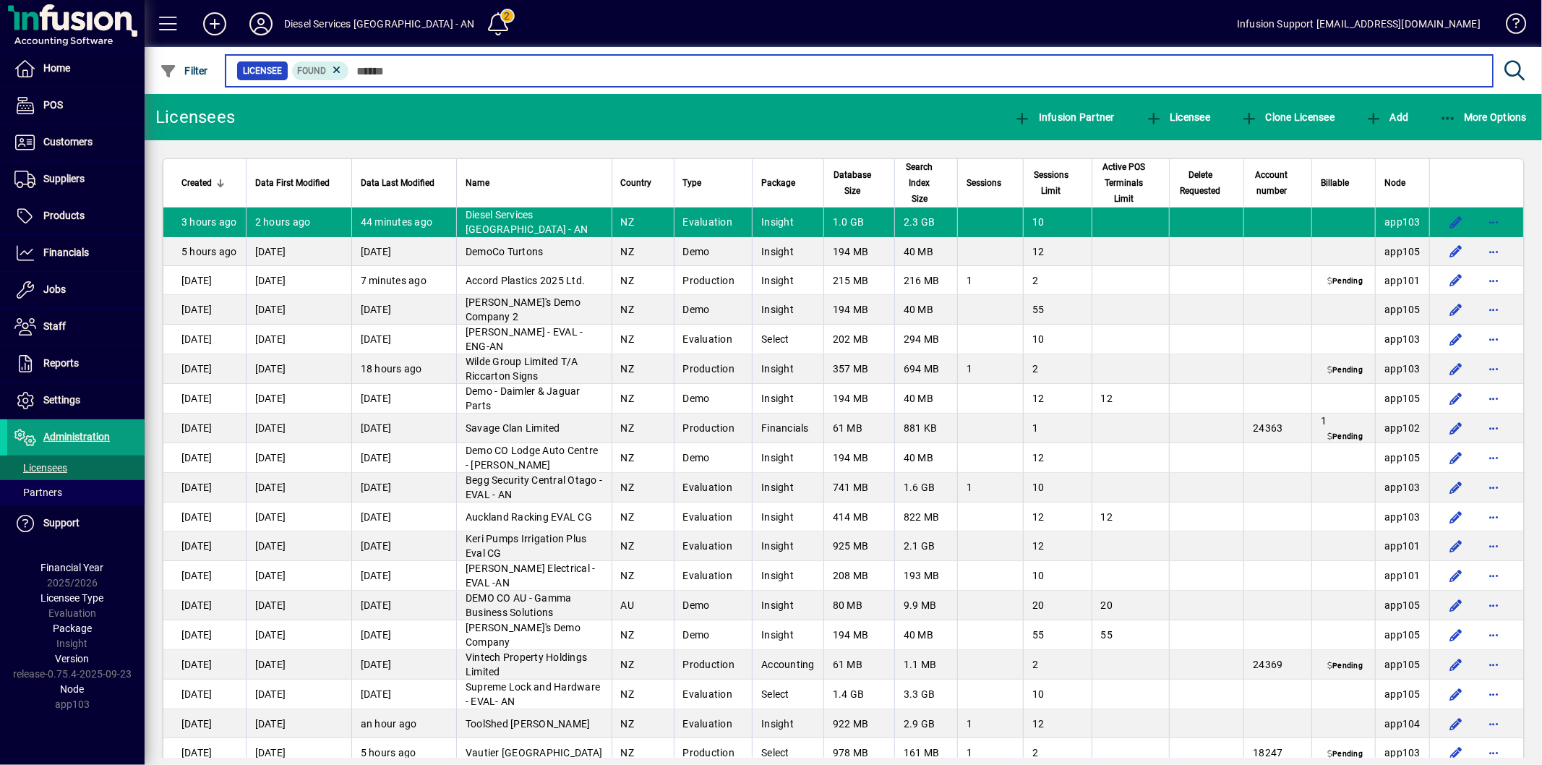
click at [383, 73] on input "text" at bounding box center [915, 71] width 1132 height 20
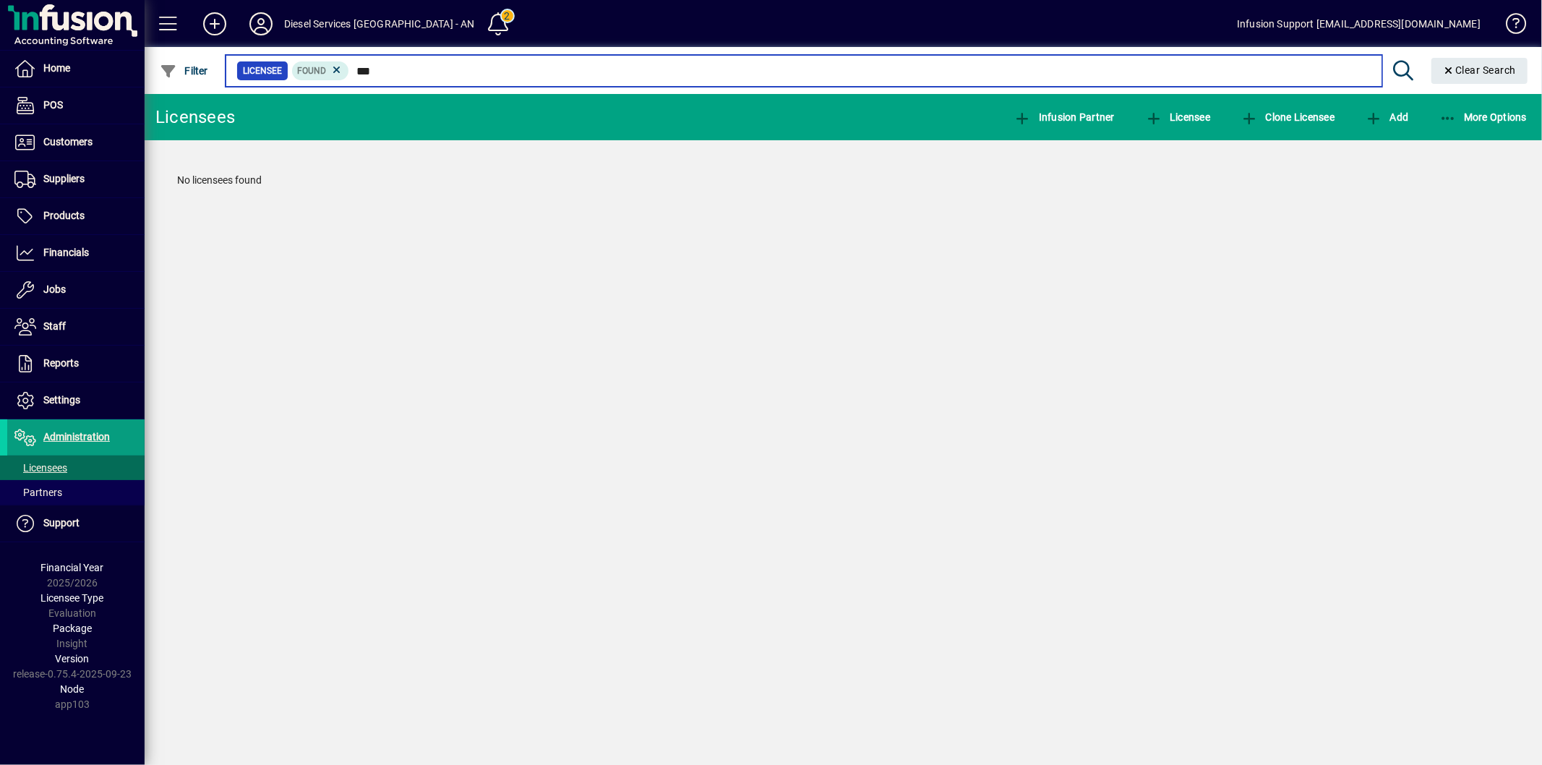
click at [366, 70] on input "***" at bounding box center [859, 71] width 1021 height 20
click at [382, 71] on input "***" at bounding box center [859, 71] width 1021 height 20
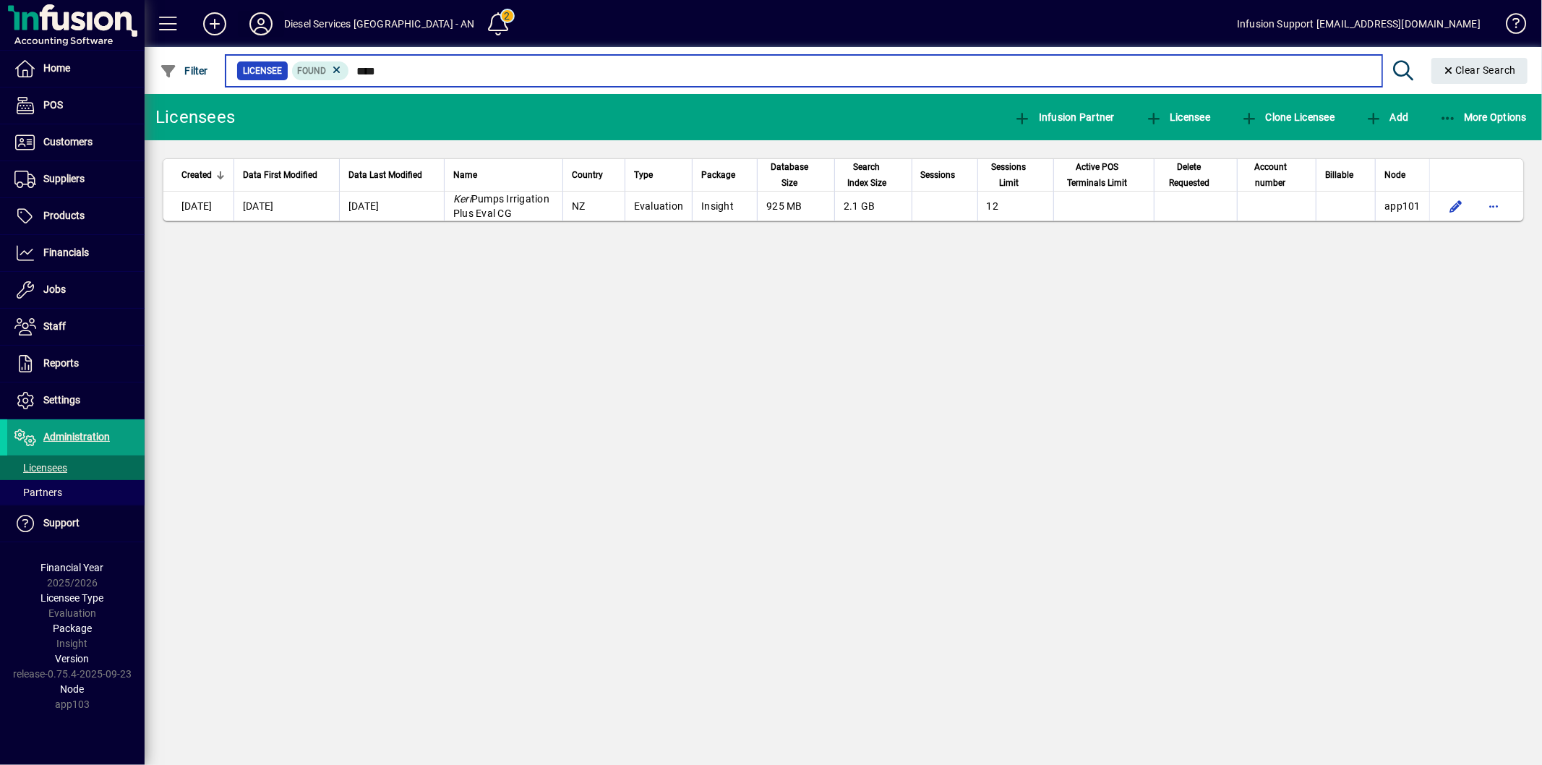
type input "****"
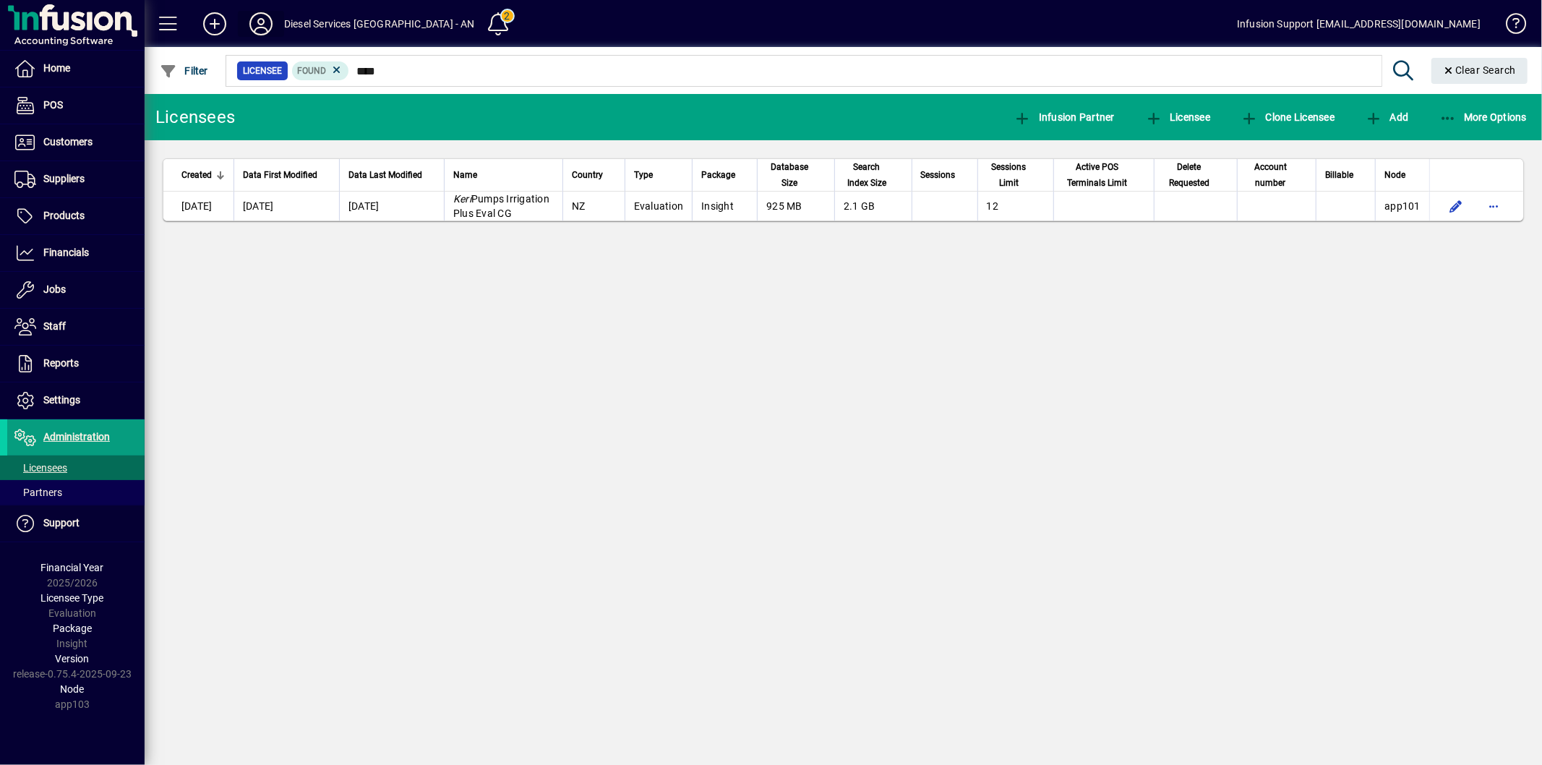
click at [255, 14] on icon at bounding box center [260, 23] width 29 height 23
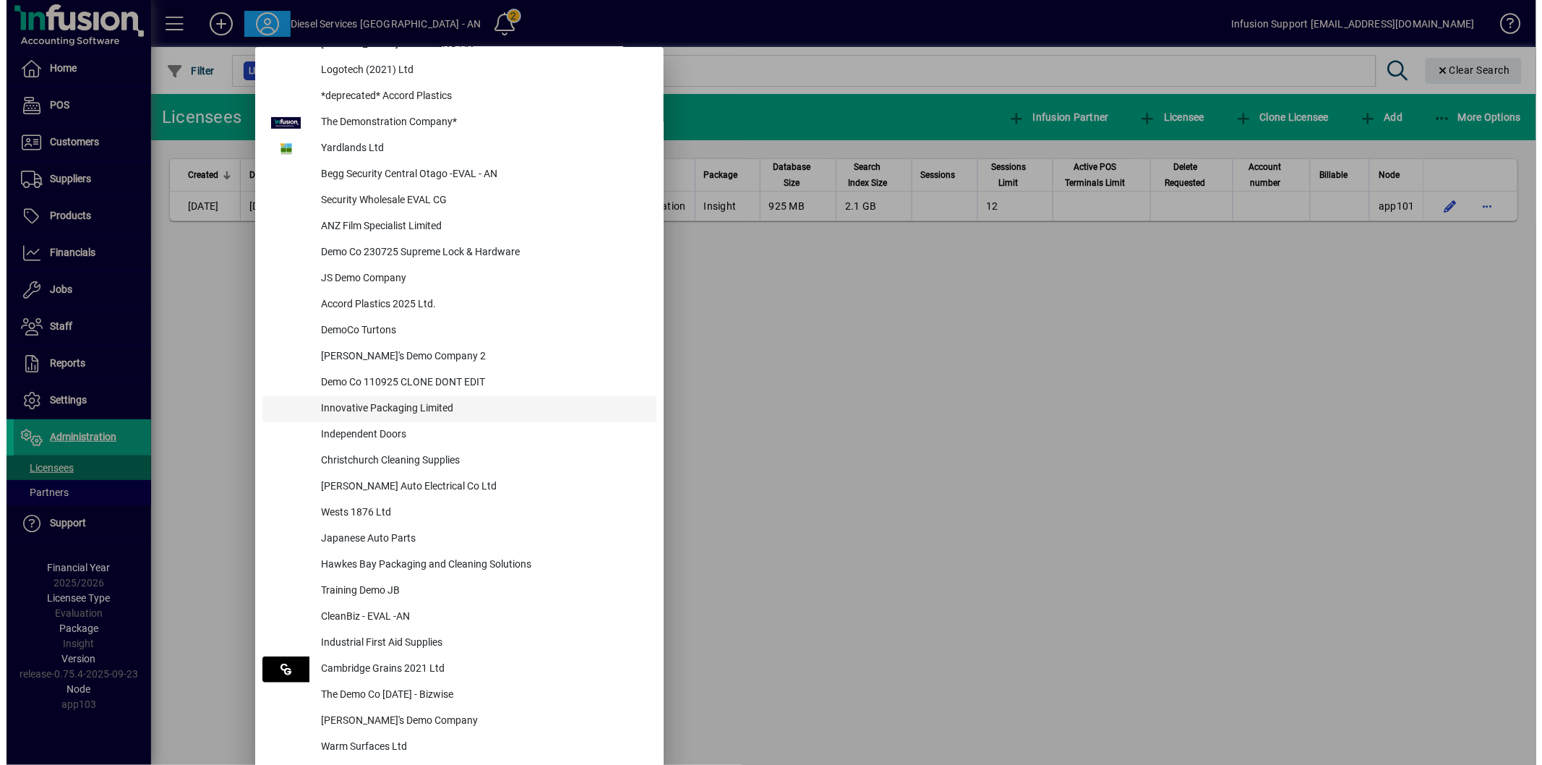
scroll to position [160, 0]
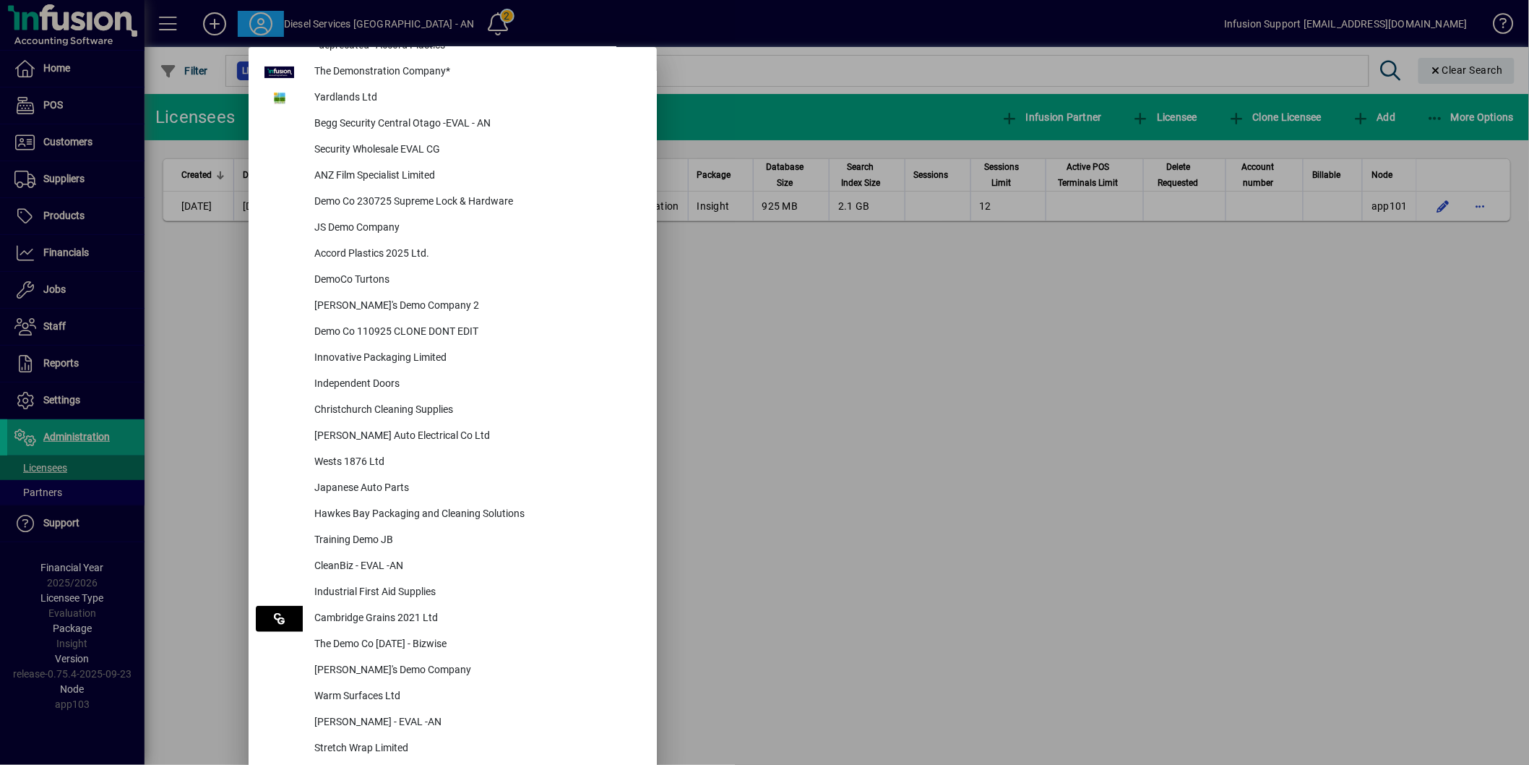
click at [899, 504] on div at bounding box center [764, 382] width 1529 height 765
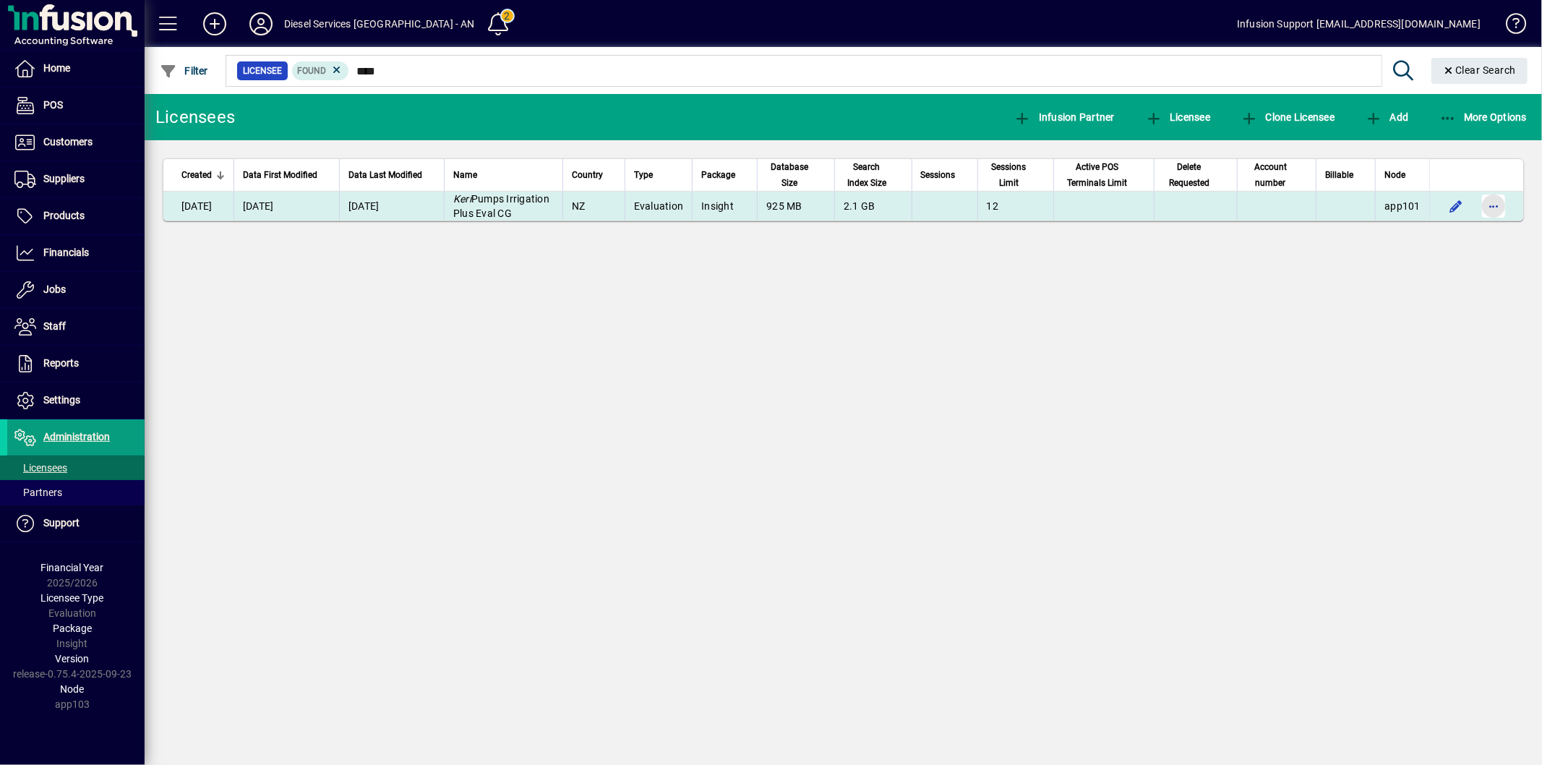
click at [1511, 215] on span "button" at bounding box center [1493, 206] width 35 height 35
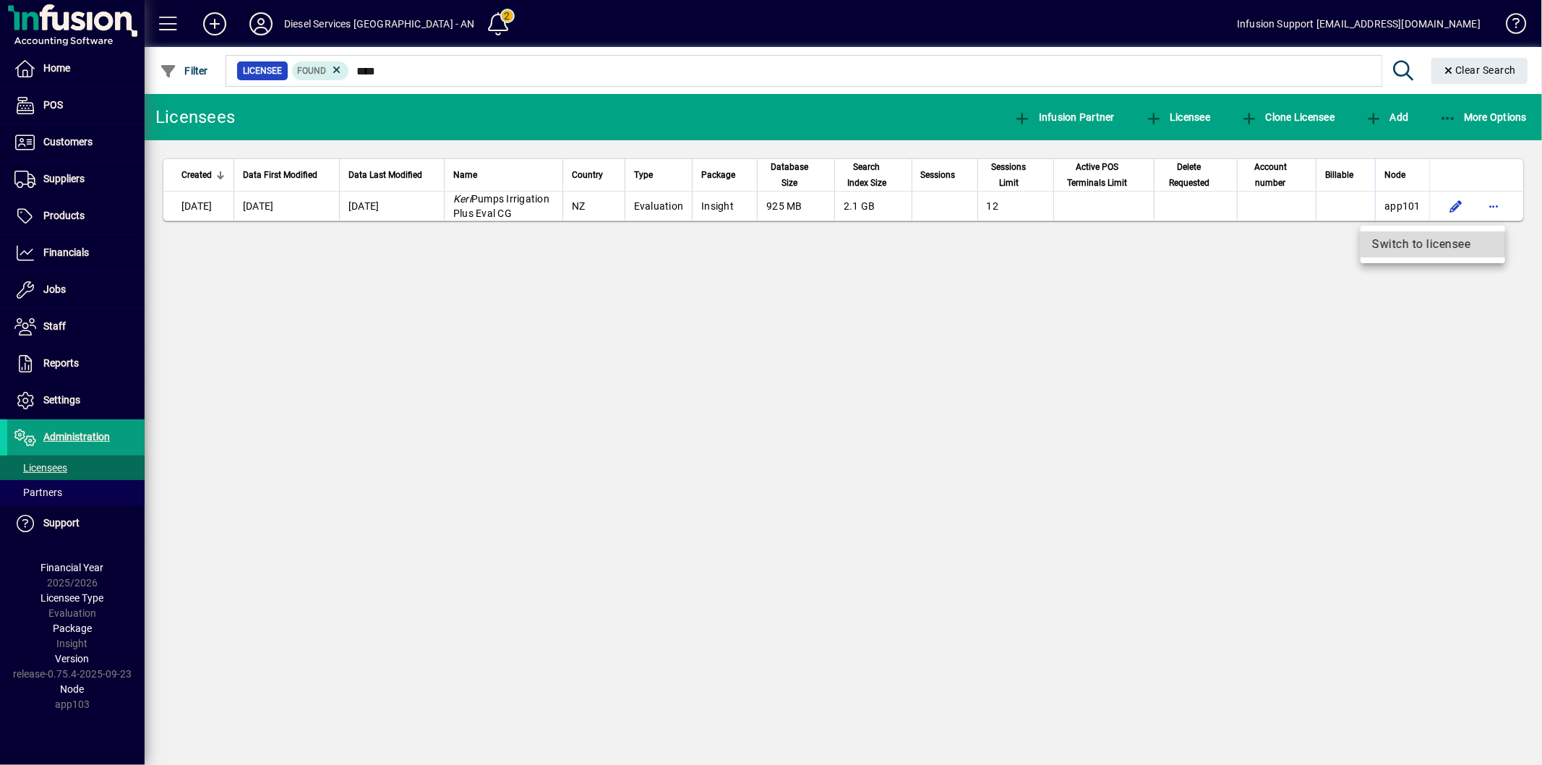
click at [1458, 250] on span "Switch to licensee" at bounding box center [1432, 244] width 121 height 17
